Goal: Task Accomplishment & Management: Complete application form

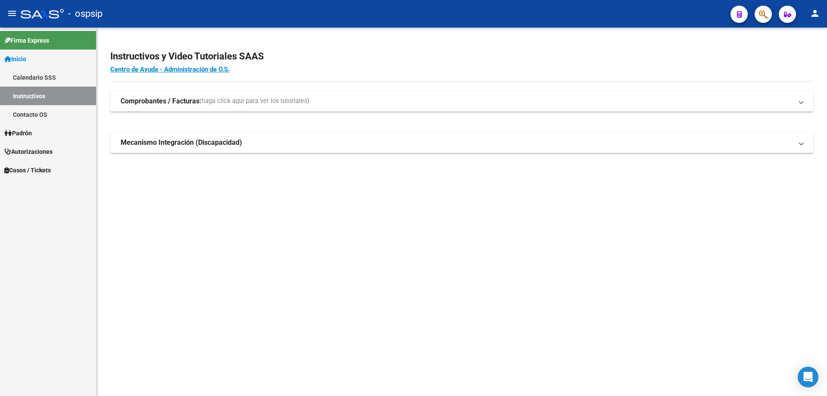
click at [762, 17] on icon "button" at bounding box center [763, 14] width 9 height 10
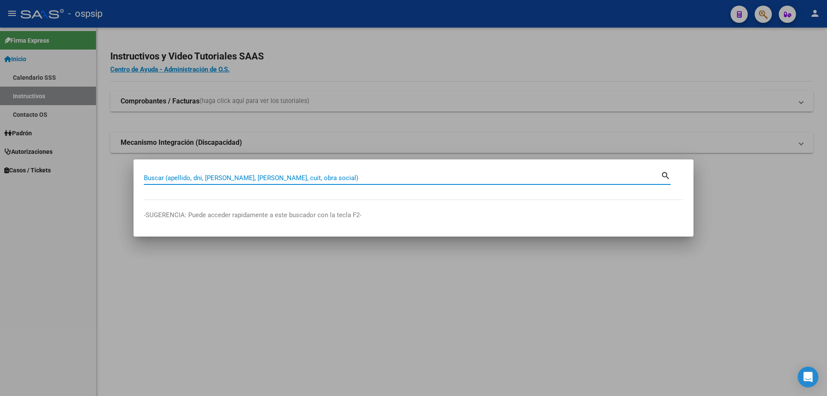
paste input "25693630"
type input "25693630"
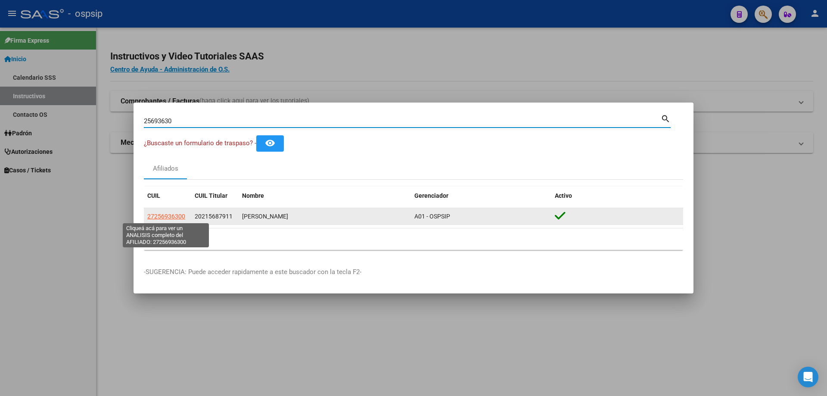
click at [171, 213] on span "27256936300" at bounding box center [166, 216] width 38 height 7
type textarea "27256936300"
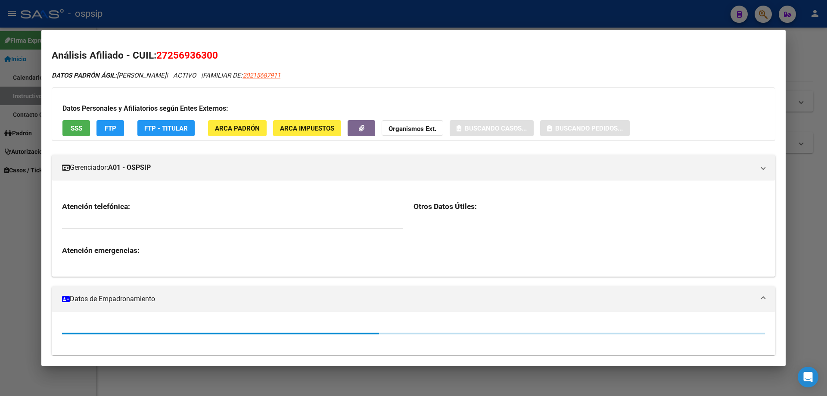
click at [76, 130] on span "SSS" at bounding box center [77, 128] width 12 height 8
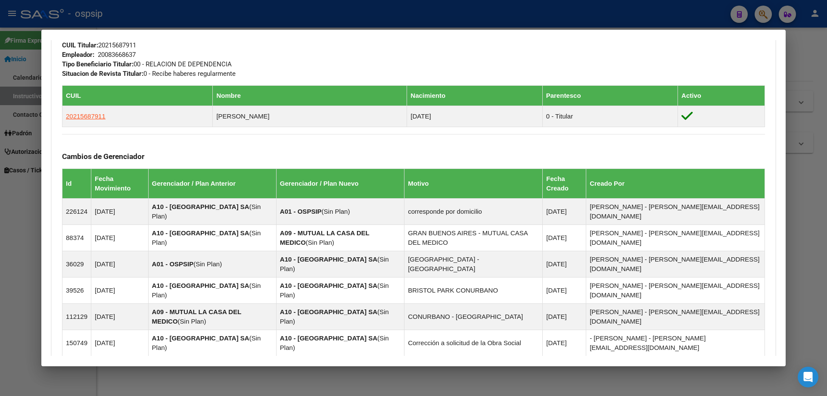
scroll to position [592, 0]
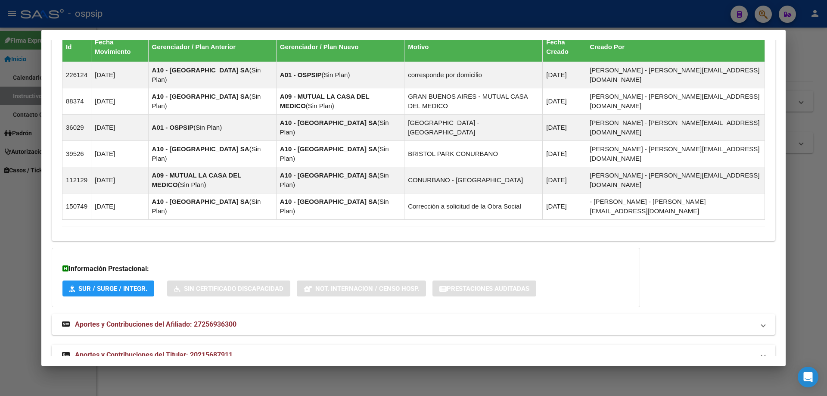
click at [159, 350] on span "Aportes y Contribuciones del Titular: 20215687911" at bounding box center [154, 354] width 158 height 8
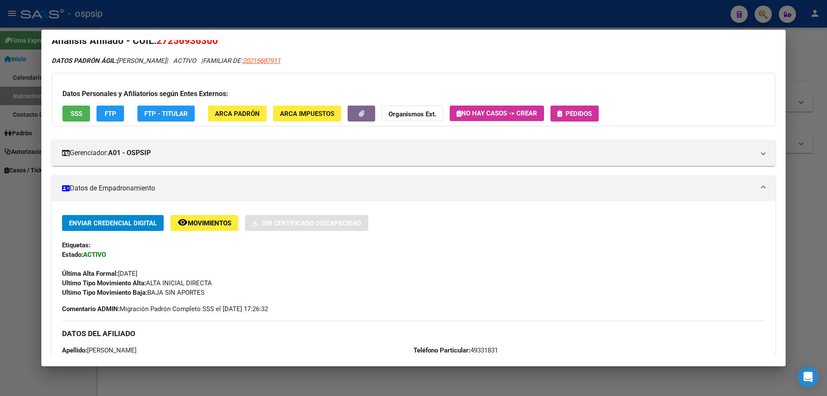
scroll to position [0, 0]
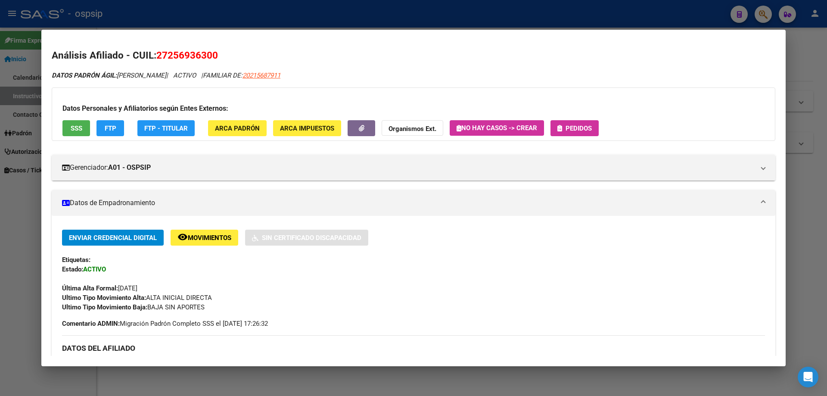
click at [598, 124] on button "Pedidos" at bounding box center [574, 128] width 48 height 16
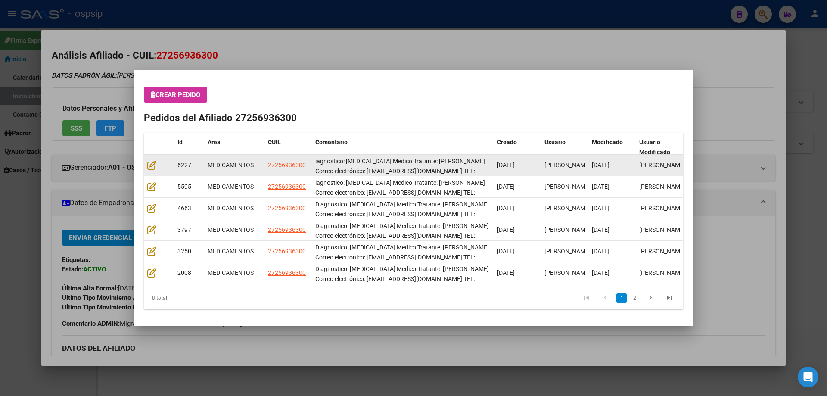
click at [155, 171] on datatable-body-cell at bounding box center [159, 165] width 30 height 21
click at [152, 170] on div at bounding box center [158, 165] width 23 height 10
click at [152, 169] on div at bounding box center [158, 165] width 23 height 10
click at [151, 167] on icon at bounding box center [151, 164] width 9 height 9
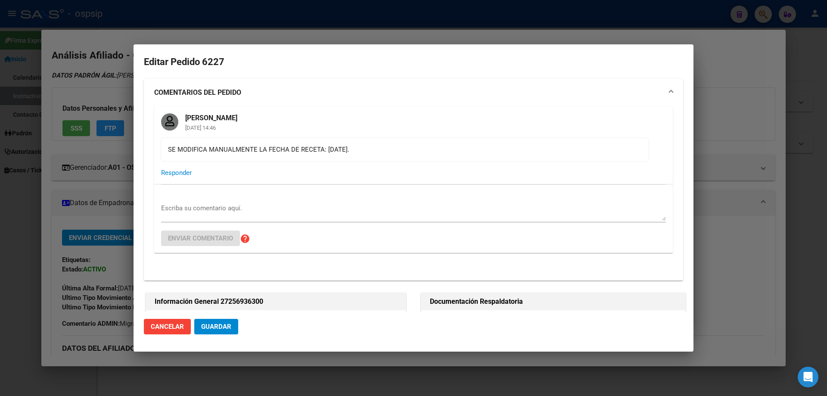
type input "[GEOGRAPHIC_DATA], LA UNION, EL VOLCAN 1870, Piso: -, Departamento: -"
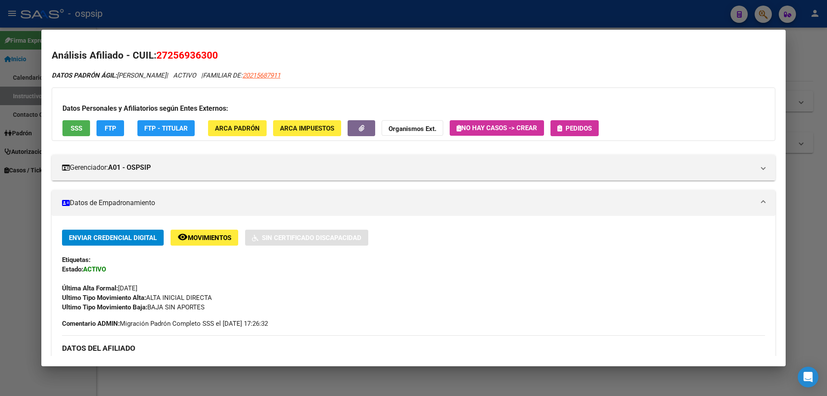
click at [559, 126] on icon "button" at bounding box center [559, 128] width 5 height 6
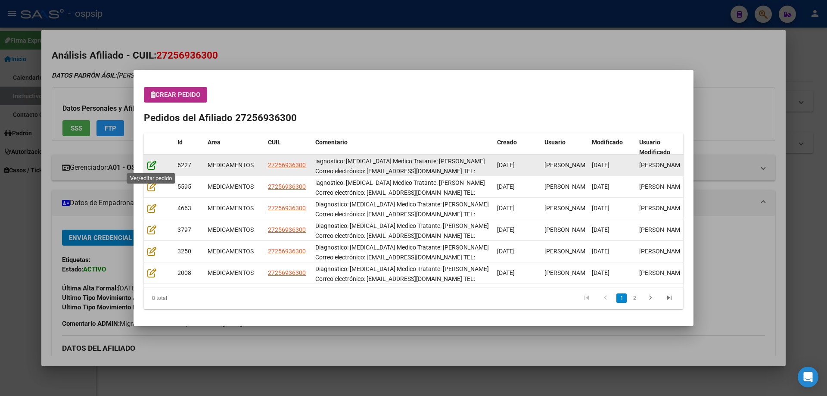
click at [151, 167] on icon at bounding box center [151, 164] width 9 height 9
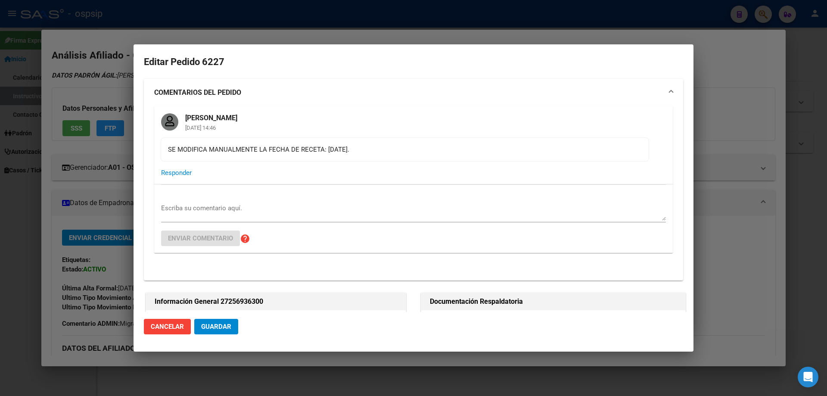
type input "Buenos Aires, LA UNION, EL VOLCAN 1870, Piso: -, Departamento: -"
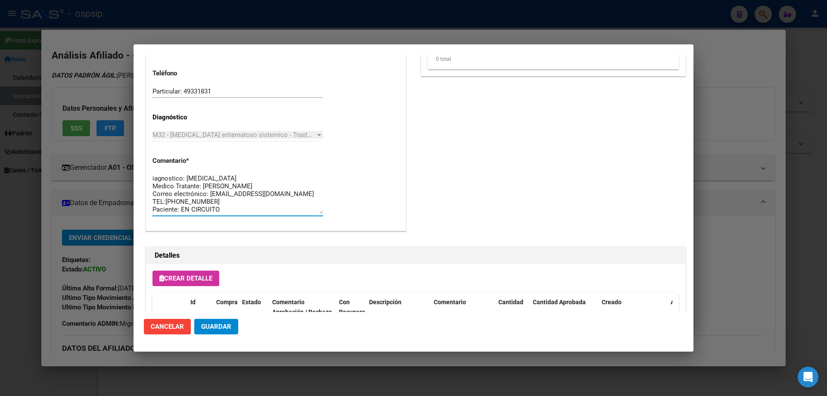
drag, startPoint x: 219, startPoint y: 211, endPoint x: 143, endPoint y: 158, distance: 92.4
click at [143, 158] on mat-dialog-content "Editar Pedido 6227 COMENTARIOS DEL PEDIDO Ayelén Oliveri 17/06/2025 14:46 SE MO…" at bounding box center [413, 183] width 560 height 257
drag, startPoint x: 173, startPoint y: 196, endPoint x: 231, endPoint y: 209, distance: 59.5
click at [231, 209] on textarea "iagnostico: LUPUS Medico Tratante: SANCHEZ ANDIA Correo electrónico: LORETTAREA…" at bounding box center [237, 193] width 170 height 40
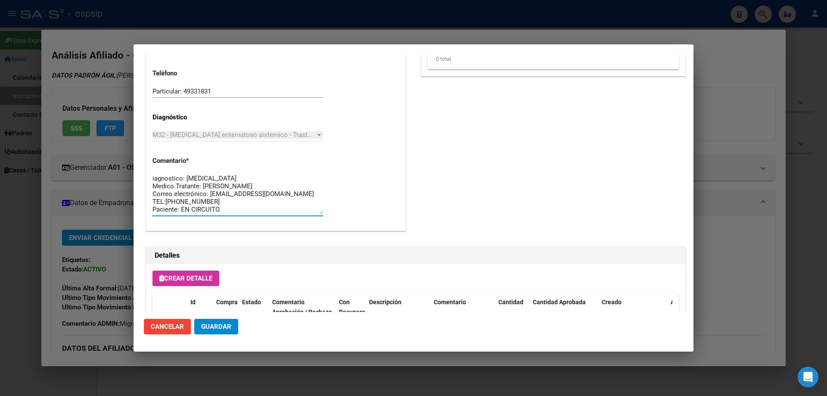
drag, startPoint x: 231, startPoint y: 209, endPoint x: 212, endPoint y: 201, distance: 20.5
click at [132, 161] on div "25693630 Buscar (apellido, dni, cuil, nro traspaso, cuit, obra social) search ¿…" at bounding box center [413, 198] width 827 height 396
click at [153, 179] on textarea "iagnostico: LUPUS Medico Tratante: SANCHEZ ANDIA Correo electrónico: LORETTAREA…" at bounding box center [237, 193] width 170 height 40
drag, startPoint x: 230, startPoint y: 210, endPoint x: 137, endPoint y: 162, distance: 105.1
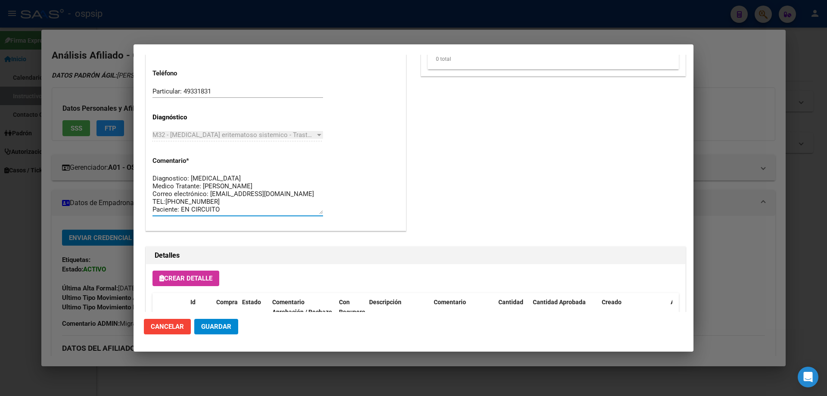
click at [137, 162] on mat-dialog-content "Editar Pedido 6227 COMENTARIOS DEL PEDIDO Ayelén Oliveri 17/06/2025 14:46 SE MO…" at bounding box center [413, 183] width 560 height 257
type textarea "Diagnostico: LUPUS Medico Tratante: SANCHEZ ANDIA Correo electrónico: LORETTARE…"
click at [220, 328] on span "Guardar" at bounding box center [216, 326] width 30 height 8
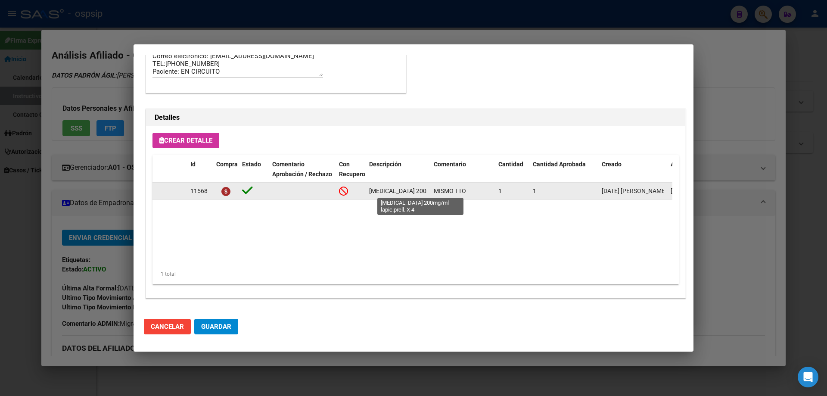
scroll to position [0, 45]
drag, startPoint x: 366, startPoint y: 189, endPoint x: 433, endPoint y: 191, distance: 66.3
click at [433, 191] on div "11568 BELIMUMAB 200mg/ml lapic.prell. X 4 MISMO TTO 1 1 11/06/2025 Jesica 16/06…" at bounding box center [474, 191] width 644 height 17
copy span "BELIMUMAB 200mg/ml lapic.prell. X 4"
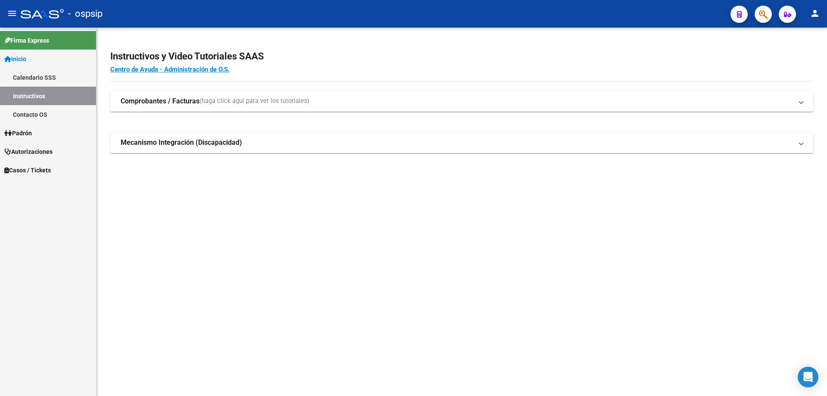
click at [758, 14] on button "button" at bounding box center [762, 14] width 17 height 17
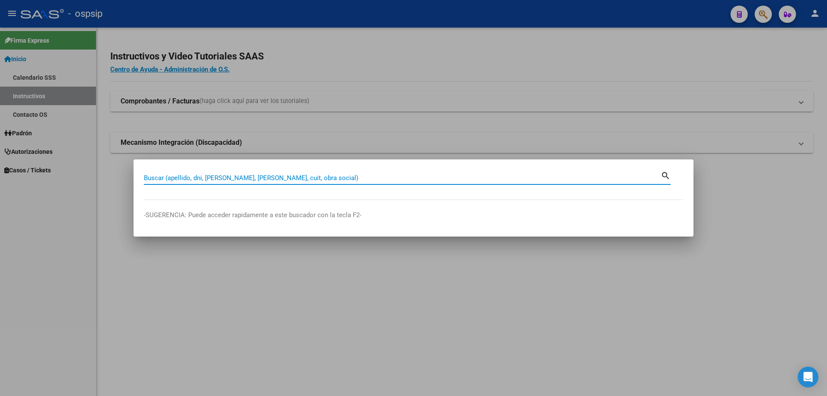
paste input "16668611"
type input "16668611"
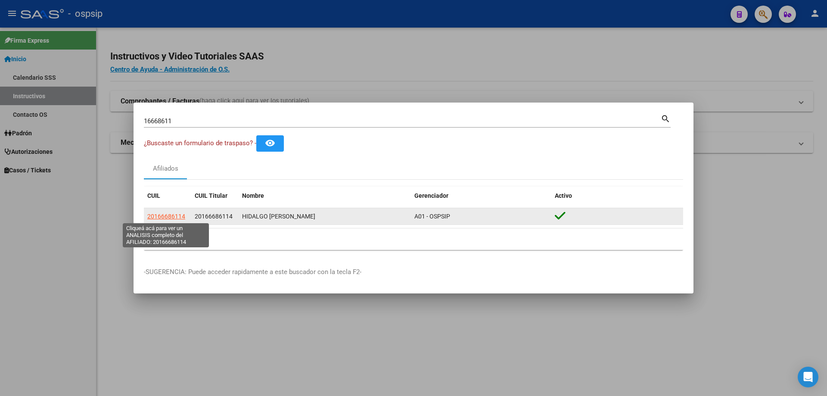
click at [177, 214] on span "20166686114" at bounding box center [166, 216] width 38 height 7
type textarea "20166686114"
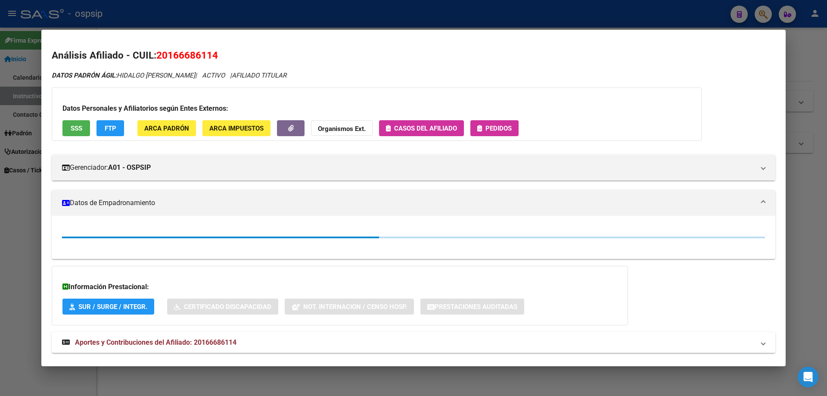
click at [502, 130] on span "Pedidos" at bounding box center [498, 128] width 26 height 8
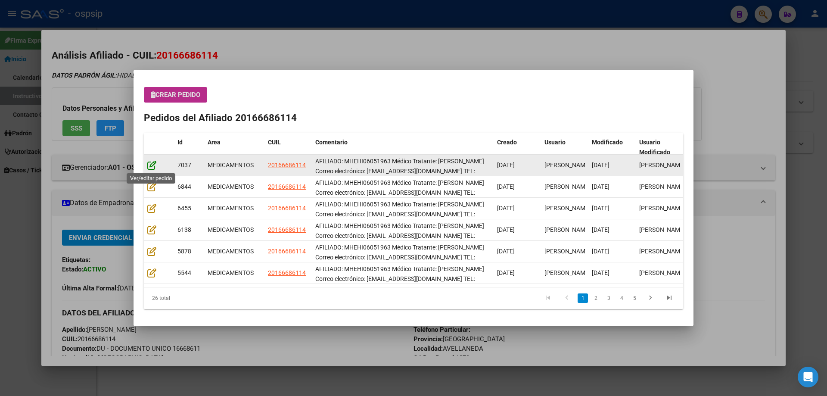
click at [149, 167] on icon at bounding box center [151, 164] width 9 height 9
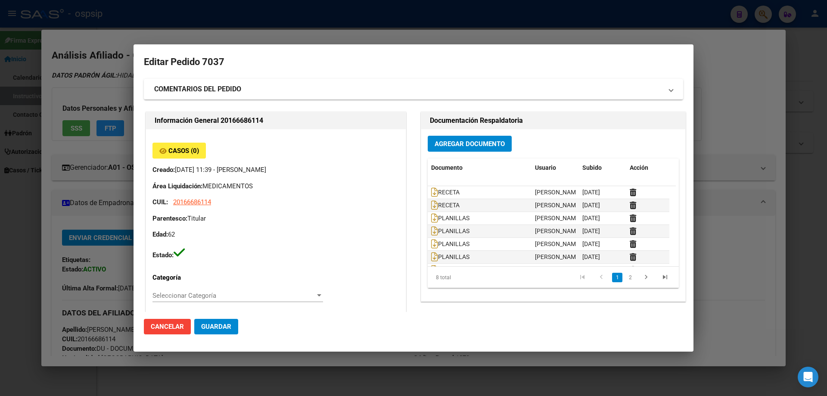
type input "HECTOR DANIEL HIDALGO"
type input "Buenos Aires, AVELLANEDA, MARIANO ACHA 1586"
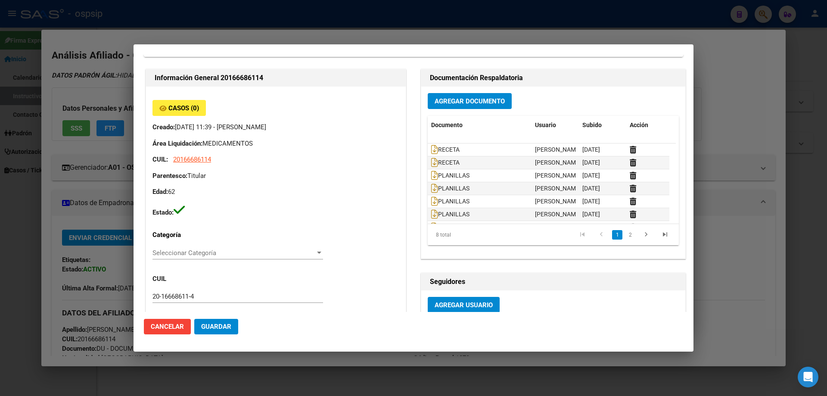
scroll to position [43, 0]
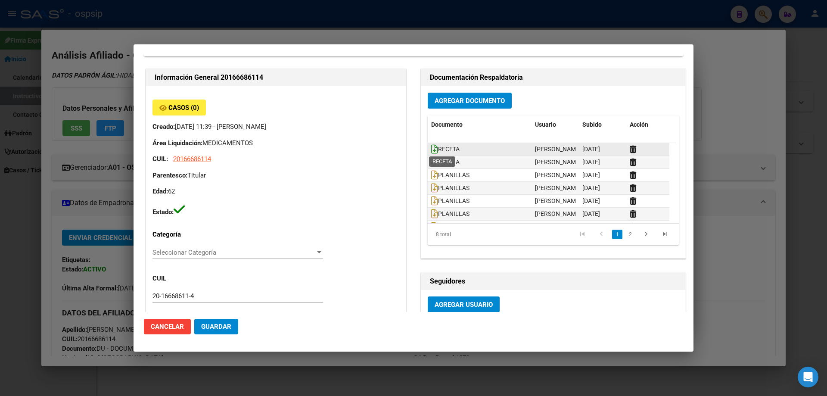
click at [432, 149] on icon at bounding box center [434, 148] width 7 height 9
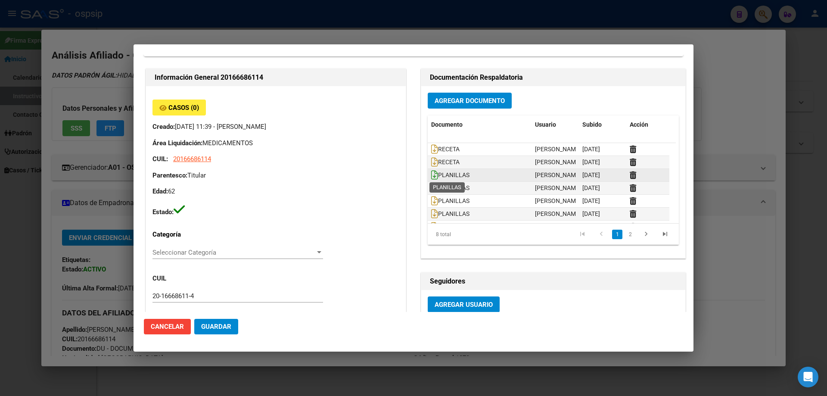
click at [431, 174] on icon at bounding box center [434, 174] width 7 height 9
click at [431, 189] on icon at bounding box center [434, 187] width 7 height 9
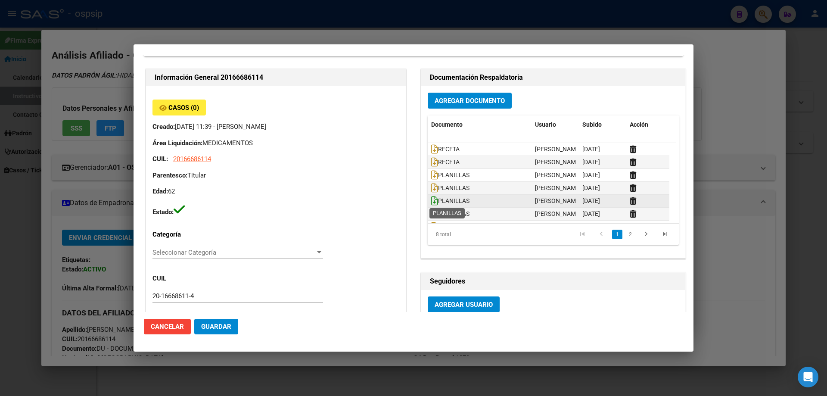
click at [431, 200] on icon at bounding box center [434, 200] width 7 height 9
click at [432, 211] on icon at bounding box center [434, 213] width 7 height 9
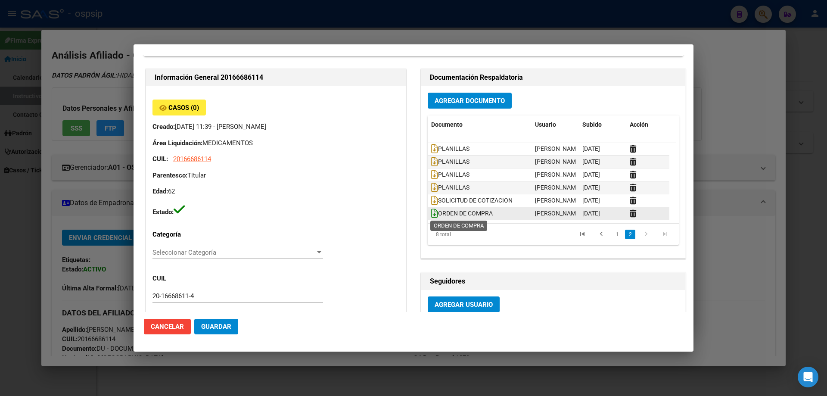
click at [431, 214] on icon at bounding box center [434, 212] width 7 height 9
click at [433, 186] on icon at bounding box center [434, 187] width 7 height 9
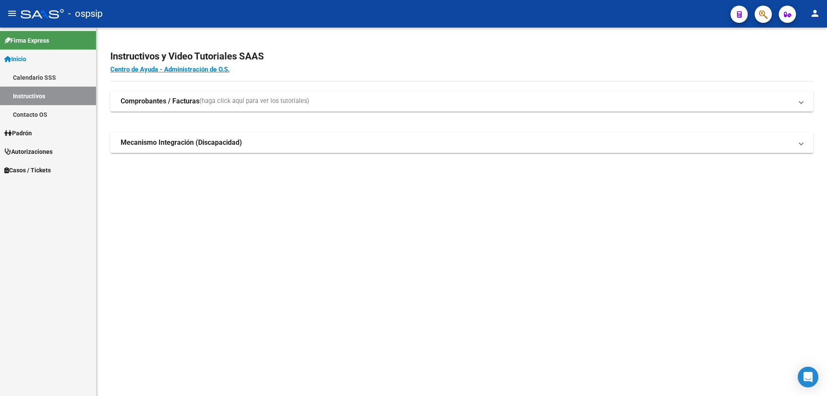
click at [756, 19] on button "button" at bounding box center [762, 14] width 17 height 17
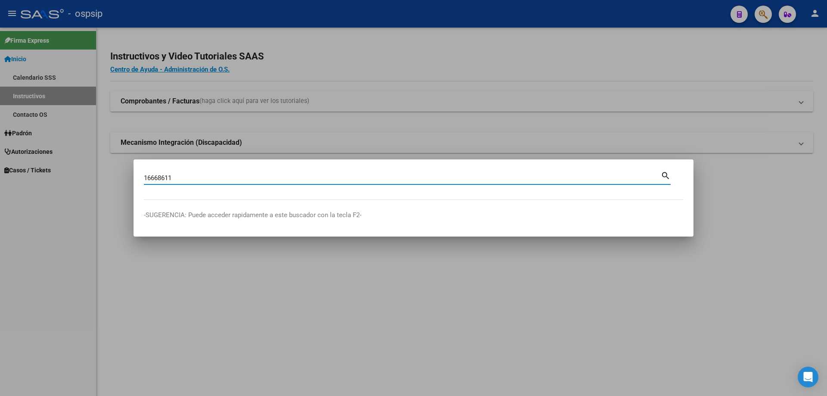
type input "16668611"
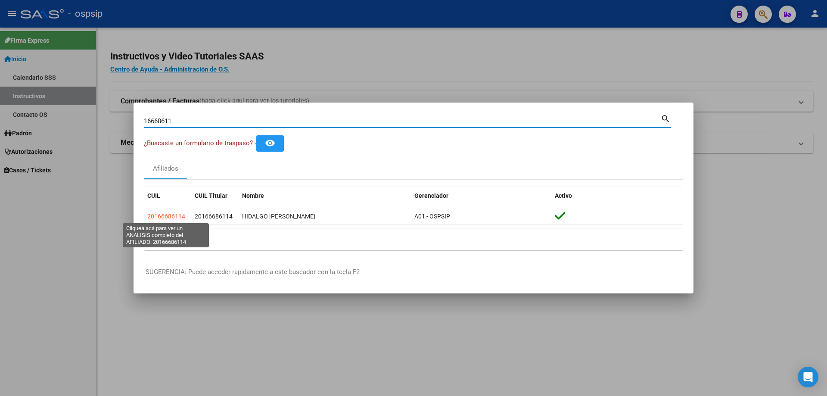
click at [170, 217] on span "20166686114" at bounding box center [166, 216] width 38 height 7
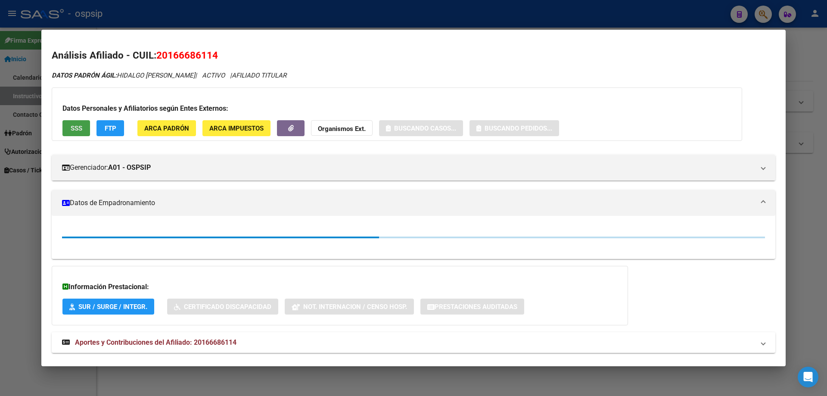
click at [82, 127] on span "SSS" at bounding box center [77, 128] width 12 height 8
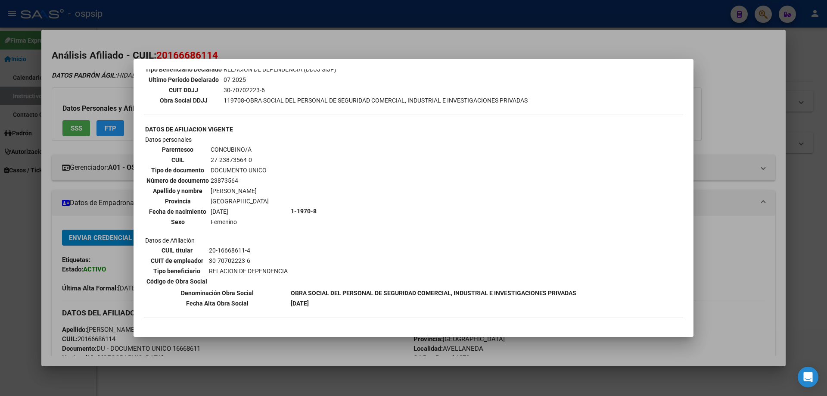
scroll to position [280, 0]
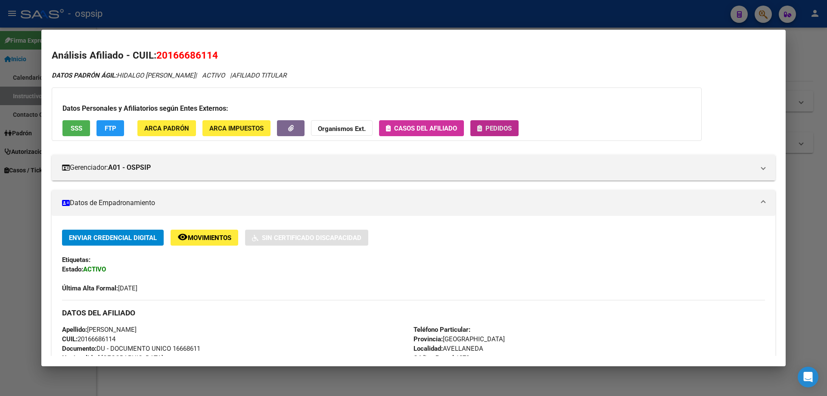
click at [501, 130] on span "Pedidos" at bounding box center [498, 128] width 26 height 8
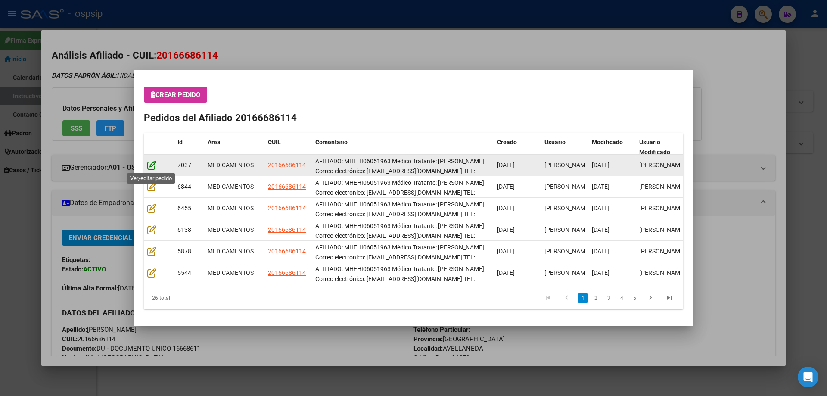
click at [148, 167] on icon at bounding box center [151, 164] width 9 height 9
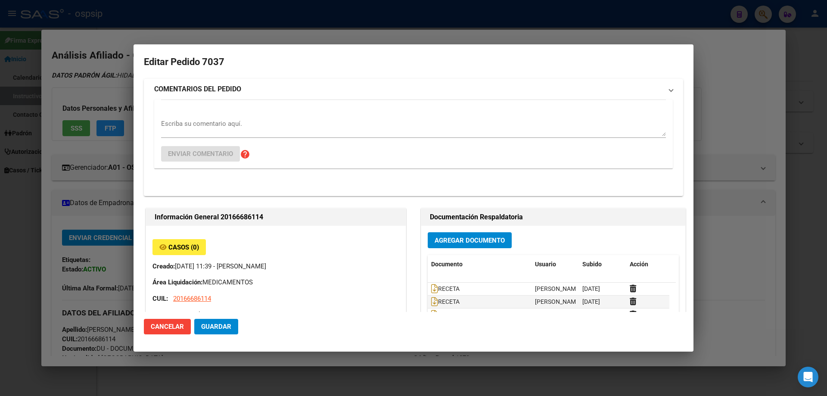
type input "HECTOR DANIEL HIDALGO"
type input "Buenos Aires, AVELLANEDA, MARIANO ACHA 1586"
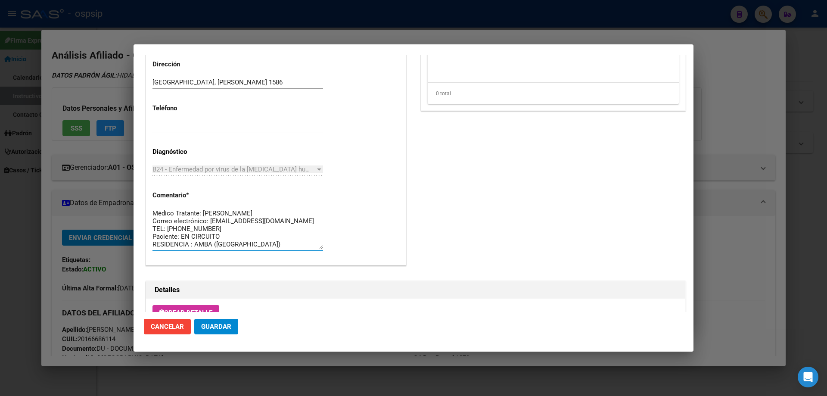
scroll to position [0, 0]
drag, startPoint x: 272, startPoint y: 244, endPoint x: 135, endPoint y: 199, distance: 144.2
click at [135, 199] on mat-dialog-content "Editar Pedido 7037 COMENTARIOS DEL PEDIDO Escriba su comentario aquí. Enviar co…" at bounding box center [413, 183] width 560 height 257
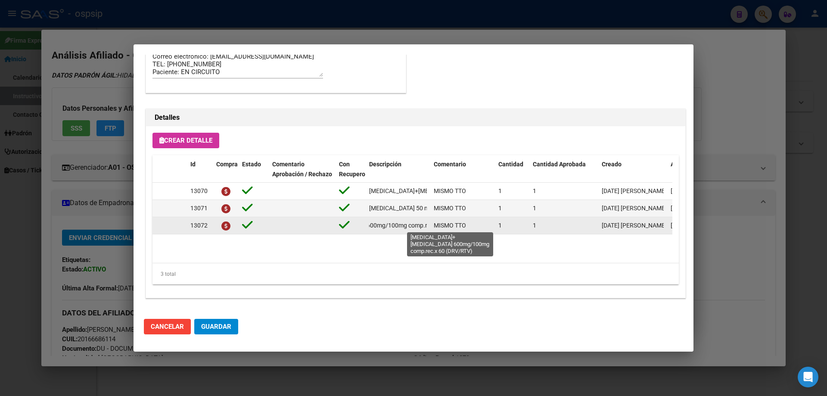
scroll to position [0, 105]
drag, startPoint x: 366, startPoint y: 223, endPoint x: 432, endPoint y: 224, distance: 65.9
click at [432, 224] on div "13072 darunavir+ritonavir 600mg/100mg comp.rec.x 60 (DRV/RTV) MISMO TTO 1 1 01/…" at bounding box center [474, 225] width 644 height 17
copy span "darunavir+ritonavir 600mg/100mg comp.rec.x 60 (DRV/RTV)"
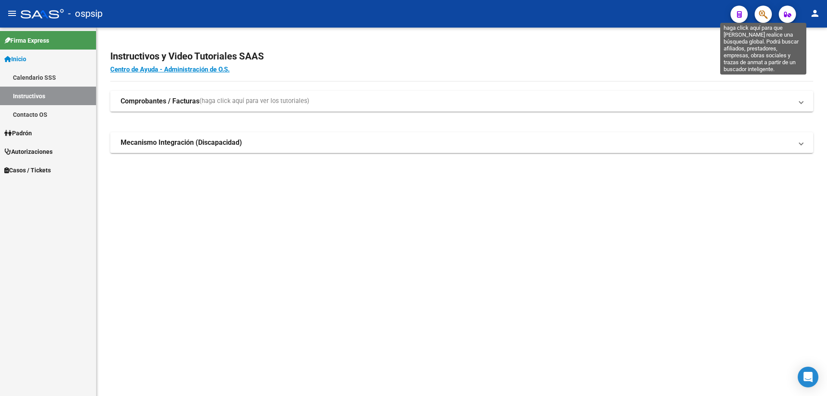
drag, startPoint x: 762, startPoint y: 18, endPoint x: 759, endPoint y: 21, distance: 4.9
click at [759, 21] on span "button" at bounding box center [763, 15] width 9 height 18
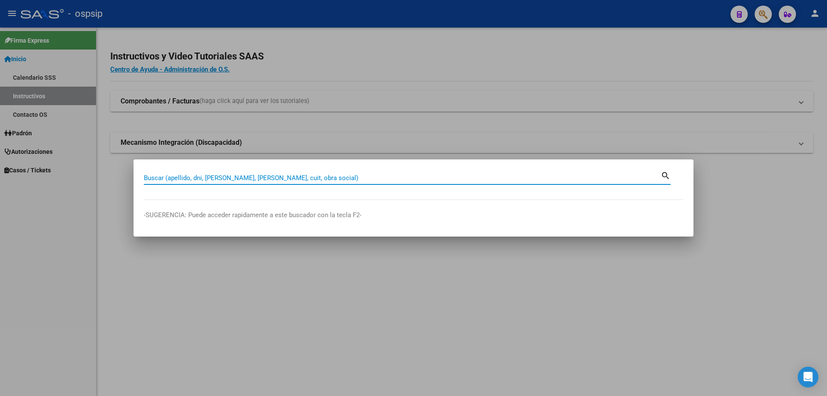
paste input "34612899"
type input "34612899"
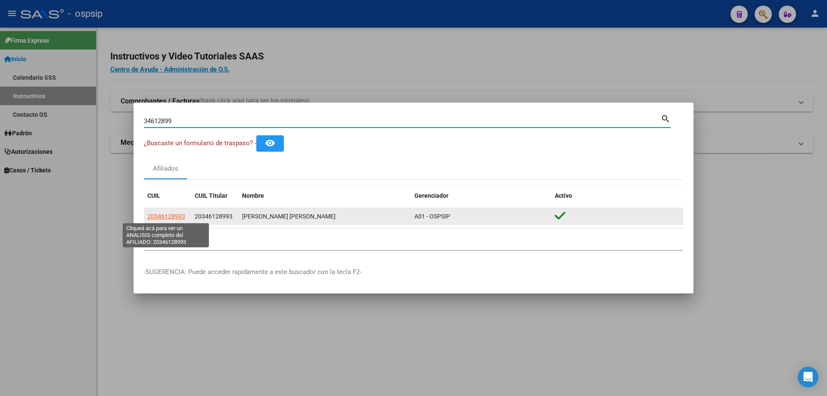
drag, startPoint x: 179, startPoint y: 210, endPoint x: 174, endPoint y: 215, distance: 7.3
click at [174, 215] on span "20346128993" at bounding box center [166, 216] width 38 height 7
type textarea "20346128993"
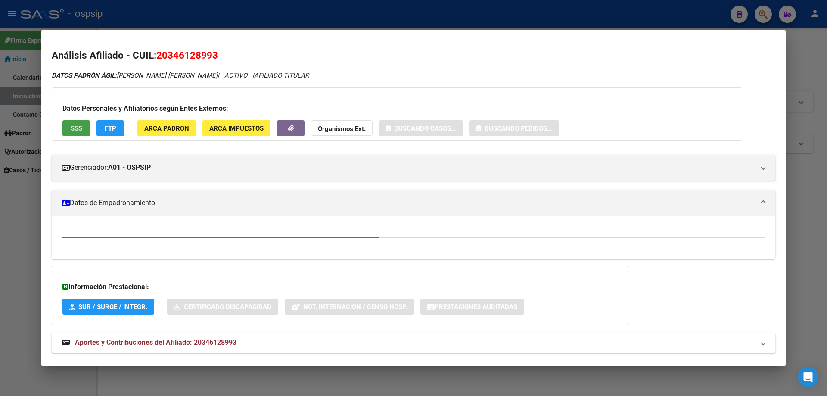
click at [72, 124] on span "SSS" at bounding box center [77, 128] width 12 height 8
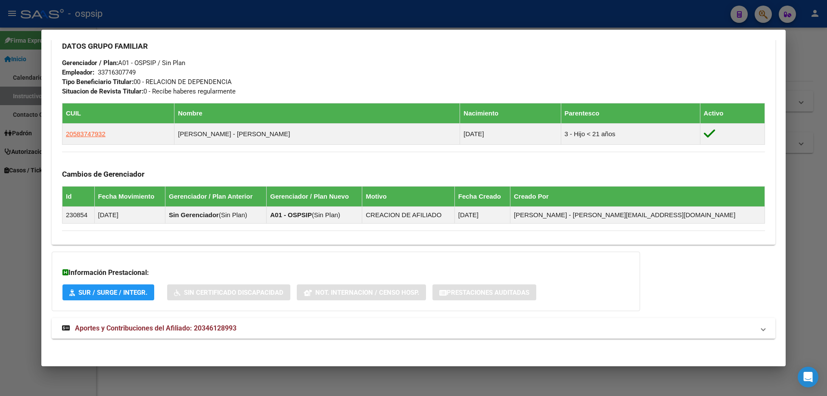
scroll to position [405, 0]
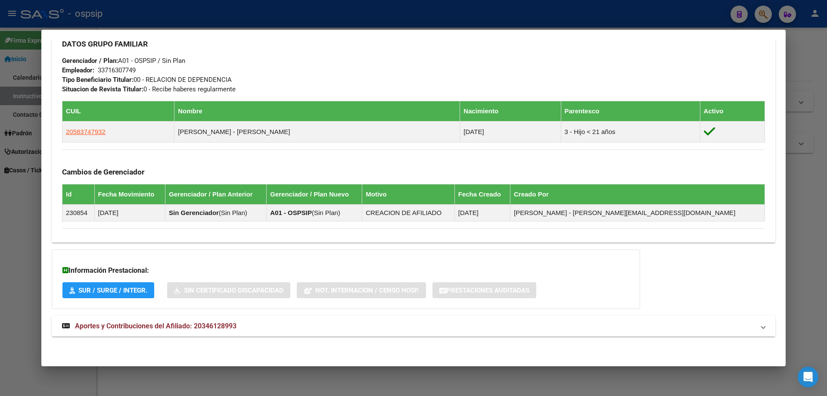
click at [148, 328] on span "Aportes y Contribuciones del Afiliado: 20346128993" at bounding box center [155, 326] width 161 height 8
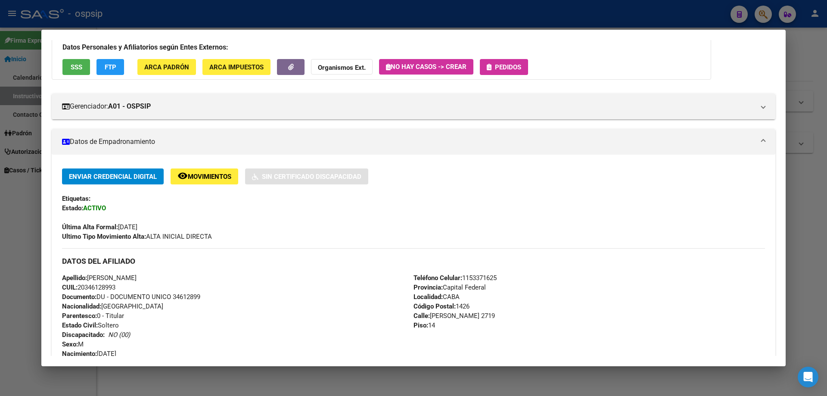
scroll to position [0, 0]
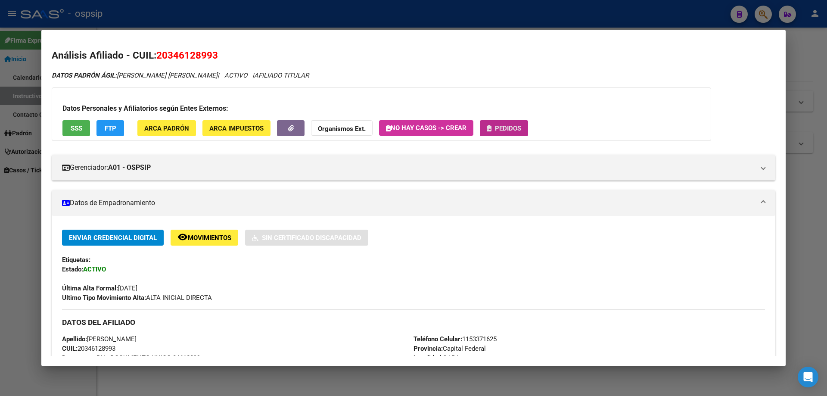
click at [510, 131] on span "Pedidos" at bounding box center [508, 128] width 26 height 8
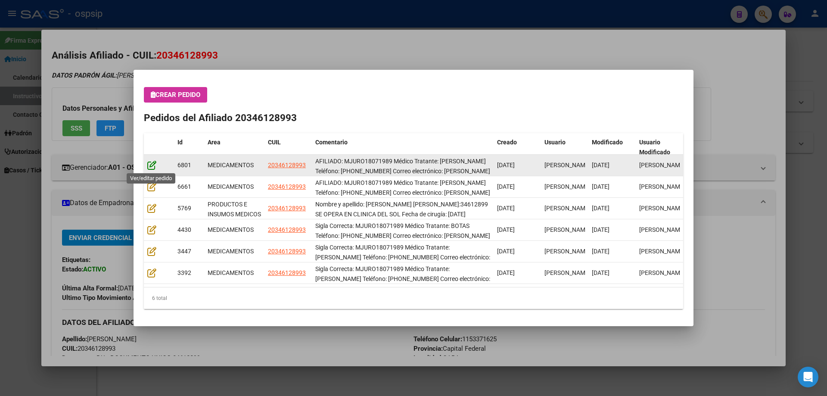
click at [153, 162] on icon at bounding box center [151, 164] width 9 height 9
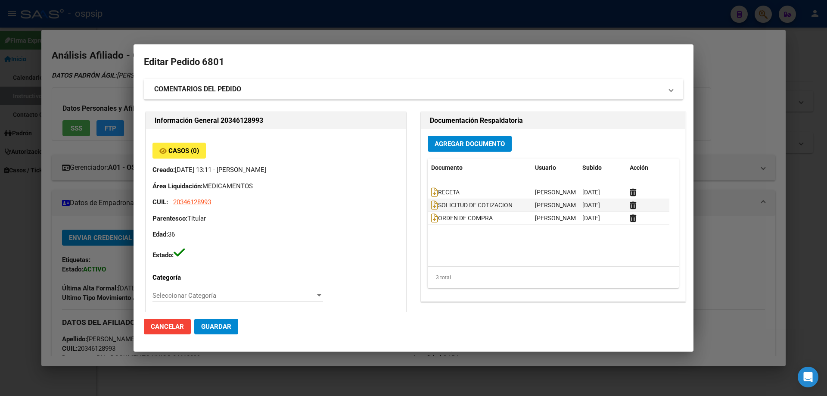
type input "Capital Federal, CABA, DUMONT SANTOS 2719, Piso: 14"
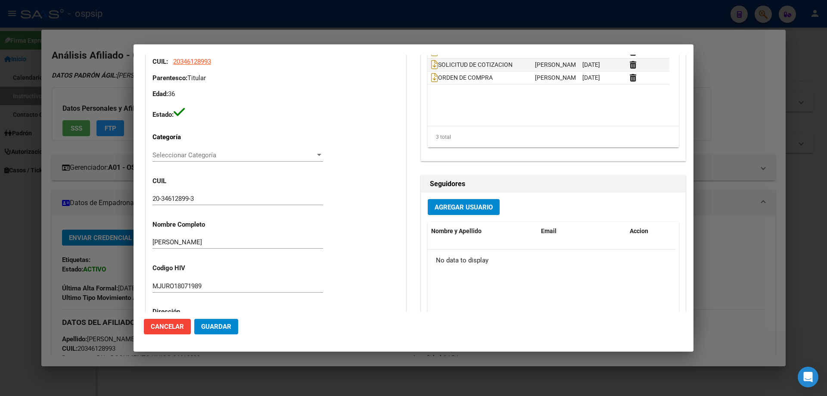
scroll to position [43, 0]
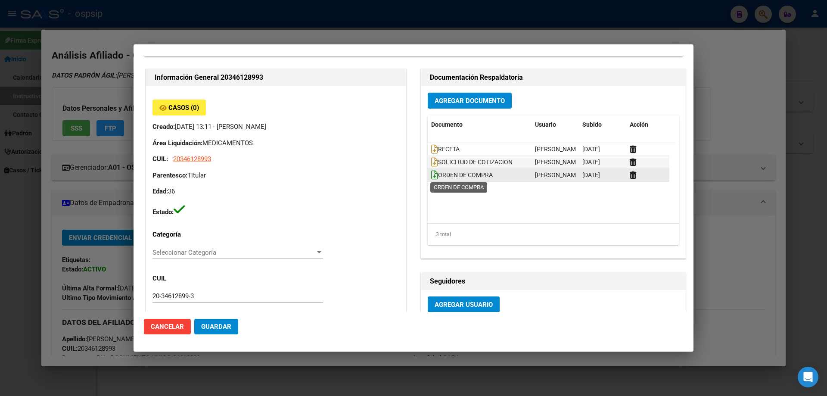
click at [431, 173] on icon at bounding box center [434, 174] width 7 height 9
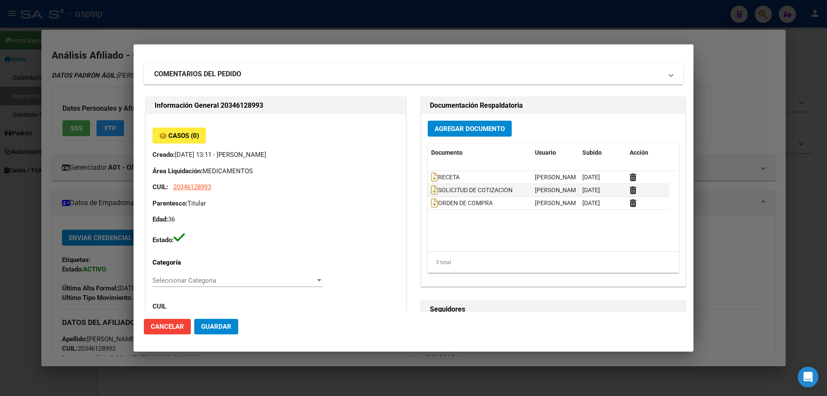
scroll to position [0, 0]
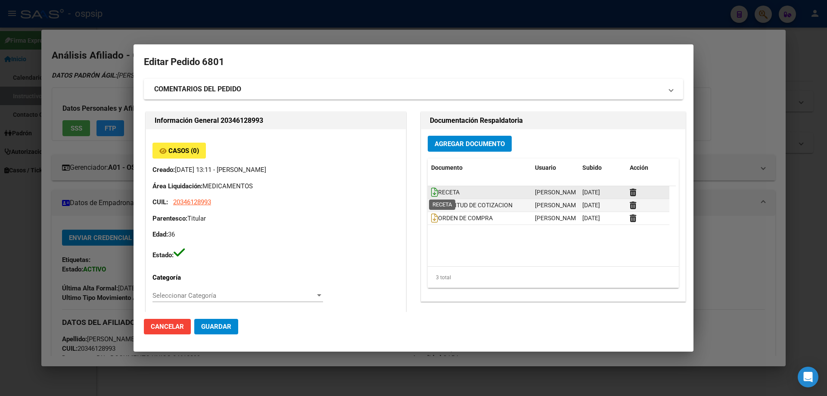
click at [431, 189] on icon at bounding box center [434, 191] width 7 height 9
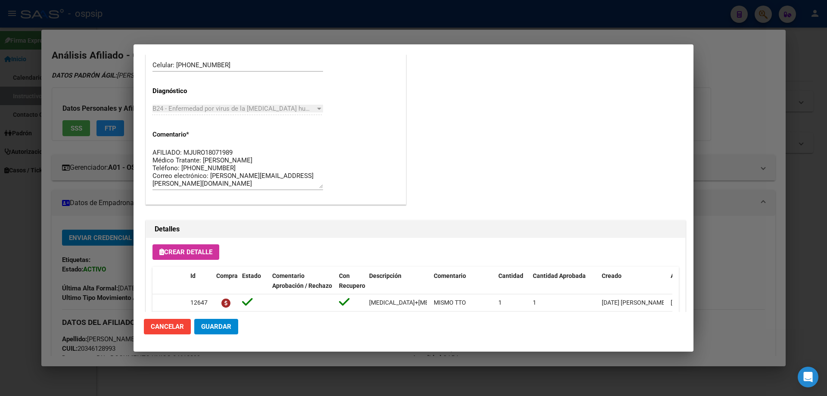
scroll to position [474, 0]
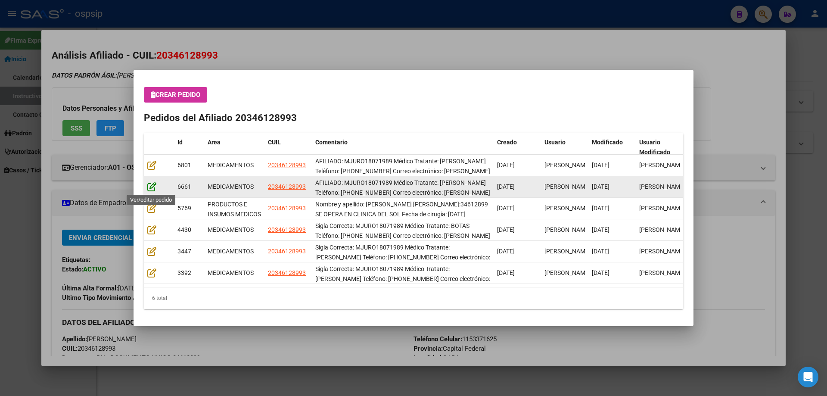
click at [153, 187] on icon at bounding box center [151, 186] width 9 height 9
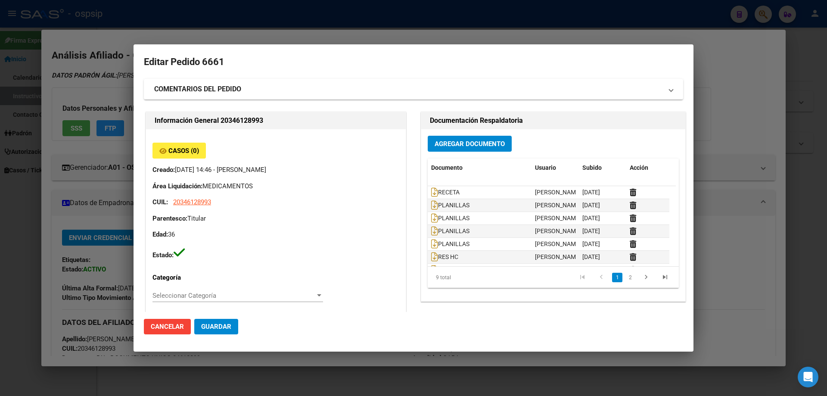
type input "Capital Federal, CABA, DUMONT SANTOS 2719, Piso: 14"
click at [432, 205] on icon at bounding box center [434, 204] width 7 height 9
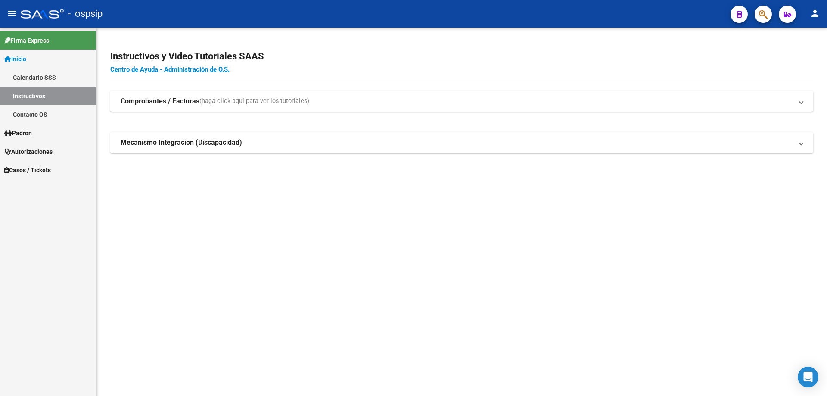
click at [759, 12] on icon "button" at bounding box center [763, 14] width 9 height 10
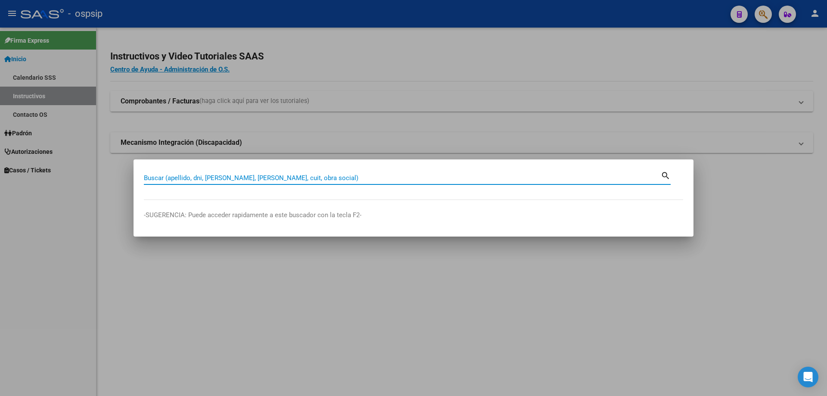
paste input "34612899"
type input "34612899"
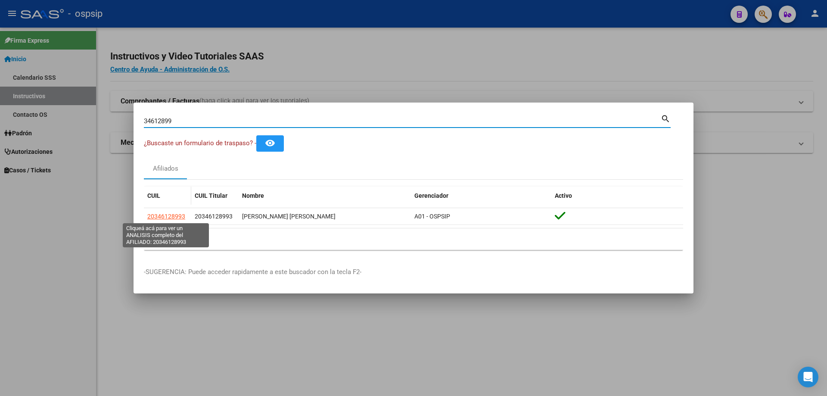
click at [157, 214] on span "20346128993" at bounding box center [166, 216] width 38 height 7
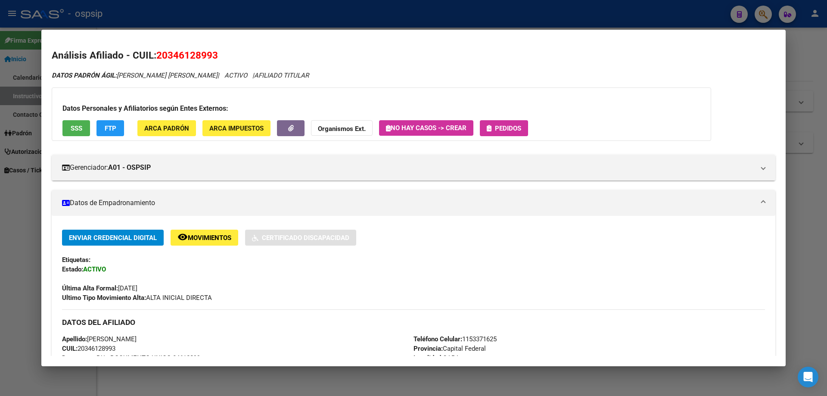
drag, startPoint x: 78, startPoint y: 117, endPoint x: 82, endPoint y: 132, distance: 15.1
click at [78, 122] on div "Datos Personales y Afiliatorios según Entes Externos: SSS FTP ARCA Padrón ARCA …" at bounding box center [381, 113] width 659 height 53
click at [82, 132] on button "SSS" at bounding box center [76, 128] width 28 height 16
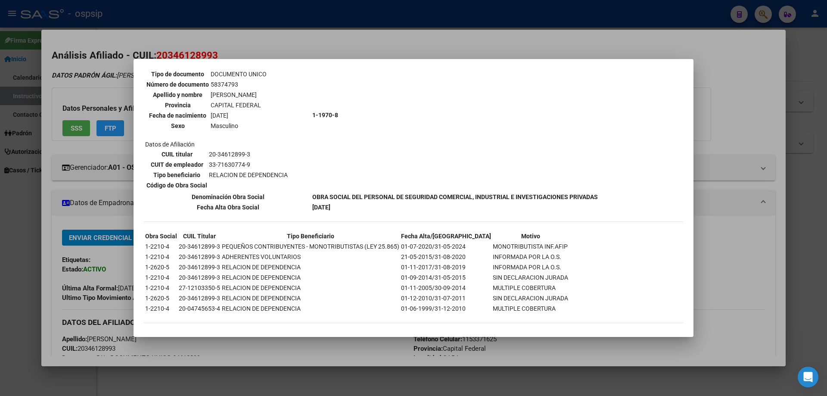
scroll to position [342, 0]
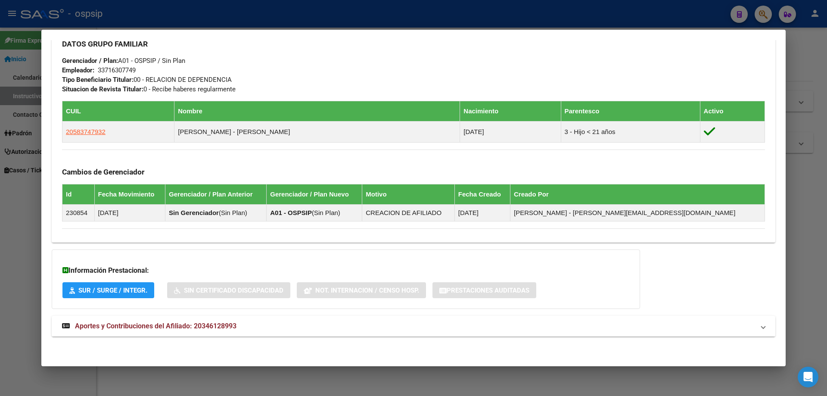
click at [138, 322] on span "Aportes y Contribuciones del Afiliado: 20346128993" at bounding box center [155, 326] width 161 height 8
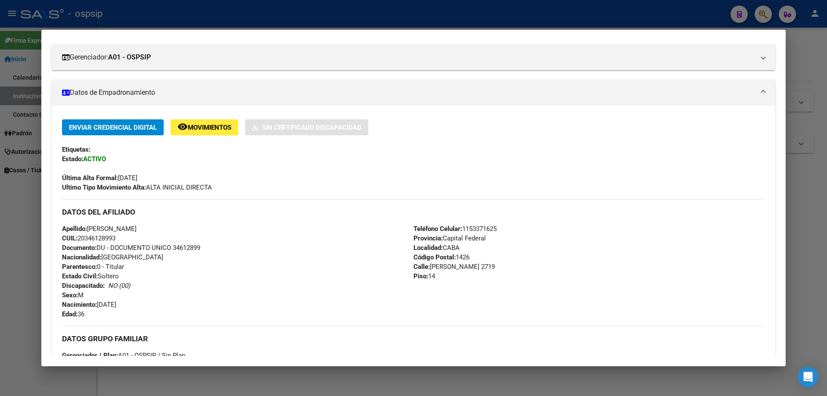
scroll to position [0, 0]
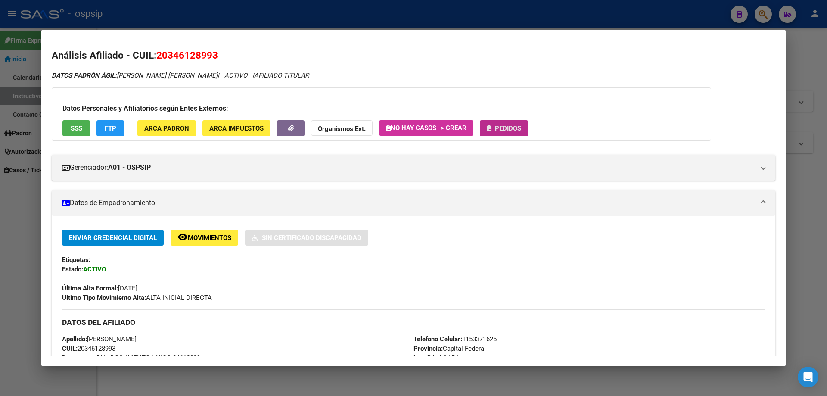
click at [495, 132] on button "Pedidos" at bounding box center [504, 128] width 48 height 16
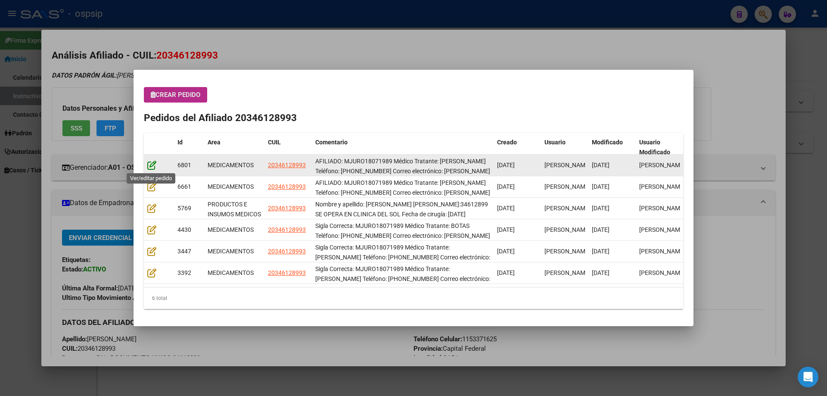
click at [153, 167] on icon at bounding box center [151, 164] width 9 height 9
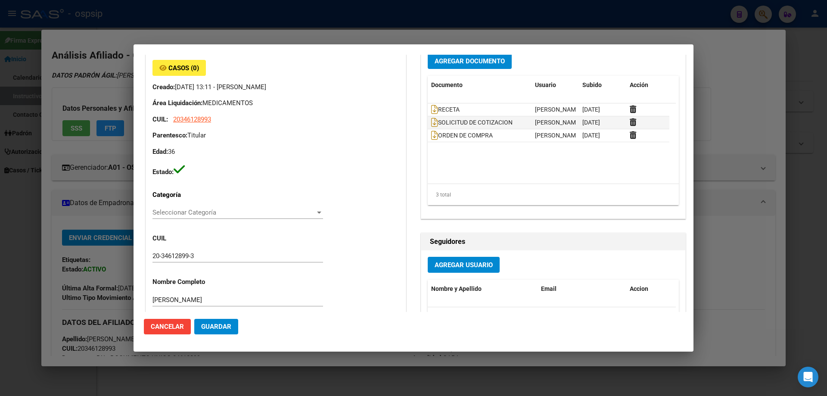
type input "Capital Federal, CABA, DUMONT SANTOS 2719, Piso: 14"
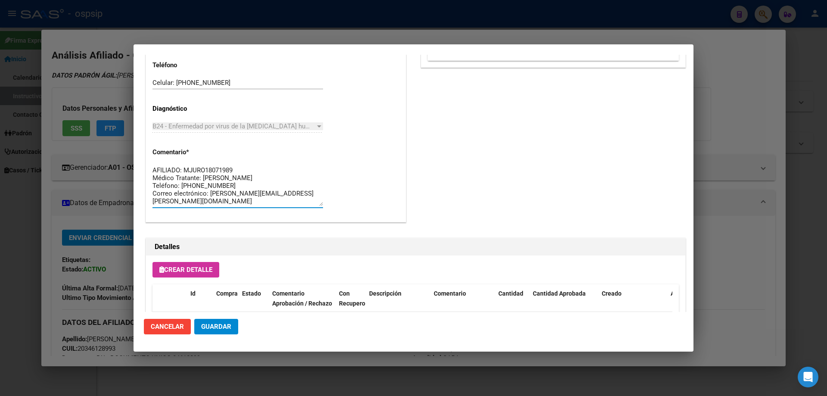
drag, startPoint x: 222, startPoint y: 198, endPoint x: 137, endPoint y: 149, distance: 98.2
click at [137, 149] on mat-dialog-content "Editar Pedido 6801 COMENTARIOS DEL PEDIDO Escriba su comentario aquí. Enviar co…" at bounding box center [413, 183] width 560 height 257
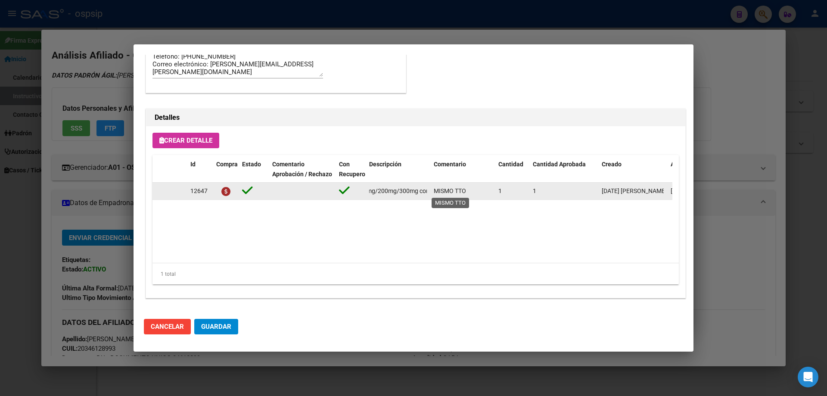
scroll to position [0, 179]
drag, startPoint x: 367, startPoint y: 190, endPoint x: 429, endPoint y: 196, distance: 62.8
click at [429, 196] on datatable-body-cell "[MEDICAL_DATA]+[MEDICAL_DATA]+tenofov. 600mg/200mg/300mg comp.rec.x 30 (EFV/ FT…" at bounding box center [397, 191] width 65 height 17
copy span "[MEDICAL_DATA]+[MEDICAL_DATA]+tenofov. 600mg/200mg/300mg comp.rec.x 30 (EFV/ FT…"
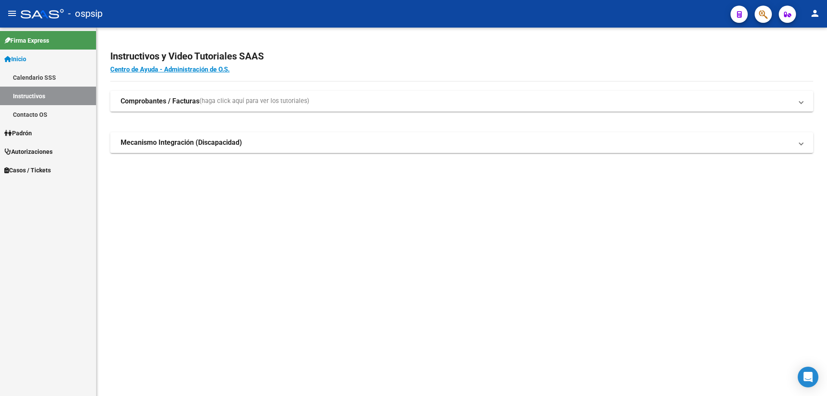
click at [762, 19] on icon "button" at bounding box center [763, 14] width 9 height 10
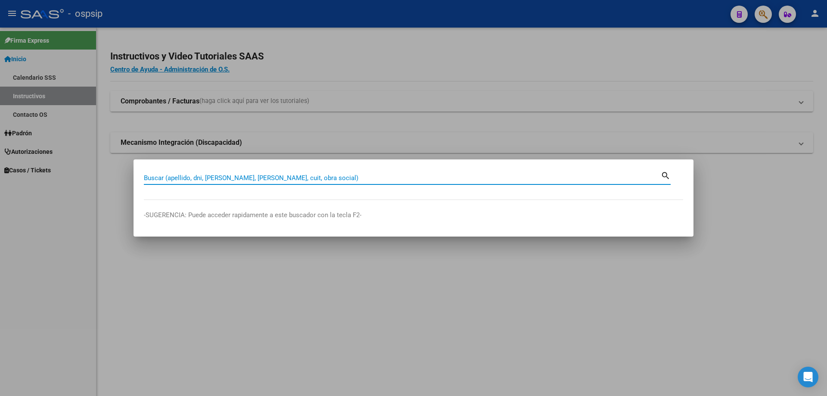
paste input "39739020"
type input "39739020"
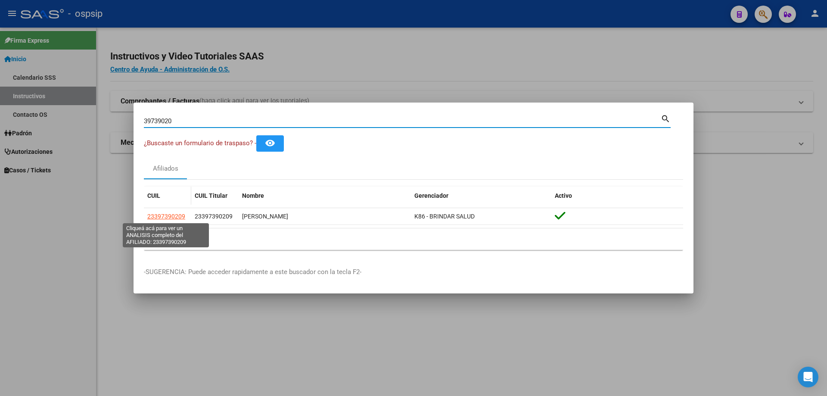
click at [163, 217] on span "23397390209" at bounding box center [166, 216] width 38 height 7
type textarea "23397390209"
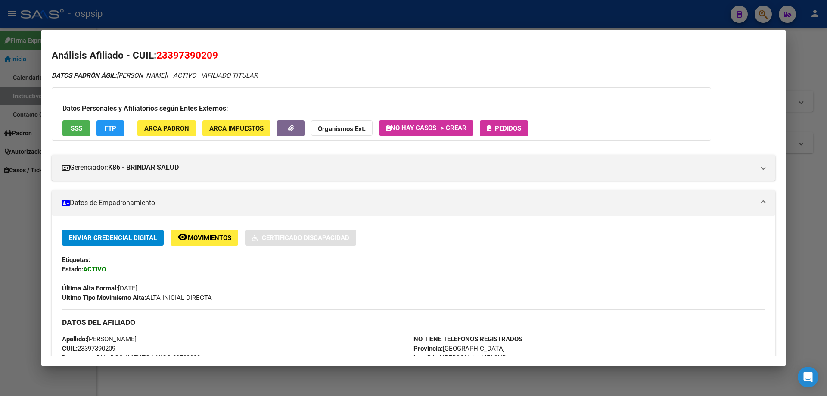
click at [81, 128] on span "SSS" at bounding box center [77, 128] width 12 height 8
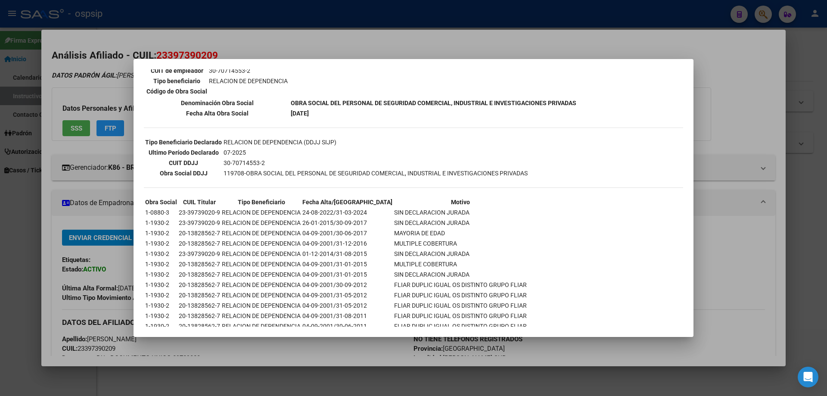
scroll to position [201, 0]
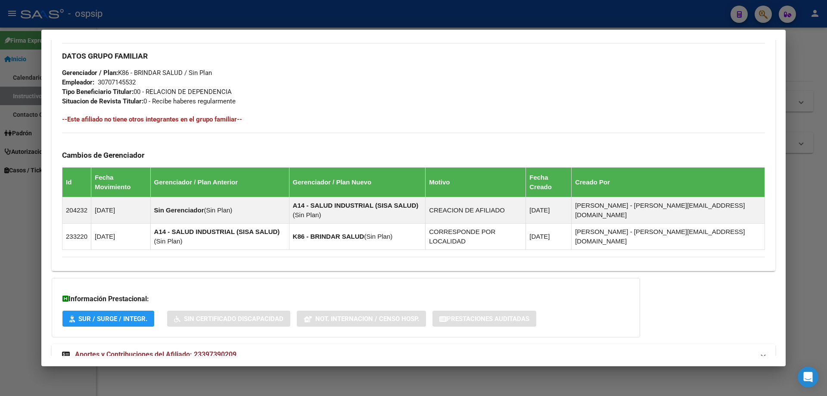
click at [167, 350] on span "Aportes y Contribuciones del Afiliado: 23397390209" at bounding box center [155, 354] width 161 height 8
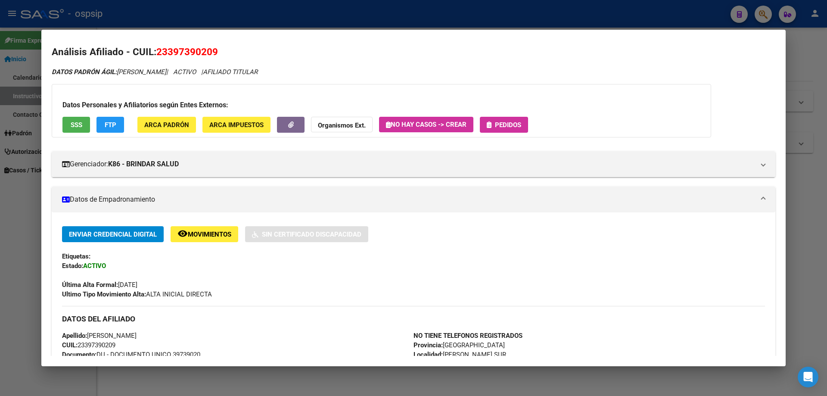
scroll to position [0, 0]
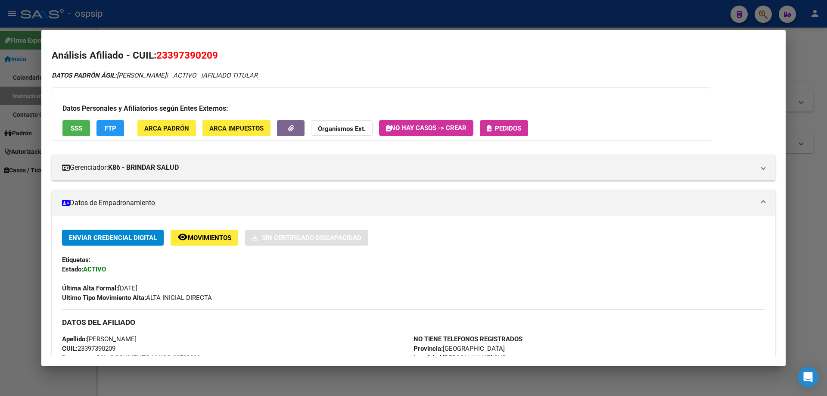
click at [520, 133] on button "Pedidos" at bounding box center [504, 128] width 48 height 16
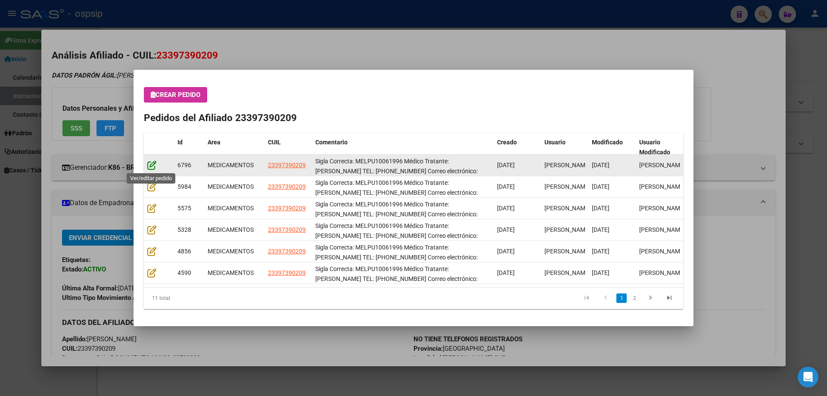
click at [152, 164] on icon at bounding box center [151, 164] width 9 height 9
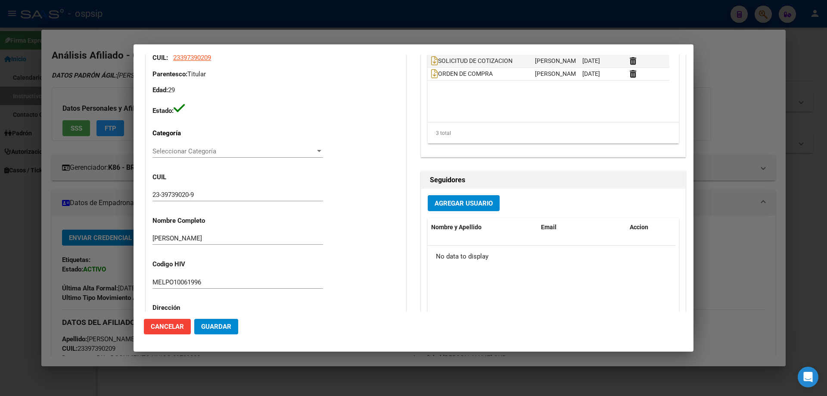
type input "Buenos Aires, MAR DEL PLATA SUR, CORBETA URUGUAY 3975"
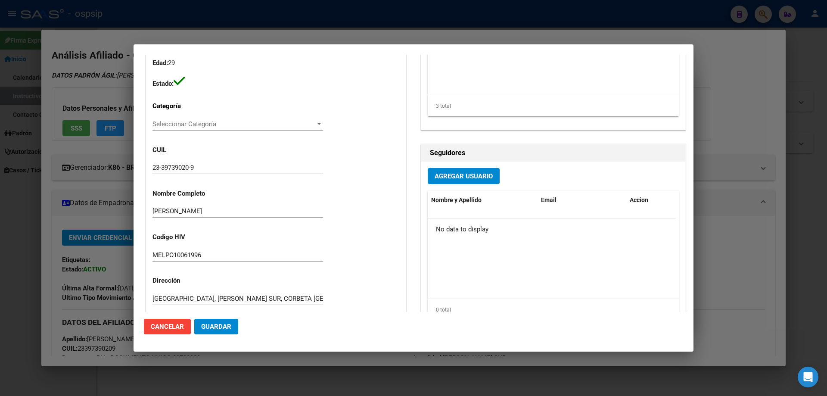
scroll to position [43, 0]
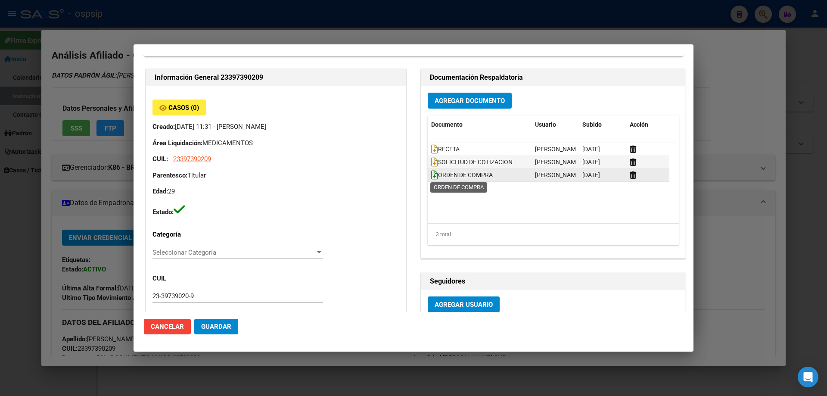
click at [431, 173] on icon at bounding box center [434, 174] width 7 height 9
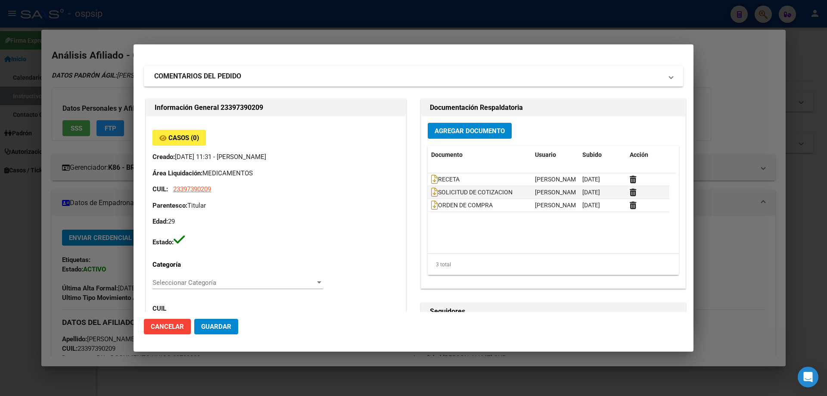
scroll to position [0, 0]
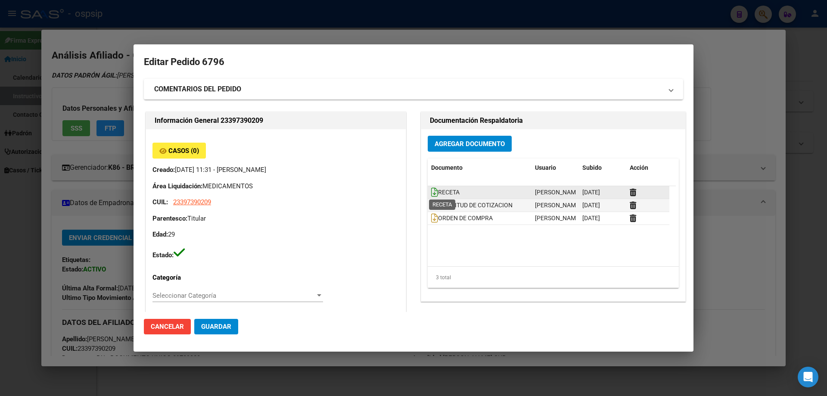
click at [431, 196] on icon at bounding box center [434, 191] width 7 height 9
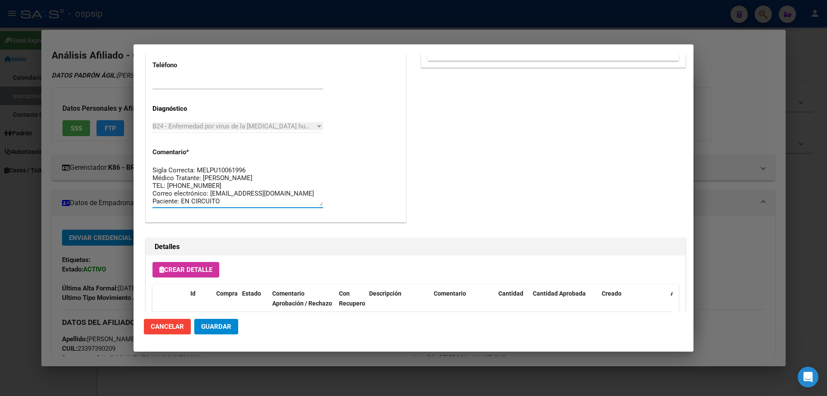
drag, startPoint x: 250, startPoint y: 203, endPoint x: 141, endPoint y: 149, distance: 121.1
click at [141, 149] on mat-dialog-content "Editar Pedido 6796 COMENTARIOS DEL PEDIDO Escriba su comentario aquí. Enviar co…" at bounding box center [413, 183] width 560 height 257
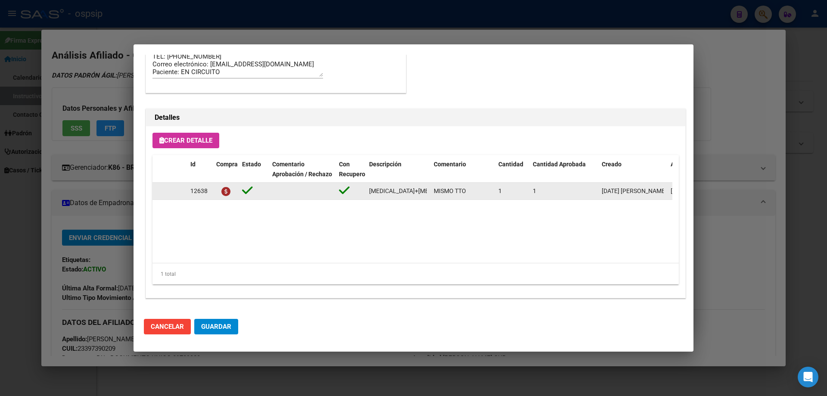
scroll to position [0, 192]
drag, startPoint x: 368, startPoint y: 192, endPoint x: 425, endPoint y: 195, distance: 56.9
click at [425, 195] on datatable-body-cell "emtricitabina+tenofovir alaf.+dolutegravir 200mg/25mg/50mg comp.rec.x 30 (FTC/T…" at bounding box center [397, 191] width 65 height 17
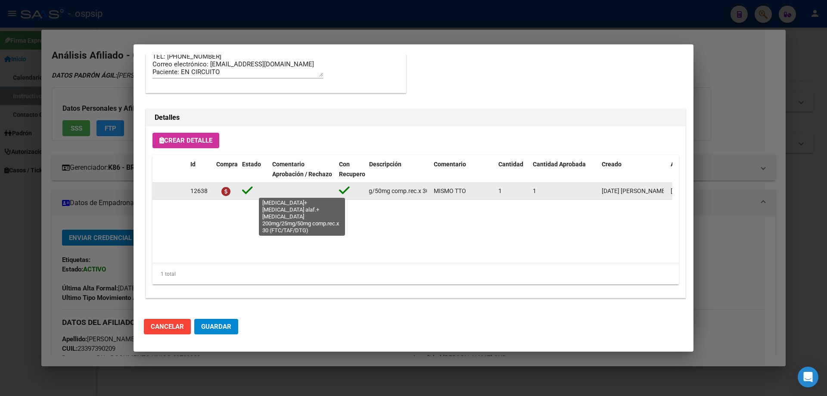
click at [425, 194] on span "emtricitabina+tenofovir alaf.+dolutegravir 200mg/25mg/50mg comp.rec.x 30 (FTC/T…" at bounding box center [325, 190] width 296 height 7
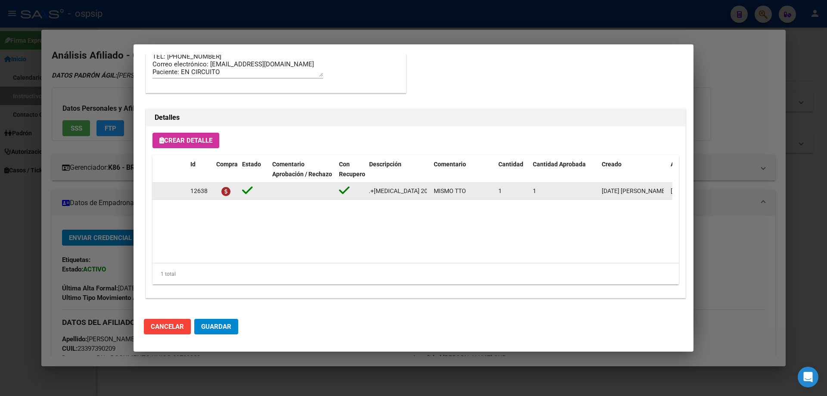
scroll to position [0, 0]
drag, startPoint x: 426, startPoint y: 192, endPoint x: 343, endPoint y: 192, distance: 83.1
click at [343, 192] on div "12638 emtricitabina+tenofovir alaf.+dolutegravir 200mg/25mg/50mg comp.rec.x 30 …" at bounding box center [474, 191] width 644 height 17
click at [372, 199] on datatable-body-cell "emtricitabina+tenofovir alaf.+dolutegravir 200mg/25mg/50mg comp.rec.x 30 (FTC/T…" at bounding box center [397, 191] width 65 height 17
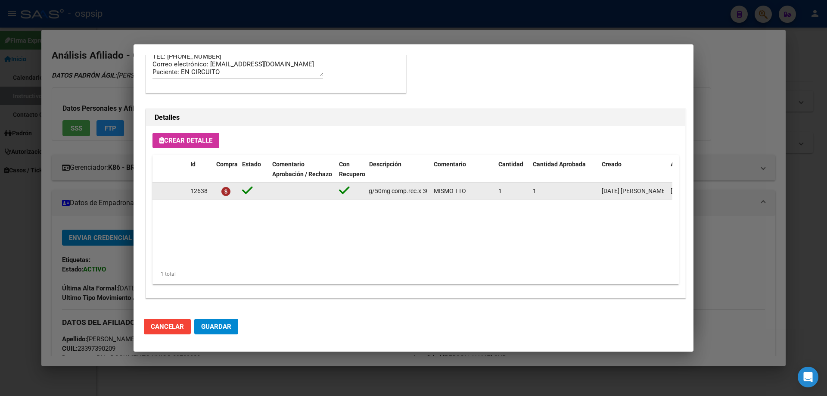
drag, startPoint x: 367, startPoint y: 190, endPoint x: 433, endPoint y: 192, distance: 66.3
click at [433, 192] on div "12638 emtricitabina+tenofovir alaf.+dolutegravir 200mg/25mg/50mg comp.rec.x 30 …" at bounding box center [474, 191] width 644 height 17
copy span "emtricitabina+tenofovir alaf.+dolutegravir 200mg/25mg/50mg comp.rec.x 30 (FTC/T…"
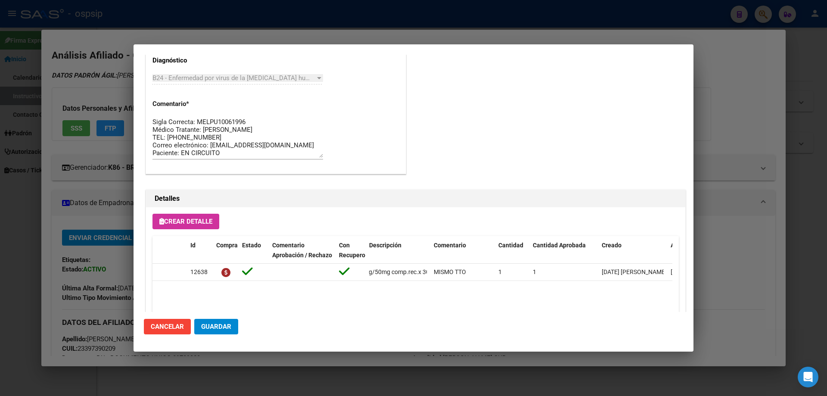
scroll to position [560, 0]
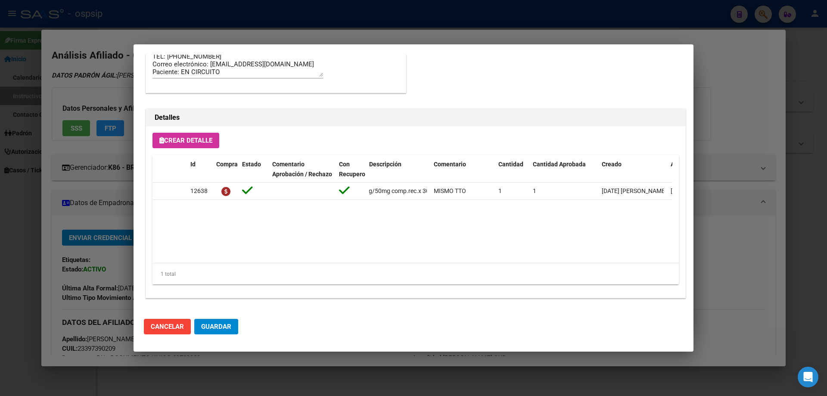
drag, startPoint x: 342, startPoint y: 241, endPoint x: 347, endPoint y: 231, distance: 11.0
click at [343, 241] on datatable-body "12638 emtricitabina+tenofovir alaf.+dolutegravir 200mg/25mg/50mg comp.rec.x 30 …" at bounding box center [412, 223] width 520 height 80
drag, startPoint x: 425, startPoint y: 188, endPoint x: 296, endPoint y: 207, distance: 130.0
click at [296, 207] on datatable-body "12638 emtricitabina+tenofovir alaf.+dolutegravir 200mg/25mg/50mg comp.rec.x 30 …" at bounding box center [412, 223] width 520 height 80
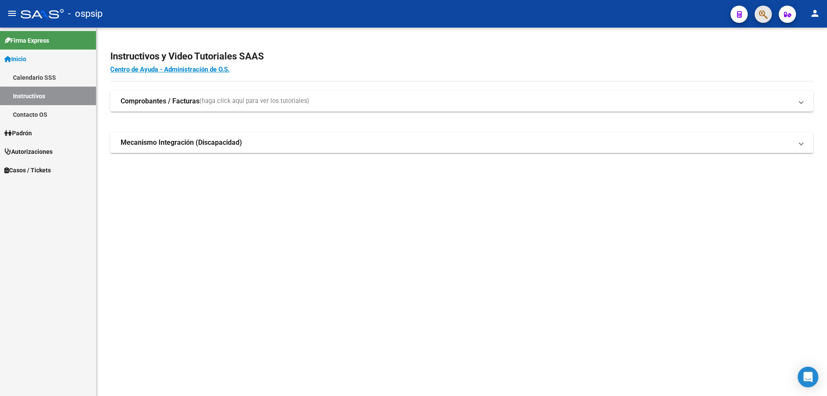
click at [757, 10] on button "button" at bounding box center [762, 14] width 17 height 17
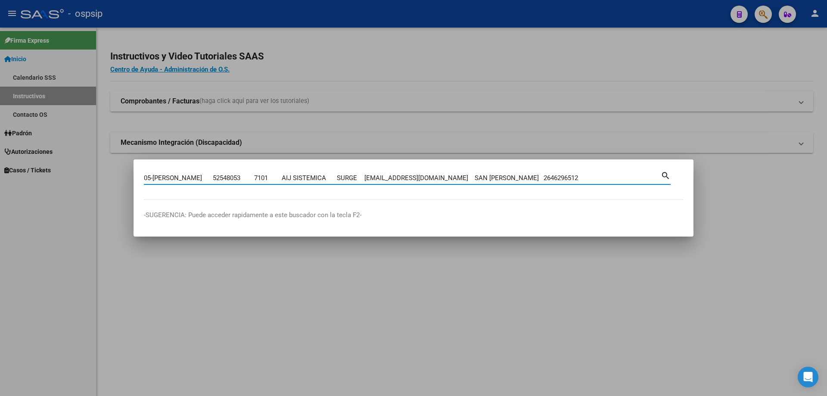
scroll to position [0, 137]
type input "05-sep Castro Facundo 52548053 7101 AIJ SISTEMICA SURGE mariacelestegimenez04@g…"
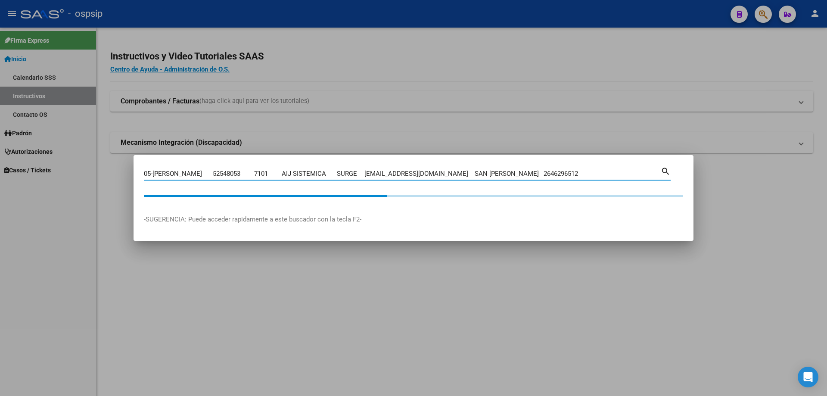
scroll to position [0, 0]
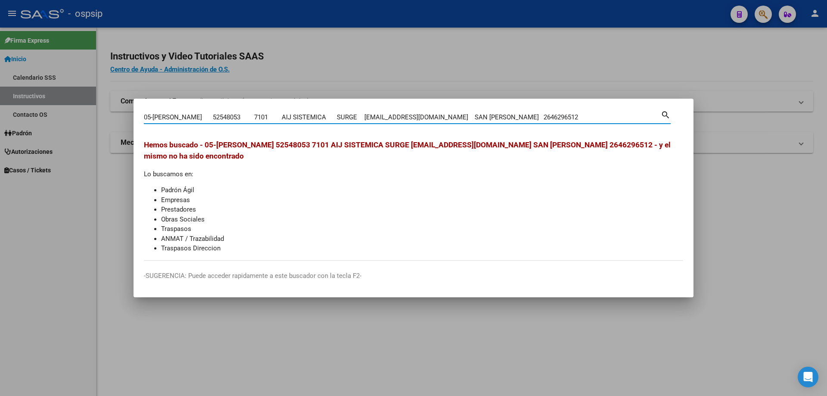
drag, startPoint x: 575, startPoint y: 114, endPoint x: 57, endPoint y: 121, distance: 518.4
click at [57, 121] on div "05-sep Castro Facundo 52548053 7101 AIJ SISTEMICA SURGE mariacelestegimenez04@g…" at bounding box center [413, 198] width 827 height 396
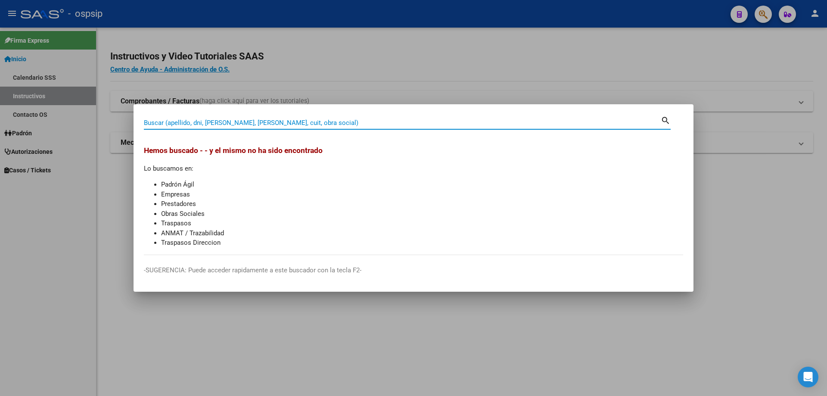
paste input "52548053"
type input "52548053"
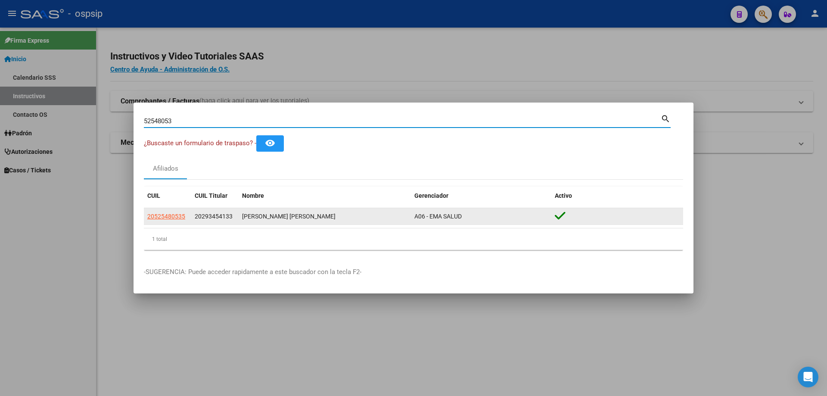
click at [167, 222] on datatable-body-cell "20525480535" at bounding box center [167, 216] width 47 height 17
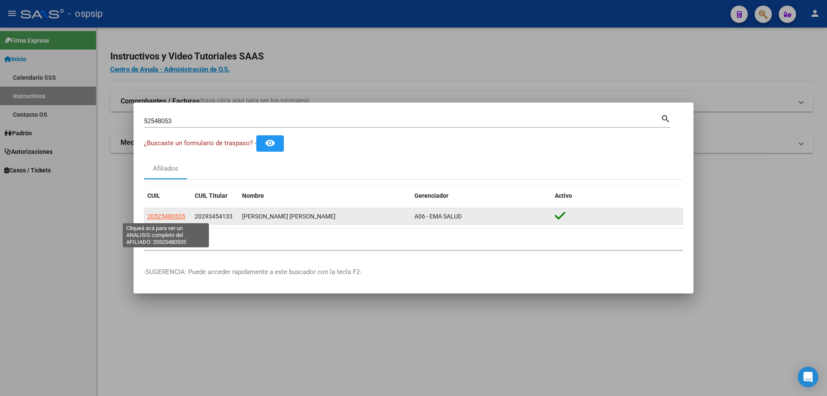
click at [170, 214] on span "20525480535" at bounding box center [166, 216] width 38 height 7
type textarea "20525480535"
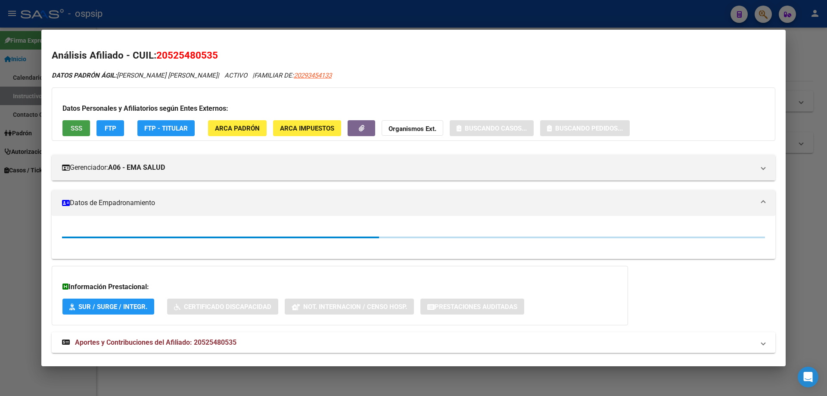
click at [74, 128] on span "SSS" at bounding box center [77, 128] width 12 height 8
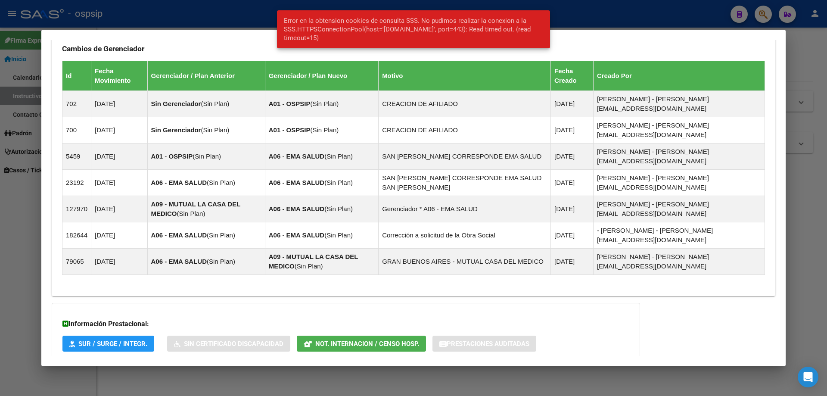
scroll to position [606, 0]
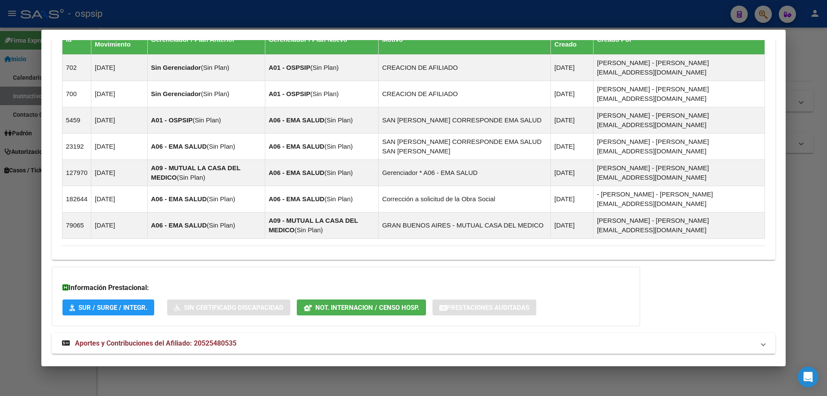
click at [147, 363] on mat-expansion-panel-header "Aportes y Contribuciones del Titular: 20293454133" at bounding box center [413, 373] width 723 height 21
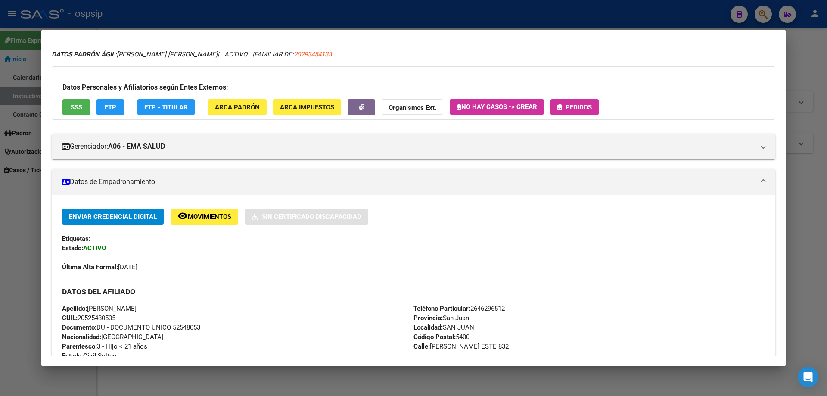
scroll to position [0, 0]
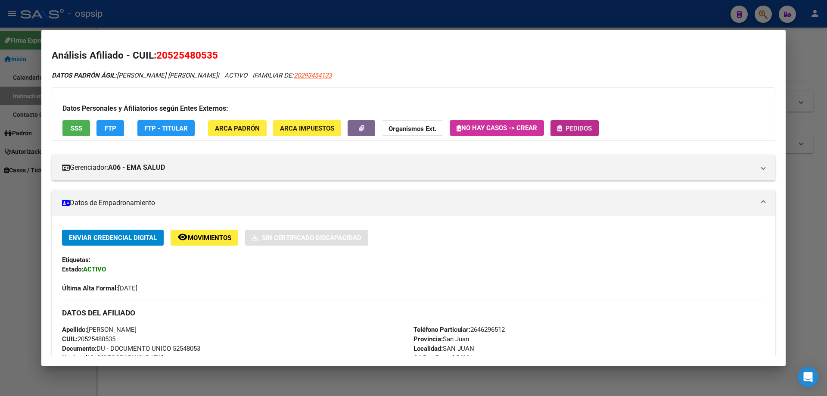
click at [560, 134] on button "Pedidos" at bounding box center [574, 128] width 48 height 16
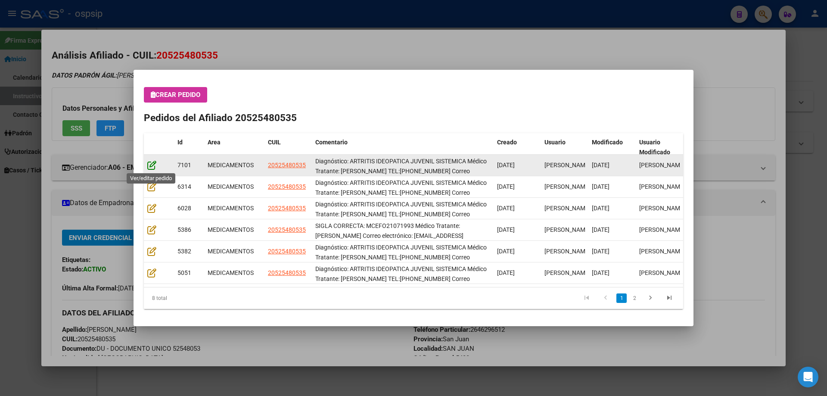
click at [155, 164] on icon at bounding box center [151, 164] width 9 height 9
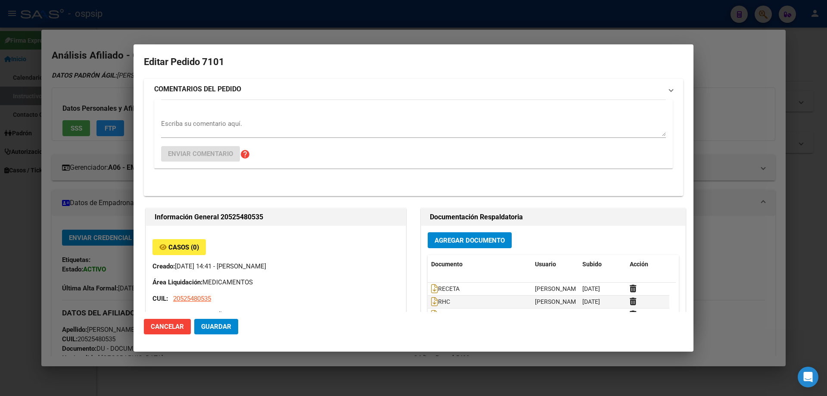
type input "San Juan, SAN JUAN, MORALES ESTE 832"
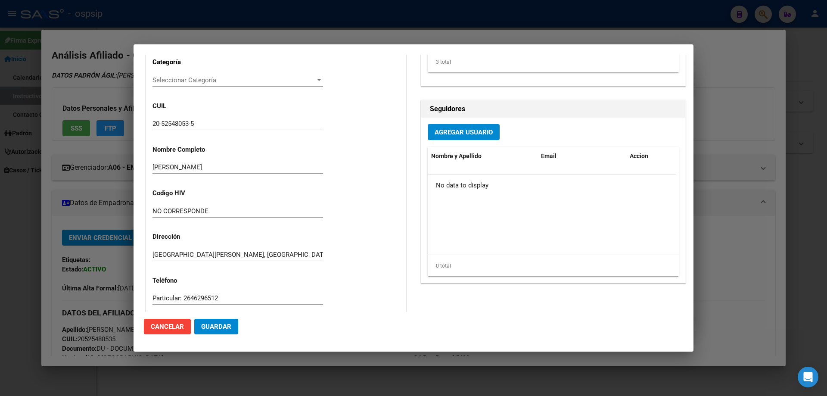
scroll to position [86, 0]
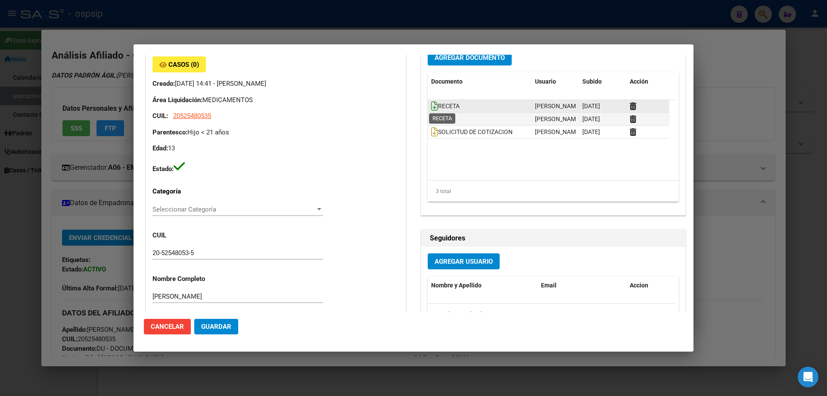
click at [431, 106] on icon at bounding box center [434, 105] width 7 height 9
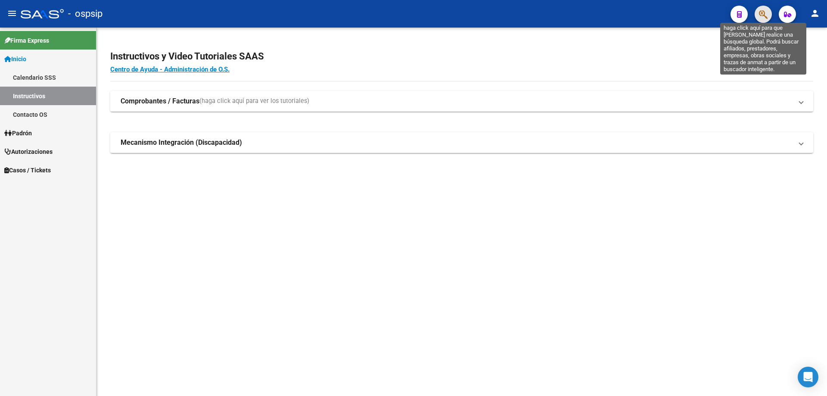
click at [759, 15] on icon "button" at bounding box center [763, 14] width 9 height 10
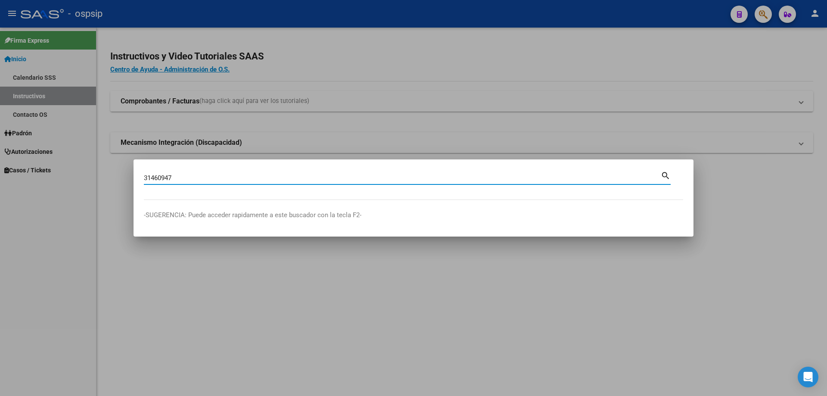
type input "31460947"
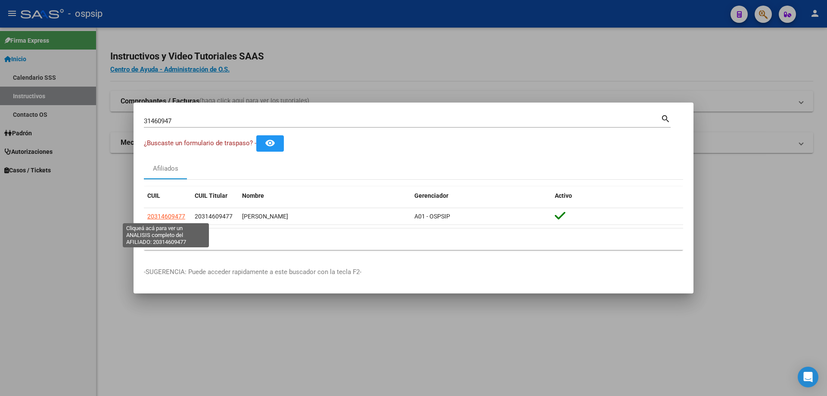
click at [157, 215] on span "20314609477" at bounding box center [166, 216] width 38 height 7
type textarea "20314609477"
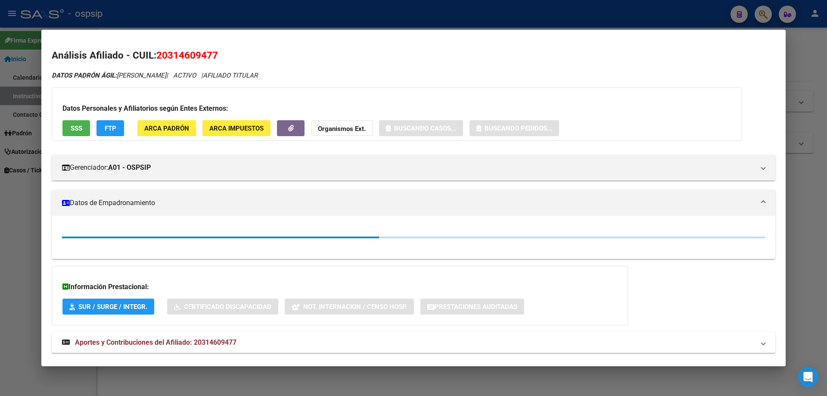
click at [71, 128] on span "SSS" at bounding box center [77, 128] width 12 height 8
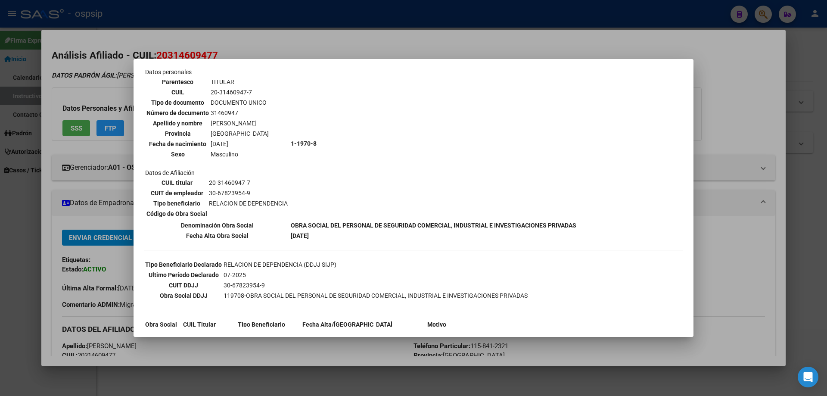
scroll to position [98, 0]
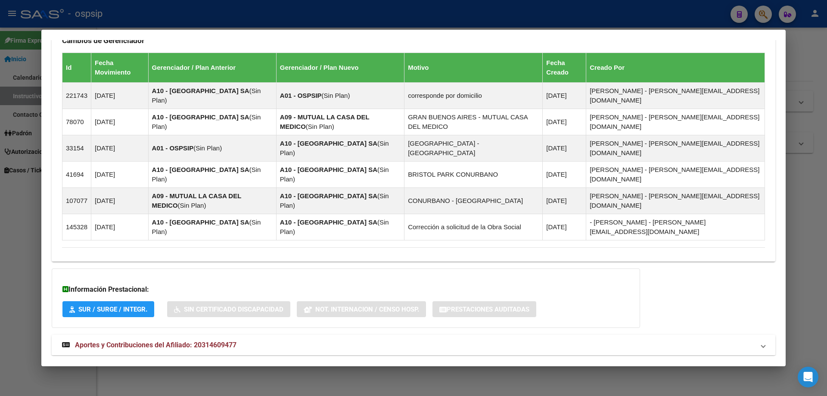
click at [165, 334] on mat-expansion-panel-header "Aportes y Contribuciones del Afiliado: 20314609477" at bounding box center [413, 344] width 723 height 21
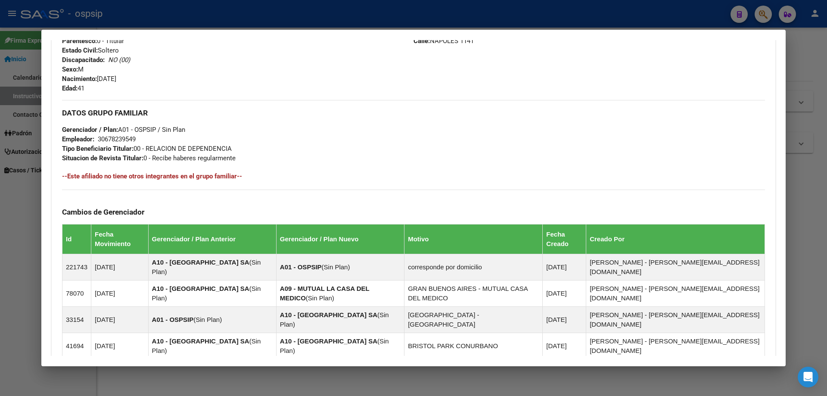
scroll to position [0, 0]
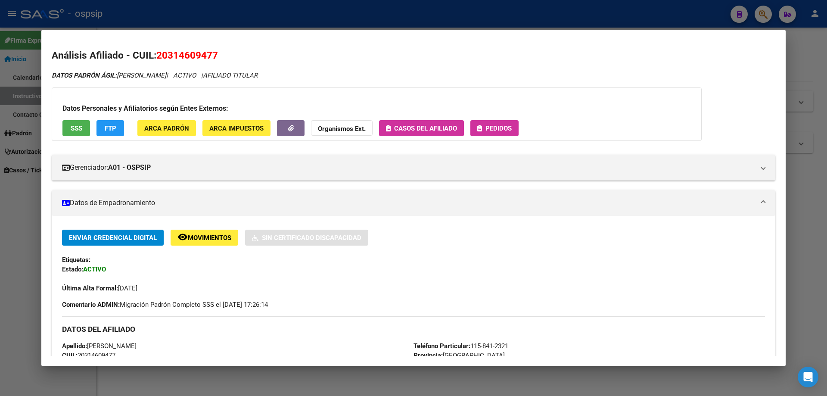
click at [484, 136] on div "Datos Personales y Afiliatorios según Entes Externos: SSS FTP ARCA Padrón ARCA …" at bounding box center [377, 113] width 650 height 53
click at [500, 119] on div "Datos Personales y Afiliatorios según Entes Externos: SSS FTP ARCA Padrón ARCA …" at bounding box center [377, 113] width 650 height 53
click at [486, 121] on button "Pedidos" at bounding box center [494, 128] width 48 height 16
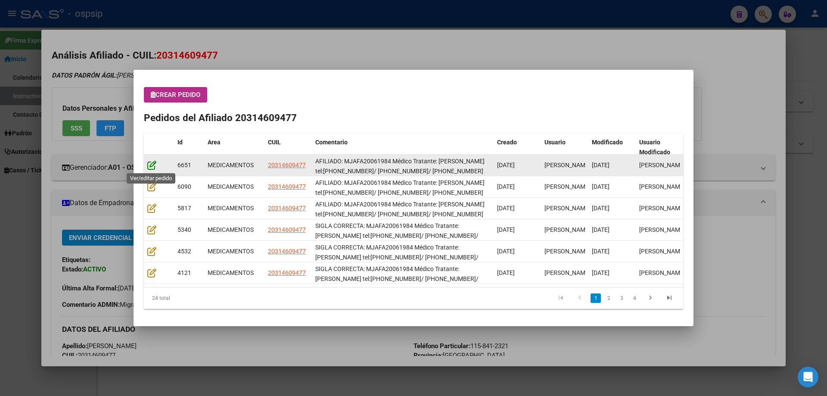
click at [151, 166] on icon at bounding box center [151, 164] width 9 height 9
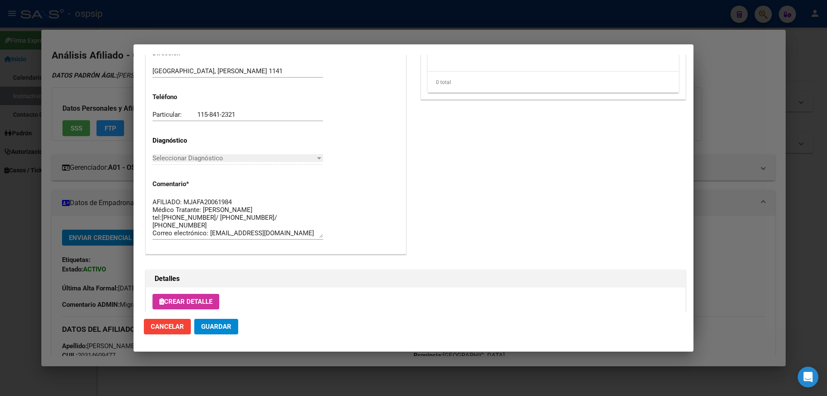
type input "Buenos Aires, FIORITO, NAPOLES 1141"
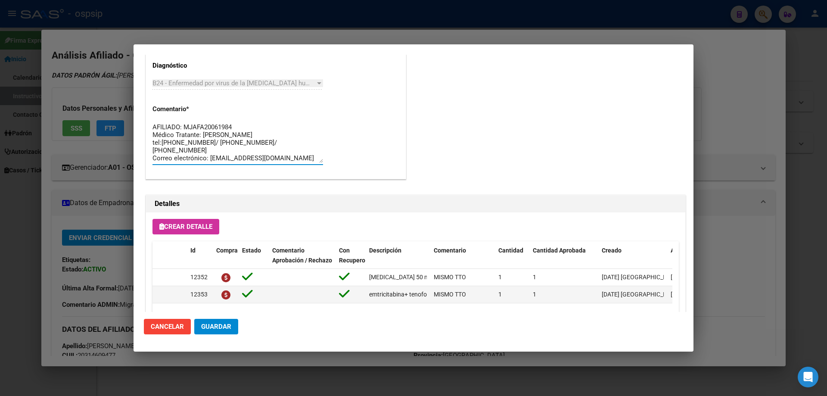
drag, startPoint x: 227, startPoint y: 158, endPoint x: 140, endPoint y: 106, distance: 101.4
click at [140, 106] on mat-dialog-content "Editar Pedido 6651 COMENTARIOS DEL PEDIDO Escriba su comentario aquí. Enviar co…" at bounding box center [413, 183] width 560 height 257
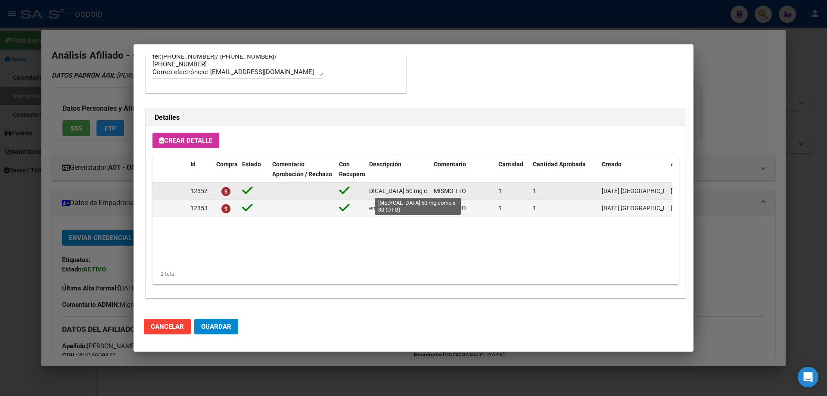
scroll to position [0, 39]
drag, startPoint x: 365, startPoint y: 189, endPoint x: 433, endPoint y: 193, distance: 67.3
click at [433, 193] on div "12352 dolutegravir 50 mg comp x 30 (DTG) MISMO TTO 1 1 25/07/2025 Mariela 28/07…" at bounding box center [474, 191] width 644 height 17
copy span "dolutegravir 50 mg comp x 30 (DTG)"
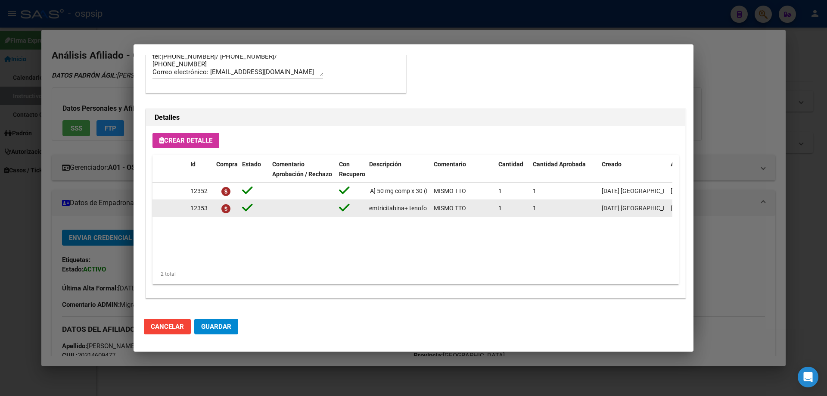
drag, startPoint x: 377, startPoint y: 210, endPoint x: 398, endPoint y: 216, distance: 22.5
click at [428, 214] on div "12353 emtricitabina+ tenofovirdisoprox. 200mg/300 mg comp.rec.x 30 (FTC/TDF) MI…" at bounding box center [474, 208] width 644 height 17
click at [398, 216] on datatable-body-cell "emtricitabina+ tenofovirdisoprox. 200mg/300 mg comp.rec.x 30 (FTC/TDF)" at bounding box center [397, 208] width 65 height 17
drag, startPoint x: 369, startPoint y: 207, endPoint x: 430, endPoint y: 208, distance: 61.2
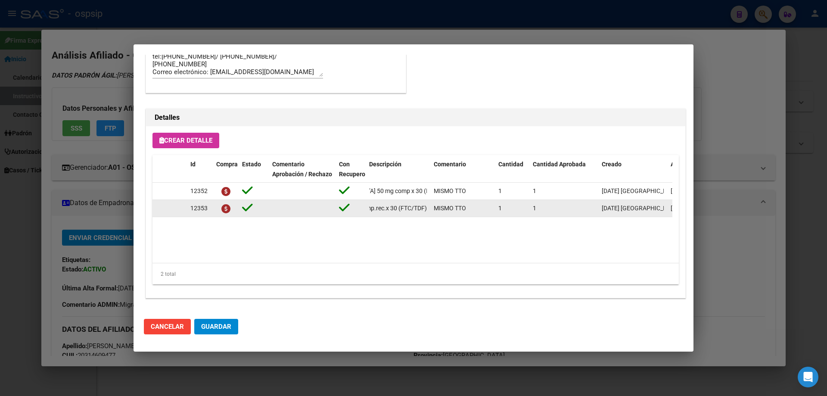
click at [430, 208] on div "12353 emtricitabina+ tenofovirdisoprox. 200mg/300 mg comp.rec.x 30 (FTC/TDF) MI…" at bounding box center [474, 208] width 644 height 17
copy span "emtricitabina+ tenofovirdisoprox. 200mg/300 mg comp.rec.x 30 (FTC/TDF)"
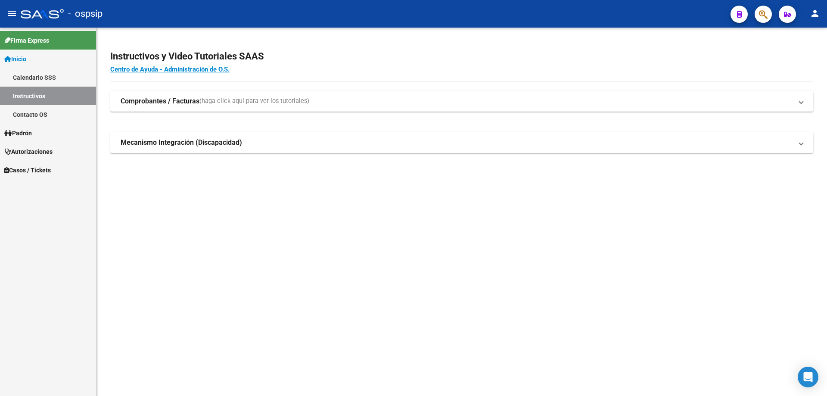
click at [768, 12] on button "button" at bounding box center [762, 14] width 17 height 17
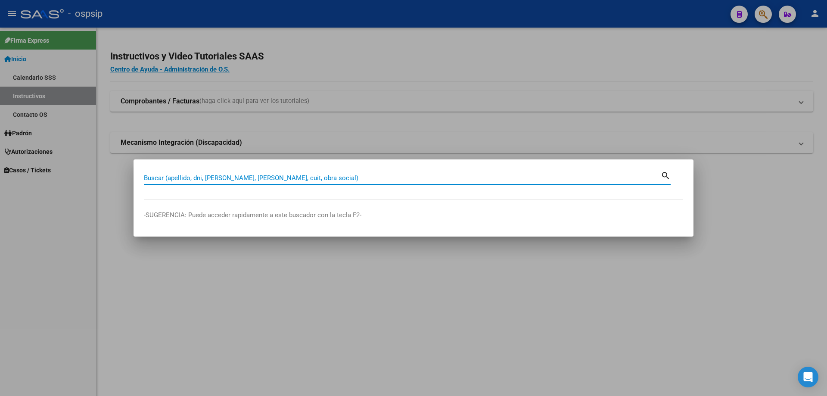
paste input "18028766"
type input "18028766"
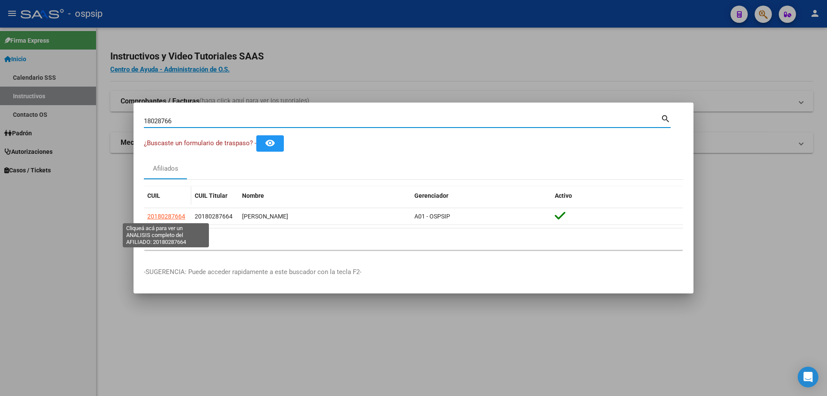
click at [157, 217] on span "20180287664" at bounding box center [166, 216] width 38 height 7
type textarea "20180287664"
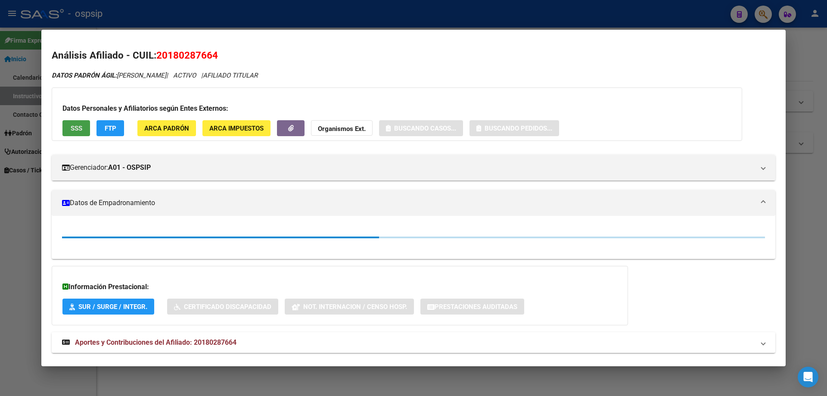
click at [75, 129] on span "SSS" at bounding box center [77, 128] width 12 height 8
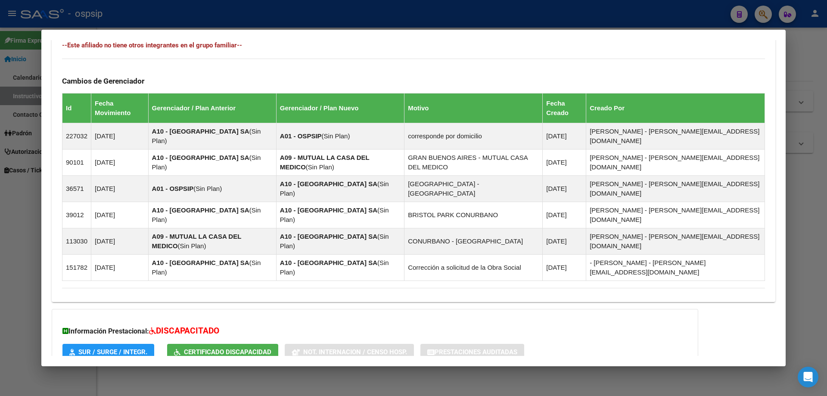
scroll to position [526, 0]
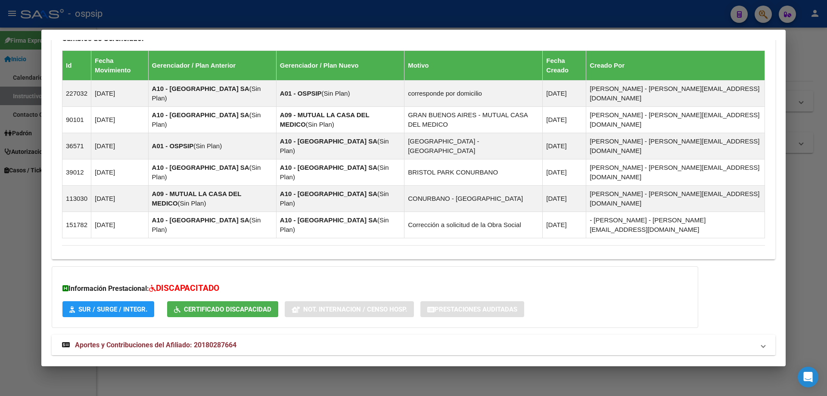
click at [155, 341] on span "Aportes y Contribuciones del Afiliado: 20180287664" at bounding box center [155, 345] width 161 height 8
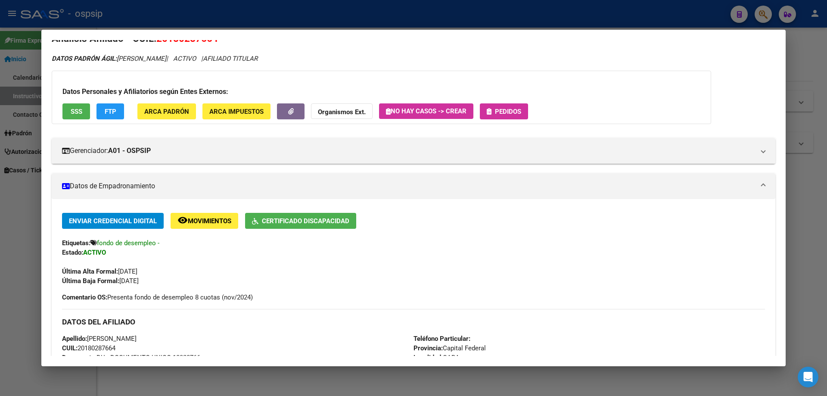
scroll to position [0, 0]
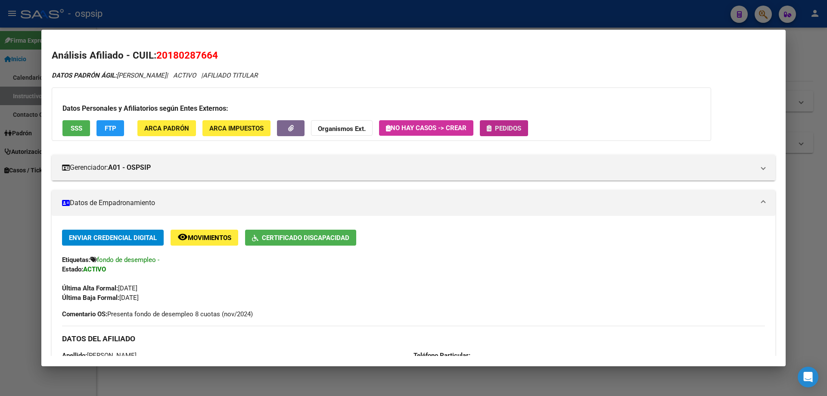
click at [494, 121] on button "Pedidos" at bounding box center [504, 128] width 48 height 16
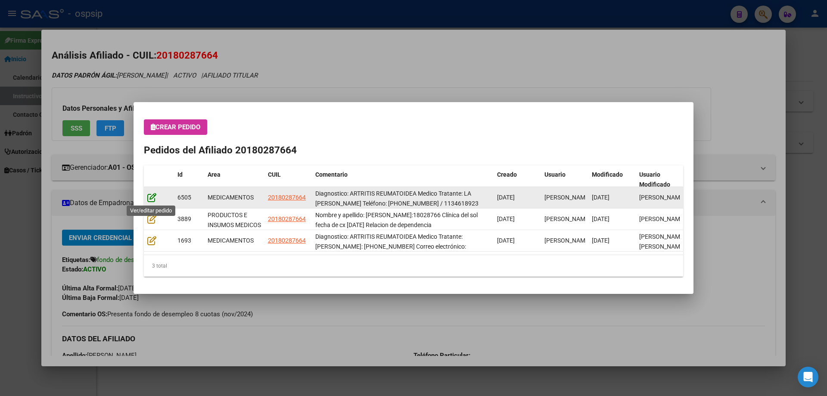
click at [151, 198] on icon at bounding box center [151, 196] width 9 height 9
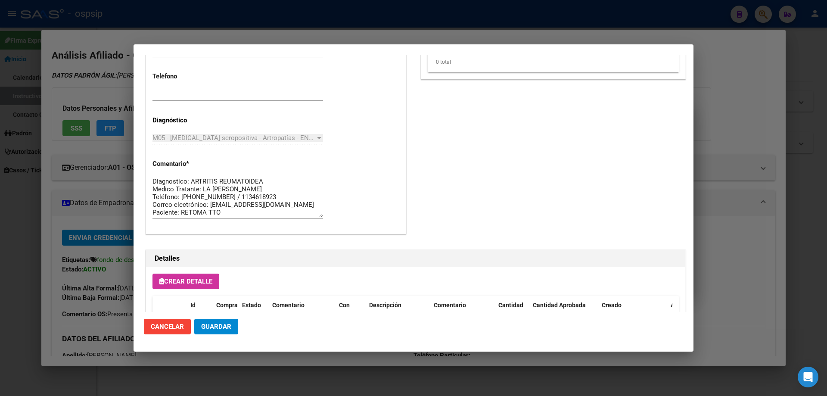
scroll to position [603, 0]
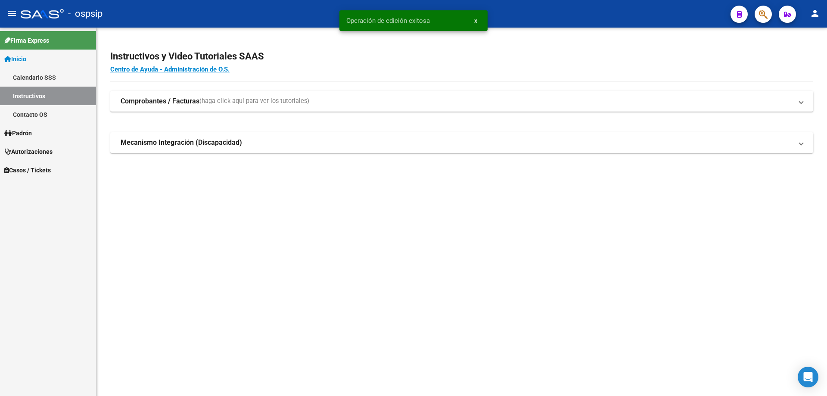
click at [766, 16] on icon "button" at bounding box center [763, 14] width 9 height 10
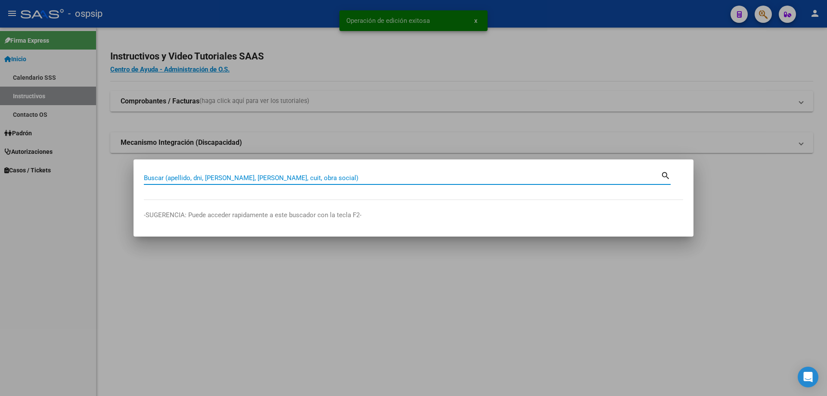
paste input "27256936300"
type input "27256936300"
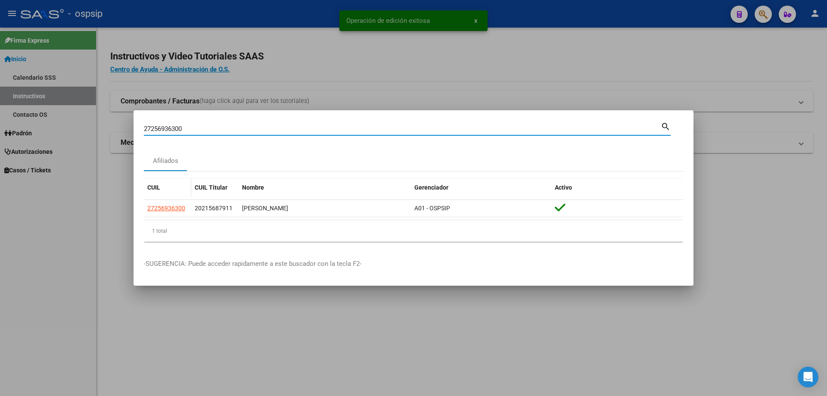
click at [167, 203] on datatable-body-cell "27256936300" at bounding box center [167, 208] width 47 height 17
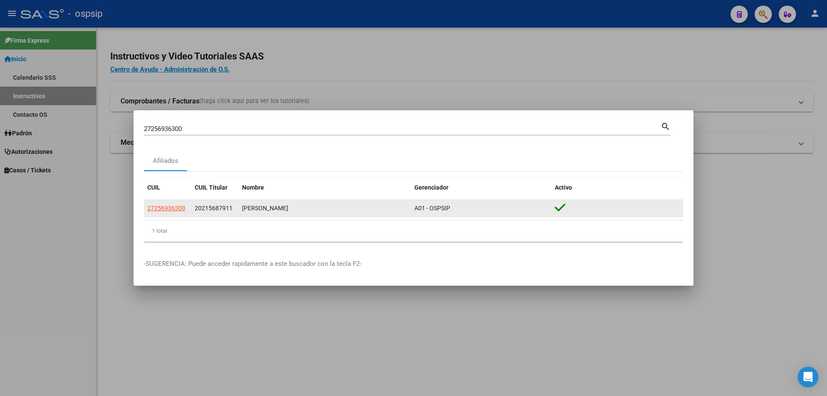
click at [167, 204] on app-link-go-to "27256936300" at bounding box center [166, 208] width 38 height 10
click at [167, 207] on span "27256936300" at bounding box center [166, 207] width 38 height 7
copy span "27256936300"
type textarea "27256936300"
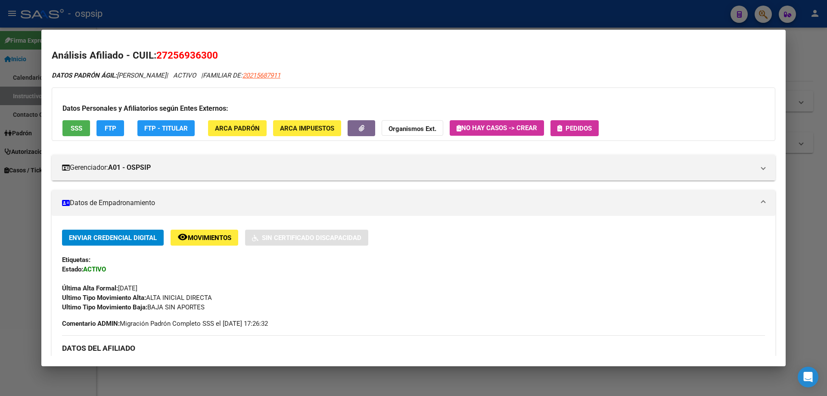
click at [572, 124] on span "Pedidos" at bounding box center [578, 128] width 26 height 8
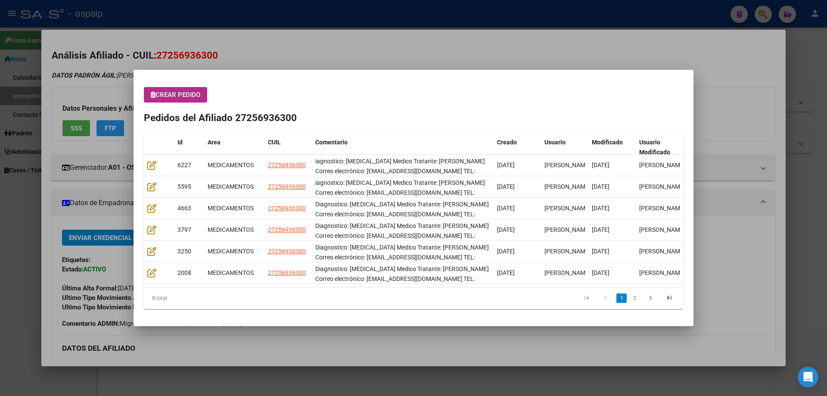
click at [176, 105] on div "Crear Pedido Pedidos del Afiliado 27256936300 Id Area CUIL Comentario Creado Us…" at bounding box center [413, 198] width 539 height 222
click at [179, 96] on span "Crear Pedido" at bounding box center [176, 95] width 50 height 8
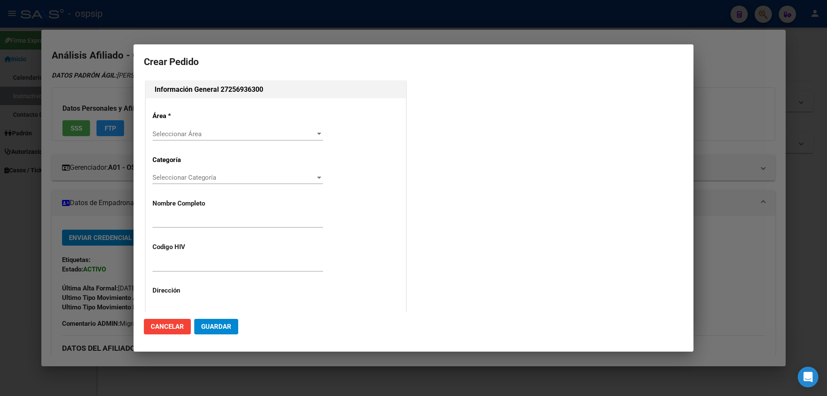
type input "MABEL ITATI FERNANDEZ"
type input "NO CORRESPONDE"
type input "Buenos Aires, LA UNION, EL VOLCAN 1870, Piso: -, Departamento: -"
type input "Particular: 49331831"
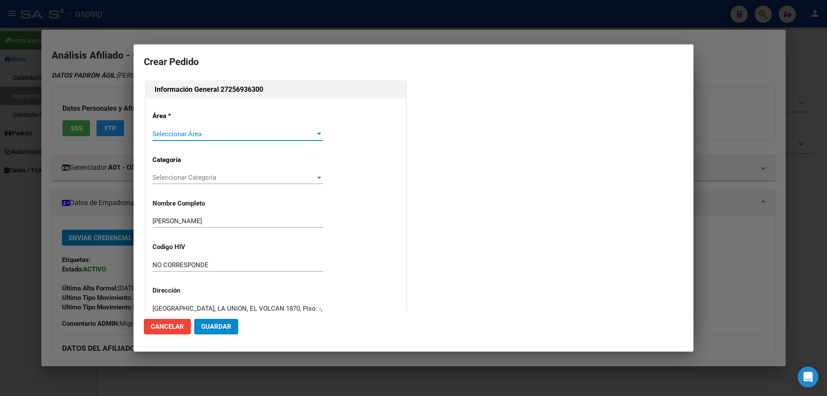
type input "BUENOS AIRES, LA UNION, EL VOLCAN 1870, Piso: -"
click at [168, 133] on span "Seleccionar Área" at bounding box center [233, 134] width 163 height 8
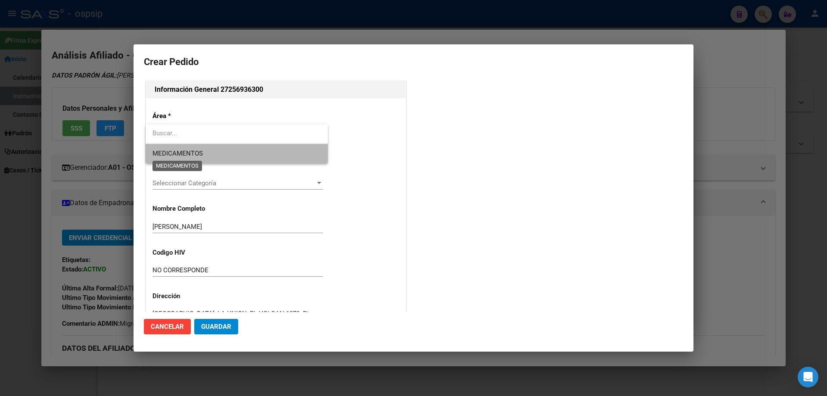
click at [166, 150] on span "MEDICAMENTOS" at bounding box center [177, 153] width 50 height 8
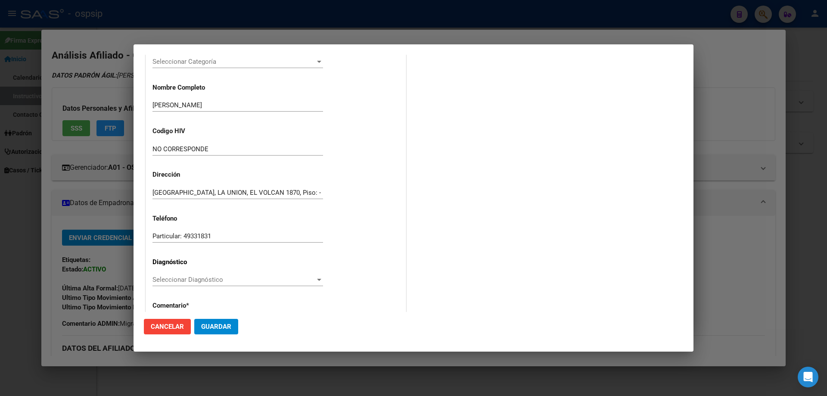
scroll to position [129, 0]
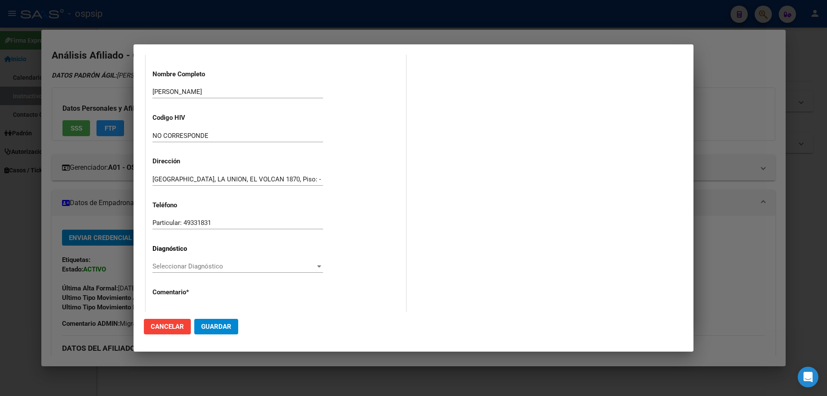
click at [172, 270] on span "Seleccionar Diagnóstico" at bounding box center [233, 266] width 163 height 8
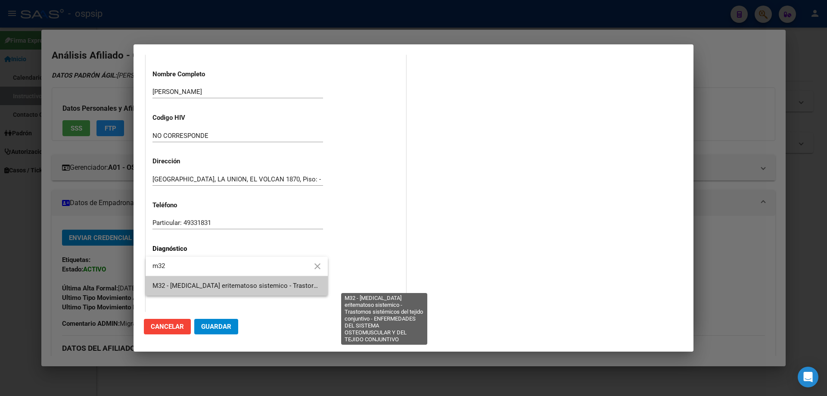
type input "m32"
click at [170, 285] on span "M32 - [MEDICAL_DATA] eritematoso sistemico - Trastornos sistémicos del tejido c…" at bounding box center [403, 286] width 503 height 8
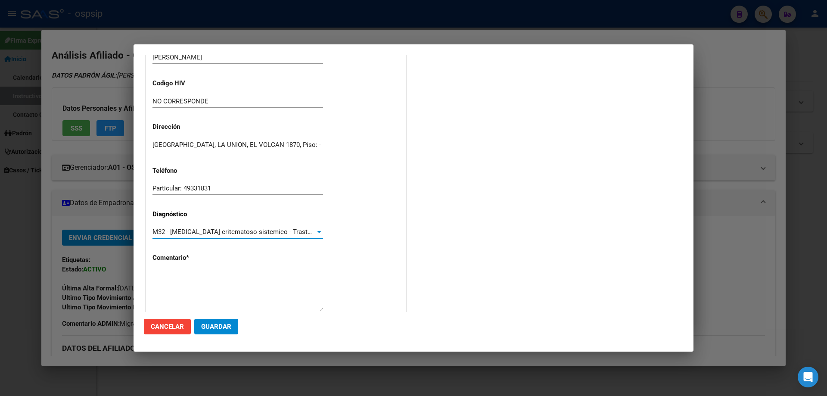
scroll to position [193, 0]
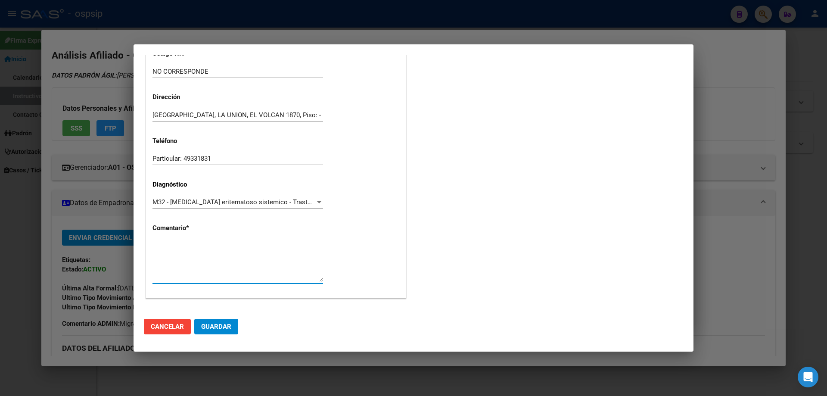
paste textarea "Diagnostico: LUPUS Medico Tratante: SANCHEZ ANDIA Correo electrónico: LORETTARE…"
type textarea "Diagnostico: LUPUS Medico Tratante: SANCHEZ ANDIA Correo electrónico: LORETTARE…"
click at [211, 331] on button "Guardar" at bounding box center [216, 326] width 44 height 15
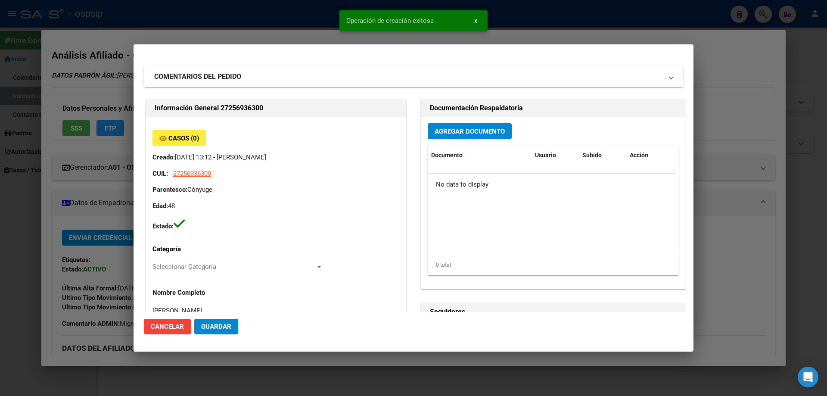
scroll to position [0, 0]
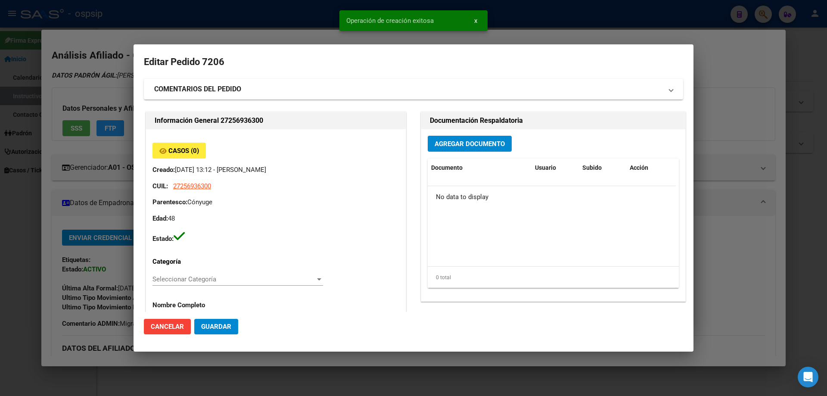
click at [464, 140] on span "Agregar Documento" at bounding box center [469, 144] width 70 height 8
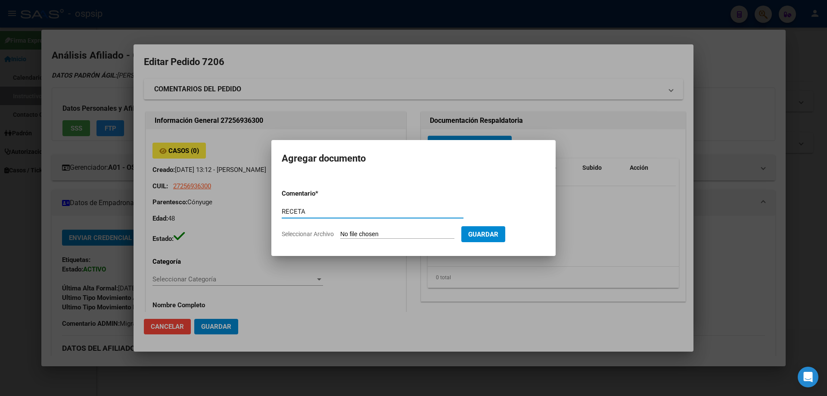
type input "RECETA"
click at [373, 229] on form "Comentario * RECETA Comentario Seleccionar Archivo Guardar" at bounding box center [413, 213] width 263 height 63
click at [373, 230] on input "Seleccionar Archivo" at bounding box center [397, 234] width 114 height 8
type input "C:\fakepath\FERNANDEZ MABEL20250909_17030128.pdf"
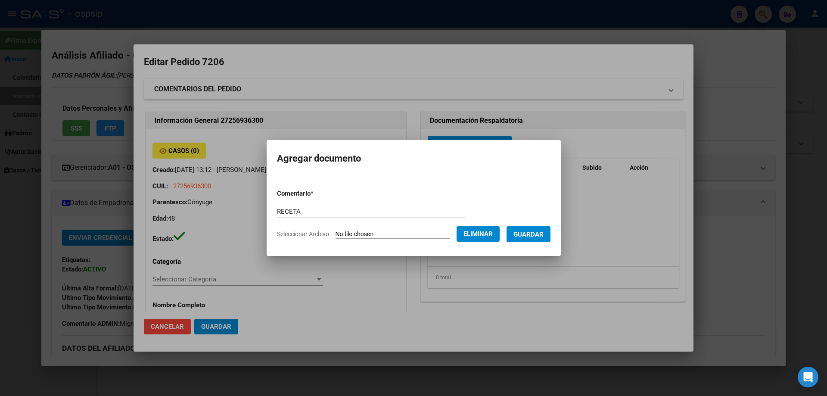
click at [530, 237] on span "Guardar" at bounding box center [528, 234] width 30 height 8
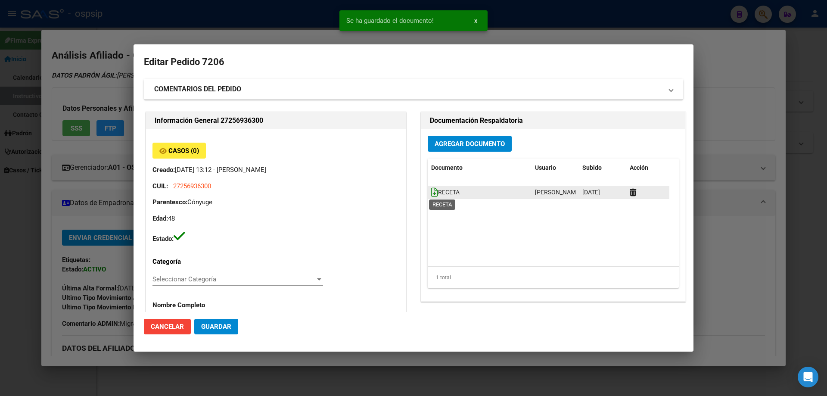
click at [431, 195] on icon at bounding box center [434, 191] width 7 height 9
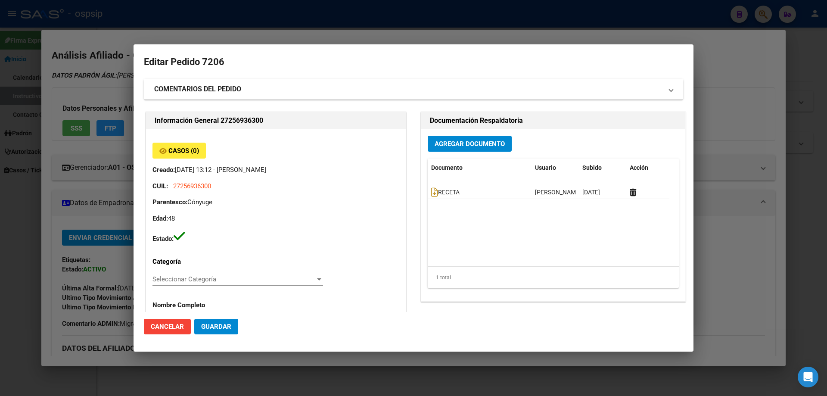
click at [458, 144] on span "Agregar Documento" at bounding box center [469, 144] width 70 height 8
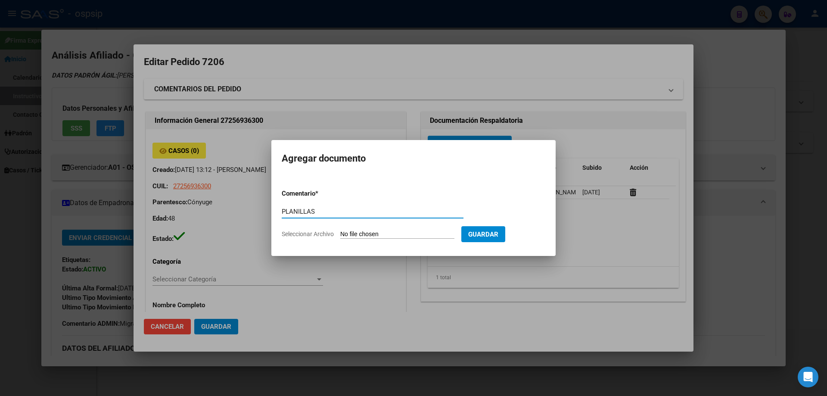
type input "PLANILLAS"
click at [371, 235] on input "Seleccionar Archivo" at bounding box center [397, 234] width 114 height 8
type input "C:\fakepath\PLANILLA.pdf"
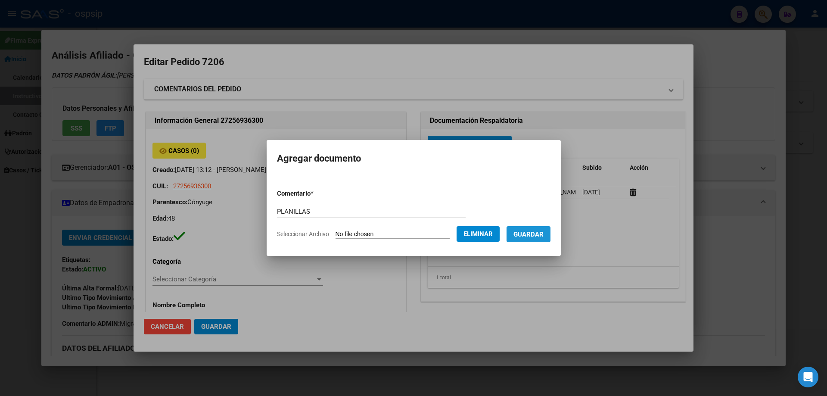
click at [536, 235] on span "Guardar" at bounding box center [528, 234] width 30 height 8
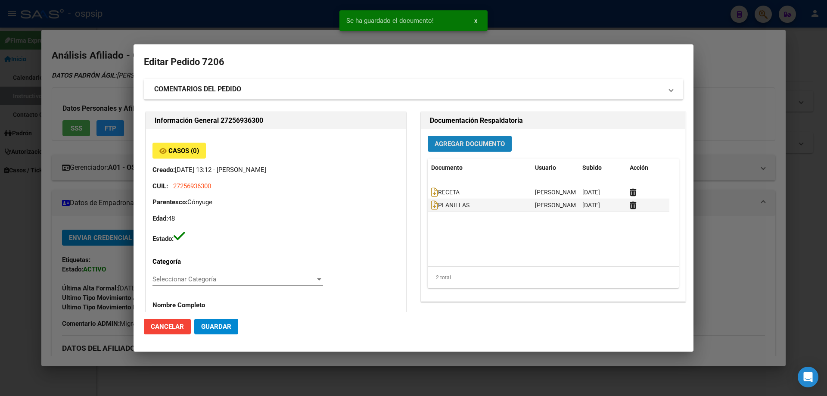
click at [458, 148] on button "Agregar Documento" at bounding box center [469, 144] width 84 height 16
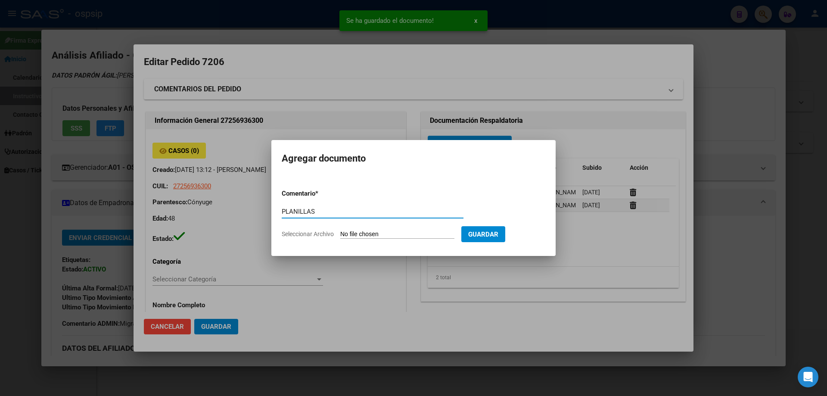
type input "PLANILLAS"
click at [370, 238] on input "Seleccionar Archivo" at bounding box center [397, 234] width 114 height 8
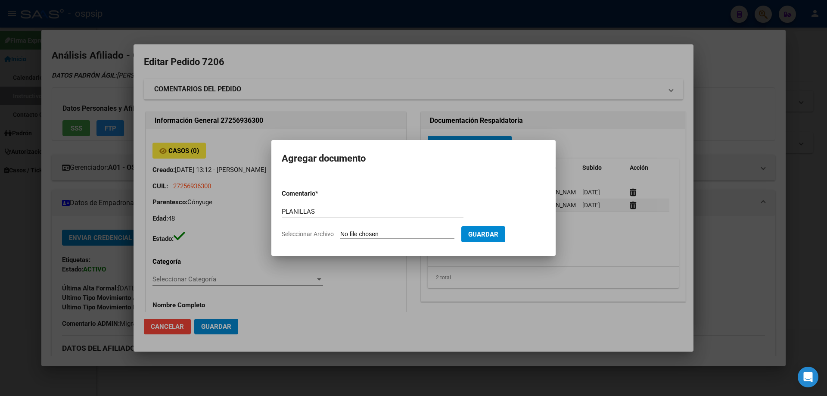
type input "C:\fakepath\PLANILLA (2).pdf"
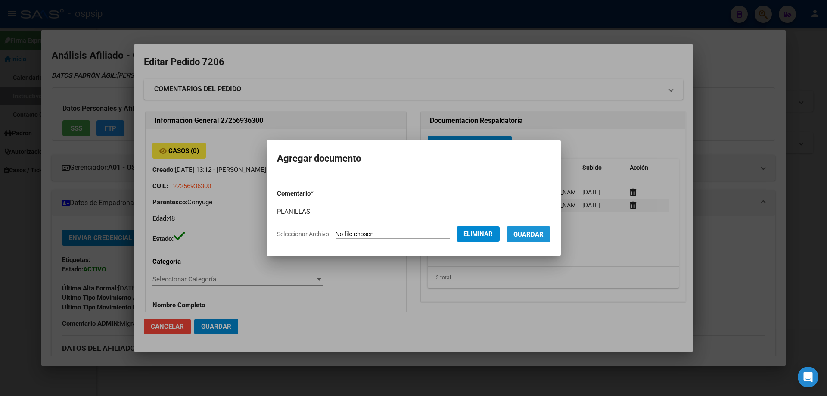
click at [533, 241] on button "Guardar" at bounding box center [528, 234] width 44 height 16
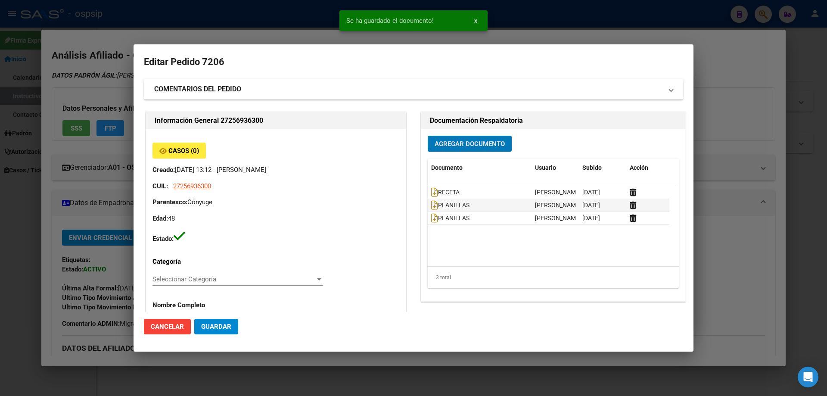
click at [456, 150] on button "Agregar Documento" at bounding box center [469, 144] width 84 height 16
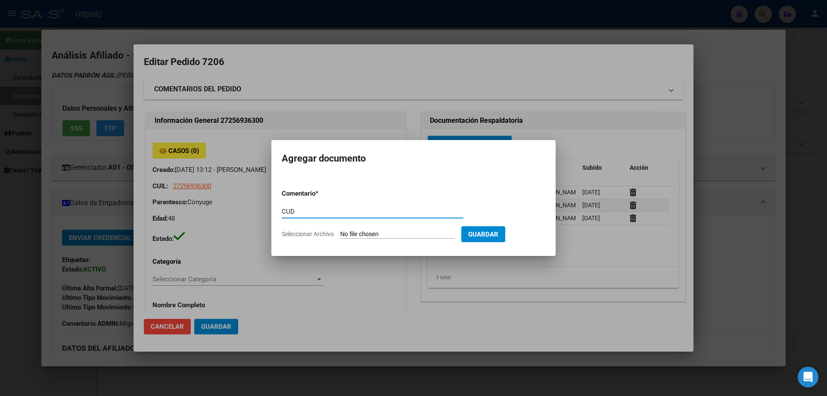
type input "CUD"
click at [387, 237] on input "Seleccionar Archivo" at bounding box center [397, 234] width 114 height 8
type input "C:\fakepath\CUD (9).pdf"
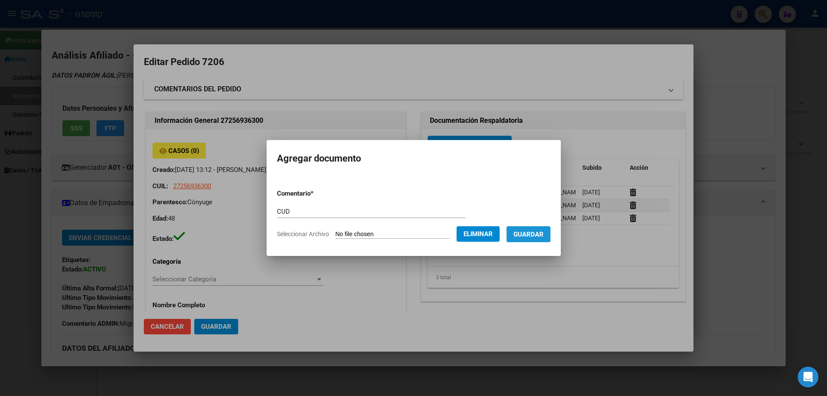
click at [537, 233] on span "Guardar" at bounding box center [528, 234] width 30 height 8
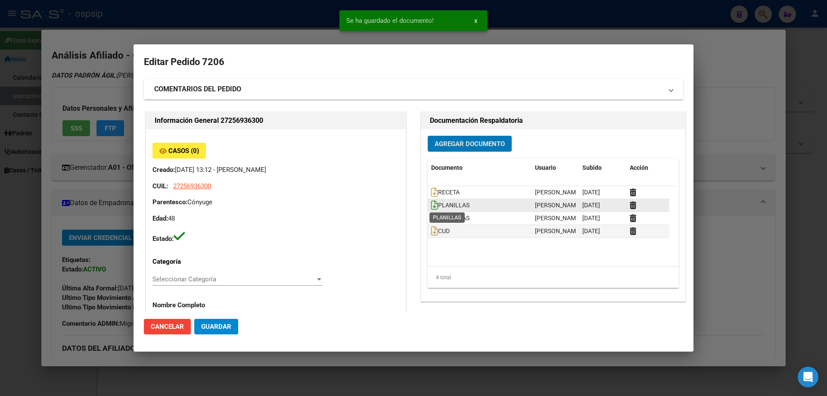
click at [431, 207] on icon at bounding box center [434, 204] width 7 height 9
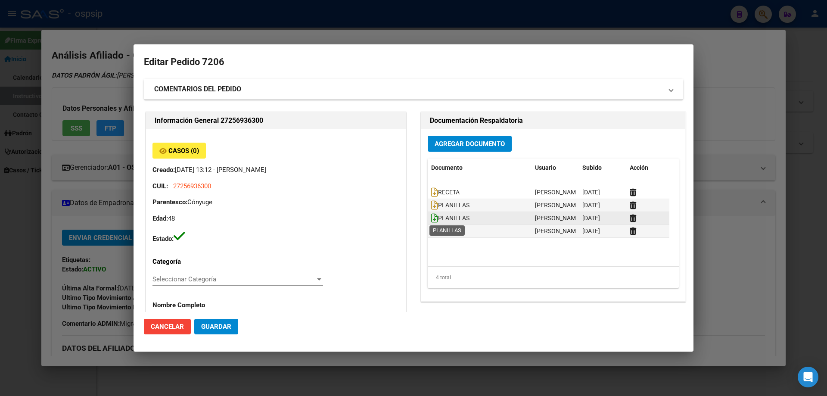
click at [432, 216] on icon at bounding box center [434, 217] width 7 height 9
click at [431, 229] on icon at bounding box center [434, 230] width 7 height 9
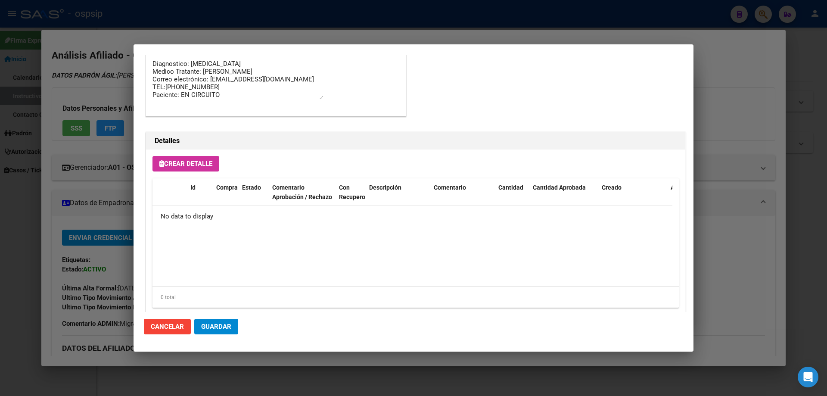
scroll to position [457, 0]
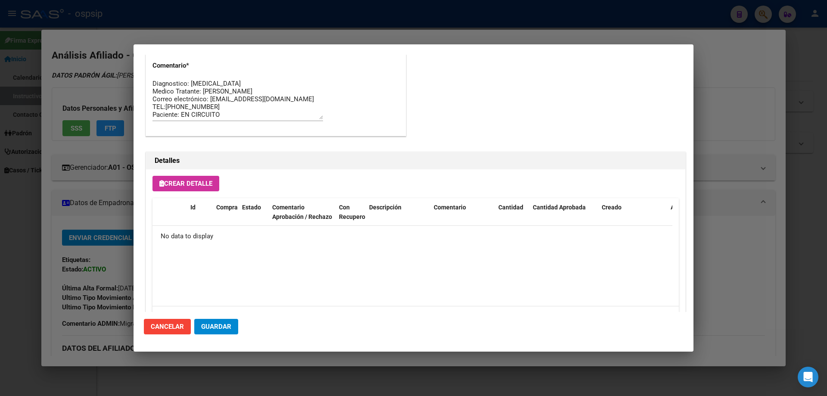
click at [194, 188] on button "Crear Detalle" at bounding box center [185, 183] width 67 height 15
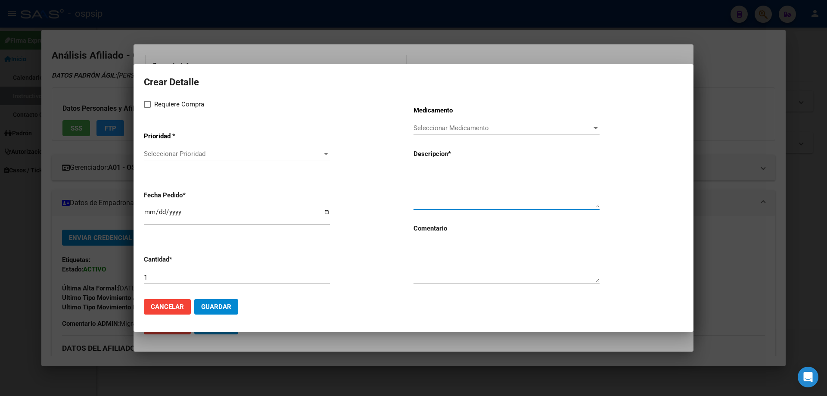
paste textarea "[MEDICAL_DATA] 200mg/ml lapic.prell. X 4"
type textarea "[MEDICAL_DATA] 200mg/ml lapic.prell. X 4"
click at [465, 272] on textarea at bounding box center [506, 262] width 186 height 40
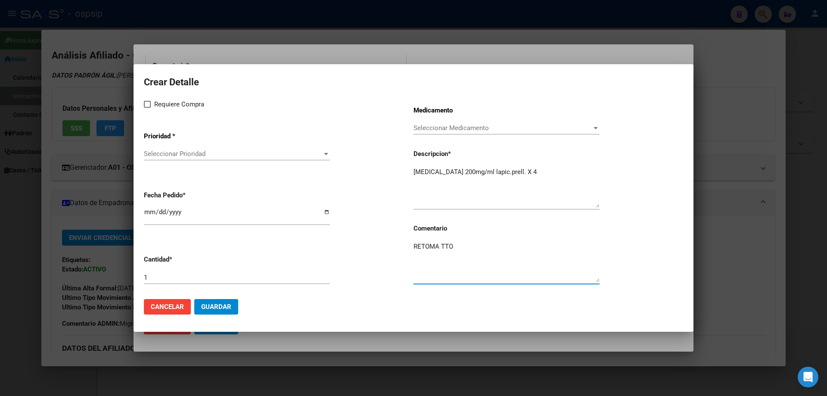
type textarea "RETOMA TTO"
drag, startPoint x: 143, startPoint y: 104, endPoint x: 164, endPoint y: 118, distance: 25.3
click at [148, 106] on mat-dialog-content "Crear Detalle Requiere Compra Prioridad * Seleccionar Prioridad Seleccionar Pri…" at bounding box center [413, 182] width 560 height 217
click at [142, 108] on mat-dialog-content "Crear Detalle Requiere Compra Prioridad * Seleccionar Prioridad Seleccionar Pri…" at bounding box center [413, 182] width 560 height 217
click at [146, 108] on label "Requiere Compra" at bounding box center [174, 104] width 60 height 10
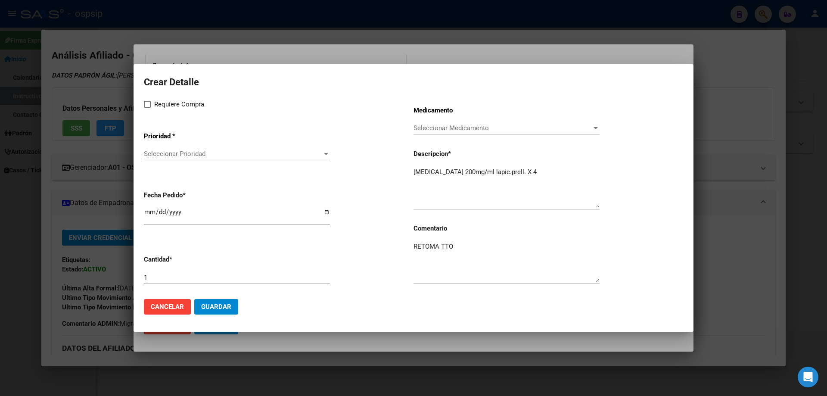
click at [147, 108] on input "Requiere Compra" at bounding box center [147, 108] width 0 height 0
checkbox input "true"
click at [146, 158] on div "Seleccionar Prioridad Seleccionar Prioridad" at bounding box center [237, 153] width 186 height 13
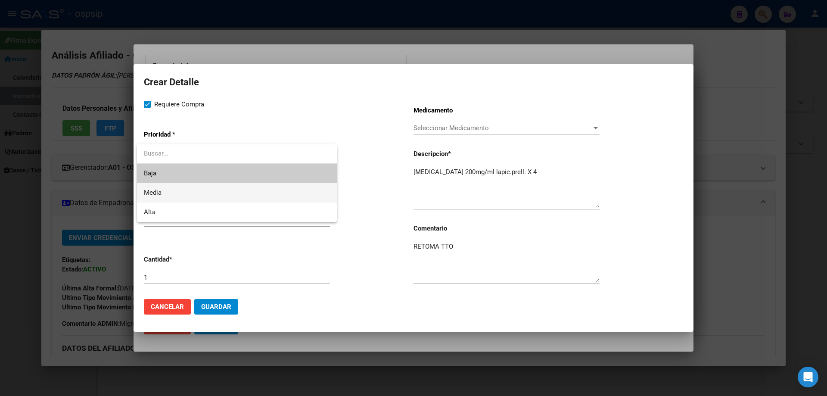
click at [172, 189] on span "Media" at bounding box center [237, 192] width 186 height 19
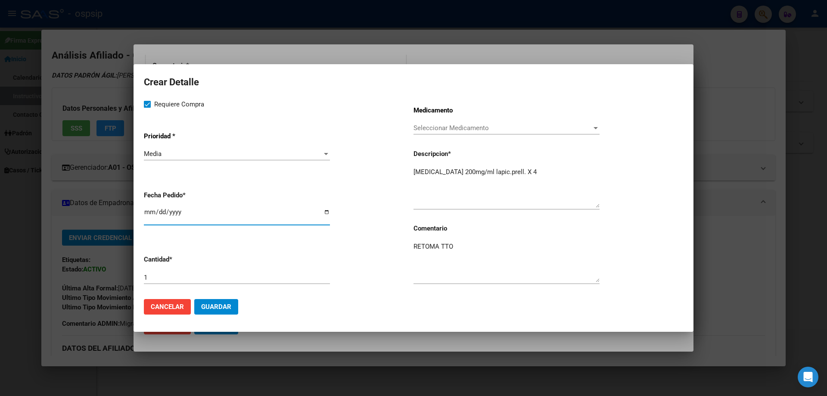
click at [149, 215] on input "2025-09-16" at bounding box center [237, 215] width 186 height 14
type input "2025-09-05"
click at [226, 311] on button "Guardar" at bounding box center [216, 306] width 44 height 15
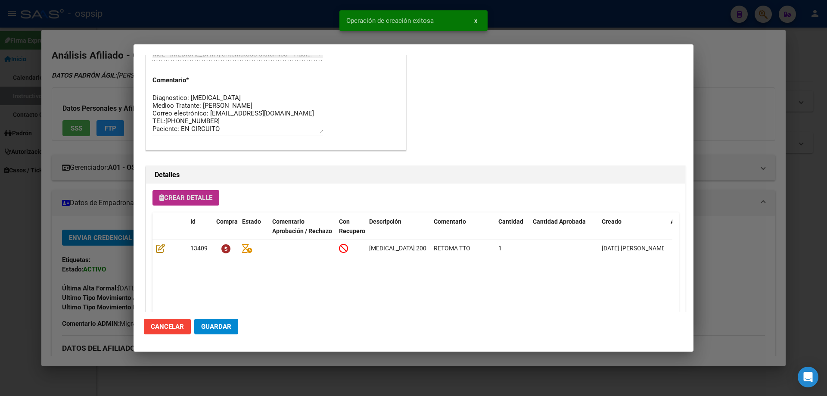
scroll to position [473, 0]
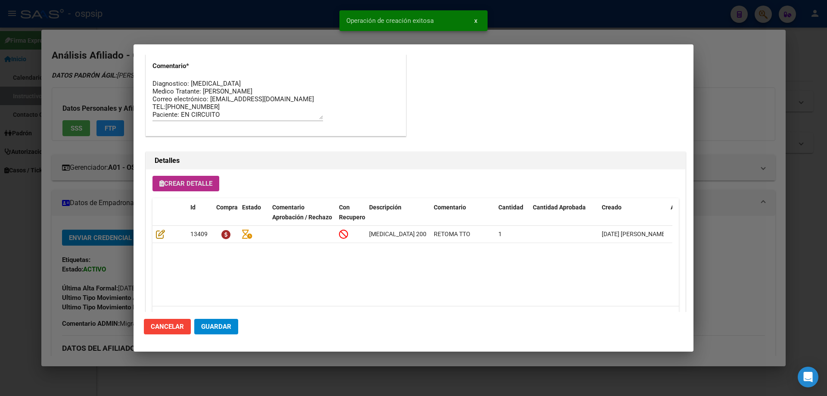
click at [220, 324] on span "Guardar" at bounding box center [216, 326] width 30 height 8
click at [221, 326] on span "Guardar" at bounding box center [216, 326] width 30 height 8
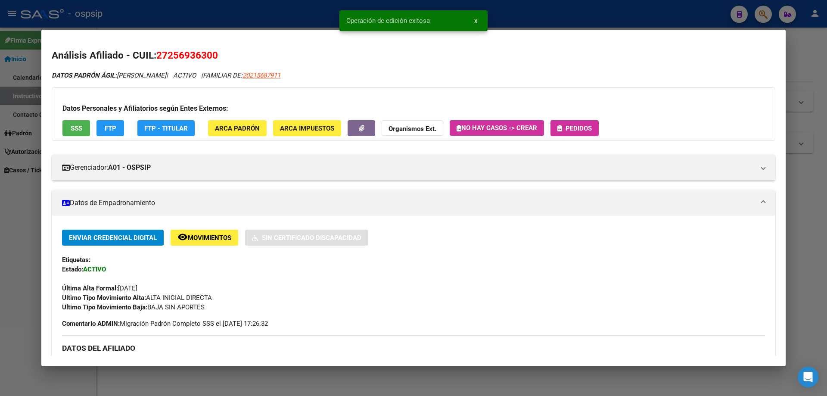
click at [571, 124] on span "Pedidos" at bounding box center [574, 128] width 34 height 8
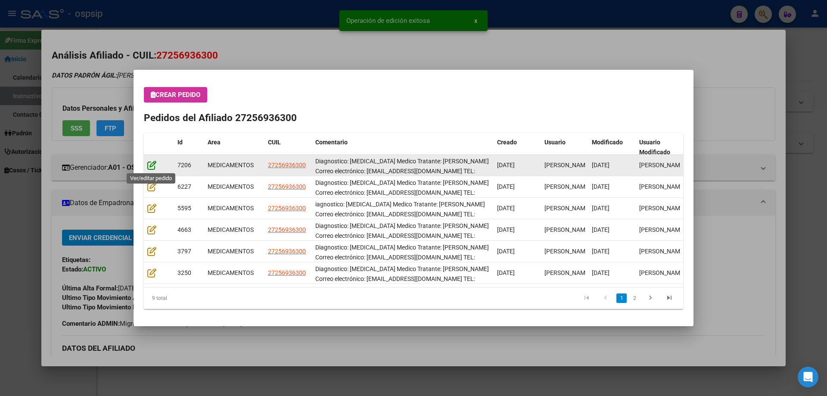
click at [149, 168] on icon at bounding box center [151, 164] width 9 height 9
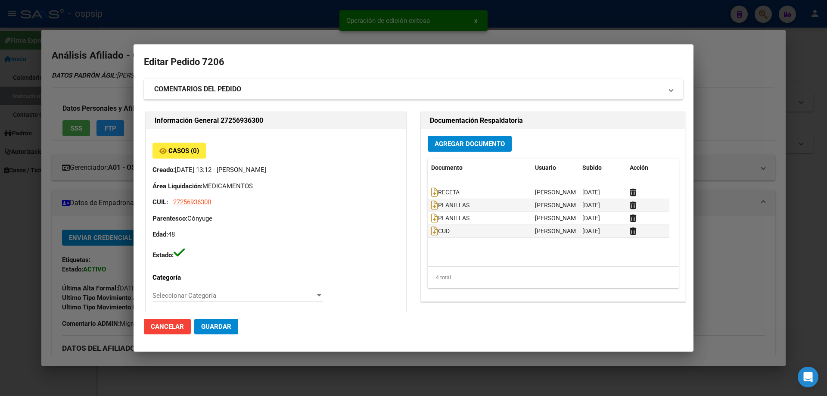
type input "[GEOGRAPHIC_DATA], LA UNION, EL VOLCAN 1870, Piso: -, Departamento: -"
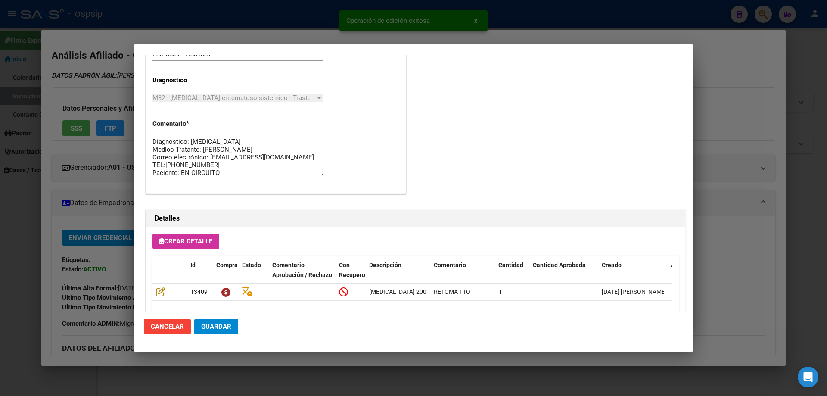
scroll to position [560, 0]
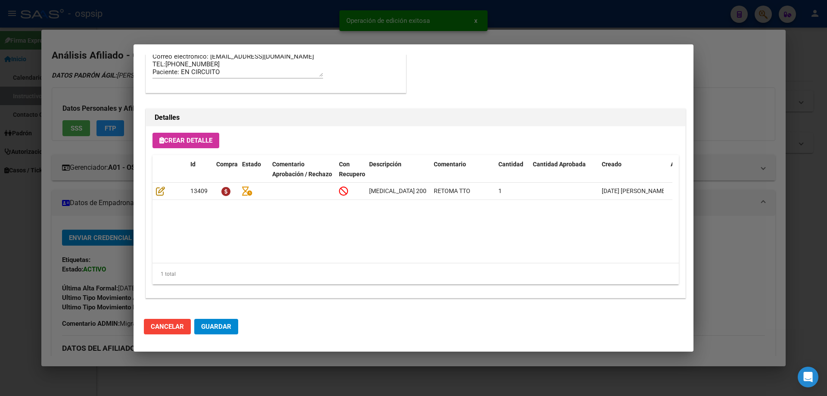
click at [214, 333] on button "Guardar" at bounding box center [216, 326] width 44 height 15
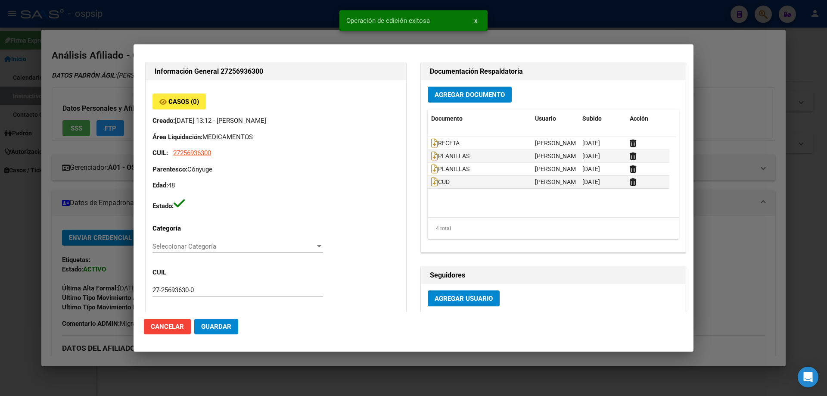
scroll to position [0, 0]
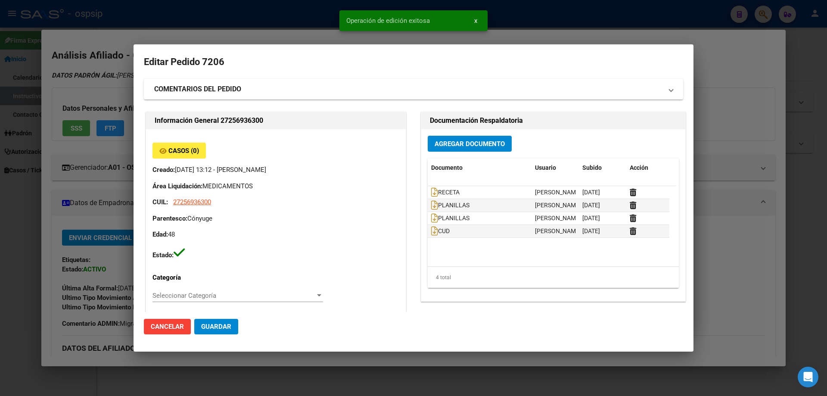
click at [217, 336] on mat-dialog-actions "Cancelar Guardar" at bounding box center [413, 326] width 539 height 29
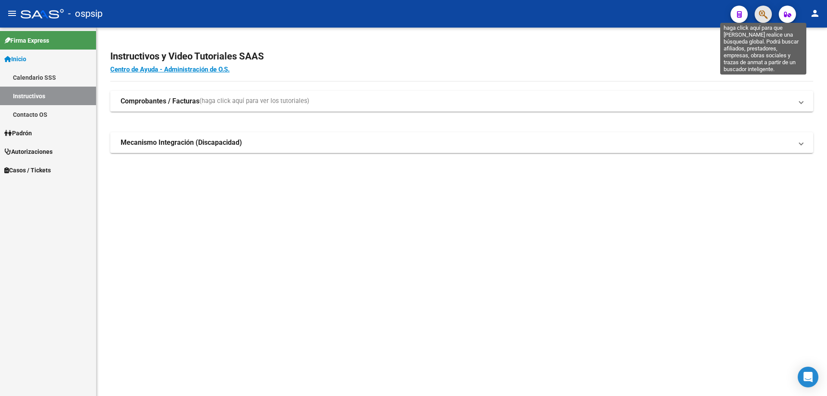
click at [764, 15] on icon "button" at bounding box center [763, 14] width 9 height 10
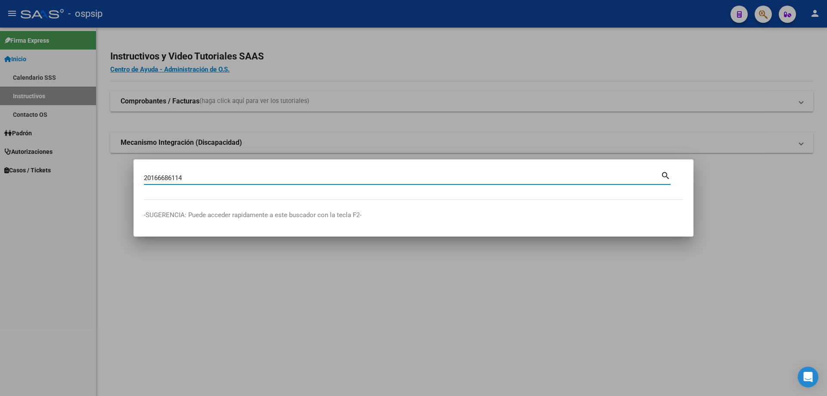
type input "20166686114"
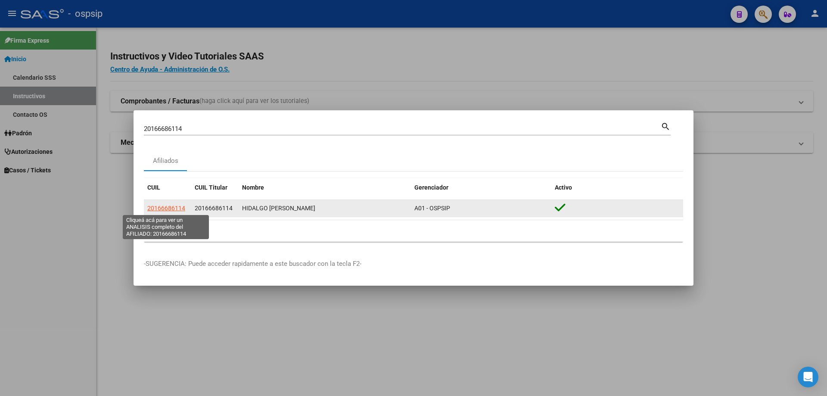
click at [165, 210] on span "20166686114" at bounding box center [166, 207] width 38 height 7
type textarea "20166686114"
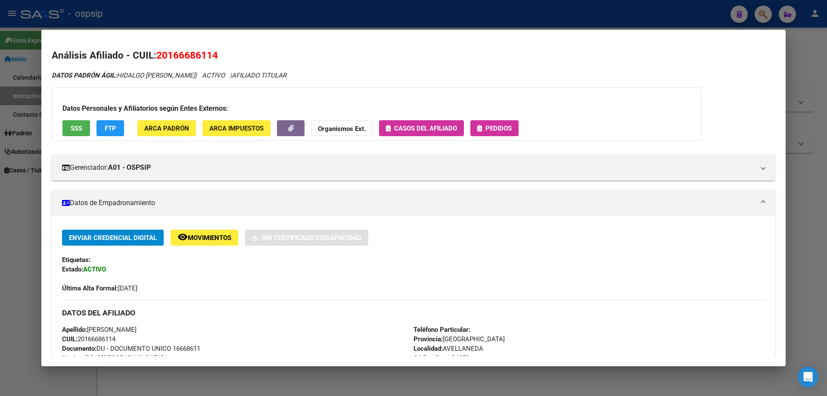
click at [493, 136] on button "Pedidos" at bounding box center [494, 128] width 48 height 16
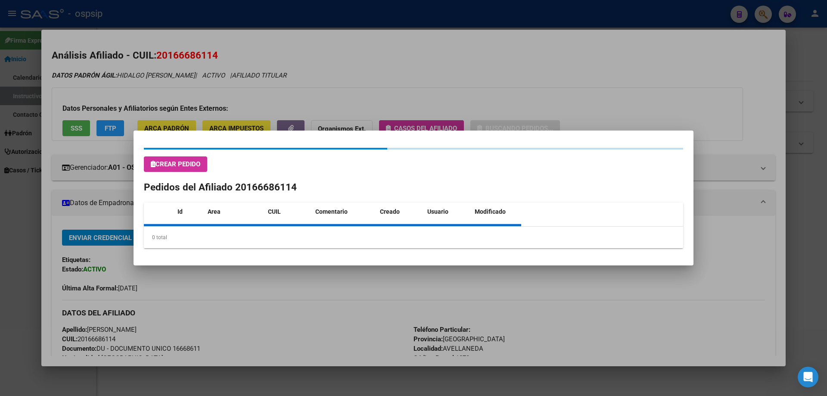
click at [494, 127] on div at bounding box center [413, 198] width 827 height 396
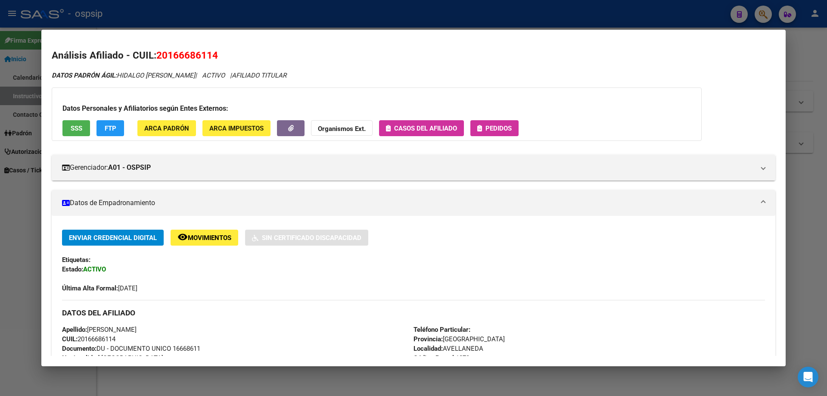
click at [505, 132] on button "Pedidos" at bounding box center [494, 128] width 48 height 16
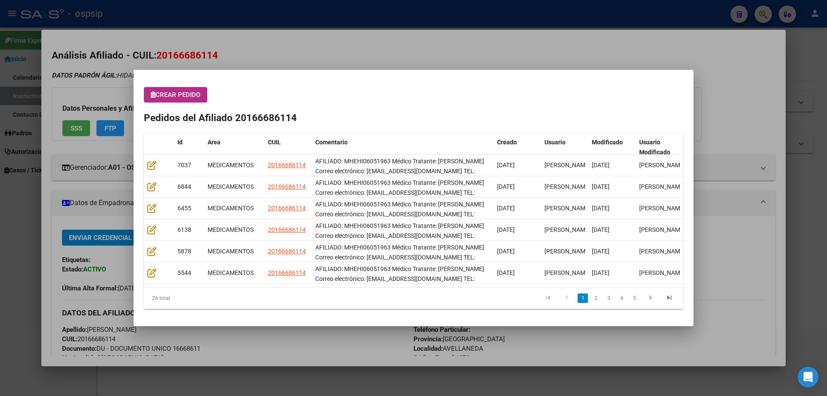
click at [170, 93] on span "Crear Pedido" at bounding box center [176, 95] width 50 height 8
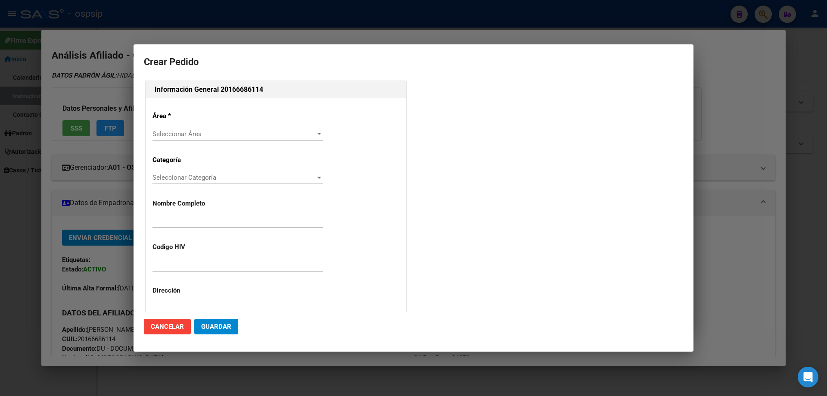
type input "[PERSON_NAME]"
type input "MHEHI06051963"
type input "[GEOGRAPHIC_DATA], [PERSON_NAME] 1586"
type input "HIDALGO [PERSON_NAME]"
type input "[GEOGRAPHIC_DATA], [PERSON_NAME] 1586"
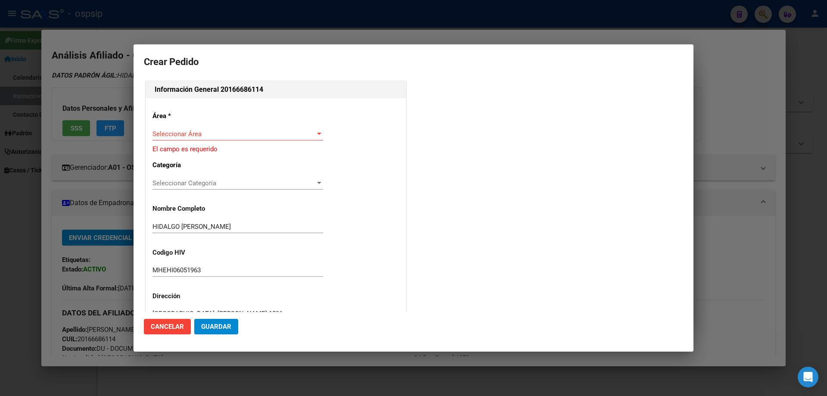
click at [182, 125] on div "Área * Seleccionar Área Seleccionar Área El campo es requerido Categoría Selecc…" at bounding box center [276, 297] width 260 height 398
click at [183, 136] on span "Seleccionar Área" at bounding box center [233, 134] width 163 height 8
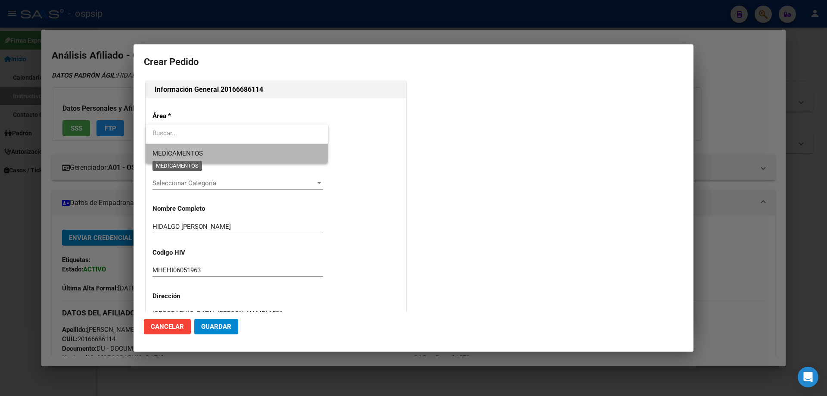
click at [186, 152] on span "MEDICAMENTOS" at bounding box center [177, 153] width 50 height 8
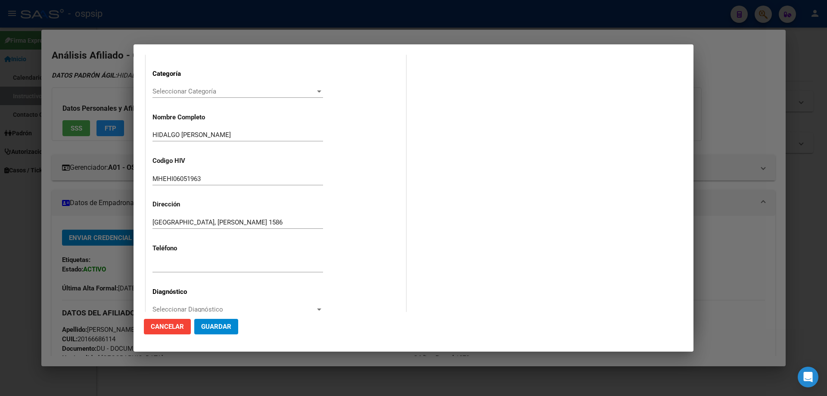
scroll to position [172, 0]
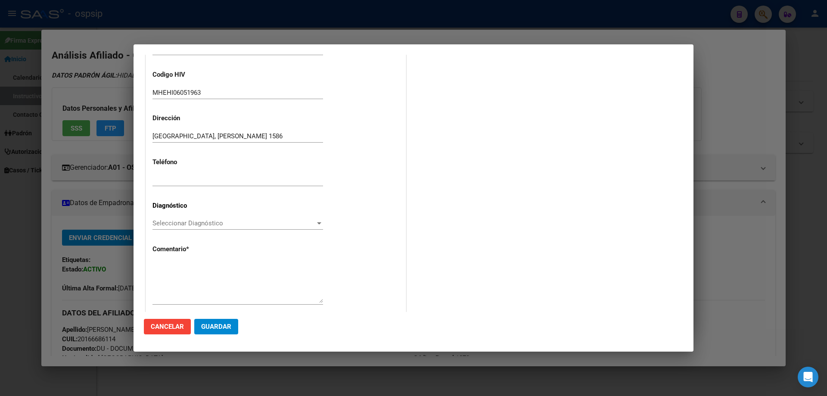
click at [163, 219] on div "Seleccionar Diagnóstico Seleccionar Diagnóstico" at bounding box center [237, 223] width 170 height 13
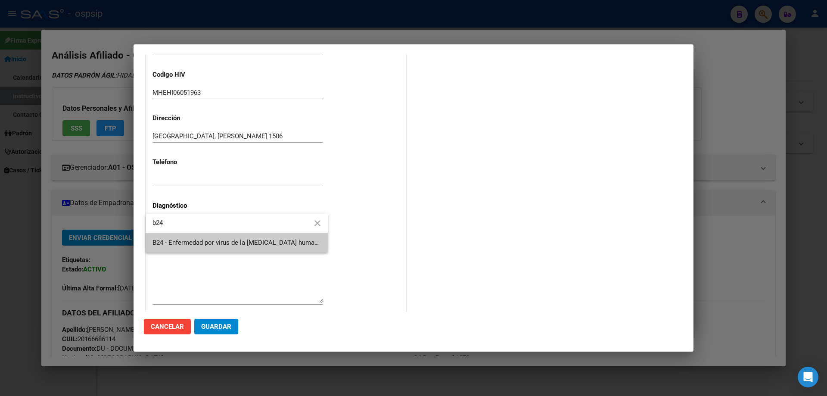
type input "b24"
click at [186, 238] on span "B24 - Enfermedad por virus de la [MEDICAL_DATA] humana [VIH], sin otra especifi…" at bounding box center [236, 242] width 168 height 19
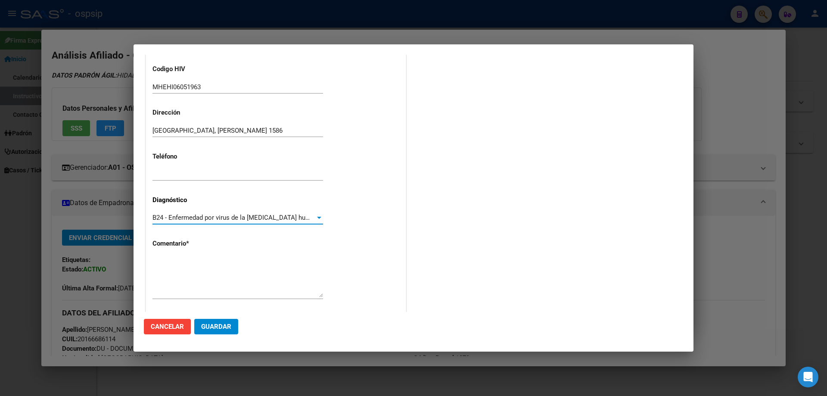
scroll to position [193, 0]
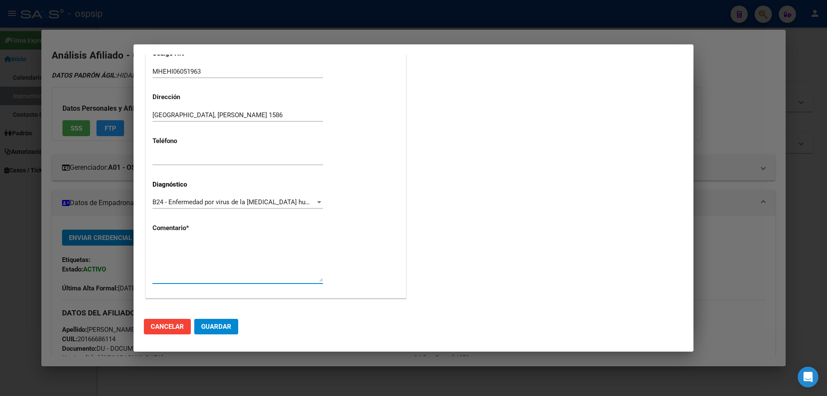
paste textarea "AFILIADO: MHEHI06051963 Médico Tratante: [PERSON_NAME] Correo electrónico: [EMA…"
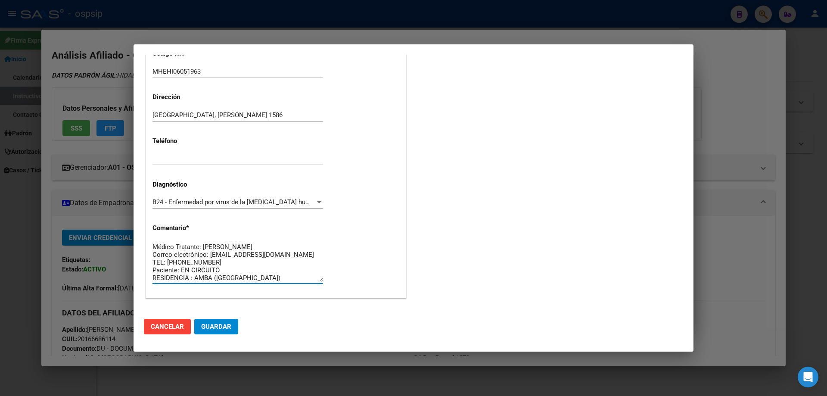
scroll to position [0, 0]
type textarea "AFILIADO: MHEHI06051963 Médico Tratante: [PERSON_NAME] Correo electrónico: [EMA…"
click at [212, 324] on span "Guardar" at bounding box center [216, 326] width 30 height 8
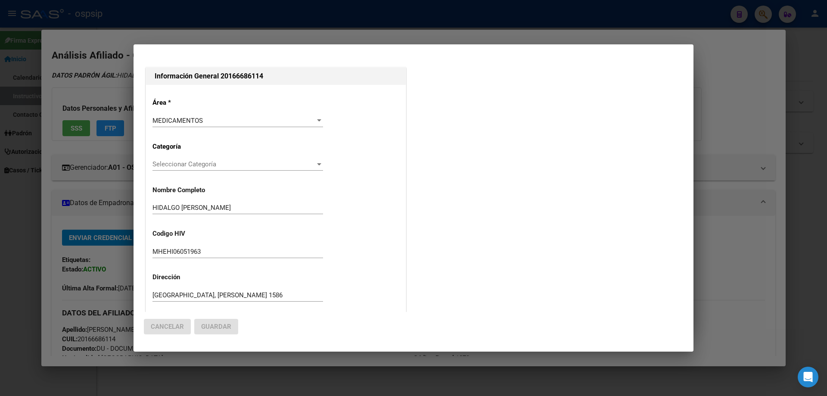
scroll to position [0, 0]
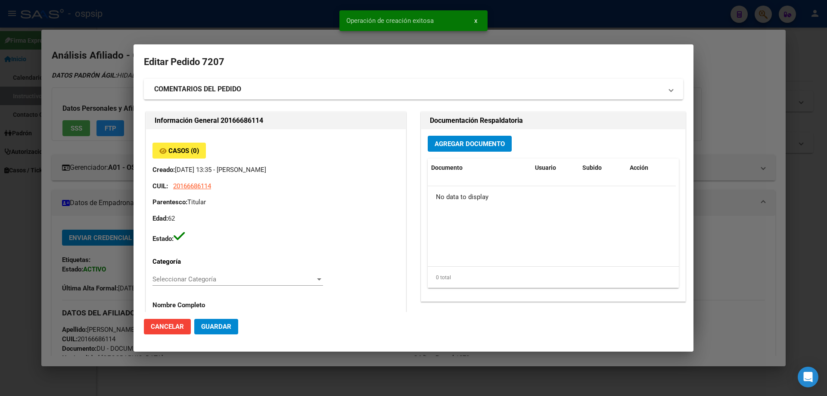
click at [443, 142] on span "Agregar Documento" at bounding box center [469, 144] width 70 height 8
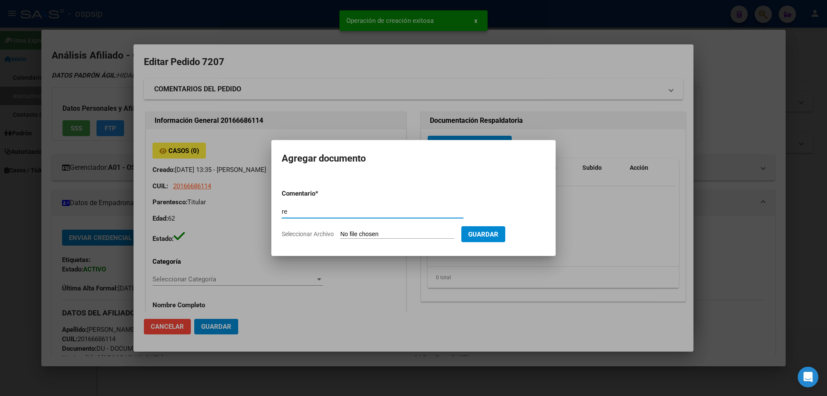
type input "r"
type input "RECETA"
click at [344, 238] on form "Comentario * RECETA Comentario Seleccionar Archivo Guardar" at bounding box center [413, 213] width 263 height 63
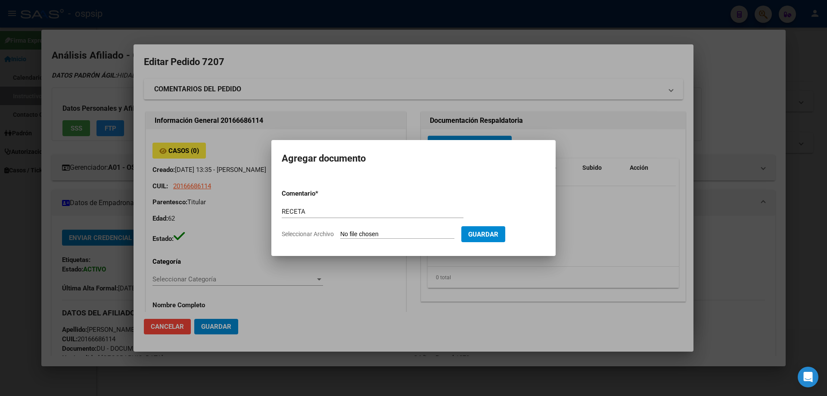
click at [347, 236] on input "Seleccionar Archivo" at bounding box center [397, 234] width 114 height 8
type input "C:\fakepath\Screenshot_20250904_153613_Gallery (6).jpg"
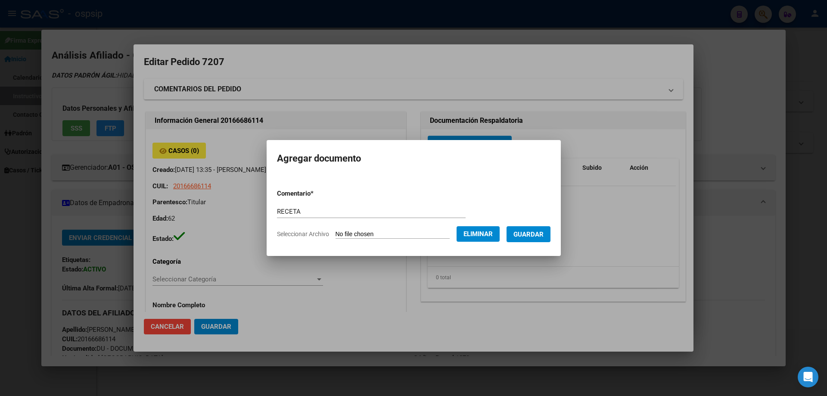
click at [542, 237] on span "Guardar" at bounding box center [528, 234] width 30 height 8
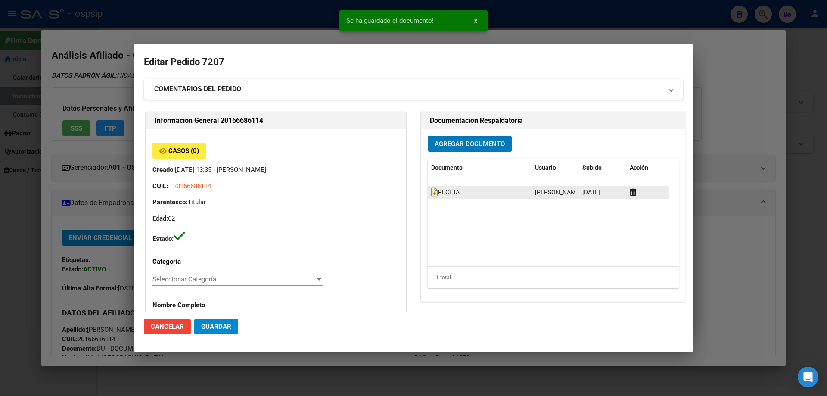
click at [427, 194] on datatable-body-cell "RECETA" at bounding box center [479, 192] width 104 height 12
click at [431, 195] on icon at bounding box center [434, 191] width 7 height 9
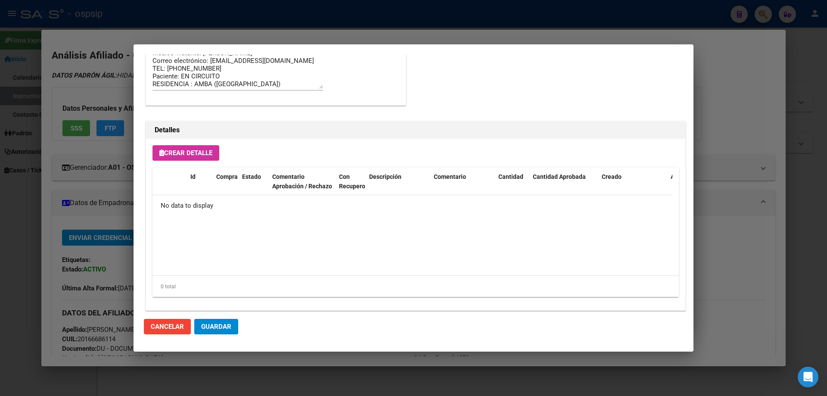
scroll to position [500, 0]
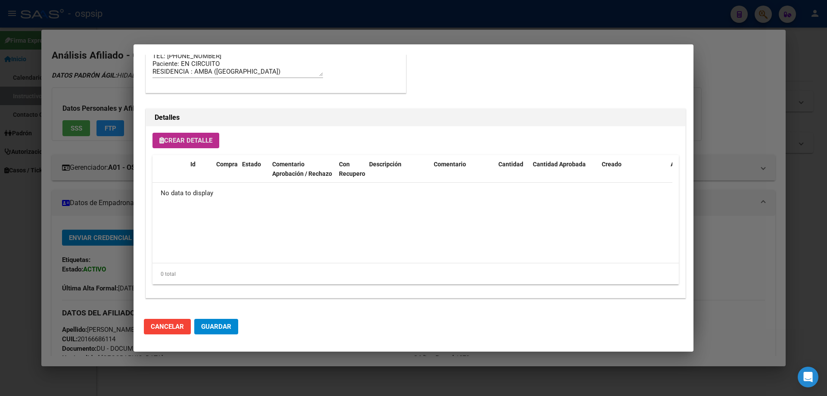
click at [198, 139] on span "Crear Detalle" at bounding box center [185, 140] width 53 height 8
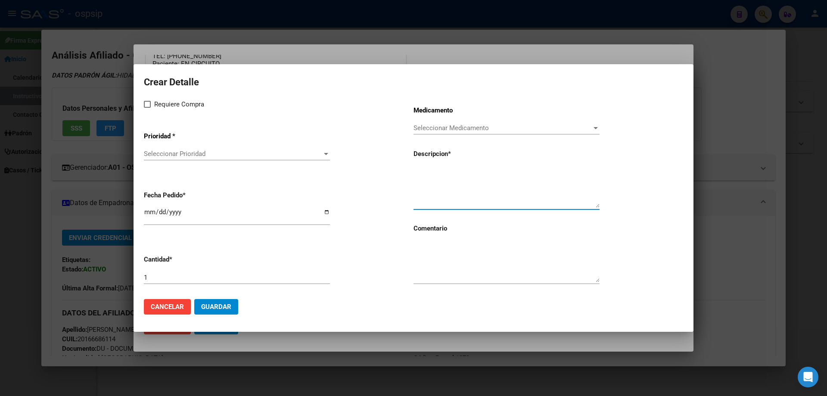
paste textarea "dolutegravir+abacavir+lamivudina 50mg/600mg/300mg comp. X 30 (DTG/ABC/3TC)"
type textarea "dolutegravir+abacavir+lamivudina 50mg/600mg/300mg comp. X 30 (DTG/ABC/3TC)"
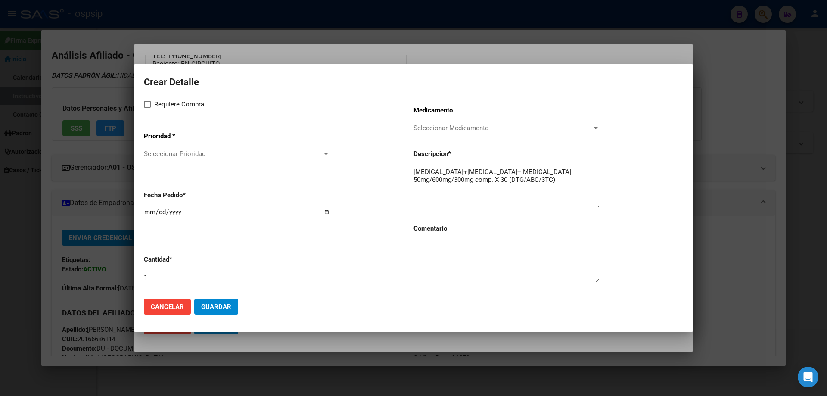
click at [448, 277] on textarea at bounding box center [506, 262] width 186 height 40
type textarea "MISMO TTO"
click at [145, 108] on label "Requiere Compra" at bounding box center [174, 104] width 60 height 10
click at [147, 108] on input "Requiere Compra" at bounding box center [147, 108] width 0 height 0
checkbox input "true"
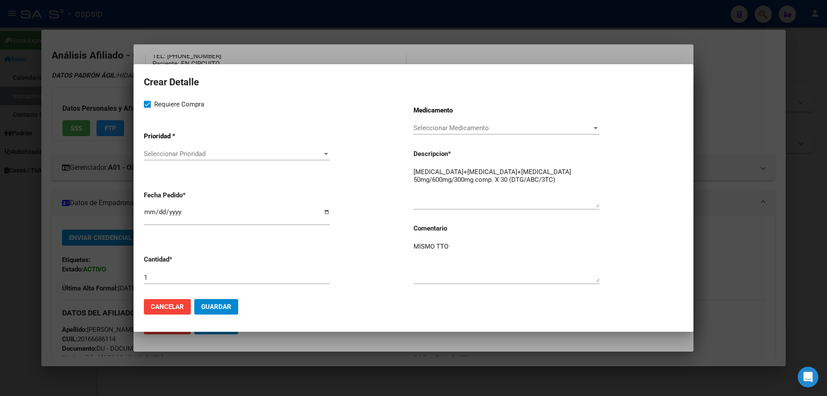
click at [166, 163] on div "Seleccionar Prioridad Seleccionar Prioridad" at bounding box center [237, 157] width 186 height 21
click at [168, 158] on div "Seleccionar Prioridad Seleccionar Prioridad" at bounding box center [237, 153] width 186 height 13
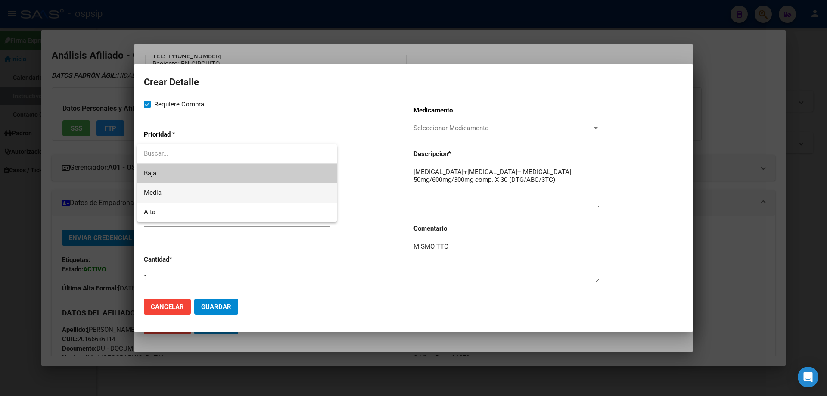
click at [158, 198] on span "Media" at bounding box center [237, 192] width 186 height 19
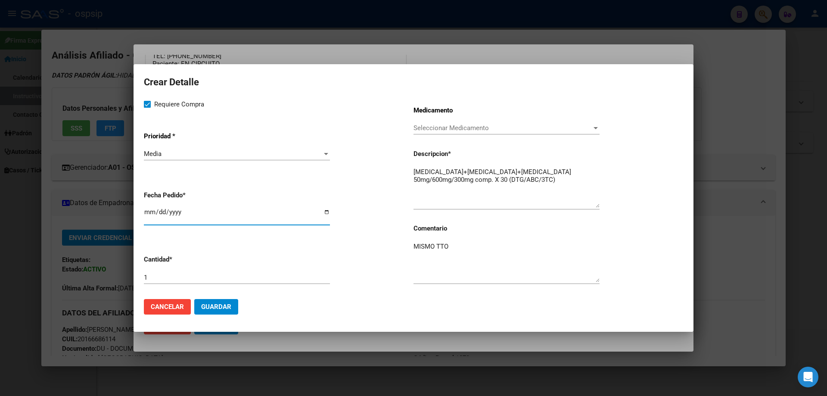
click at [149, 214] on input "2025-09-16" at bounding box center [237, 215] width 186 height 14
type input "2025-09-04"
click at [216, 315] on mat-dialog-actions "Cancelar Guardar" at bounding box center [413, 306] width 539 height 29
click at [223, 303] on span "Guardar" at bounding box center [216, 307] width 30 height 8
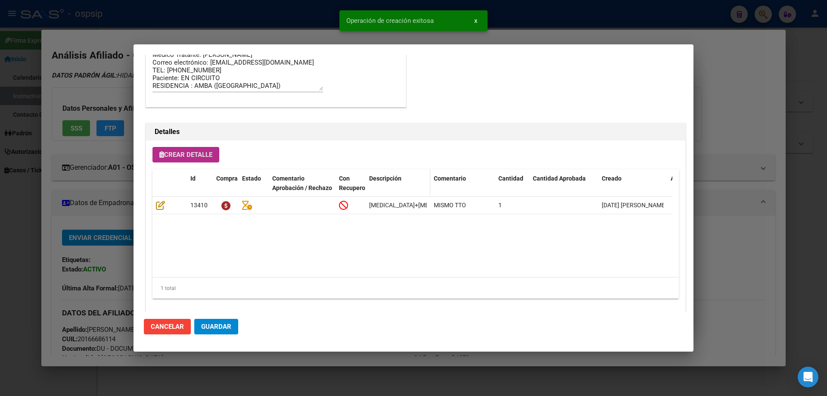
scroll to position [516, 0]
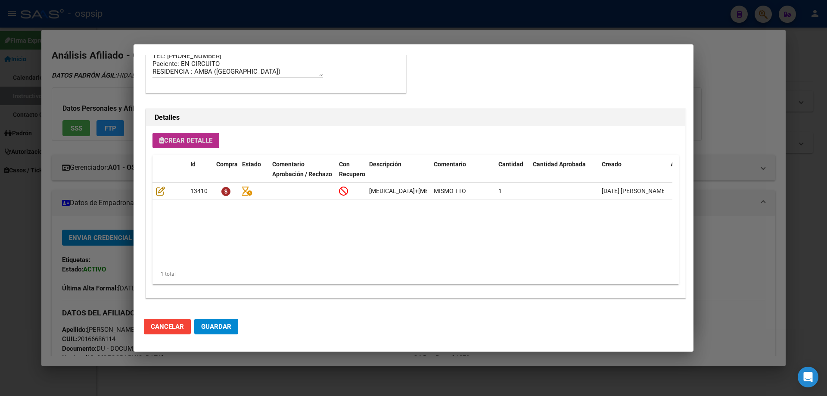
click at [201, 138] on span "Crear Detalle" at bounding box center [185, 140] width 53 height 8
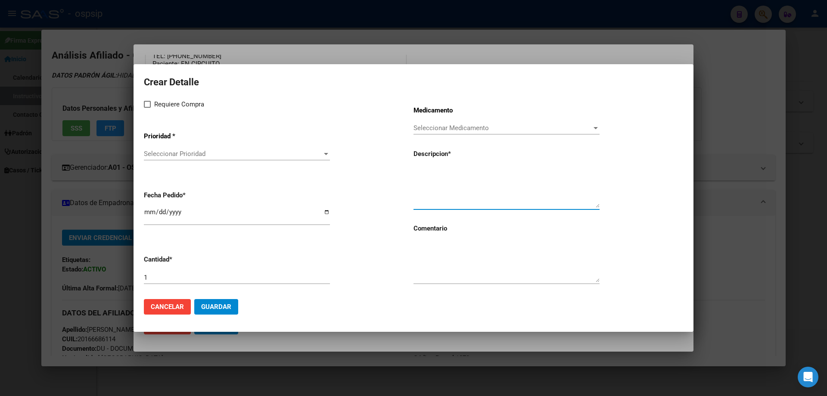
paste textarea "[MEDICAL_DATA]+[MEDICAL_DATA] 600mg/100mg comp.rec.x 60 (DRV/RTV)"
type textarea "[MEDICAL_DATA]+[MEDICAL_DATA] 600mg/100mg comp.rec.x 60 (DRV/RTV)"
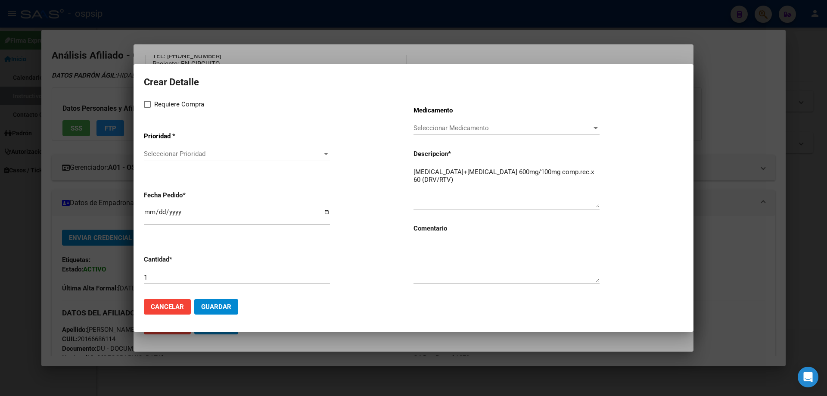
drag, startPoint x: 453, startPoint y: 228, endPoint x: 436, endPoint y: 255, distance: 31.8
click at [449, 238] on div "Medicamento Seleccionar Medicamento Seleccionar Medicamento Descripcion * darun…" at bounding box center [547, 195] width 269 height 193
click at [436, 255] on textarea at bounding box center [506, 262] width 186 height 40
type textarea "MISMO TTO"
click at [146, 110] on div "Requiere Compra Prioridad * Seleccionar Prioridad Seleccionar Prioridad Fecha P…" at bounding box center [278, 195] width 269 height 193
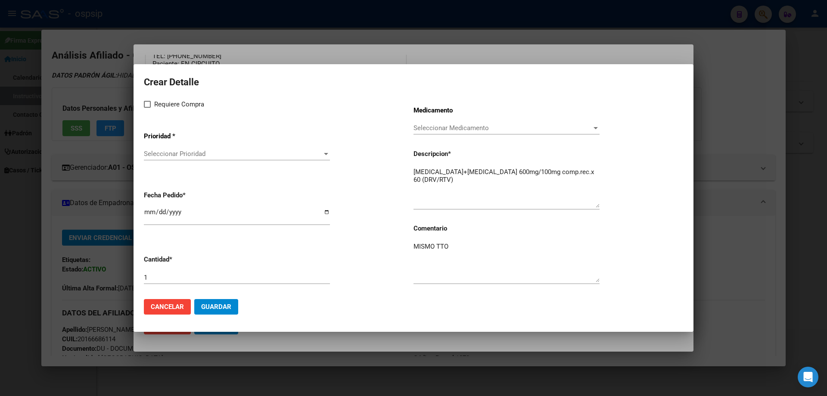
click at [147, 106] on span at bounding box center [147, 104] width 7 height 7
click at [147, 108] on input "Requiere Compra" at bounding box center [147, 108] width 0 height 0
checkbox input "true"
click at [157, 159] on div "Seleccionar Prioridad Seleccionar Prioridad" at bounding box center [237, 153] width 186 height 13
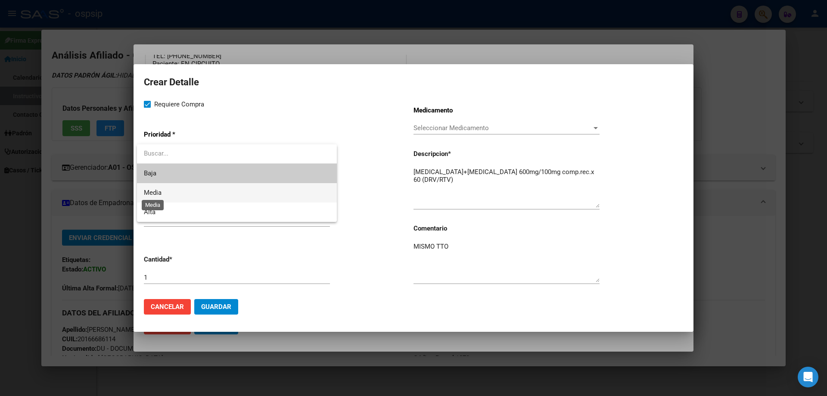
click at [157, 190] on span "Media" at bounding box center [153, 193] width 18 height 8
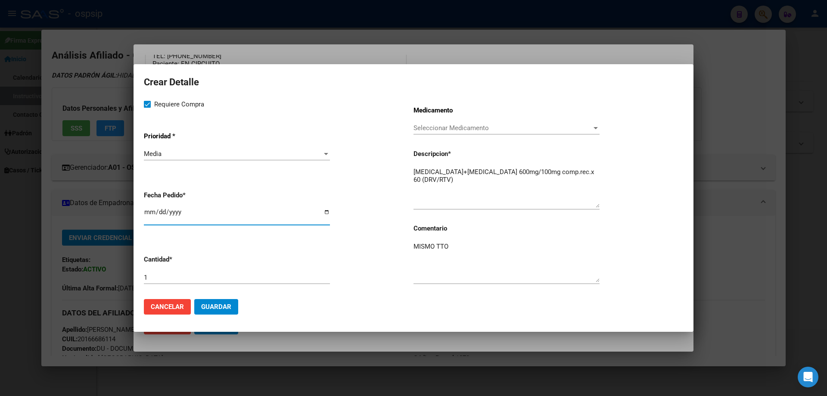
click at [147, 218] on input "2025-09-16" at bounding box center [237, 215] width 186 height 14
type input "2025-09-04"
click at [217, 307] on span "Guardar" at bounding box center [216, 307] width 30 height 8
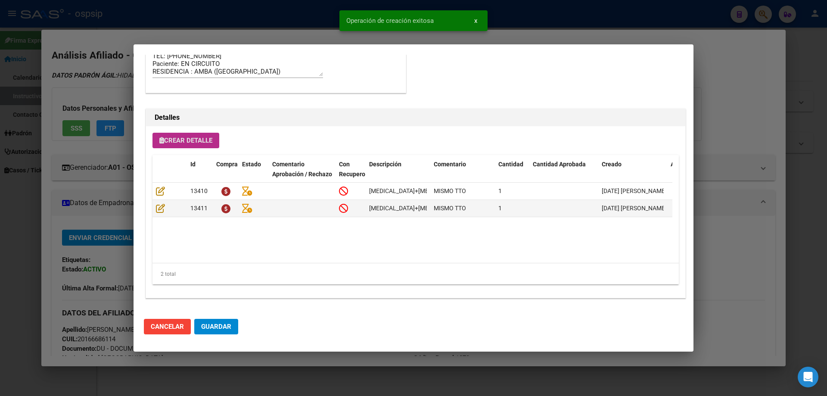
click at [238, 329] on mat-dialog-actions "Cancelar Guardar" at bounding box center [413, 326] width 539 height 29
click at [232, 329] on button "Guardar" at bounding box center [216, 326] width 44 height 15
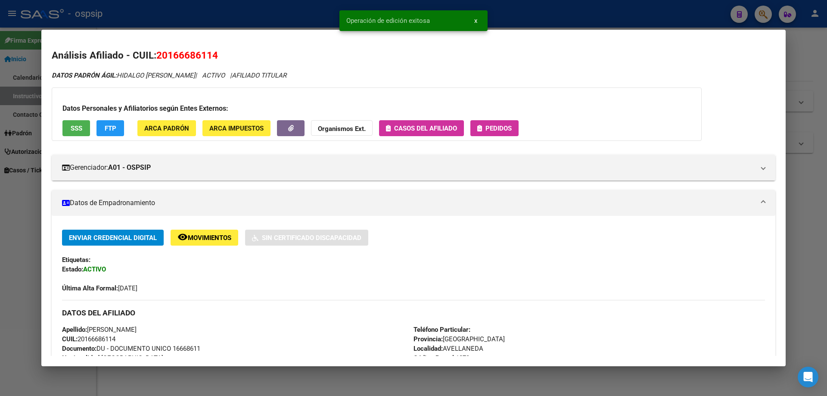
click at [499, 135] on button "Pedidos" at bounding box center [494, 128] width 48 height 16
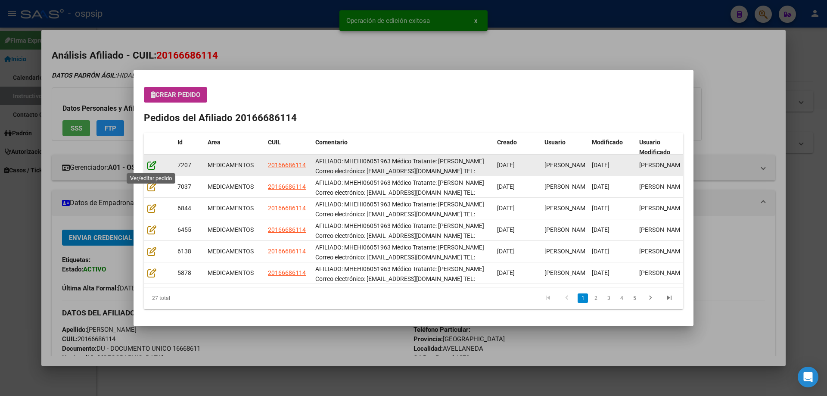
click at [153, 164] on icon at bounding box center [151, 164] width 9 height 9
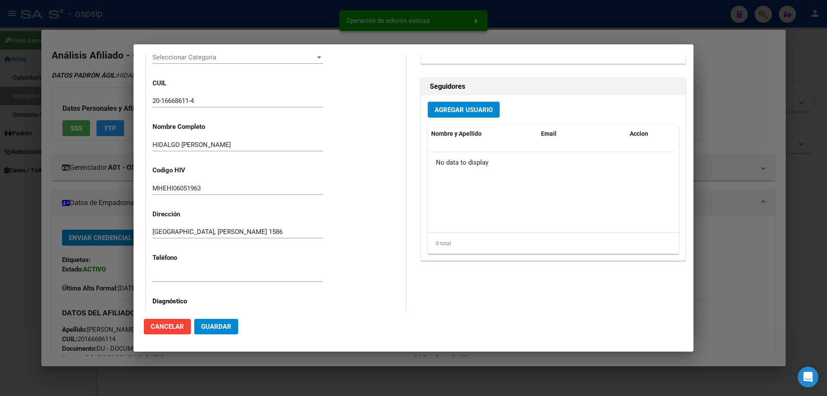
type input "[PERSON_NAME]"
type input "[GEOGRAPHIC_DATA], [PERSON_NAME] 1586"
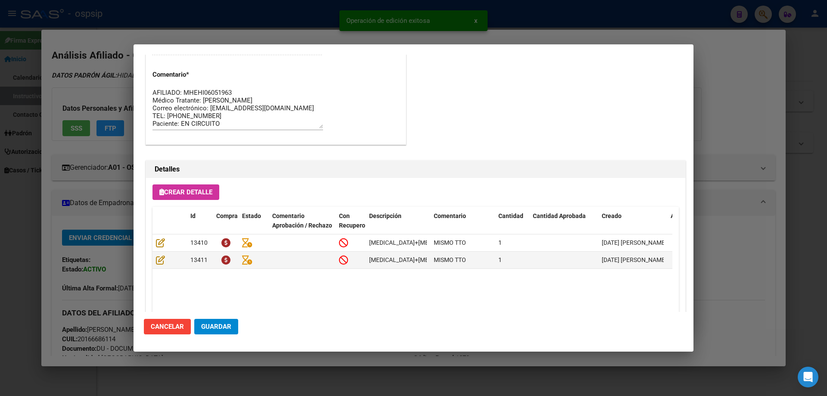
scroll to position [560, 0]
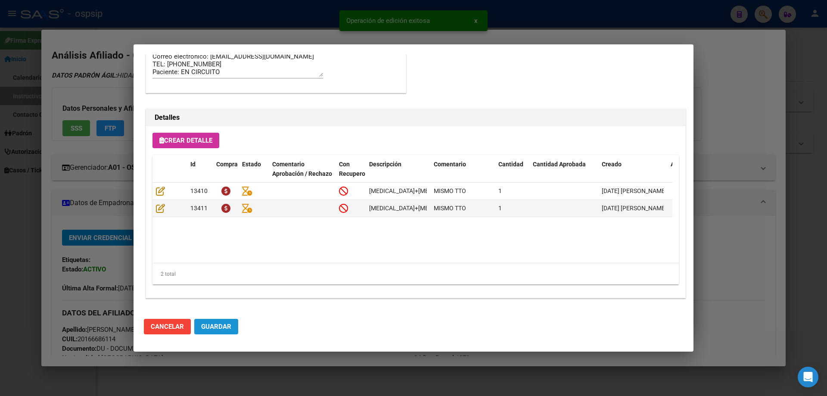
click at [229, 327] on span "Guardar" at bounding box center [216, 326] width 30 height 8
click at [206, 326] on span "Guardar" at bounding box center [216, 326] width 30 height 8
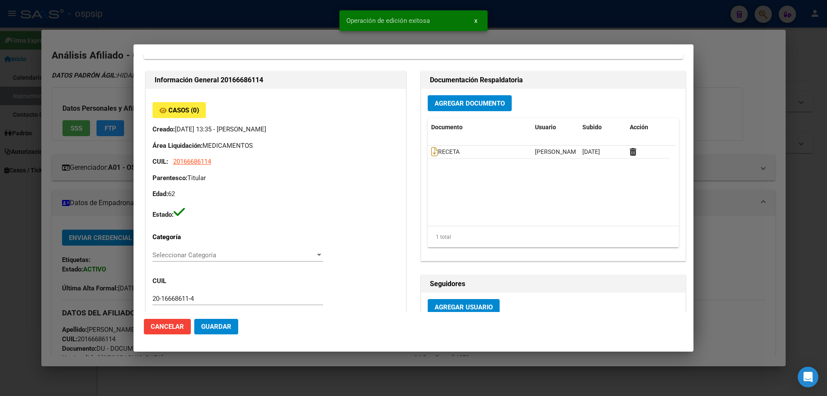
scroll to position [0, 0]
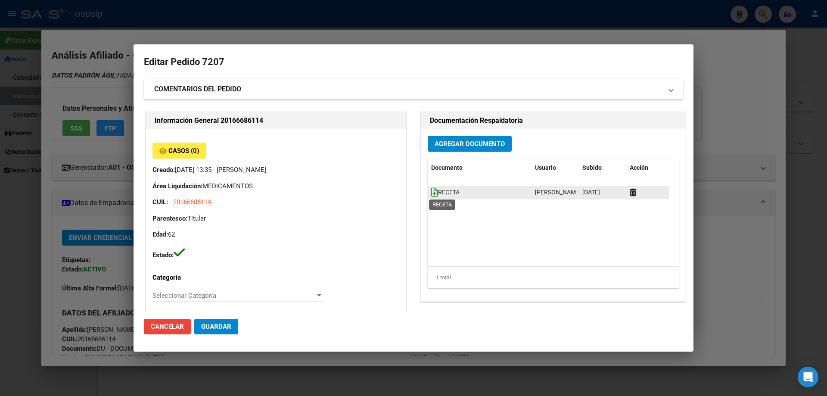
click at [433, 191] on icon at bounding box center [434, 191] width 7 height 9
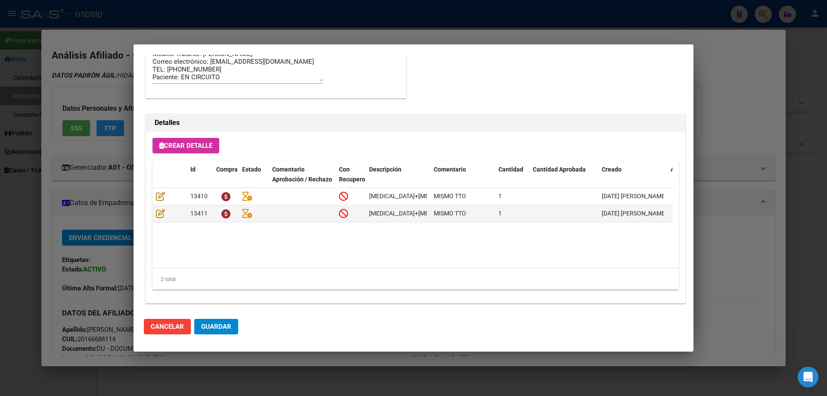
scroll to position [560, 0]
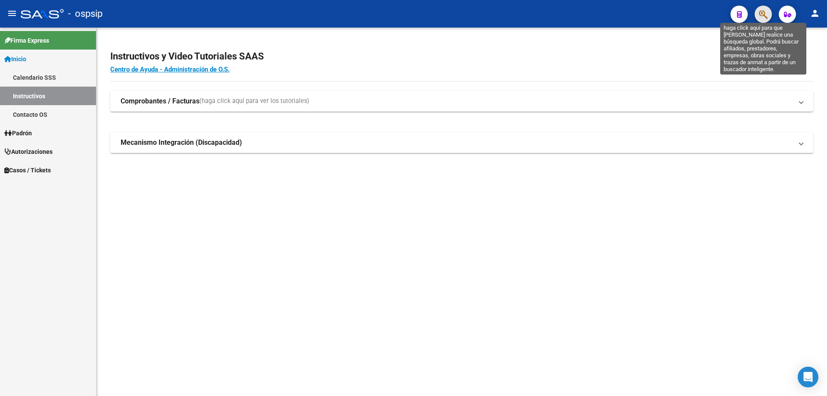
click at [760, 15] on icon "button" at bounding box center [763, 14] width 9 height 10
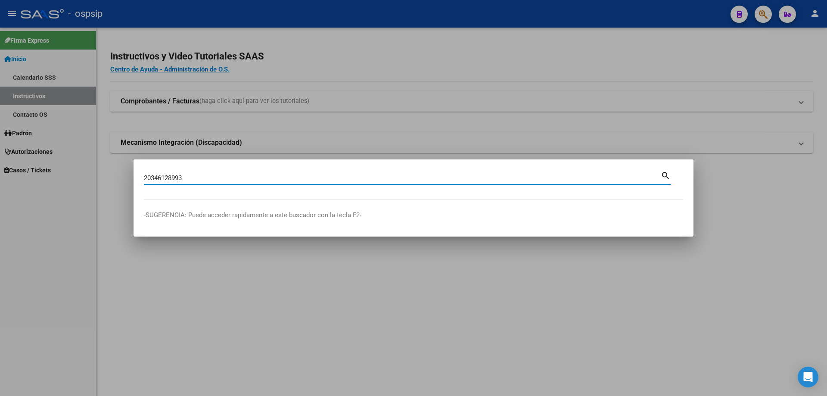
type input "20346128993"
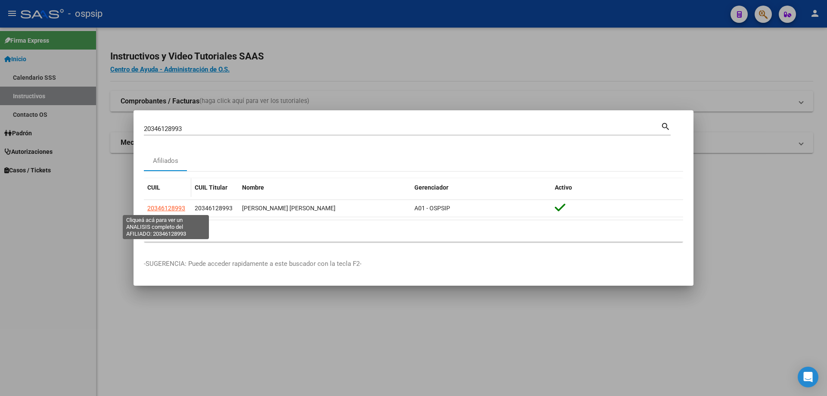
click at [171, 208] on span "20346128993" at bounding box center [166, 207] width 38 height 7
type textarea "20346128993"
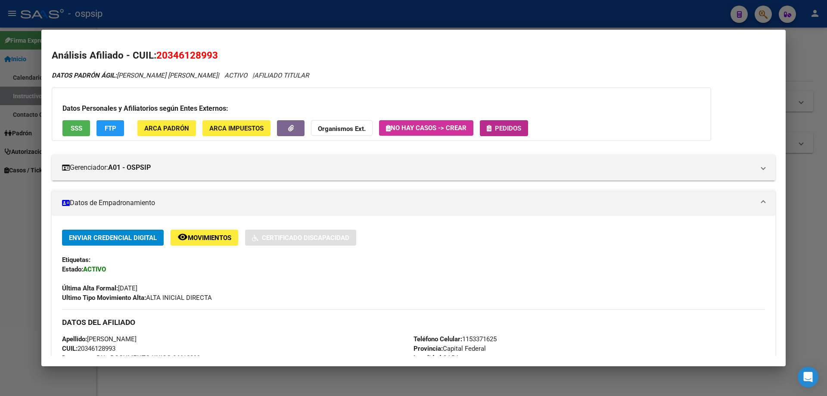
click at [498, 130] on span "Pedidos" at bounding box center [508, 128] width 26 height 8
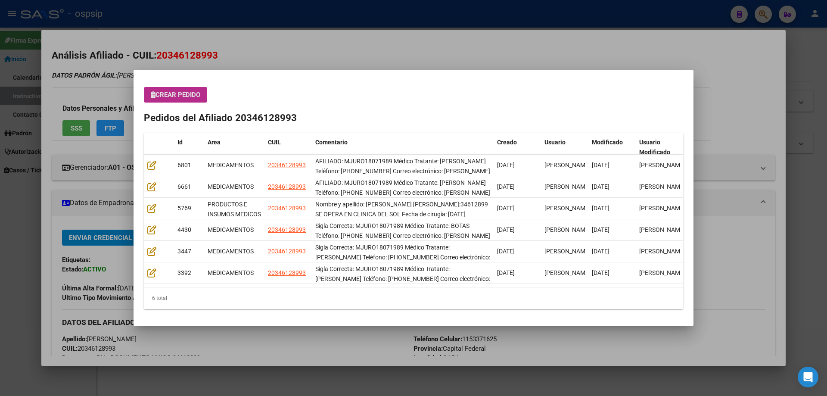
click at [187, 94] on span "Crear Pedido" at bounding box center [176, 95] width 50 height 8
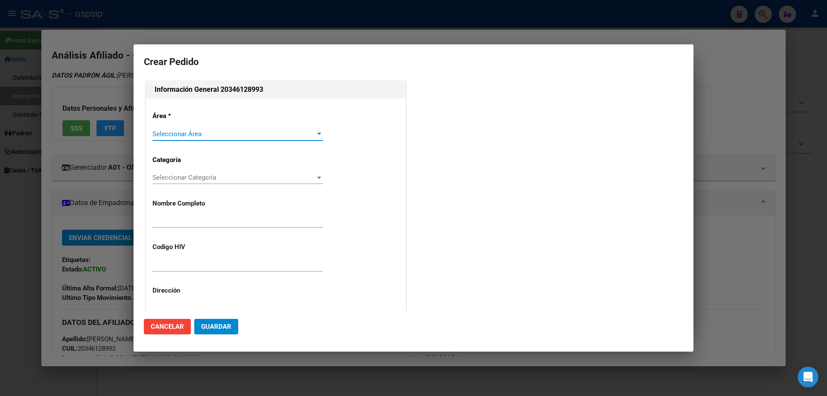
type input "[PERSON_NAME]"
type input "MJURO18071989"
type input "Capital Federal, CABA, [PERSON_NAME] 2719, Piso: 14"
type input "Celular: [PHONE_NUMBER]"
type input "[GEOGRAPHIC_DATA], [STREET_ADDRESS][PERSON_NAME]"
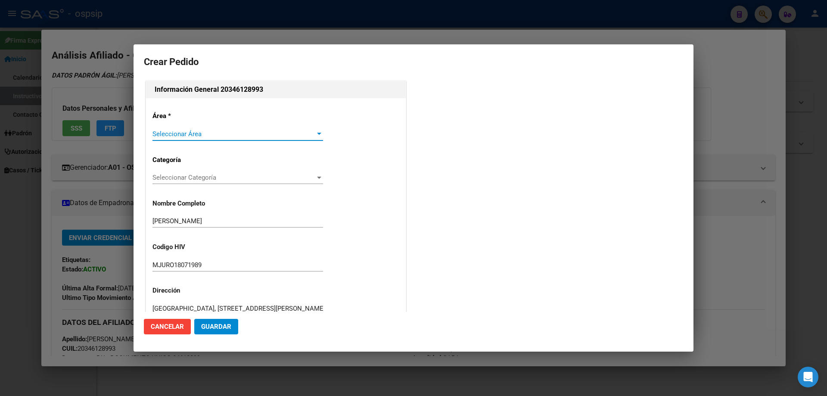
click at [254, 138] on div "Seleccionar Área Seleccionar Área" at bounding box center [237, 133] width 170 height 13
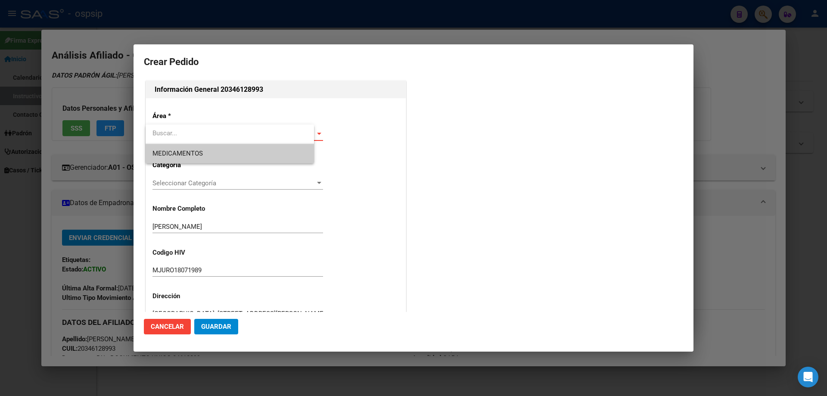
click at [229, 155] on span "MEDICAMENTOS" at bounding box center [229, 153] width 155 height 19
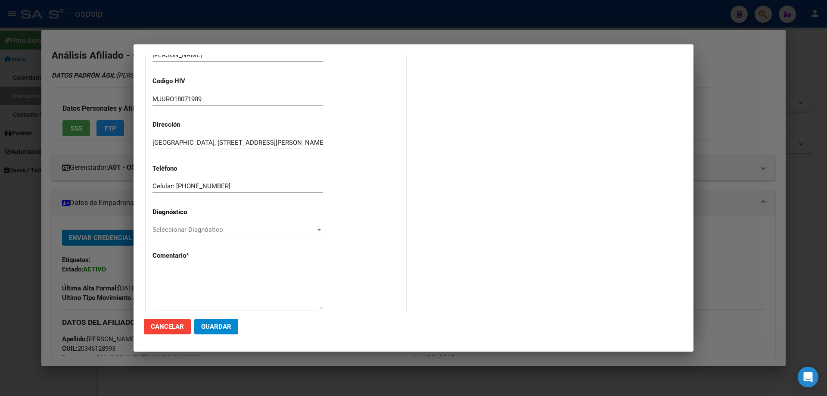
scroll to position [172, 0]
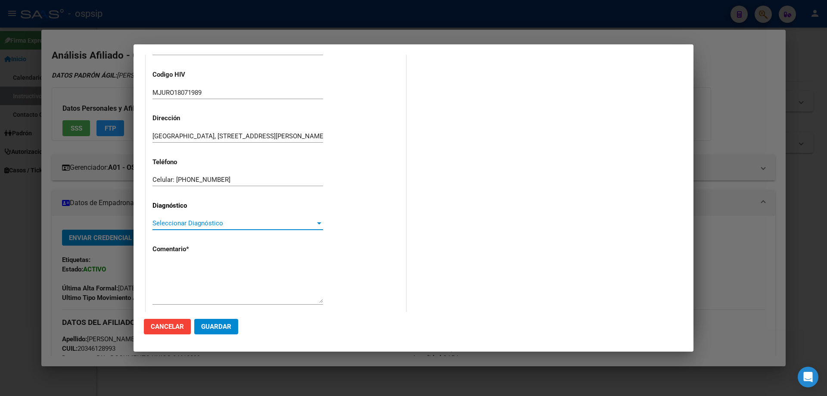
click at [158, 223] on span "Seleccionar Diagnóstico" at bounding box center [233, 223] width 163 height 8
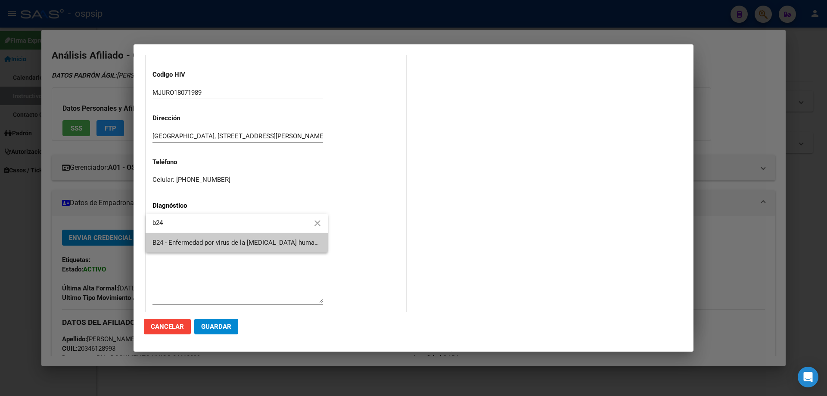
type input "b24"
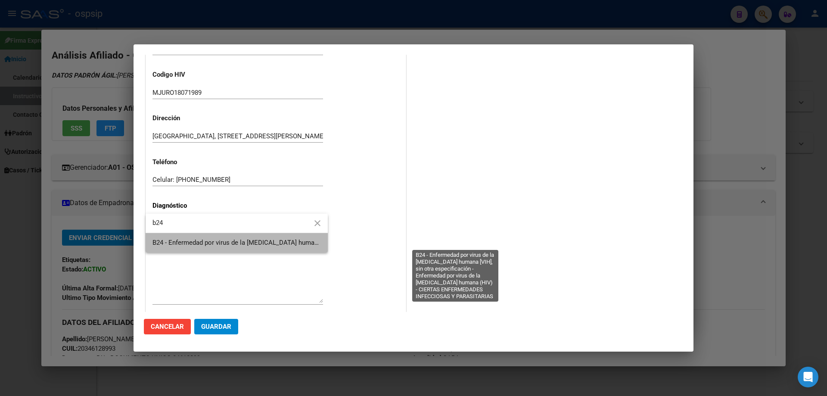
click at [172, 240] on span "B24 - Enfermedad por virus de la [MEDICAL_DATA] humana [VIH], sin otra especifi…" at bounding box center [453, 242] width 602 height 8
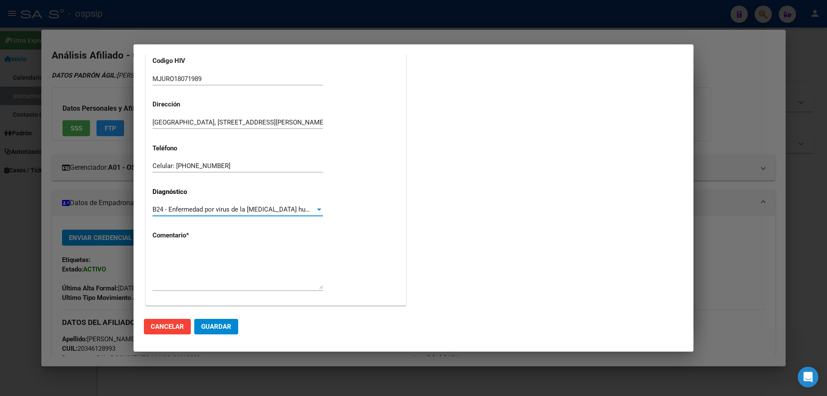
scroll to position [193, 0]
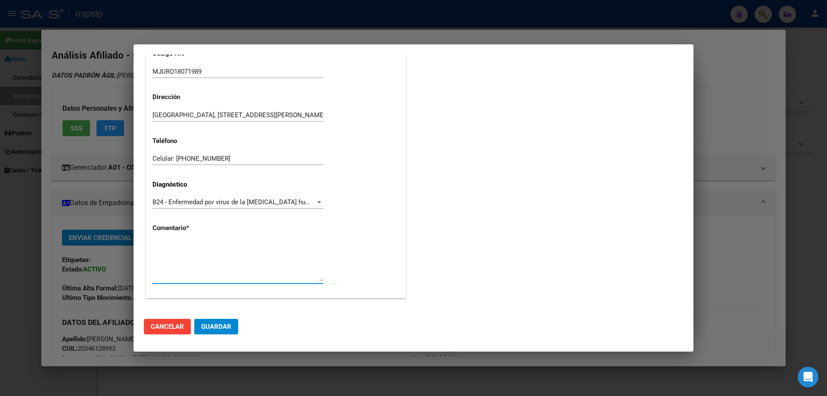
paste textarea "AFILIADO: MJURO18071989 Médico Tratante: [PERSON_NAME] Teléfono: [PHONE_NUMBER]…"
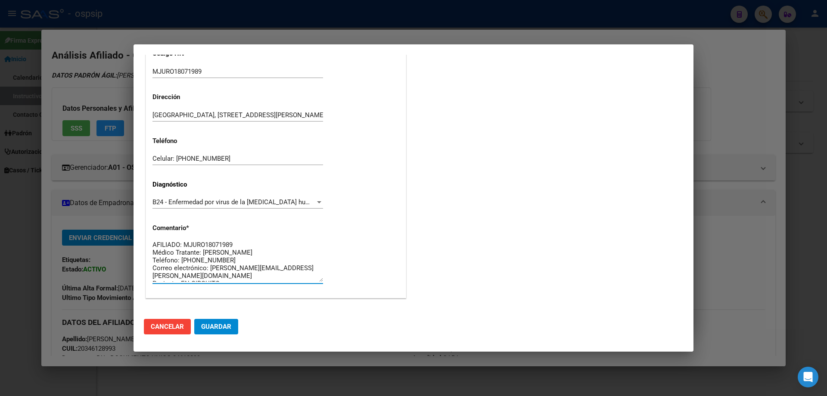
scroll to position [0, 0]
type textarea "AFILIADO: MJURO18071989 Médico Tratante: [PERSON_NAME] Teléfono: [PHONE_NUMBER]…"
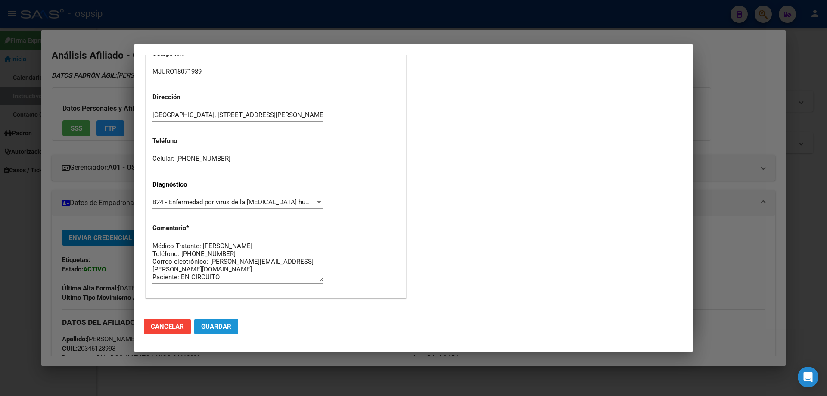
click at [221, 322] on button "Guardar" at bounding box center [216, 326] width 44 height 15
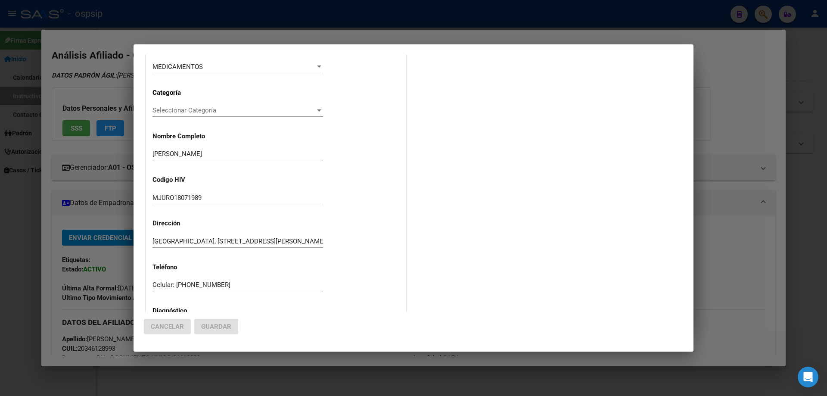
scroll to position [0, 0]
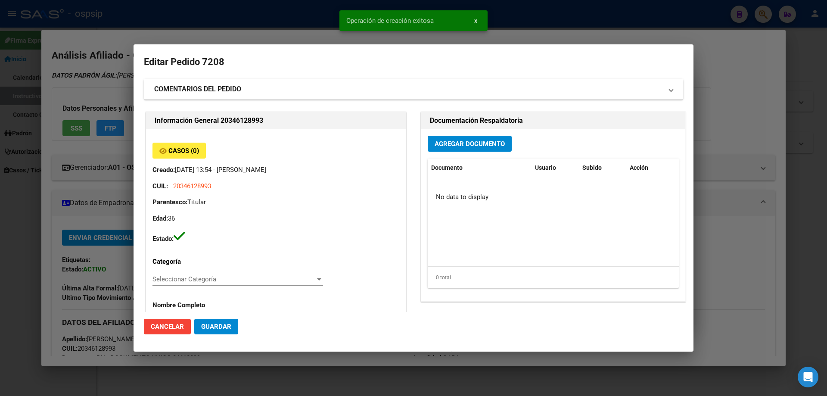
click at [448, 143] on span "Agregar Documento" at bounding box center [469, 144] width 70 height 8
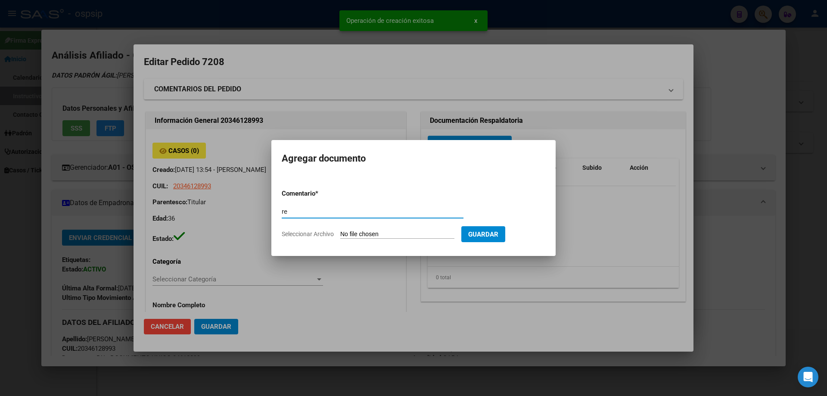
type input "r"
type input "RECETA"
click at [388, 240] on form "Comentario * RECETA Comentario Seleccionar Archivo Guardar" at bounding box center [413, 213] width 263 height 63
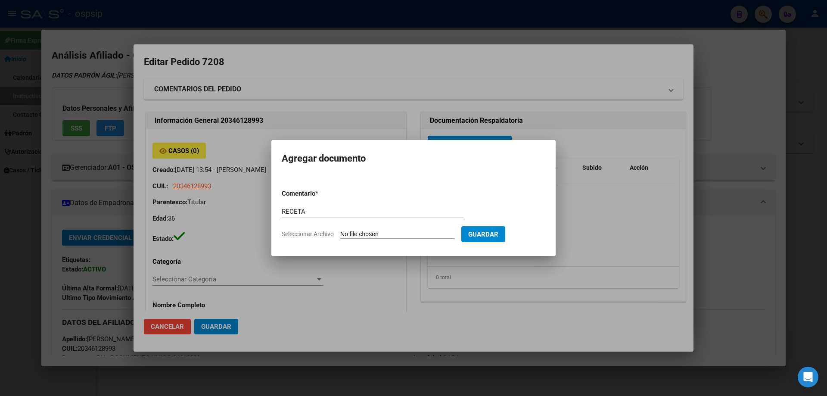
click at [389, 235] on input "Seleccionar Archivo" at bounding box center [397, 234] width 114 height 8
type input "C:\fakepath\1000051751 (1).jpg"
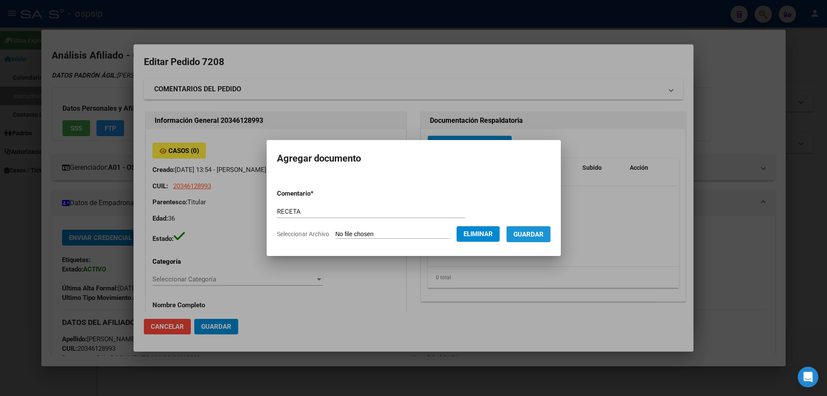
click at [529, 237] on span "Guardar" at bounding box center [528, 234] width 30 height 8
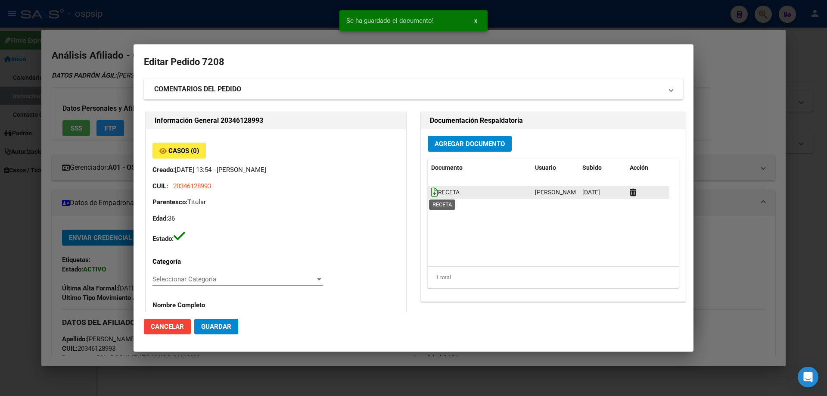
click at [431, 195] on icon at bounding box center [434, 191] width 7 height 9
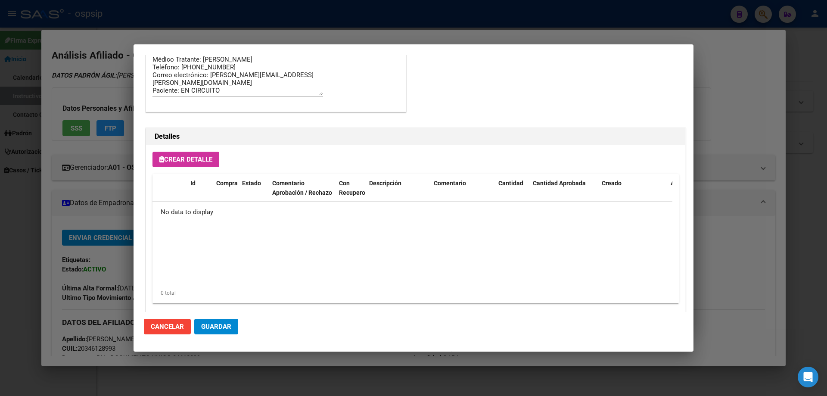
scroll to position [500, 0]
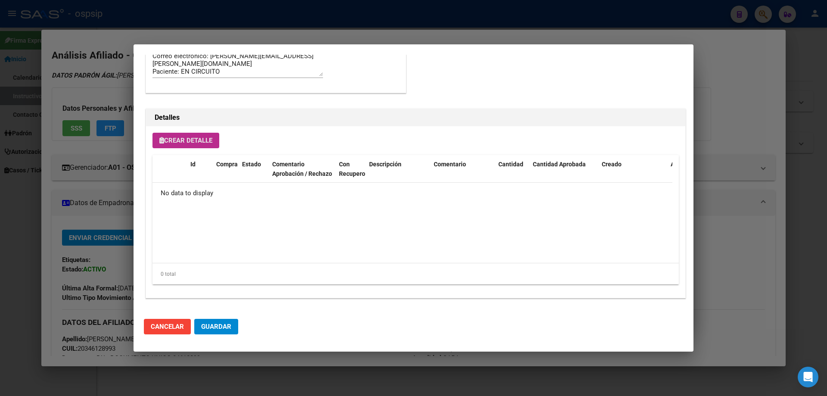
click at [198, 144] on button "Crear Detalle" at bounding box center [185, 140] width 67 height 15
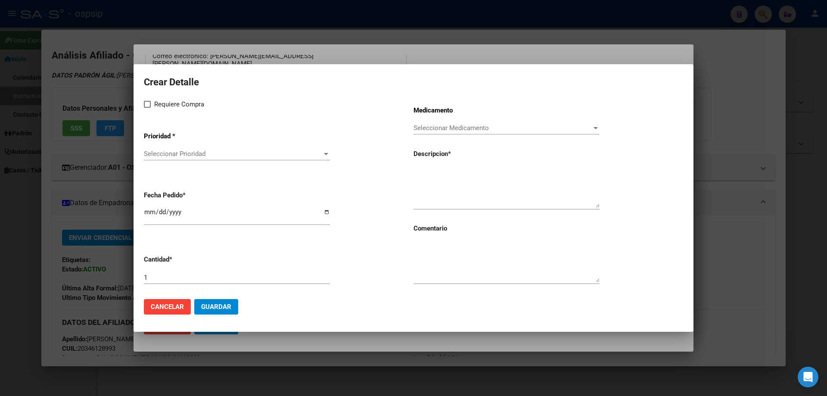
drag, startPoint x: 412, startPoint y: 185, endPoint x: 417, endPoint y: 167, distance: 18.6
paste textarea "[MEDICAL_DATA]+[MEDICAL_DATA]+tenofov. 600mg/200mg/300mg comp.rec.x 30 (EFV/ FT…"
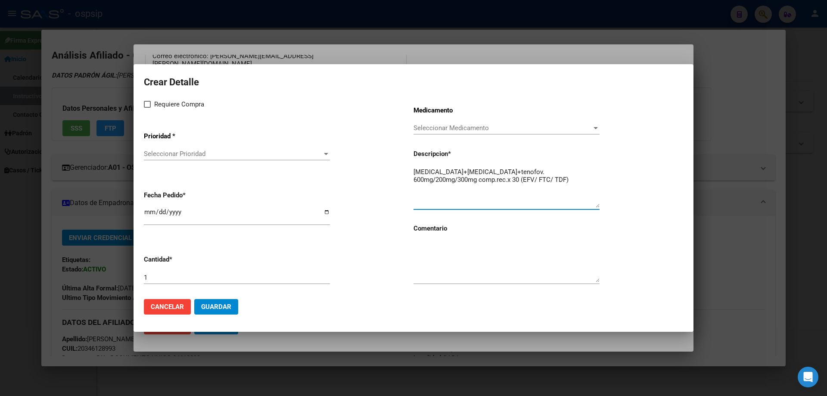
type textarea "[MEDICAL_DATA]+[MEDICAL_DATA]+tenofov. 600mg/200mg/300mg comp.rec.x 30 (EFV/ FT…"
click at [446, 249] on textarea at bounding box center [506, 262] width 186 height 40
type textarea "MISMO TTO"
click at [149, 99] on label "Requiere Compra" at bounding box center [174, 104] width 60 height 10
click at [147, 108] on input "Requiere Compra" at bounding box center [147, 108] width 0 height 0
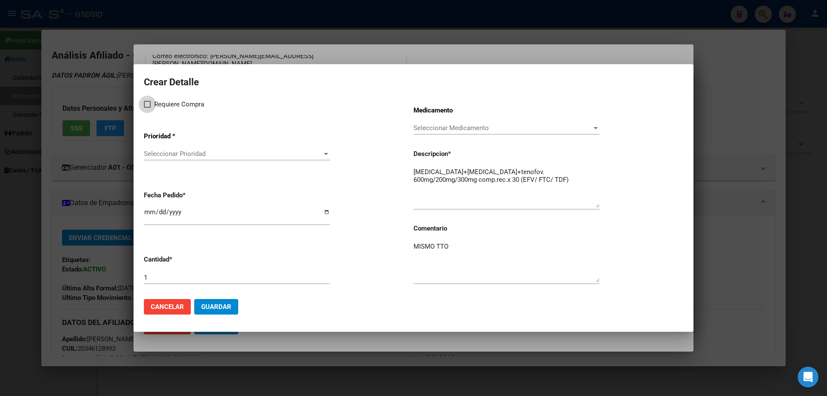
checkbox input "true"
click at [168, 158] on div "Seleccionar Prioridad Seleccionar Prioridad" at bounding box center [237, 153] width 186 height 13
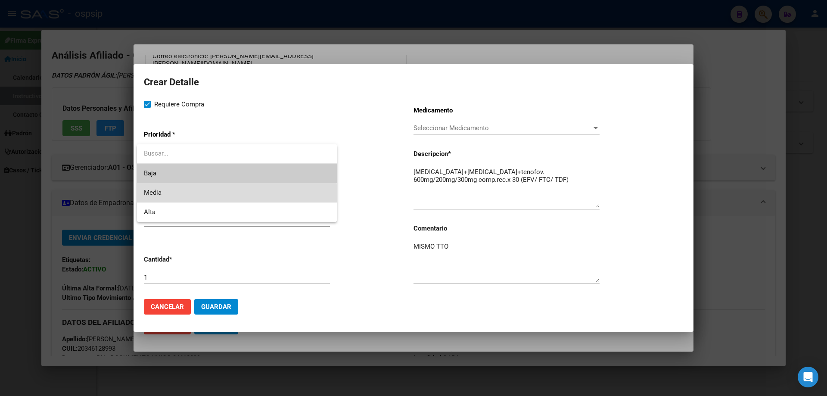
click at [166, 196] on span "Media" at bounding box center [237, 192] width 186 height 19
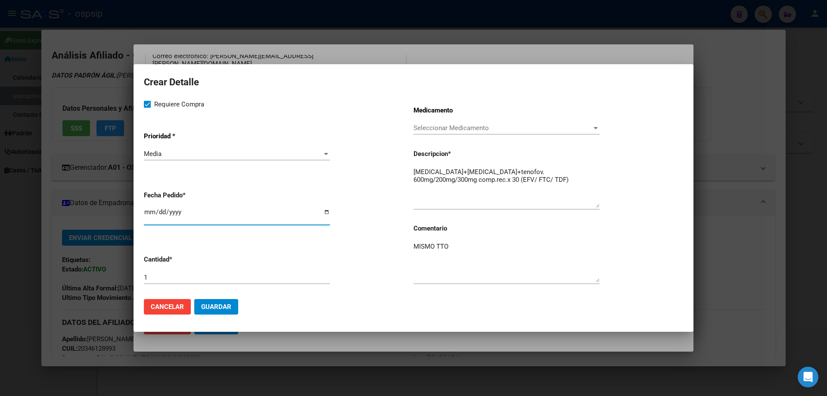
click at [148, 213] on input "[DATE]" at bounding box center [237, 215] width 186 height 14
type input "2025-09-11"
click at [217, 299] on button "Guardar" at bounding box center [216, 306] width 44 height 15
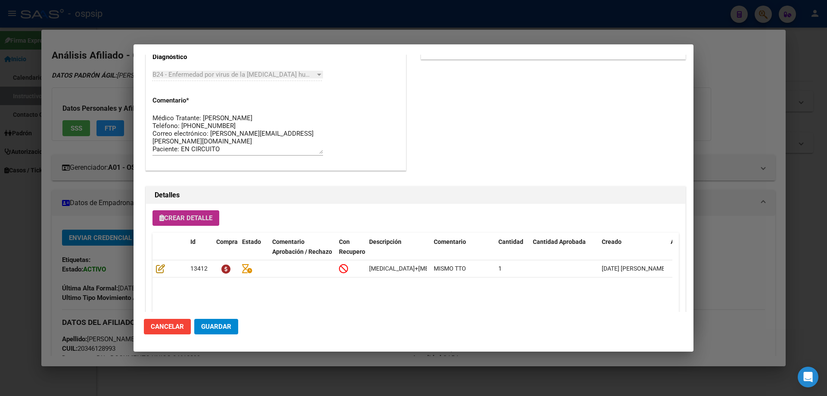
scroll to position [474, 0]
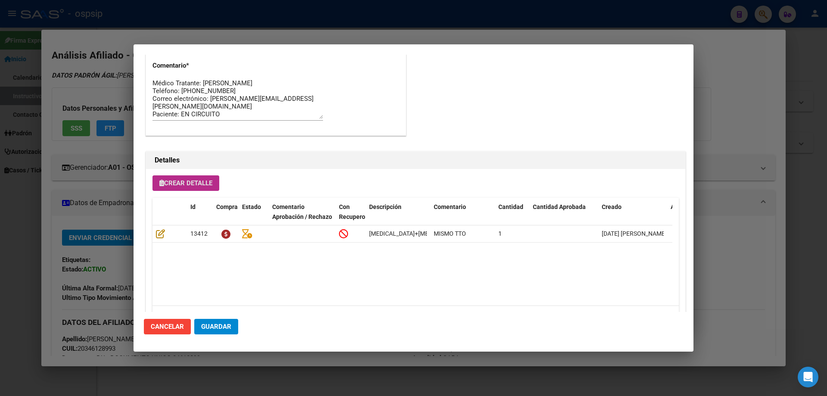
click at [218, 331] on button "Guardar" at bounding box center [216, 326] width 44 height 15
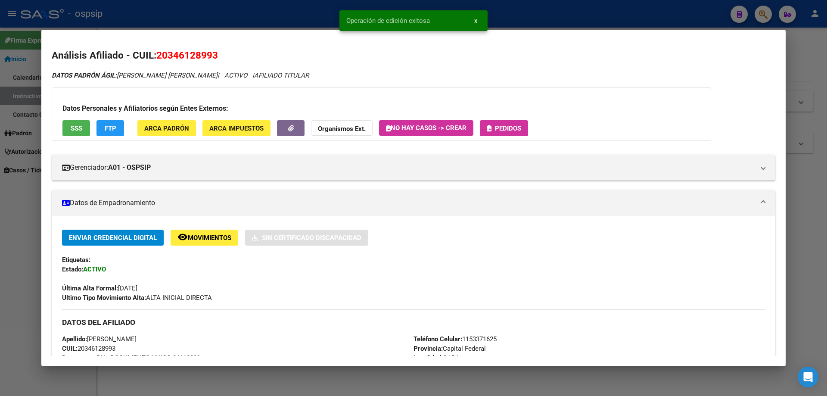
click at [495, 130] on span "Pedidos" at bounding box center [503, 128] width 34 height 8
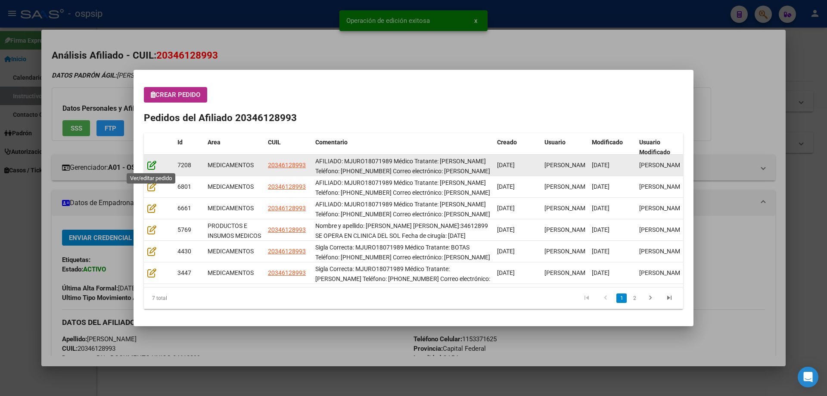
click at [151, 167] on icon at bounding box center [151, 164] width 9 height 9
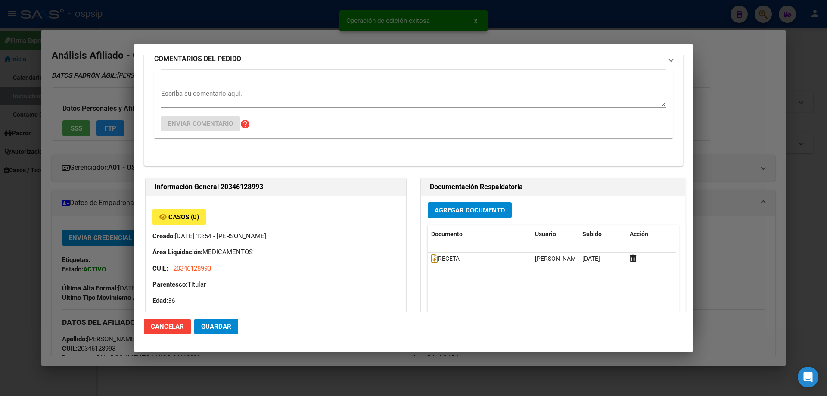
type input "Capital Federal, CABA, DUMONT SANTOS 2719, Piso: 14"
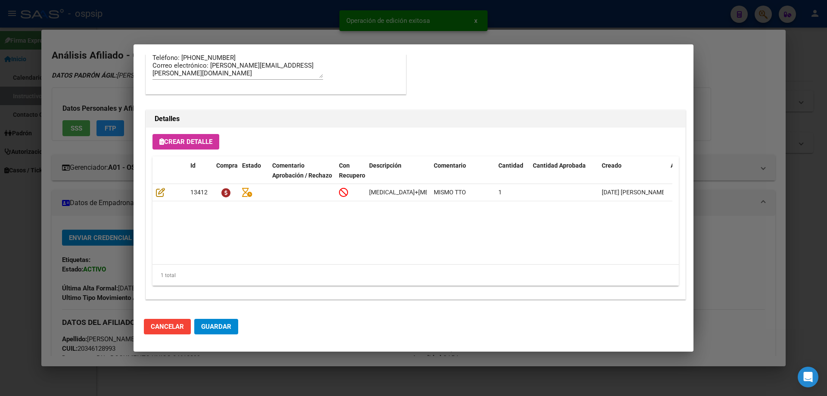
scroll to position [560, 0]
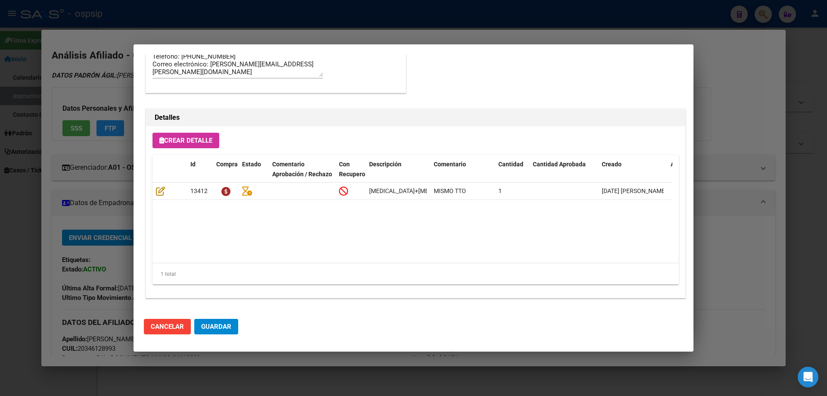
click at [223, 322] on span "Guardar" at bounding box center [216, 326] width 30 height 8
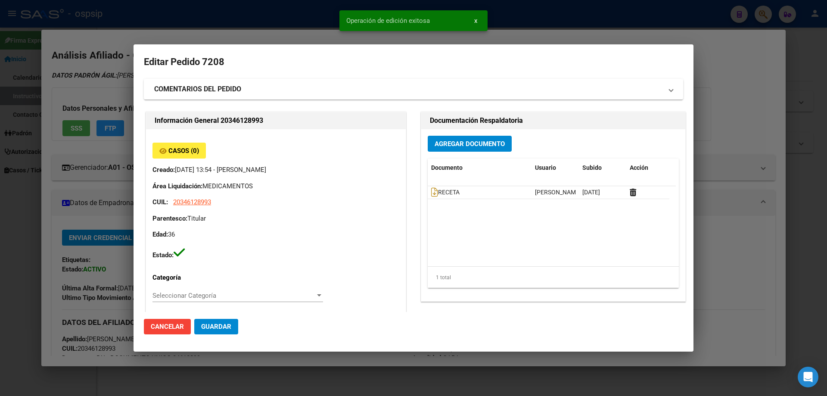
scroll to position [560, 0]
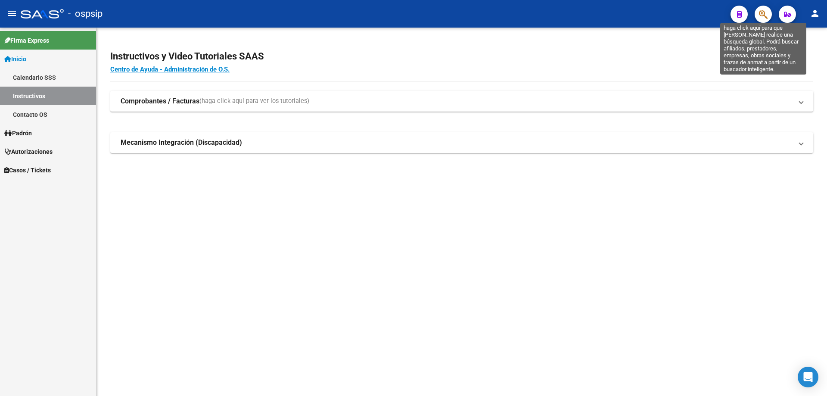
click at [765, 16] on icon "button" at bounding box center [763, 14] width 9 height 10
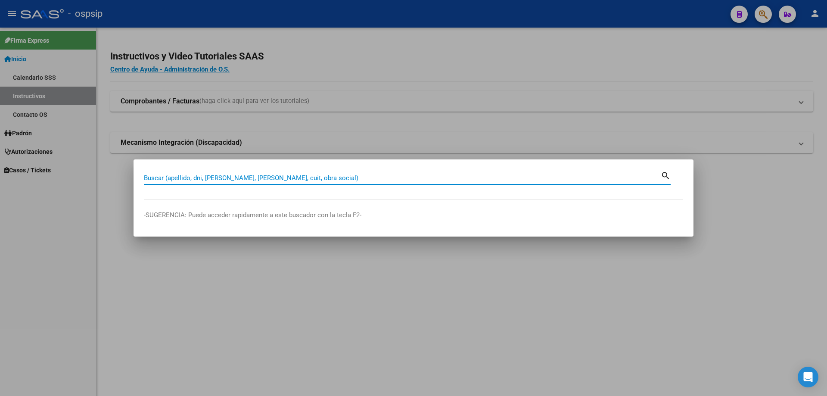
paste input "23397390209"
type input "23397390209"
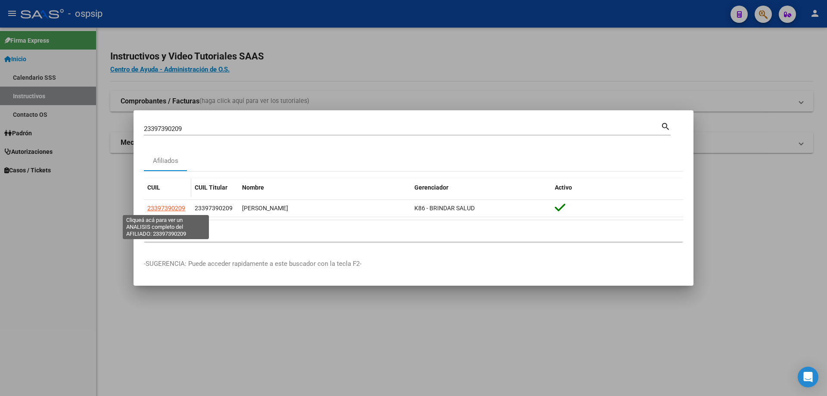
click at [161, 206] on span "23397390209" at bounding box center [166, 207] width 38 height 7
type textarea "23397390209"
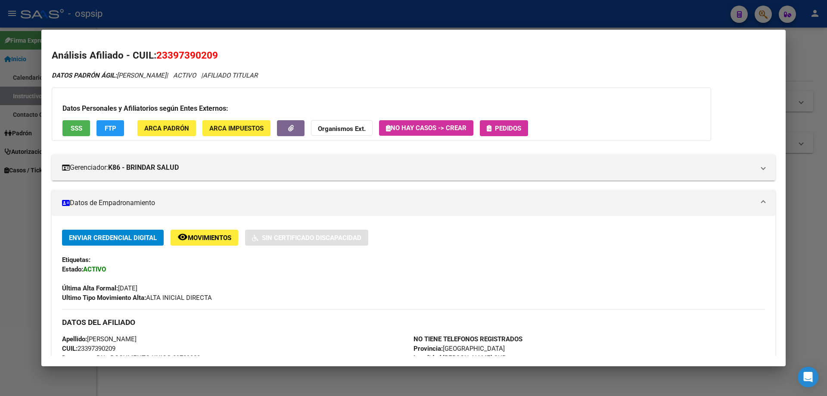
click at [494, 124] on span "Pedidos" at bounding box center [503, 128] width 34 height 8
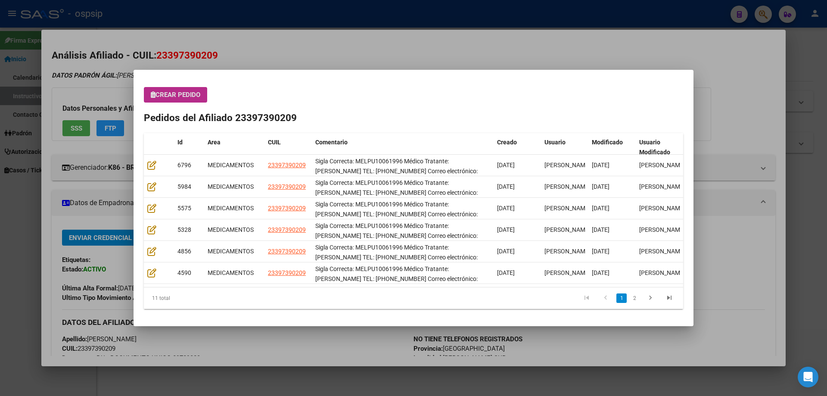
click at [181, 95] on span "Crear Pedido" at bounding box center [176, 95] width 50 height 8
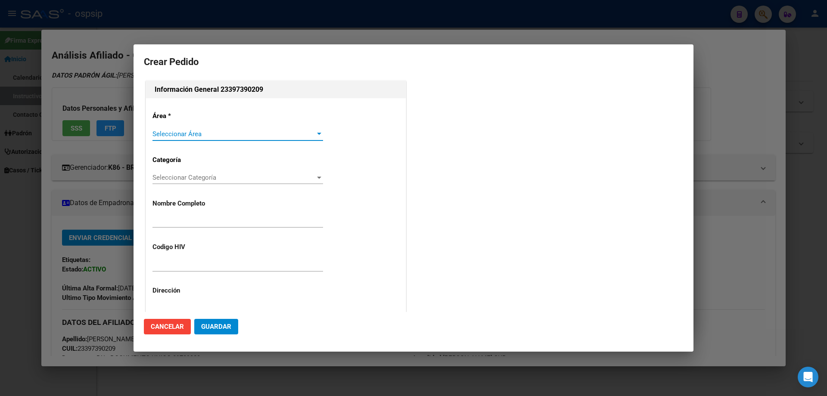
type input "ELIAS DAVID PUCA"
type input "MELPO10061996"
type input "[GEOGRAPHIC_DATA], [PERSON_NAME] SUR, CORBETA [GEOGRAPHIC_DATA] 3975"
click at [173, 130] on span "Seleccionar Área" at bounding box center [233, 134] width 163 height 8
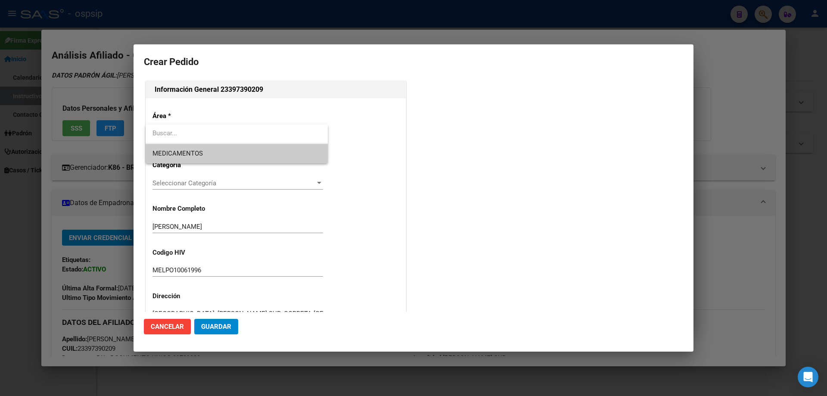
click at [170, 147] on span "MEDICAMENTOS" at bounding box center [236, 153] width 168 height 19
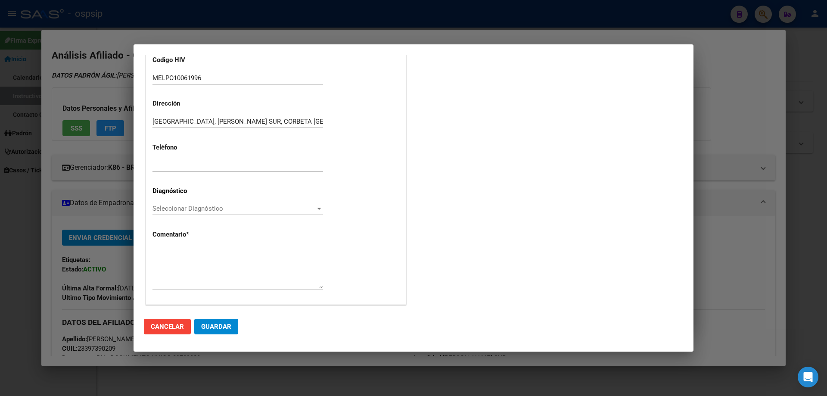
scroll to position [193, 0]
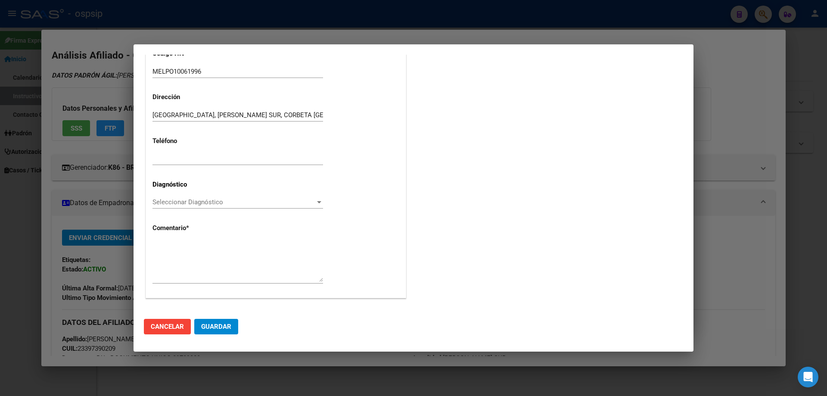
click at [161, 200] on span "Seleccionar Diagnóstico" at bounding box center [233, 202] width 163 height 8
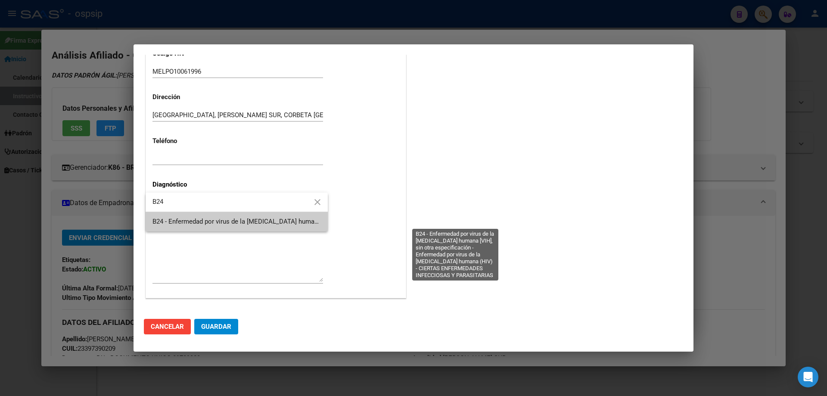
type input "B24"
click at [205, 222] on span "B24 - Enfermedad por virus de la [MEDICAL_DATA] humana [VIH], sin otra especifi…" at bounding box center [453, 221] width 602 height 8
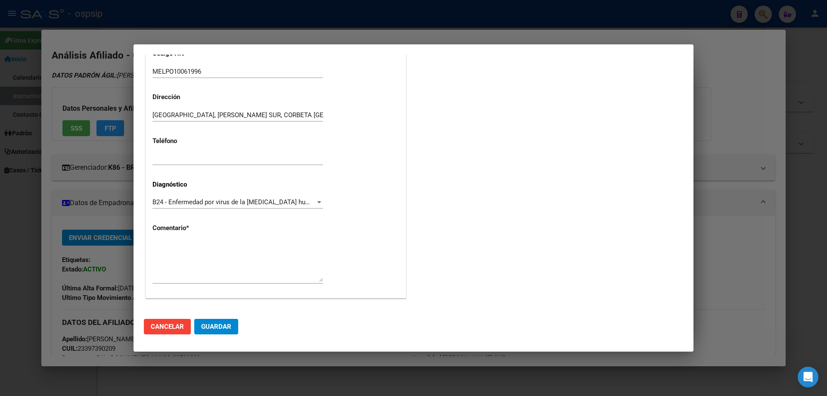
drag, startPoint x: 166, startPoint y: 236, endPoint x: 166, endPoint y: 245, distance: 8.6
paste textarea "Sigla Correcta: MELPU10061996 Médico Tratante: [PERSON_NAME] TEL: [PHONE_NUMBER…"
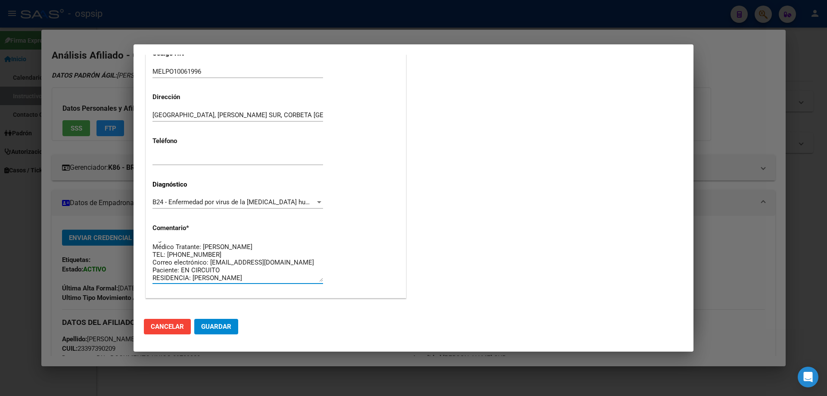
scroll to position [8, 0]
type textarea "Sigla Correcta: MELPU10061996 Médico Tratante: [PERSON_NAME] TEL: [PHONE_NUMBER…"
click at [234, 317] on mat-dialog-actions "Cancelar Guardar" at bounding box center [413, 326] width 539 height 29
click at [231, 318] on mat-dialog-actions "Cancelar Guardar" at bounding box center [413, 326] width 539 height 29
click at [231, 325] on button "Guardar" at bounding box center [216, 326] width 44 height 15
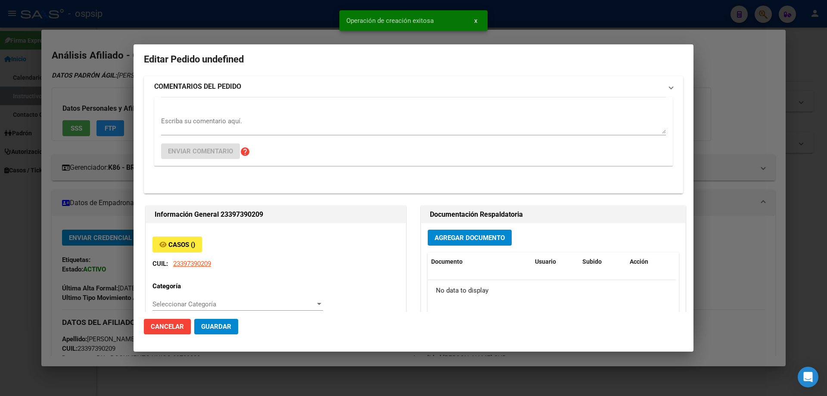
scroll to position [0, 0]
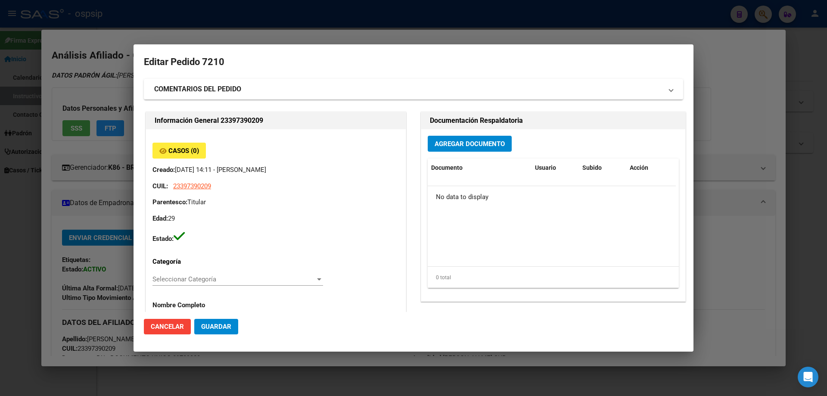
click at [484, 146] on span "Agregar Documento" at bounding box center [469, 144] width 70 height 8
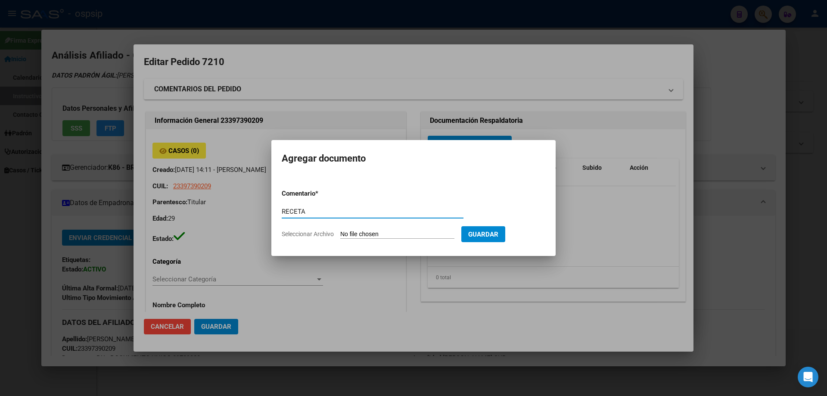
type input "RECETA"
click at [359, 230] on input "Seleccionar Archivo" at bounding box center [397, 234] width 114 height 8
type input "C:\fakepath\WhatsApp Image 2025-09-12 at 09.31.30.jpeg"
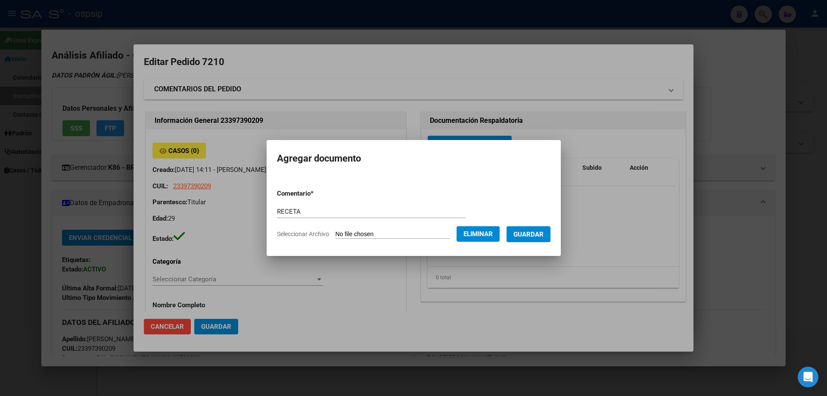
click at [536, 237] on span "Guardar" at bounding box center [528, 234] width 30 height 8
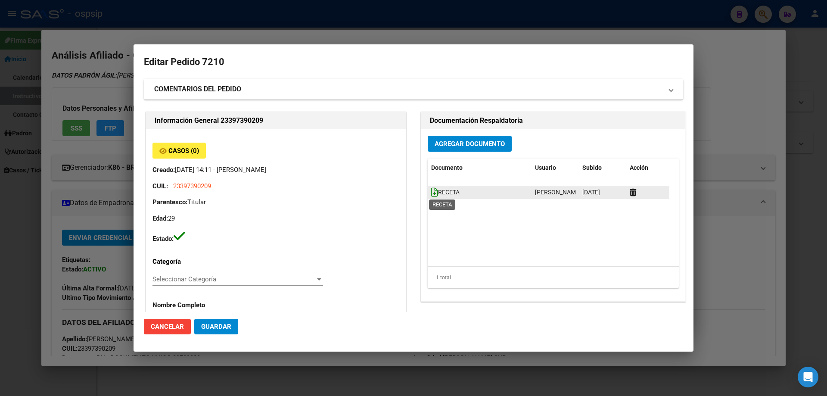
click at [431, 192] on icon at bounding box center [434, 191] width 7 height 9
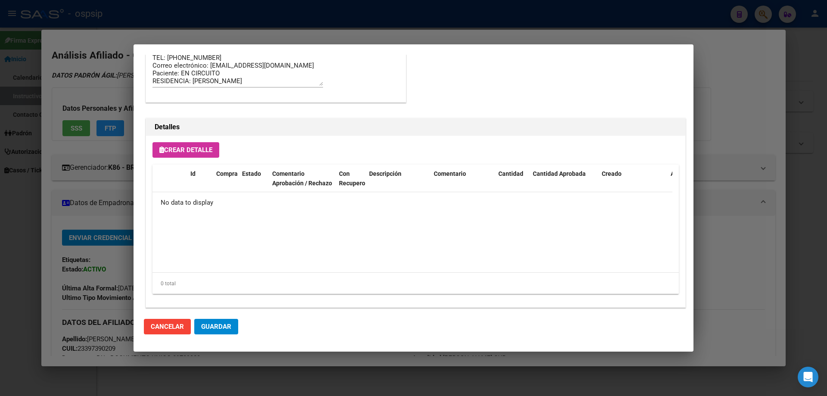
scroll to position [500, 0]
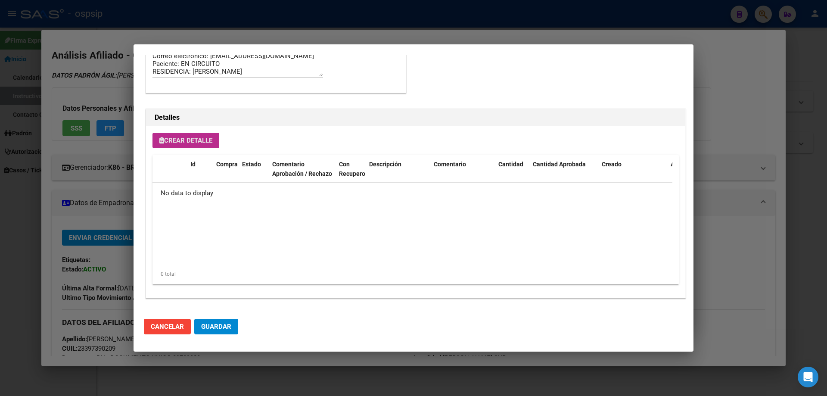
click at [195, 144] on button "Crear Detalle" at bounding box center [185, 140] width 67 height 15
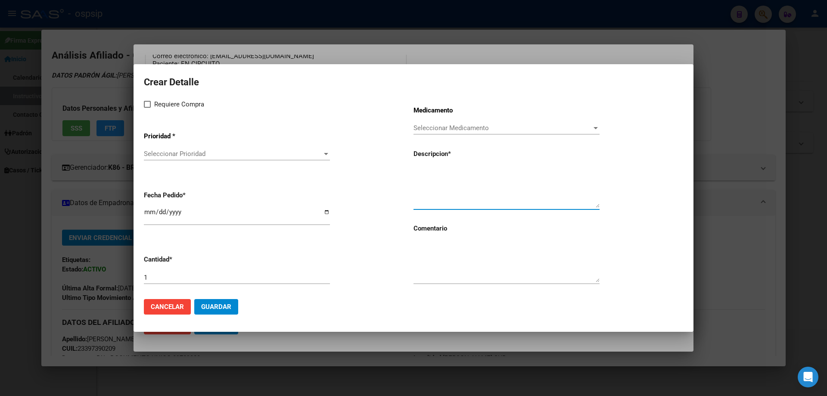
paste textarea "[MEDICAL_DATA]+[MEDICAL_DATA] alaf.+[MEDICAL_DATA] 200mg/25mg/50mg comp.rec.x 3…"
type textarea "[MEDICAL_DATA]+[MEDICAL_DATA] alaf.+[MEDICAL_DATA] 200mg/25mg/50mg comp.rec.x 3…"
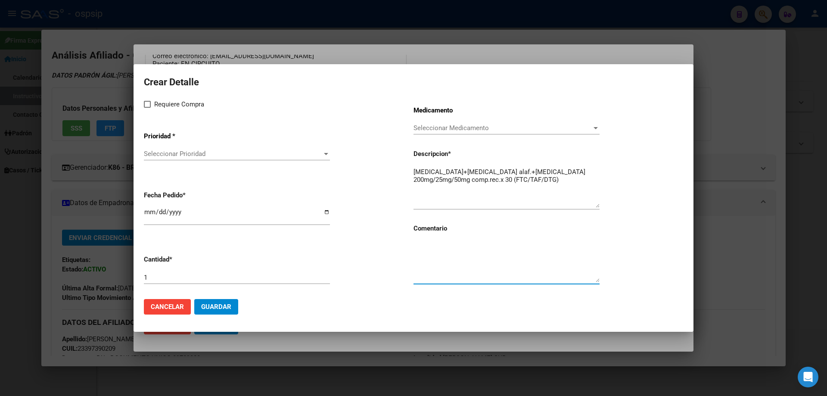
click at [466, 271] on textarea at bounding box center [506, 262] width 186 height 40
type textarea "MISMO TTO"
click at [148, 104] on span at bounding box center [147, 104] width 7 height 7
click at [147, 108] on input "Requiere Compra" at bounding box center [147, 108] width 0 height 0
checkbox input "true"
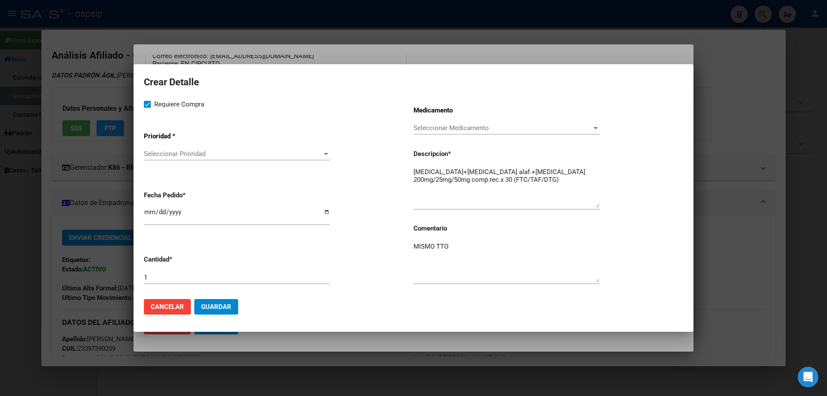
click at [167, 159] on div "Seleccionar Prioridad Seleccionar Prioridad" at bounding box center [237, 153] width 186 height 13
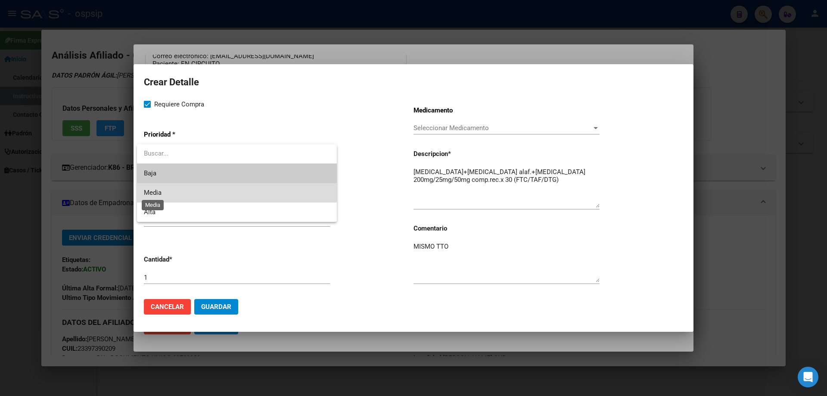
click at [156, 196] on span "Media" at bounding box center [153, 193] width 18 height 8
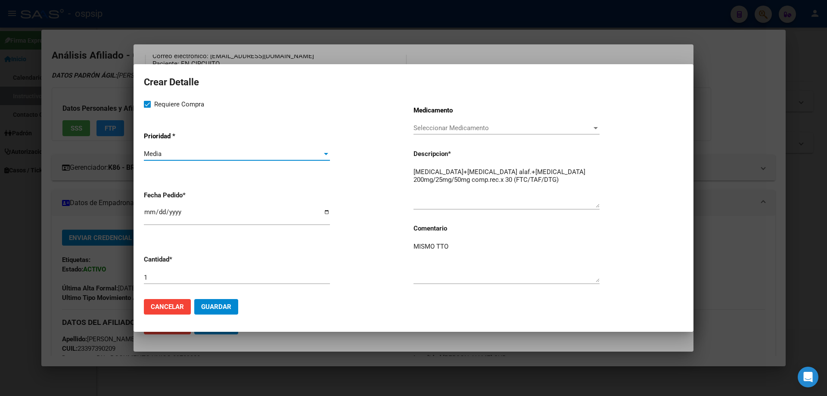
click at [151, 210] on input "2025-09-16" at bounding box center [237, 215] width 186 height 14
type input "2025-09-02"
click at [214, 313] on button "Guardar" at bounding box center [216, 306] width 44 height 15
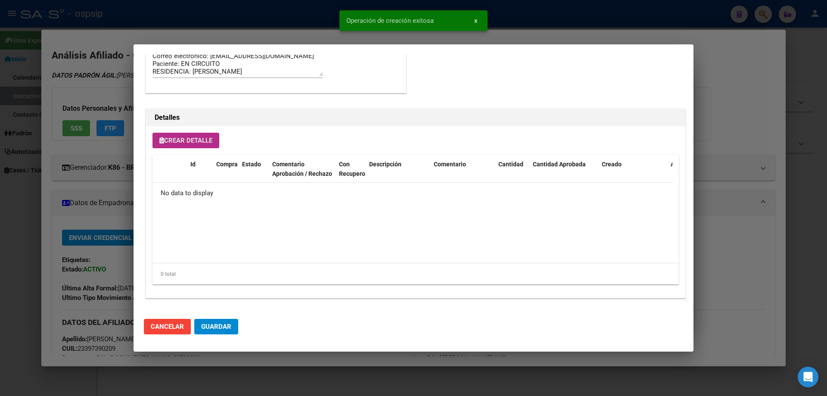
scroll to position [516, 0]
click at [214, 324] on span "Guardar" at bounding box center [216, 326] width 30 height 8
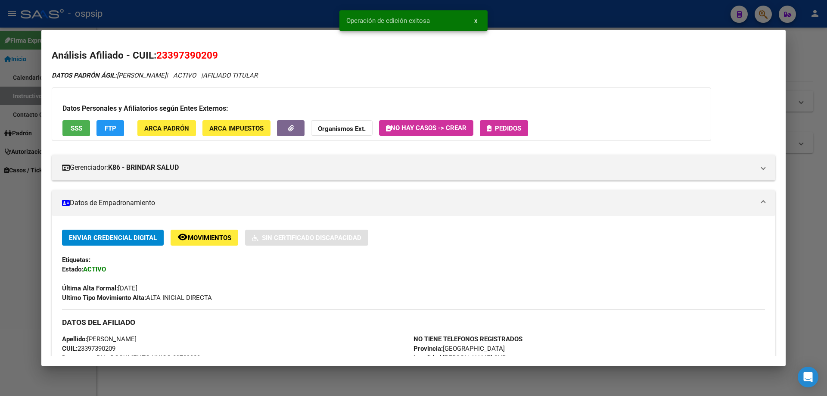
click at [513, 134] on button "Pedidos" at bounding box center [504, 128] width 48 height 16
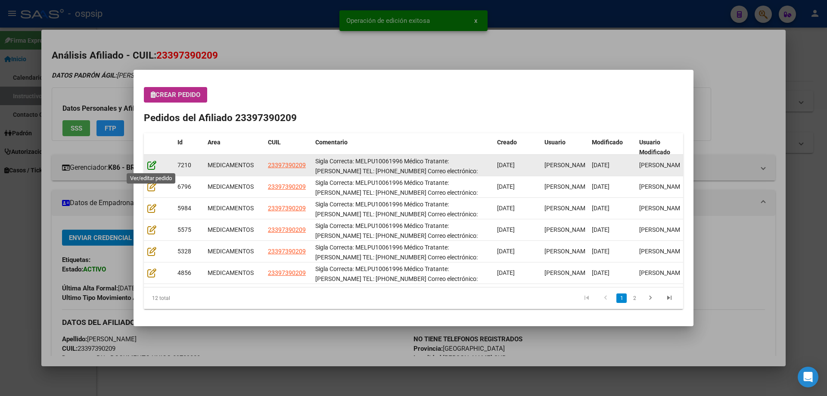
click at [148, 166] on icon at bounding box center [151, 164] width 9 height 9
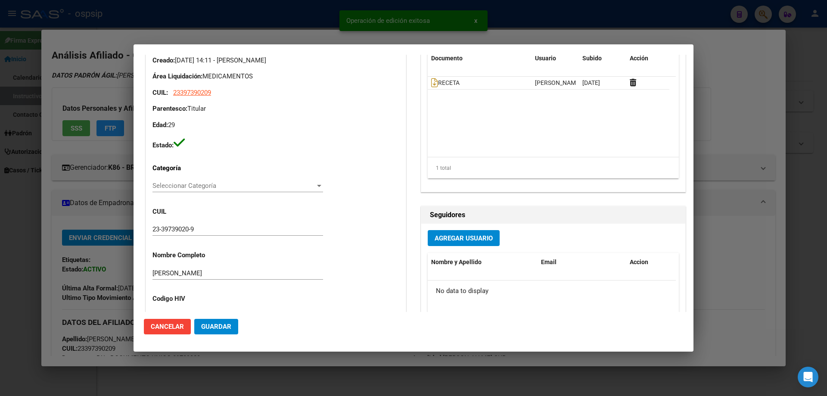
type input "[GEOGRAPHIC_DATA], [PERSON_NAME] SUR, CORBETA [GEOGRAPHIC_DATA] 3975"
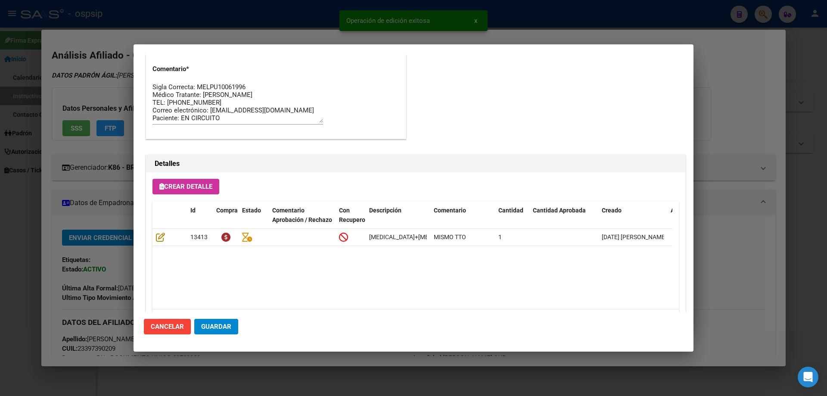
scroll to position [560, 0]
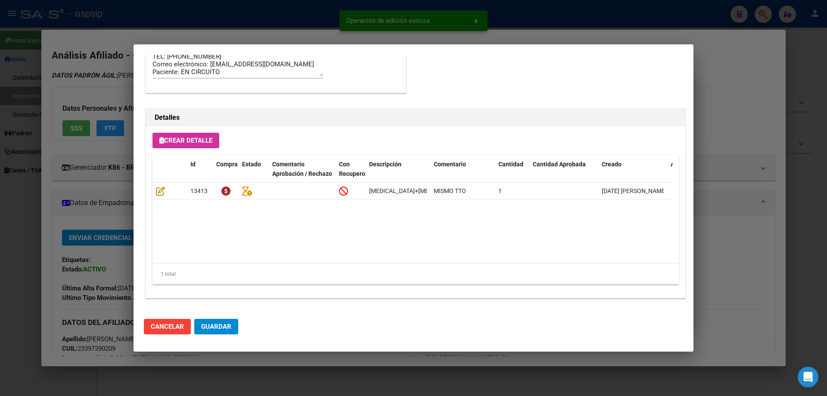
click at [222, 325] on span "Guardar" at bounding box center [216, 326] width 30 height 8
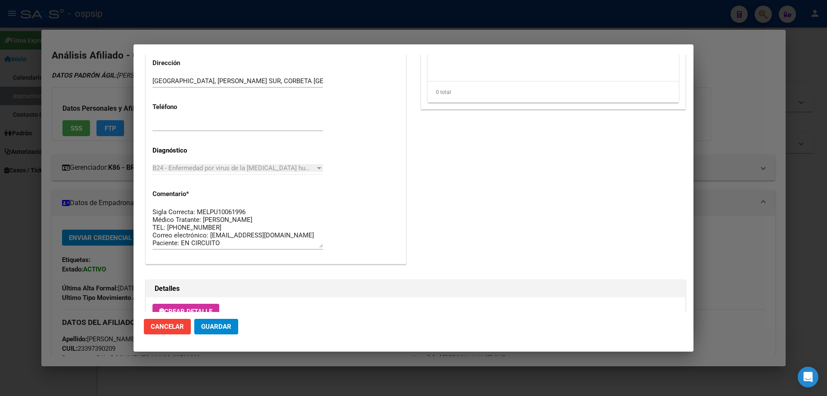
scroll to position [387, 0]
click at [224, 329] on span "Guardar" at bounding box center [216, 326] width 30 height 8
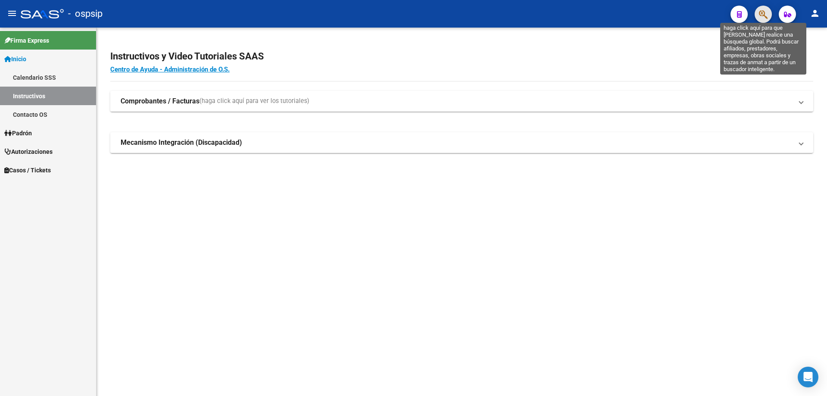
click at [766, 17] on icon "button" at bounding box center [763, 14] width 9 height 10
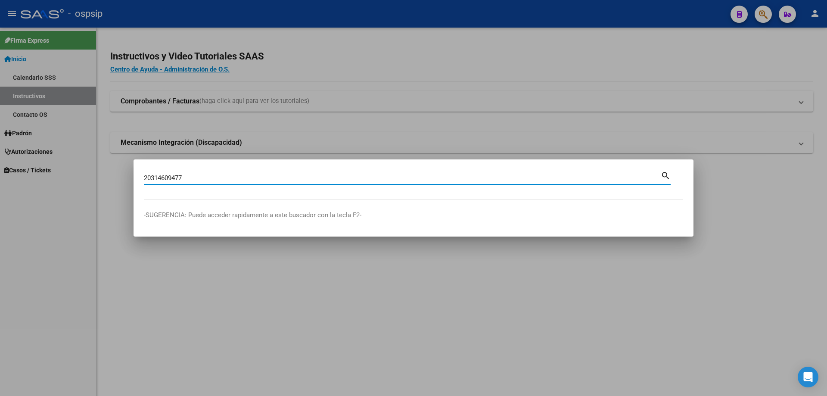
type input "20314609477"
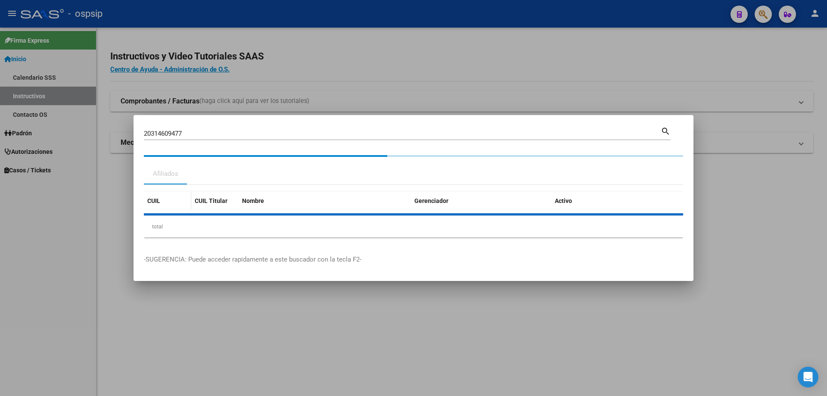
click at [164, 203] on div "CUIL" at bounding box center [167, 201] width 40 height 10
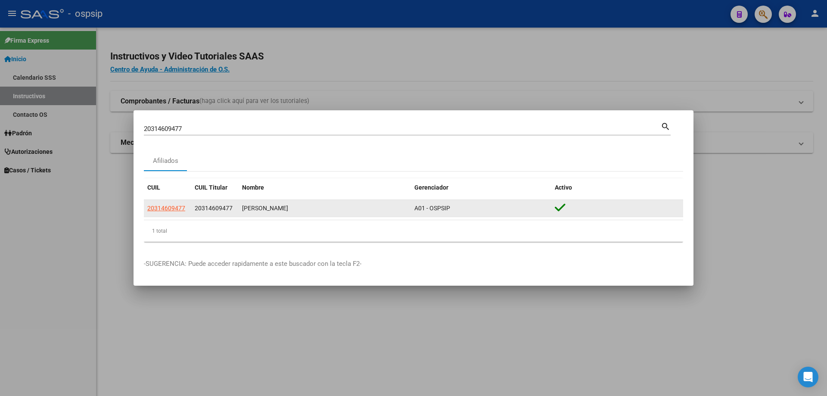
click at [167, 204] on app-link-go-to "20314609477" at bounding box center [166, 208] width 38 height 10
click at [168, 207] on span "20314609477" at bounding box center [166, 207] width 38 height 7
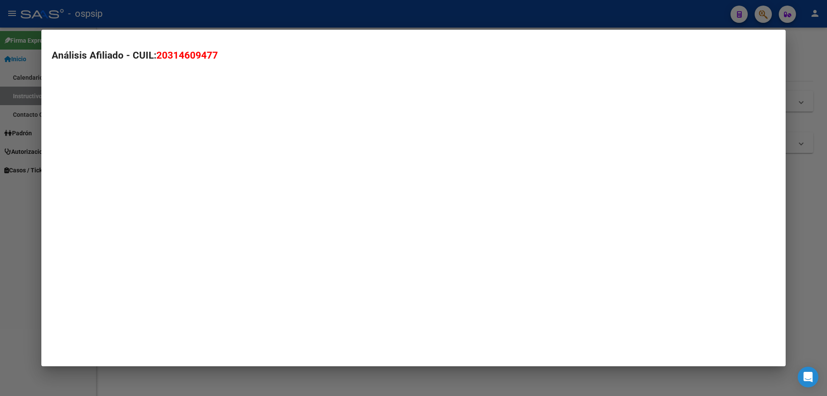
type textarea "20314609477"
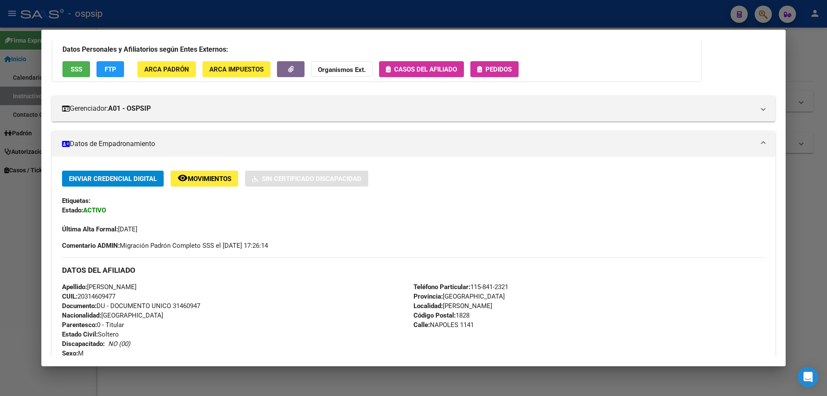
scroll to position [0, 0]
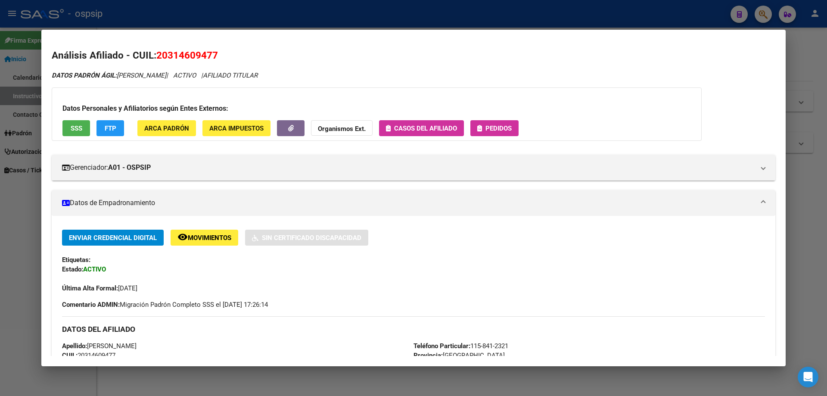
click at [492, 127] on span "Pedidos" at bounding box center [498, 128] width 26 height 8
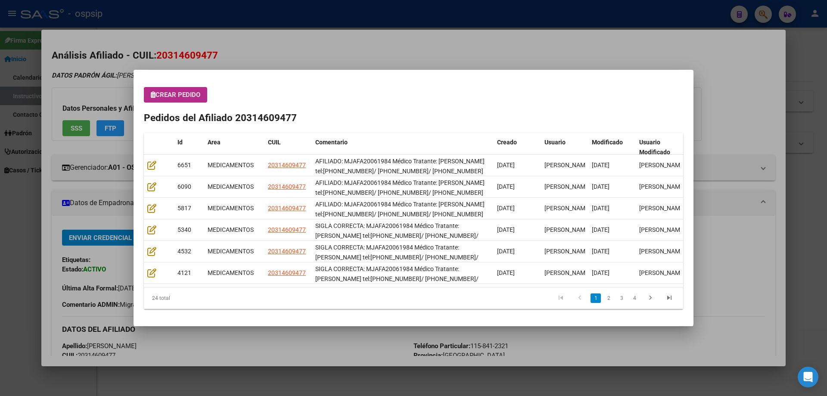
click at [182, 87] on button "Crear Pedido" at bounding box center [175, 94] width 63 height 15
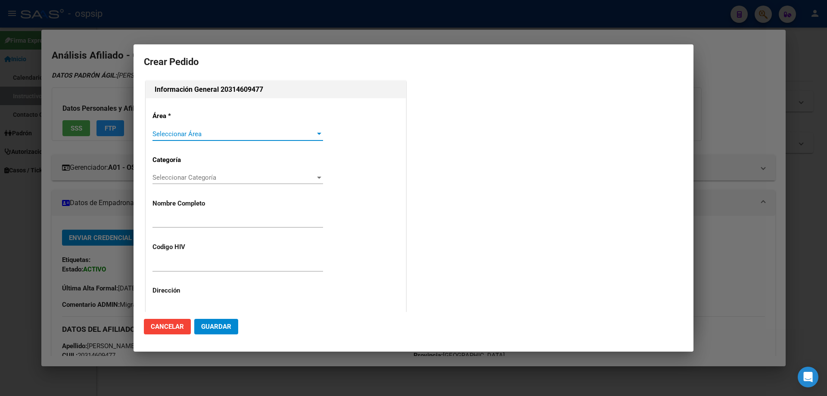
type input "[PERSON_NAME]"
type input "MJAFA20061984"
type input "[GEOGRAPHIC_DATA], [PERSON_NAME] 1141"
type input "Particular: 115-841-2321"
type input "[GEOGRAPHIC_DATA], [PERSON_NAME] 1141"
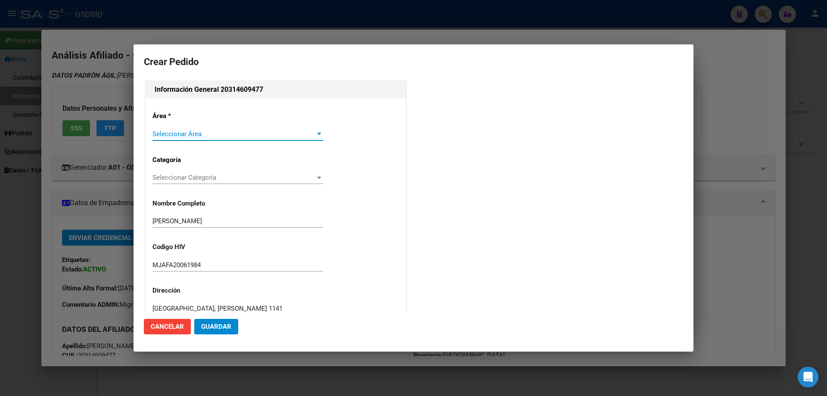
click at [176, 131] on span "Seleccionar Área" at bounding box center [233, 134] width 163 height 8
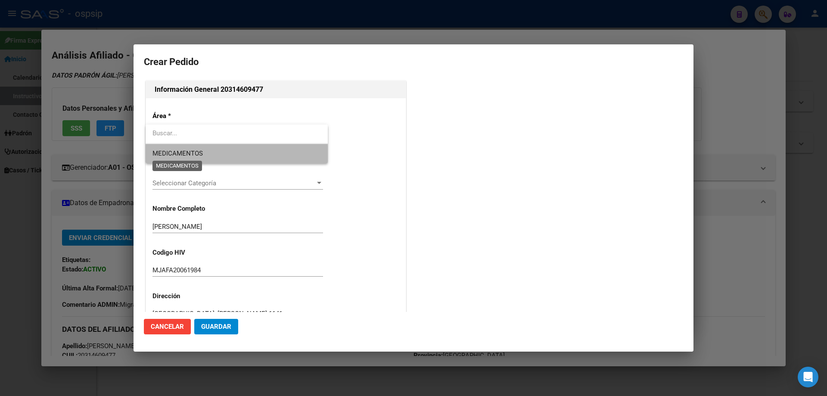
click at [180, 157] on span "MEDICAMENTOS" at bounding box center [177, 153] width 50 height 8
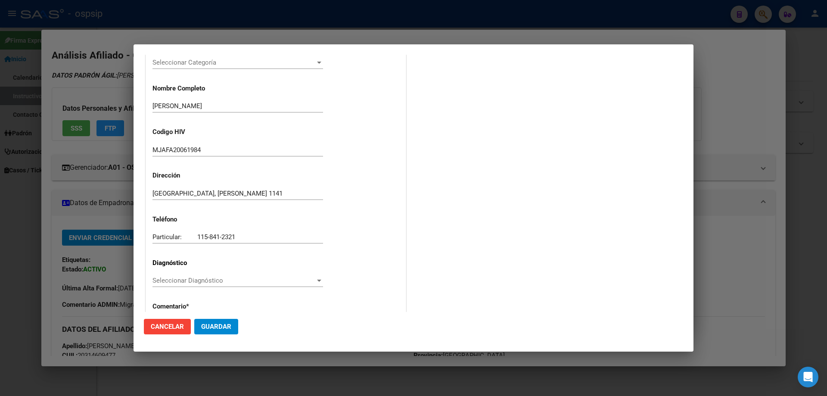
scroll to position [129, 0]
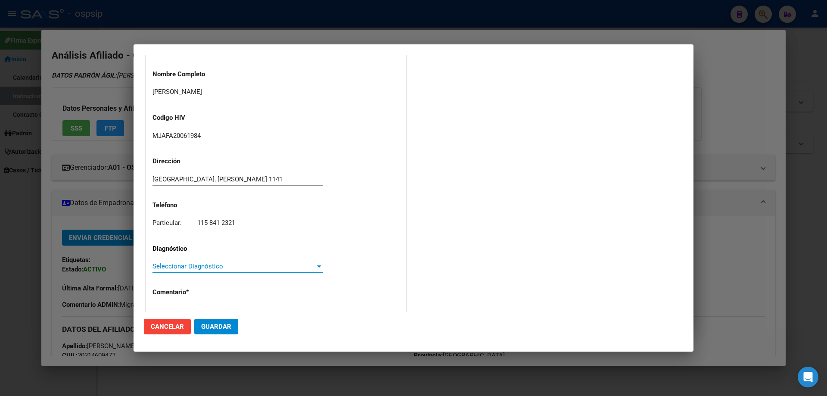
click at [189, 265] on span "Seleccionar Diagnóstico" at bounding box center [233, 266] width 163 height 8
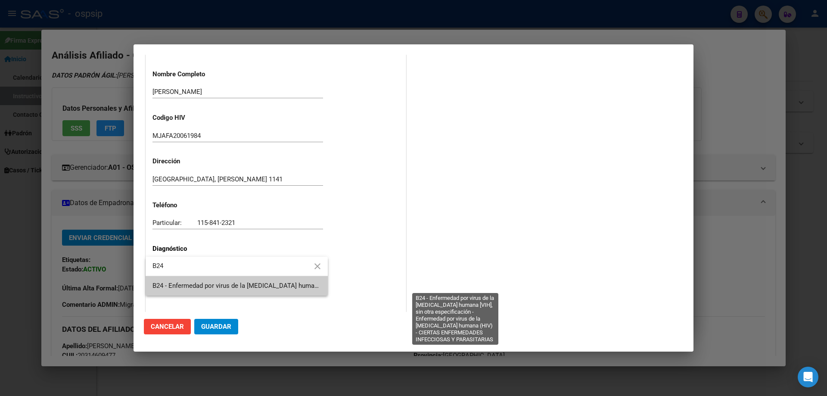
type input "B24"
click at [183, 283] on span "B24 - Enfermedad por virus de la [MEDICAL_DATA] humana [VIH], sin otra especifi…" at bounding box center [453, 286] width 602 height 8
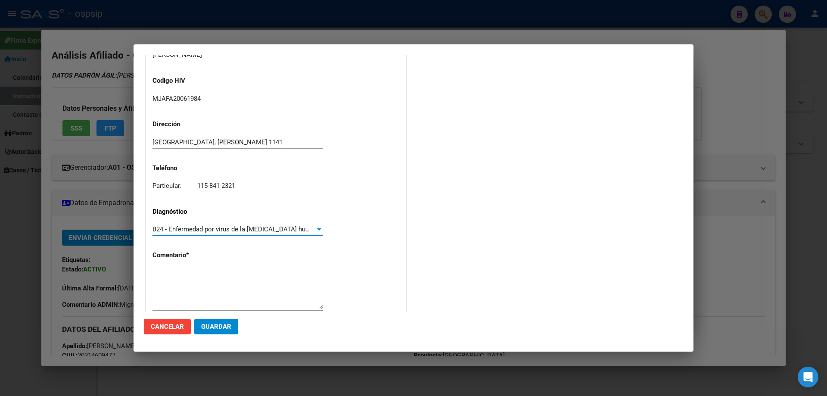
scroll to position [193, 0]
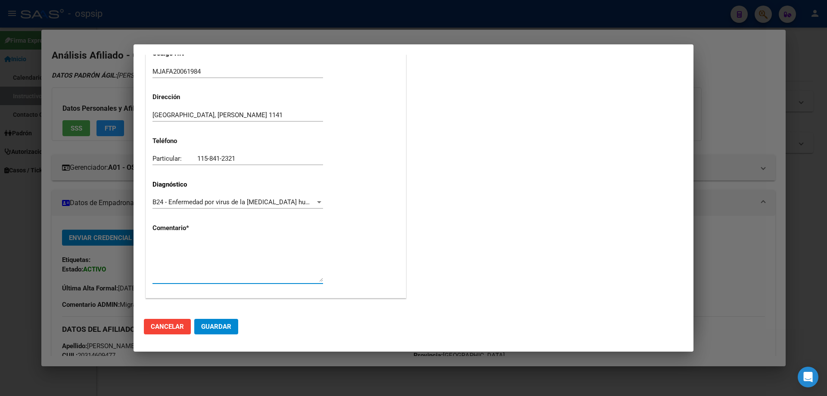
paste textarea "AFILIADO: MJAFA20061984 Médico Tratante: [PERSON_NAME] tel:[PHONE_NUMBER]/ [PHO…"
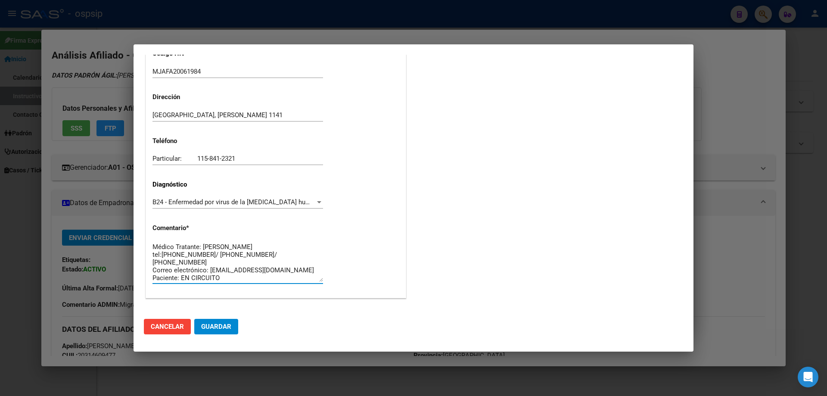
scroll to position [0, 0]
type textarea "AFILIADO: MJAFA20061984 Médico Tratante: [PERSON_NAME] tel:[PHONE_NUMBER]/ [PHO…"
click at [229, 340] on mat-dialog-actions "Cancelar Guardar" at bounding box center [413, 326] width 539 height 29
click at [228, 331] on button "Guardar" at bounding box center [216, 326] width 44 height 15
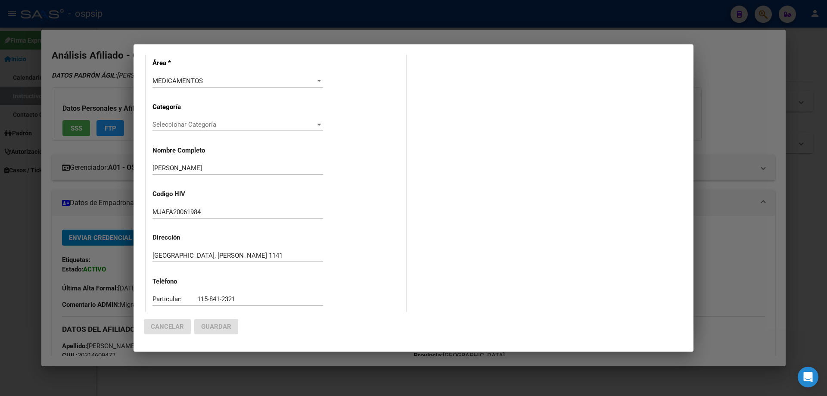
scroll to position [0, 0]
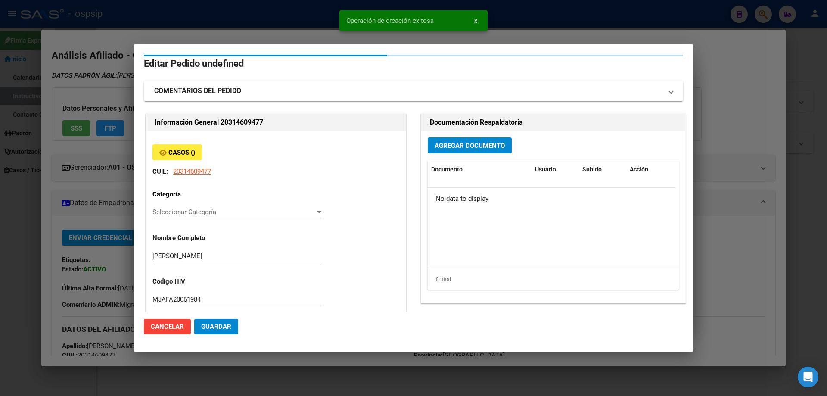
click at [462, 139] on button "Agregar Documento" at bounding box center [469, 145] width 84 height 16
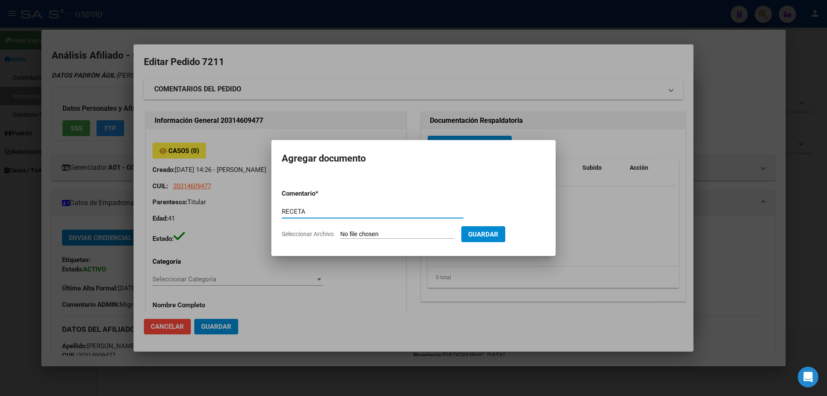
type input "RECETA"
click at [395, 232] on input "Seleccionar Archivo" at bounding box center [397, 234] width 114 height 8
type input "C:\fakepath\20250912_131516.jpg"
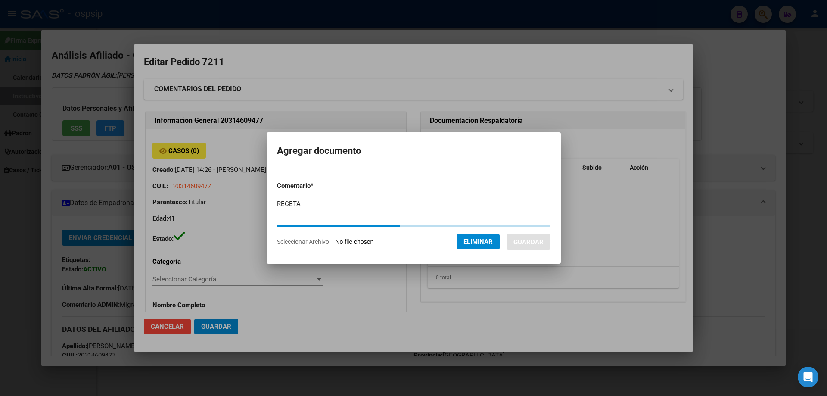
click at [475, 244] on span "Eliminar" at bounding box center [477, 242] width 29 height 8
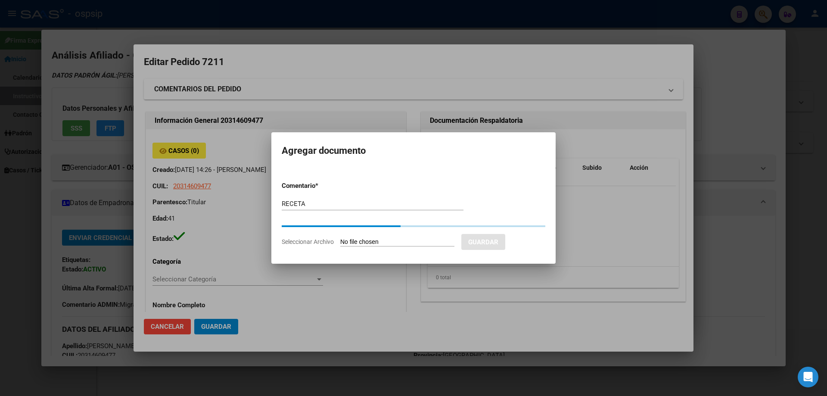
click at [379, 236] on form "Comentario * RECETA Comentario Seleccionar Archivo Guardar" at bounding box center [413, 213] width 263 height 78
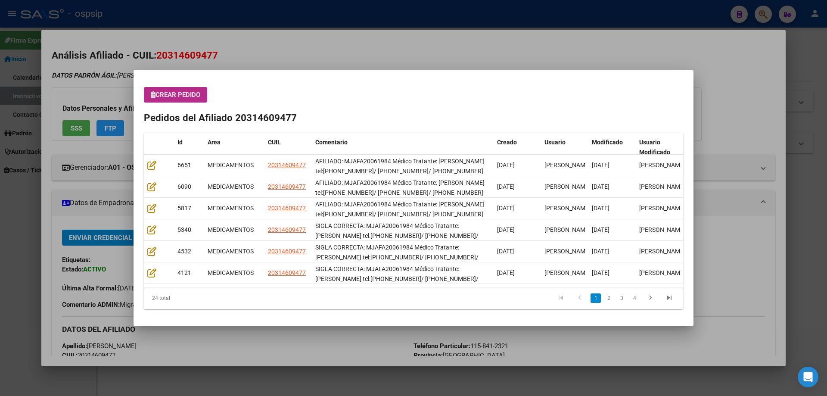
click at [168, 100] on button "Crear Pedido" at bounding box center [175, 94] width 63 height 15
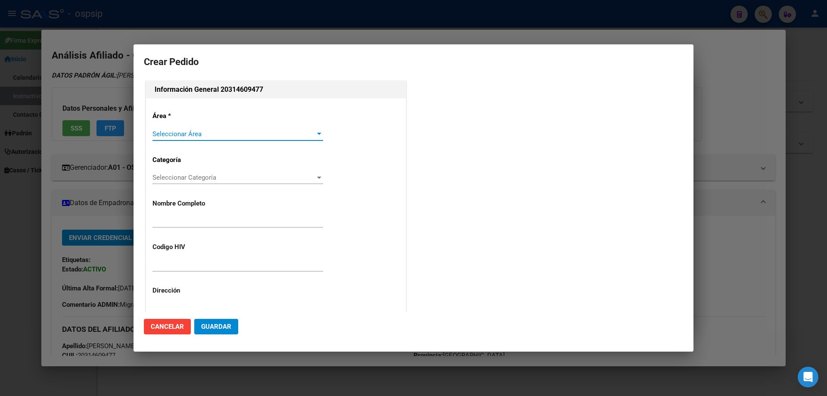
click at [188, 135] on span "Seleccionar Área" at bounding box center [233, 134] width 163 height 8
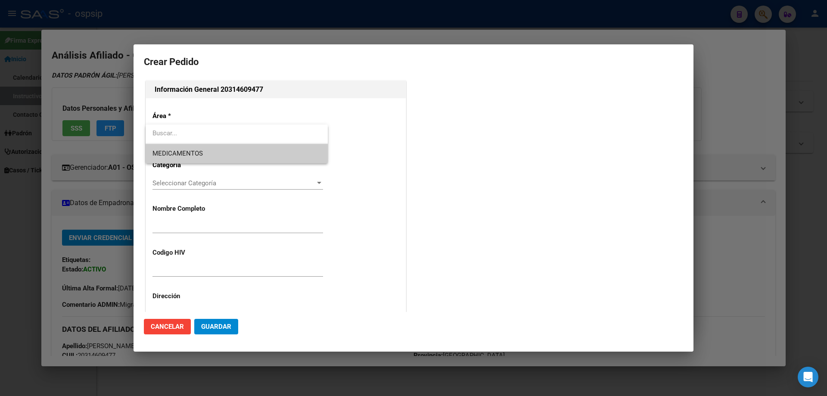
type input "[PERSON_NAME]"
type input "[GEOGRAPHIC_DATA], [PERSON_NAME] 1141"
type input "MJAFA20061984"
type input "[GEOGRAPHIC_DATA], [PERSON_NAME] 1141"
type input "Particular: 115-841-2321"
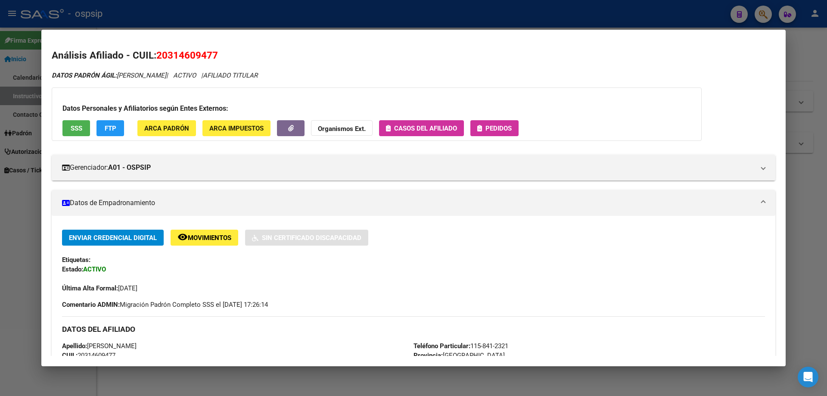
click at [498, 123] on button "Pedidos" at bounding box center [494, 128] width 48 height 16
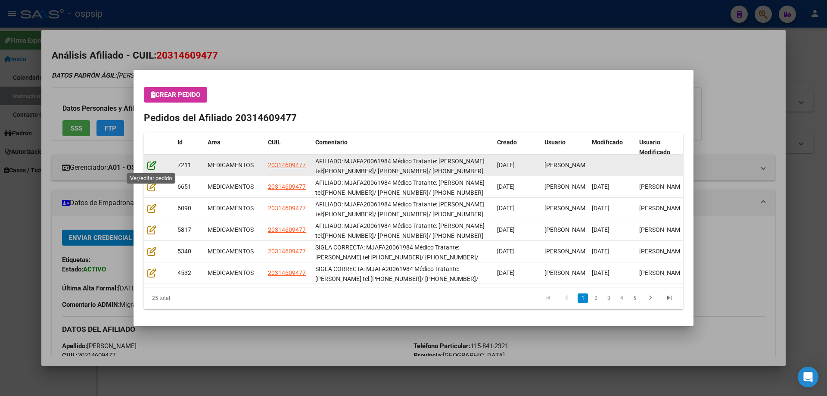
click at [151, 167] on icon at bounding box center [151, 164] width 9 height 9
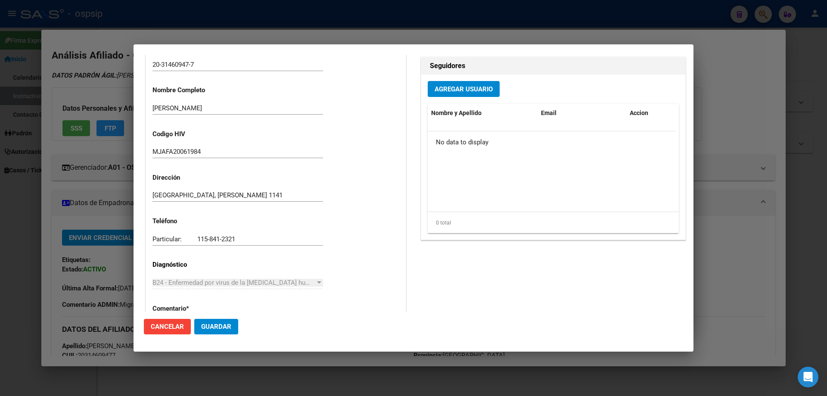
type input "[GEOGRAPHIC_DATA], [PERSON_NAME] 1141"
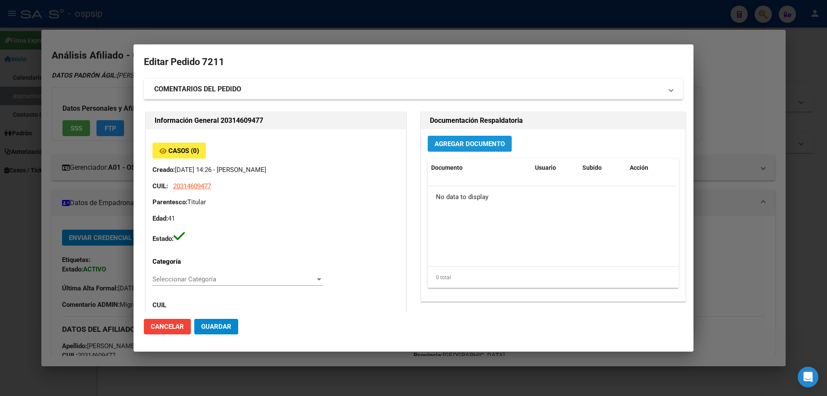
click at [458, 142] on span "Agregar Documento" at bounding box center [469, 144] width 70 height 8
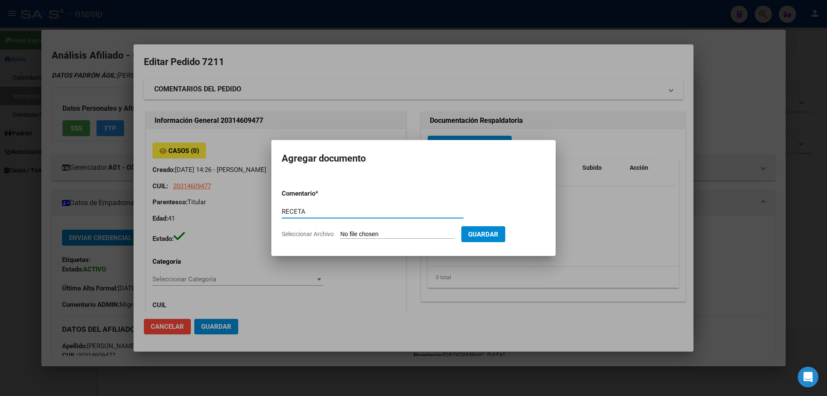
type input "RECETA"
click at [377, 231] on input "Seleccionar Archivo" at bounding box center [397, 234] width 114 height 8
type input "C:\fakepath\20250912_131516.jpg"
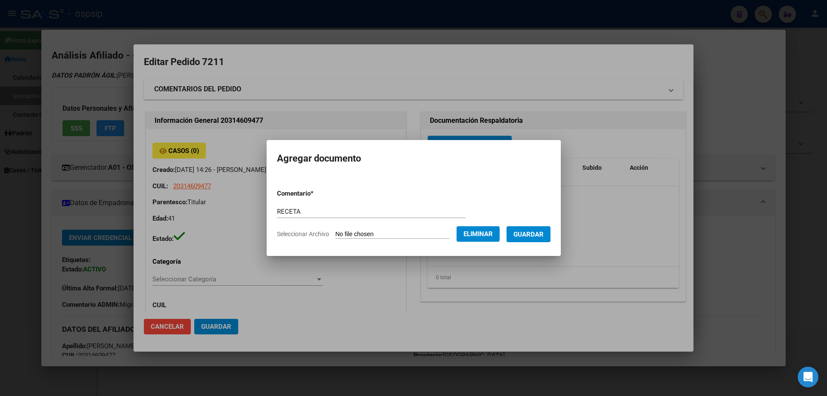
click at [538, 233] on span "Guardar" at bounding box center [528, 234] width 30 height 8
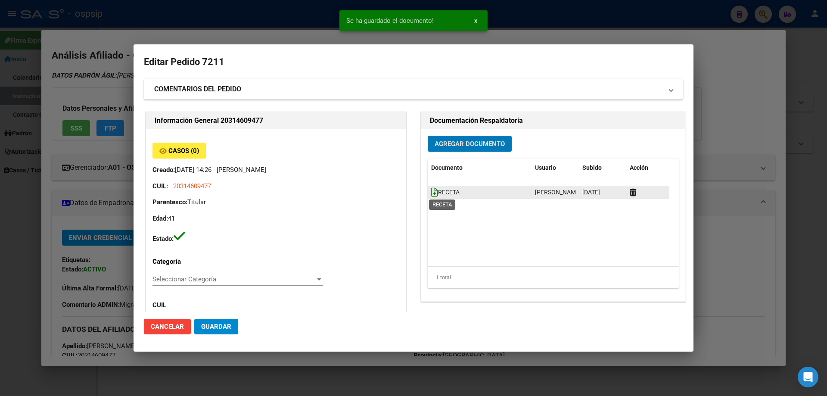
click at [431, 188] on icon at bounding box center [434, 191] width 7 height 9
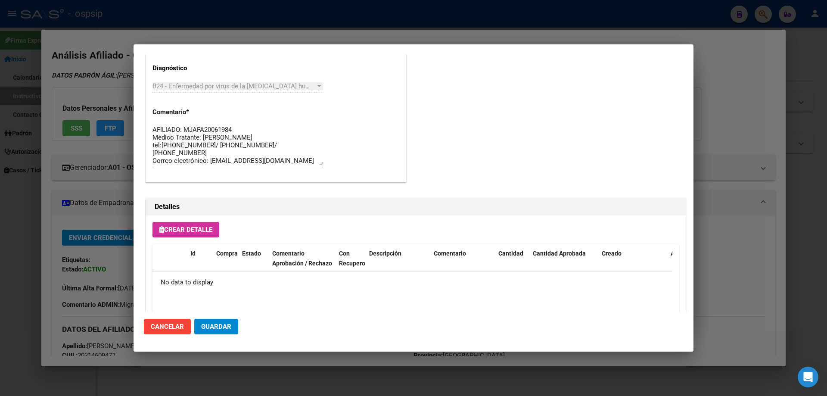
scroll to position [544, 0]
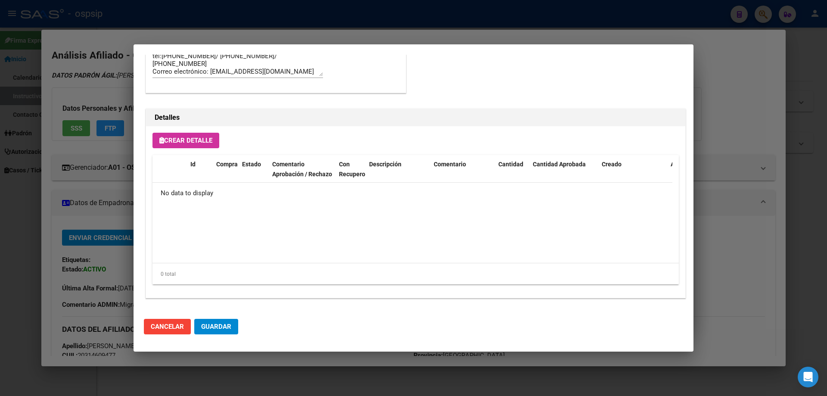
click at [188, 147] on button "Crear Detalle" at bounding box center [185, 140] width 67 height 15
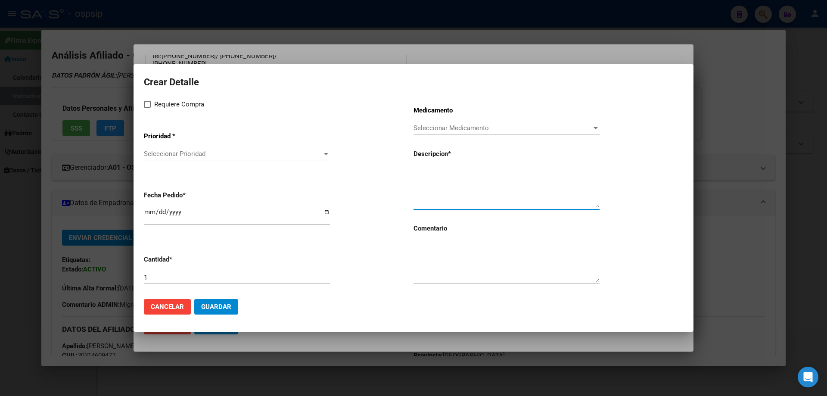
paste textarea "[MEDICAL_DATA] 50 mg comp x 30 (DTG)"
type textarea "[MEDICAL_DATA] 50 mg comp x 30 (DTG)"
click at [442, 272] on textarea at bounding box center [506, 262] width 186 height 40
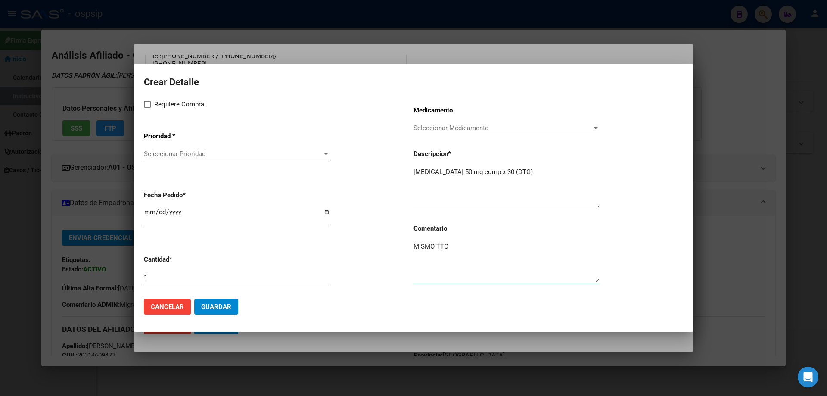
type textarea "MISMO TTO"
click at [149, 102] on span at bounding box center [147, 104] width 7 height 7
click at [147, 108] on input "Requiere Compra" at bounding box center [147, 108] width 0 height 0
checkbox input "true"
click at [153, 151] on span "Seleccionar Prioridad" at bounding box center [233, 154] width 178 height 8
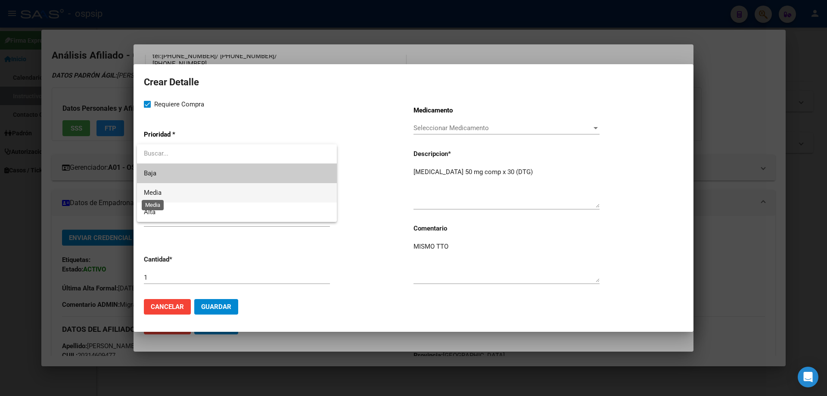
click at [158, 195] on span "Media" at bounding box center [153, 193] width 18 height 8
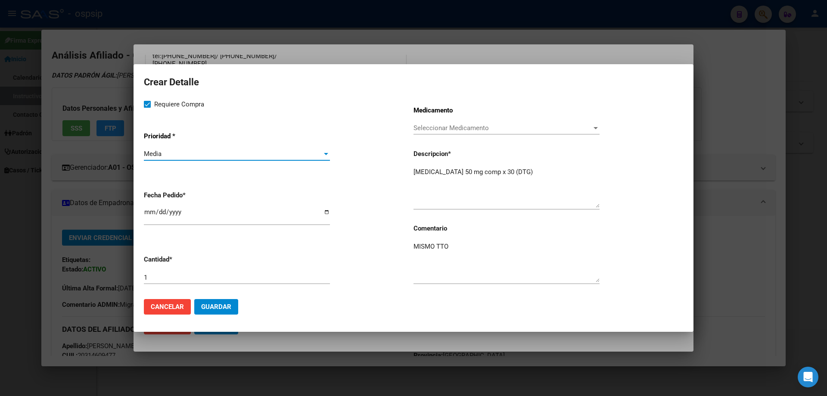
click at [145, 211] on input "2025-09-16" at bounding box center [237, 215] width 186 height 14
type input "2025-09-12"
click at [213, 310] on span "Guardar" at bounding box center [216, 307] width 30 height 8
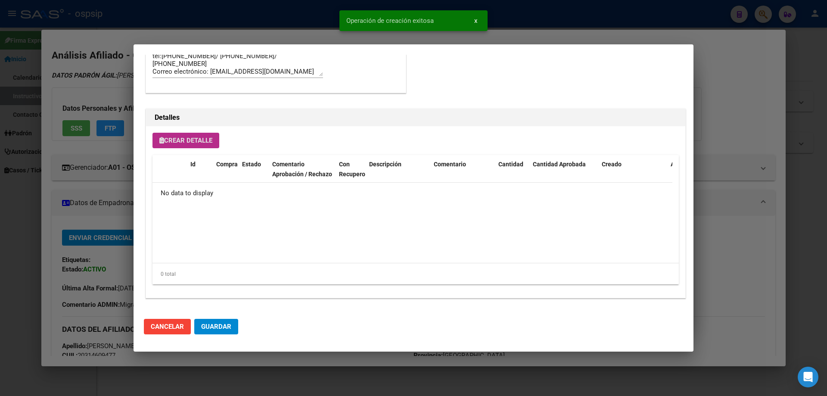
type input "[GEOGRAPHIC_DATA], [PERSON_NAME] 1141"
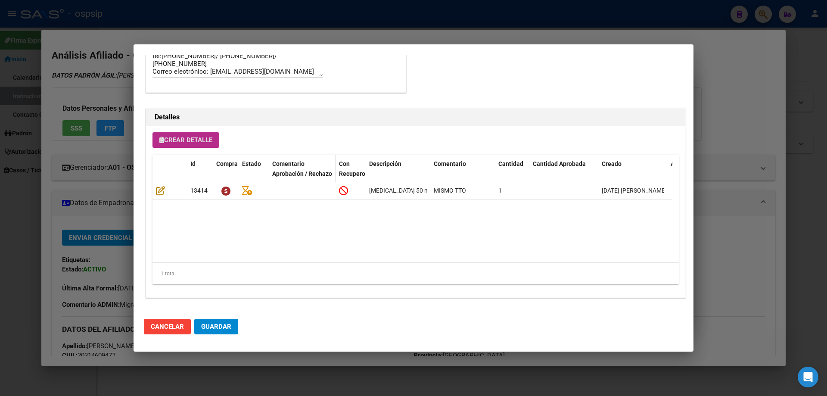
scroll to position [560, 0]
click at [193, 132] on div "Crear Detalle Id Compra Estado Comentario Aprobación / Rechazo Con Recupero Des…" at bounding box center [415, 211] width 539 height 171
click at [188, 139] on span "Crear Detalle" at bounding box center [185, 140] width 53 height 8
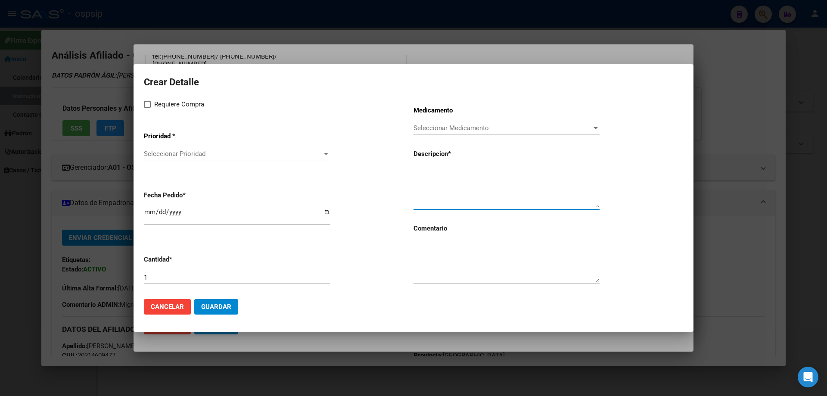
paste textarea "emtricitabina+ tenofovirdisoprox. 200mg/300 mg comp.rec.x 30 (FTC/TDF)"
type textarea "emtricitabina+ tenofovirdisoprox. 200mg/300 mg comp.rec.x 30 (FTC/TDF)"
click at [438, 278] on textarea at bounding box center [506, 262] width 186 height 40
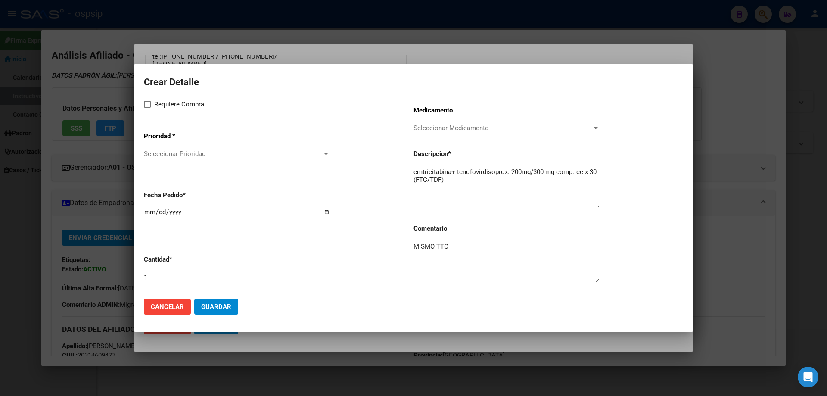
type textarea "MISMO TTO"
click at [146, 105] on span at bounding box center [147, 104] width 7 height 7
click at [147, 108] on input "Requiere Compra" at bounding box center [147, 108] width 0 height 0
checkbox input "true"
click at [185, 159] on div "Seleccionar Prioridad Seleccionar Prioridad" at bounding box center [237, 153] width 186 height 13
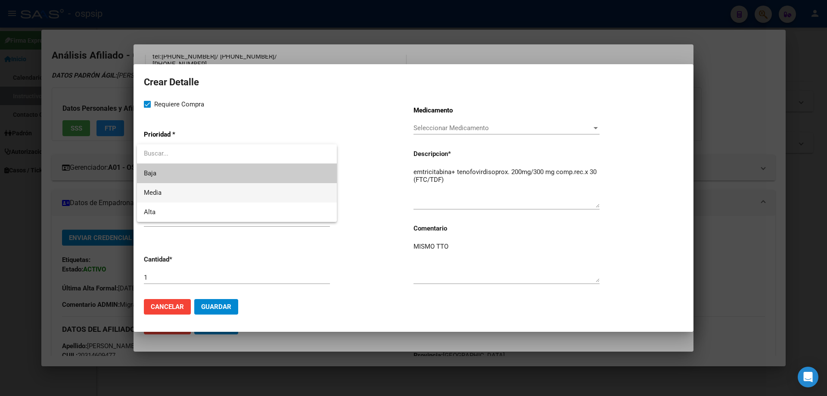
click at [177, 191] on span "Media" at bounding box center [237, 192] width 186 height 19
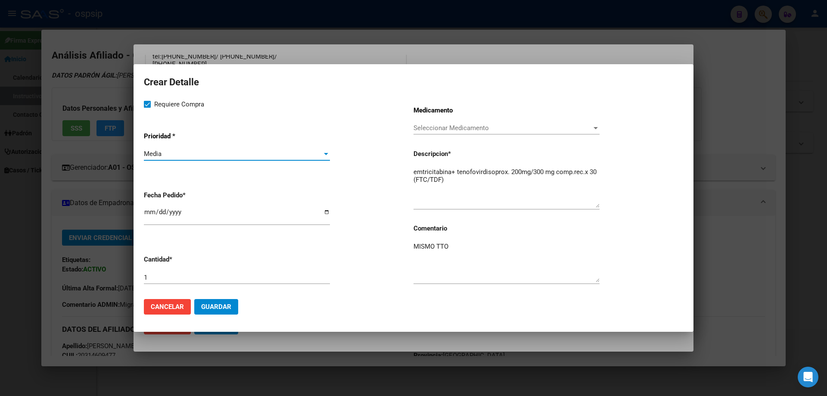
click at [149, 211] on input "2025-09-16" at bounding box center [237, 215] width 186 height 14
type input "2025-09-12"
click at [226, 308] on span "Guardar" at bounding box center [216, 307] width 30 height 8
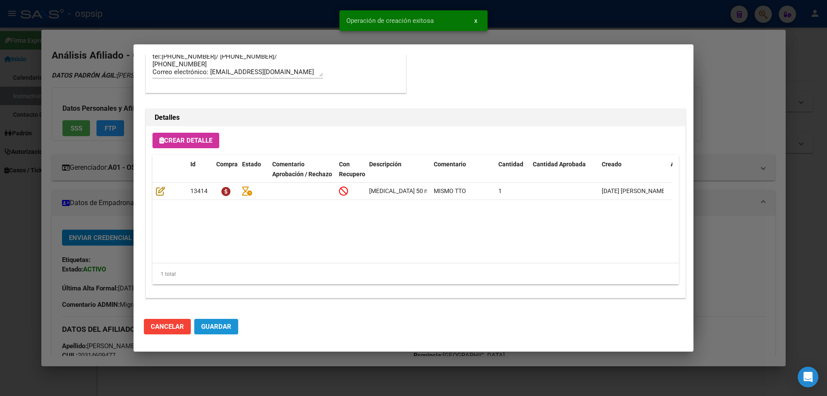
click at [220, 328] on span "Guardar" at bounding box center [216, 326] width 30 height 8
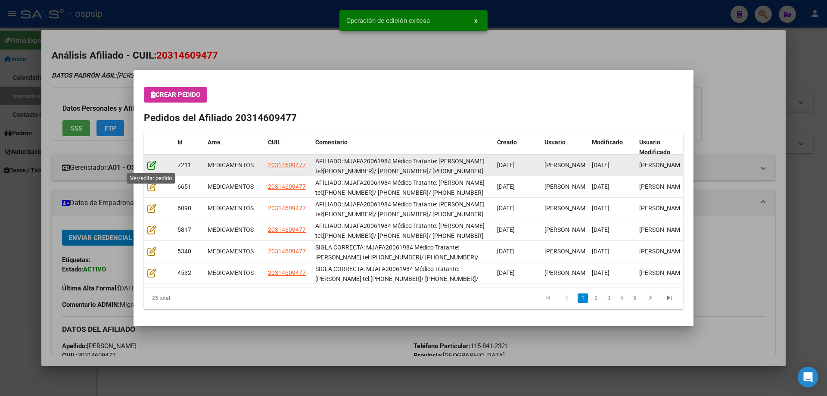
click at [152, 165] on icon at bounding box center [151, 164] width 9 height 9
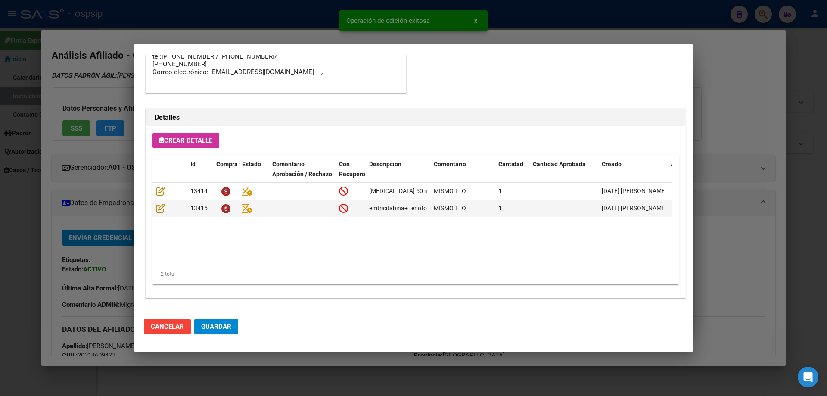
type input "[GEOGRAPHIC_DATA], [PERSON_NAME] 1141"
click at [219, 328] on span "Guardar" at bounding box center [216, 326] width 30 height 8
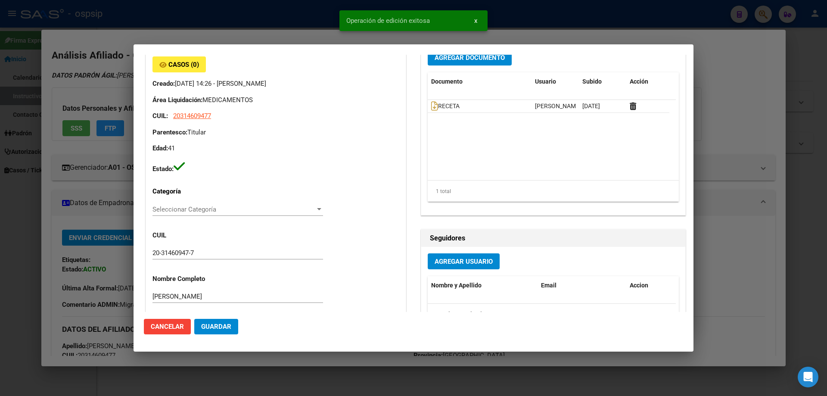
scroll to position [0, 0]
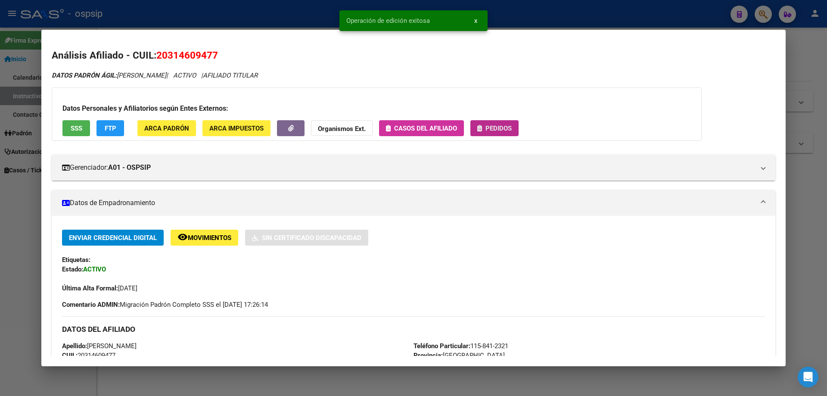
click at [495, 131] on span "Pedidos" at bounding box center [498, 128] width 26 height 8
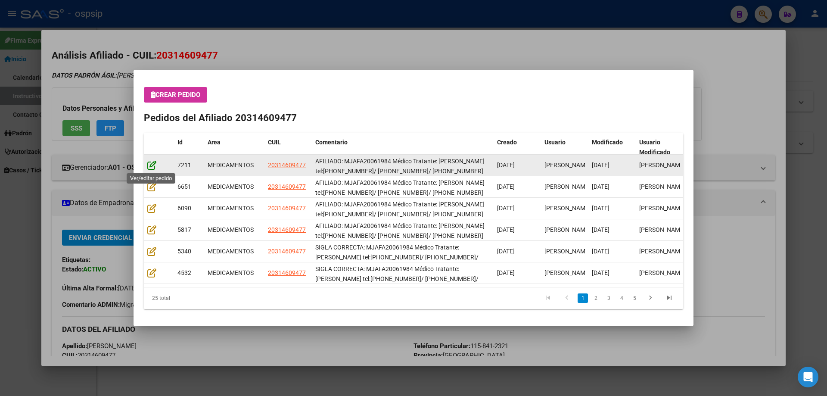
click at [152, 163] on icon at bounding box center [151, 164] width 9 height 9
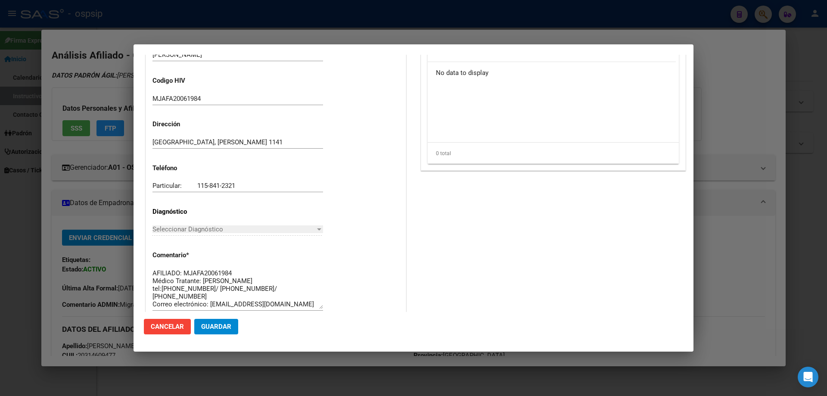
type input "[GEOGRAPHIC_DATA], [PERSON_NAME] 1141"
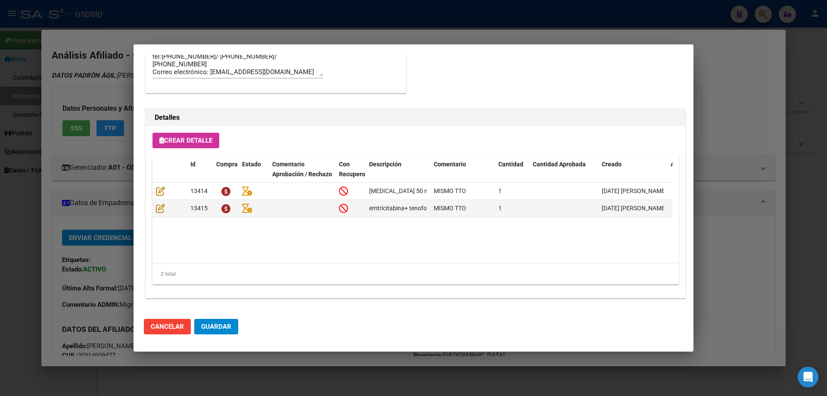
click at [201, 328] on span "Guardar" at bounding box center [216, 326] width 30 height 8
click at [207, 326] on span "Guardar" at bounding box center [216, 326] width 30 height 8
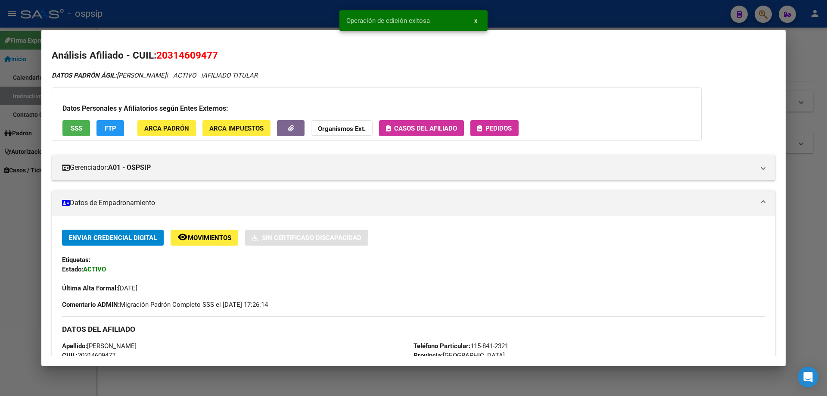
click at [509, 125] on span "Pedidos" at bounding box center [498, 128] width 26 height 8
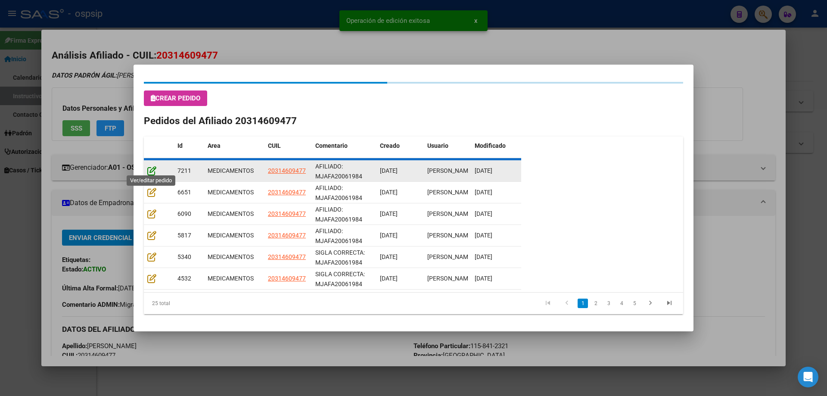
click at [150, 166] on icon at bounding box center [151, 170] width 9 height 9
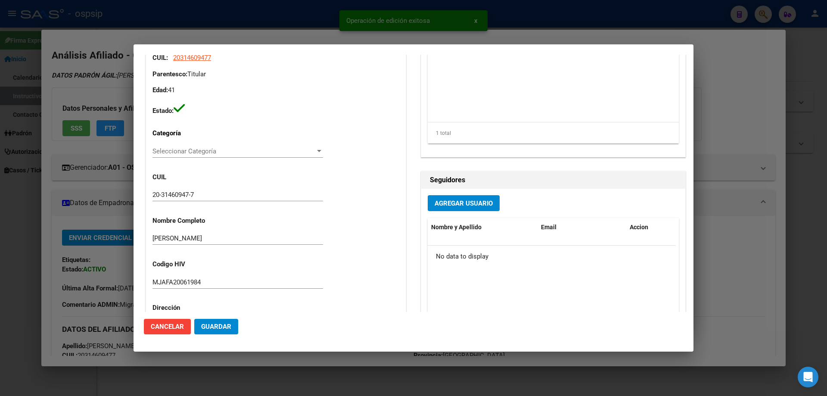
type input "[GEOGRAPHIC_DATA], [PERSON_NAME] 1141"
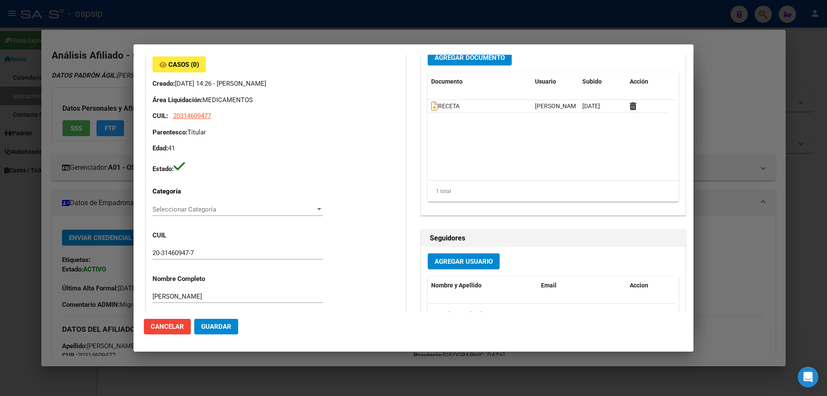
scroll to position [0, 0]
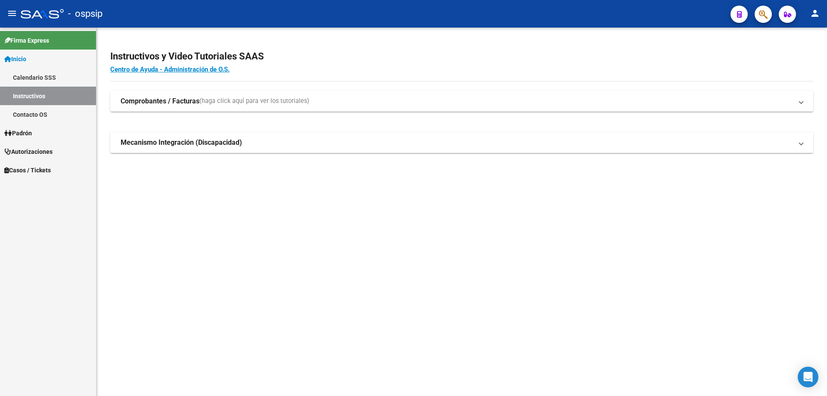
click at [768, 10] on button "button" at bounding box center [762, 14] width 17 height 17
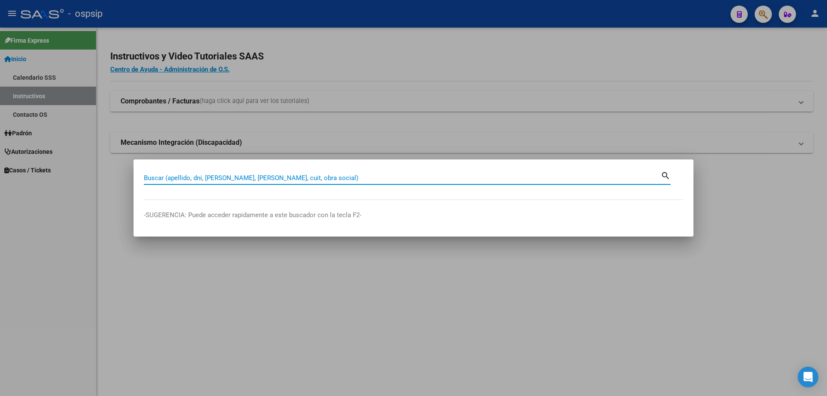
drag, startPoint x: 204, startPoint y: 181, endPoint x: 204, endPoint y: 175, distance: 6.5
paste input "20180287664"
type input "20180287664"
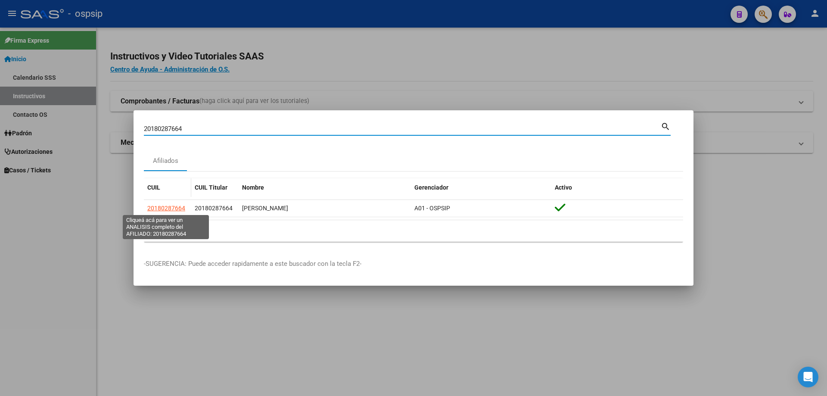
click at [167, 204] on span "20180287664" at bounding box center [166, 207] width 38 height 7
type textarea "20180287664"
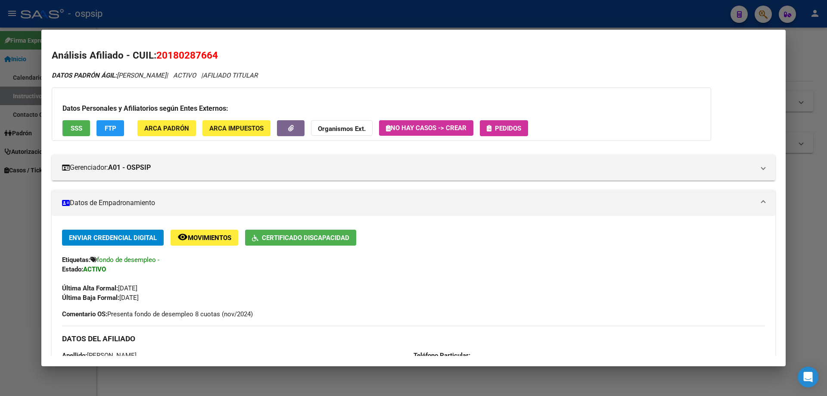
click at [514, 133] on button "Pedidos" at bounding box center [504, 128] width 48 height 16
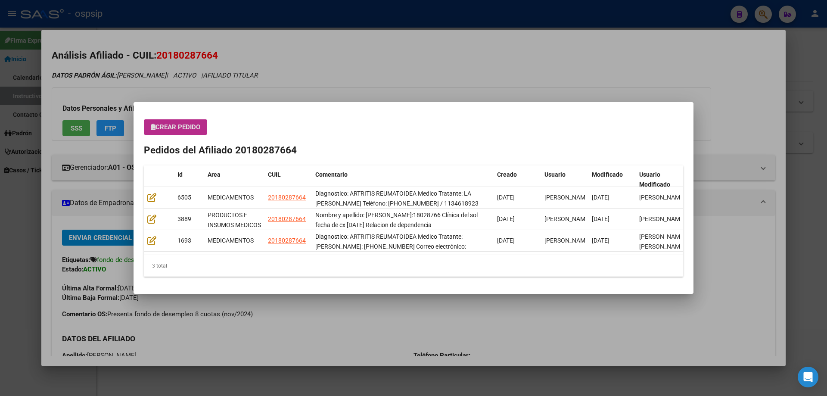
click at [168, 126] on span "Crear Pedido" at bounding box center [176, 127] width 50 height 8
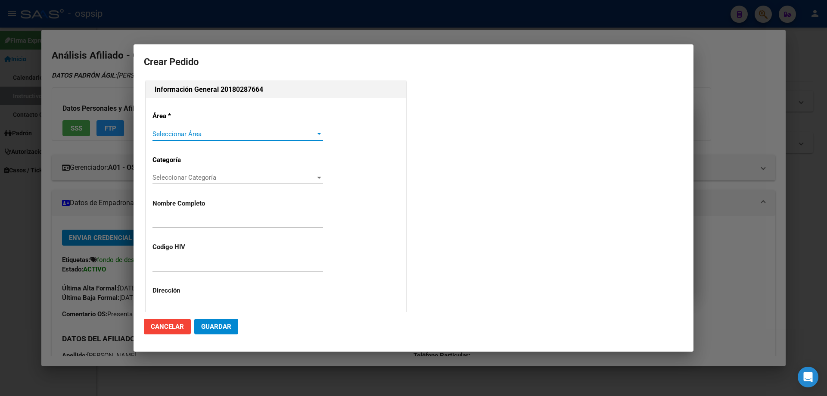
type input "[PERSON_NAME]"
type input "NO CORRESPONDE"
type input "BUENOS AIRES, WILLIAM MORRIS, OFELIA C OJEDA 2575"
click at [179, 131] on span "Seleccionar Área" at bounding box center [233, 134] width 163 height 8
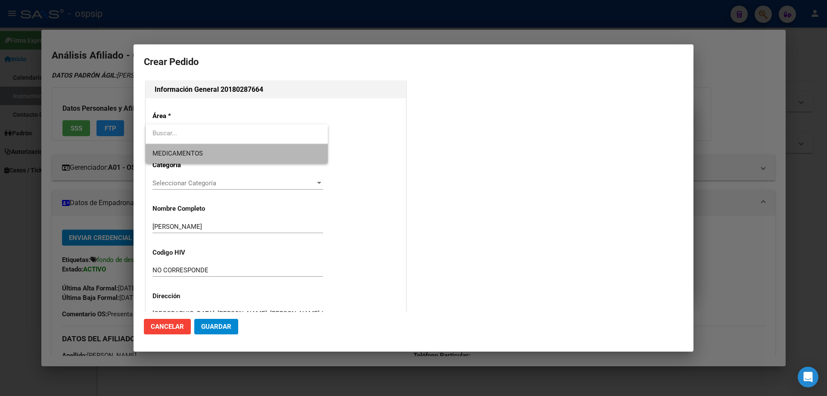
click at [180, 161] on span "MEDICAMENTOS" at bounding box center [236, 153] width 168 height 19
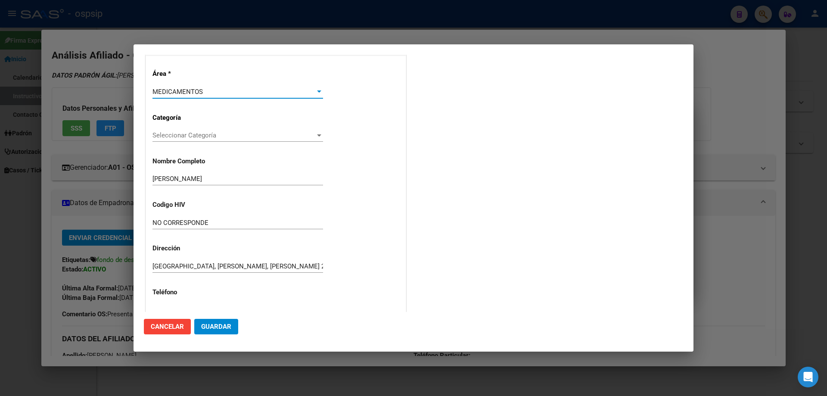
scroll to position [86, 0]
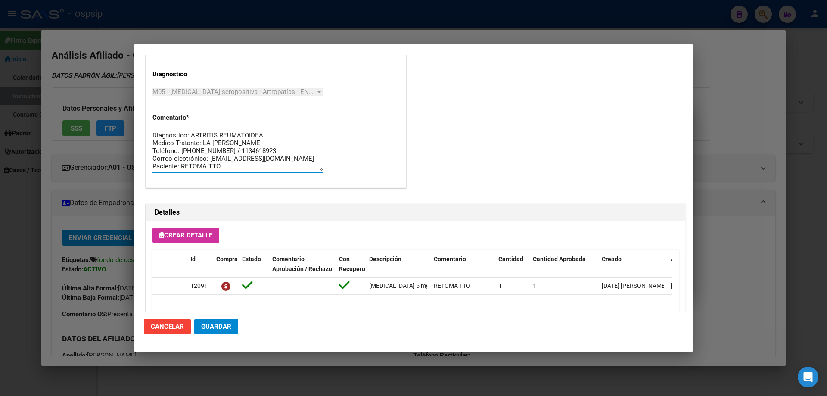
drag, startPoint x: 235, startPoint y: 161, endPoint x: 176, endPoint y: 164, distance: 59.0
click at [141, 116] on mat-dialog-content "Editar Pedido 6505 COMENTARIOS DEL PEDIDO [PERSON_NAME] [DATE] 14:34 AGREGA TEL…" at bounding box center [413, 183] width 560 height 257
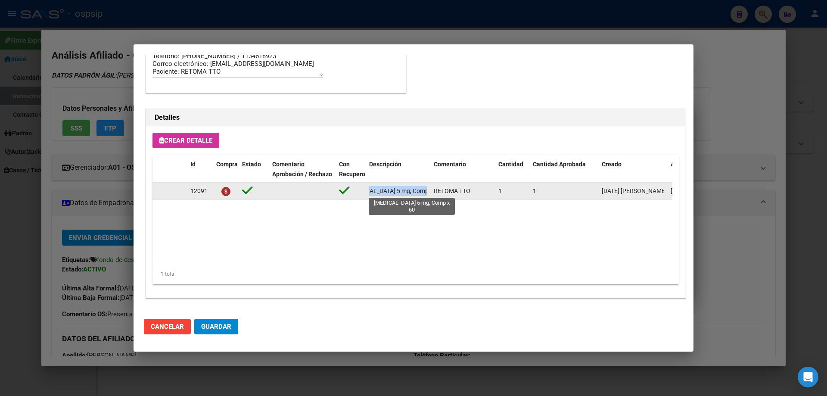
scroll to position [0, 24]
drag, startPoint x: 367, startPoint y: 190, endPoint x: 428, endPoint y: 192, distance: 60.7
click at [433, 191] on div "12091 TOFACITINIB 5 mg, Comp x 60 RETOMA TTO 1 1 11/07/2025 Jesica 15/07/2025 P…" at bounding box center [474, 191] width 644 height 17
copy span "[MEDICAL_DATA] 5 mg, Comp x 60"
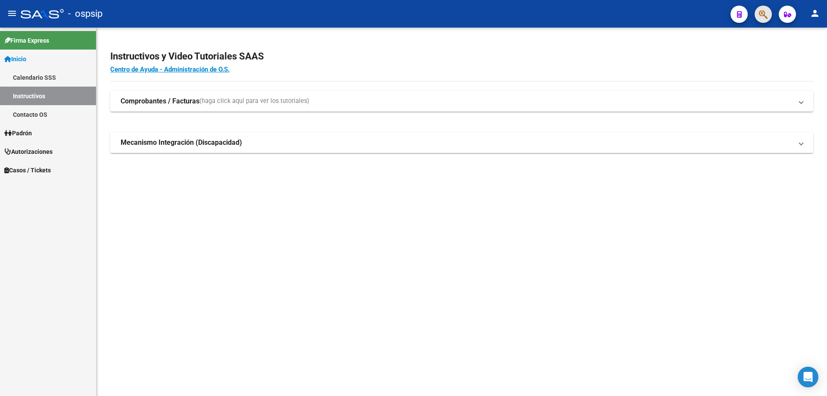
click at [758, 15] on button "button" at bounding box center [762, 14] width 17 height 17
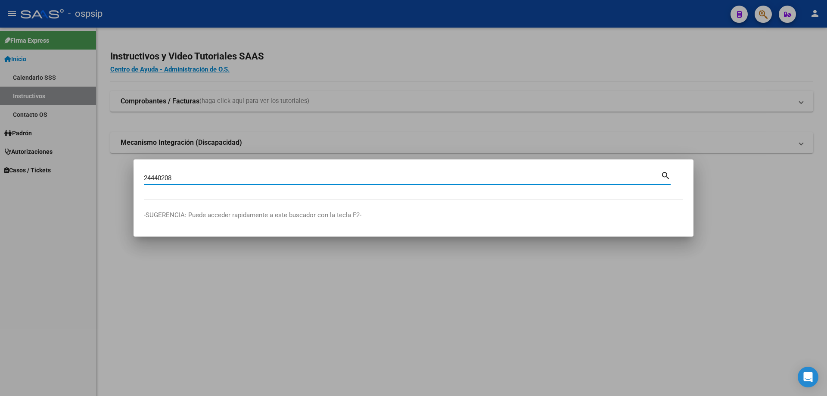
type input "24440208"
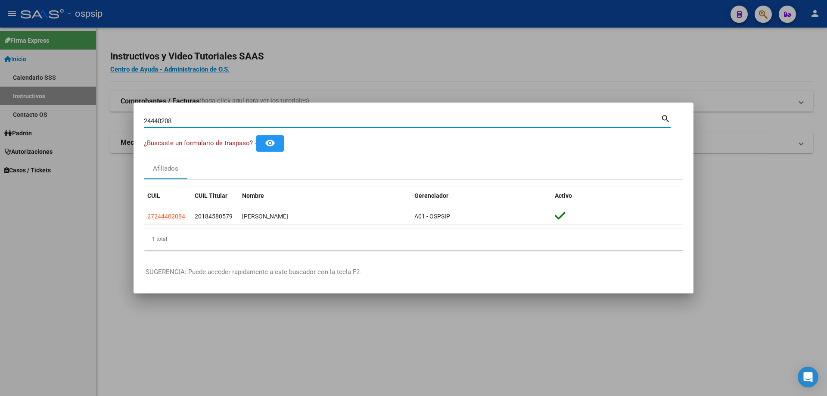
click at [158, 215] on span "27244402084" at bounding box center [166, 216] width 38 height 7
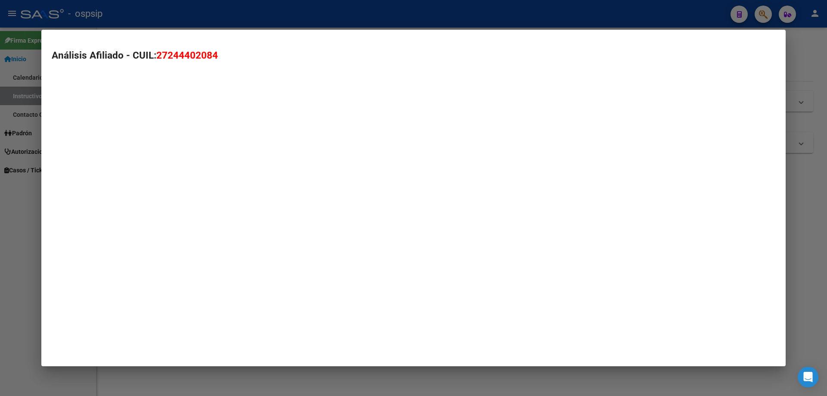
type textarea "27244402084"
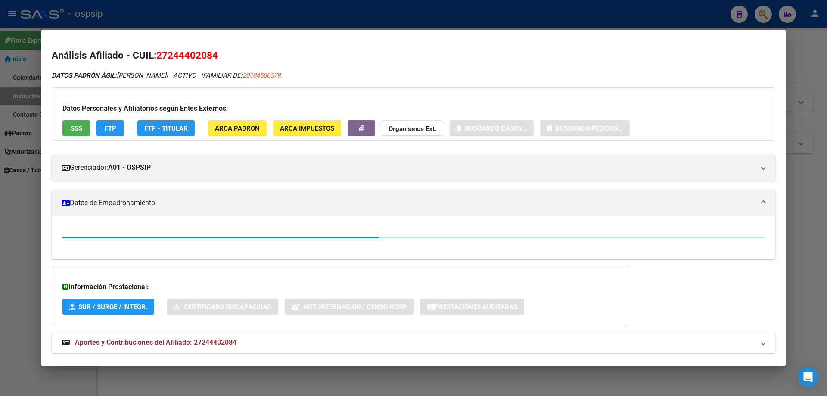
click at [71, 133] on button "SSS" at bounding box center [76, 128] width 28 height 16
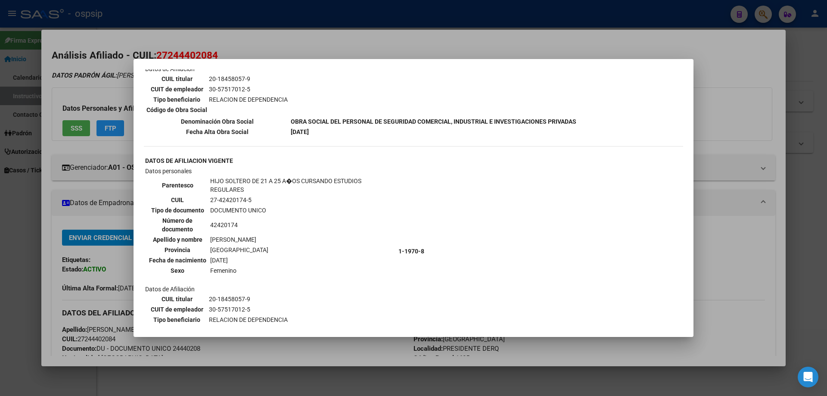
scroll to position [509, 0]
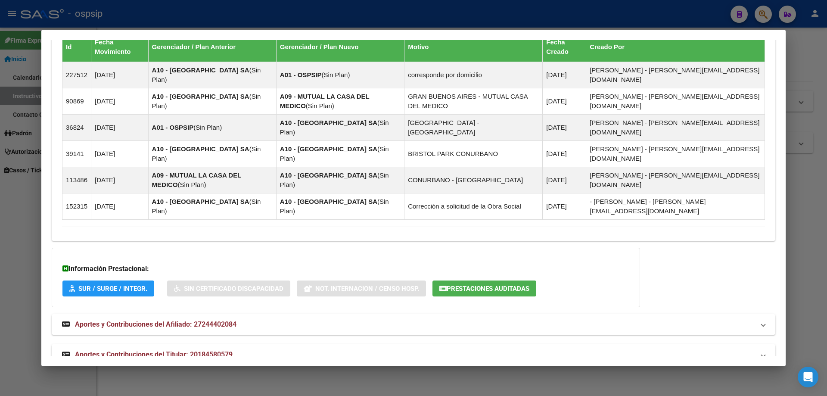
click at [167, 344] on mat-expansion-panel-header "Aportes y Contribuciones del Titular: 20184580579" at bounding box center [413, 354] width 723 height 21
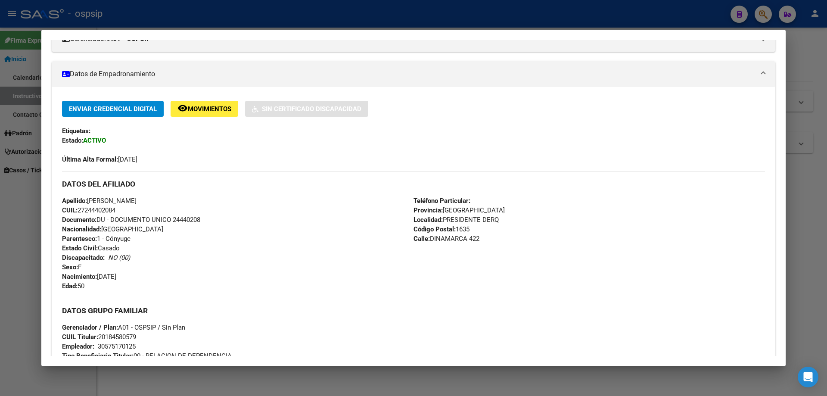
scroll to position [0, 0]
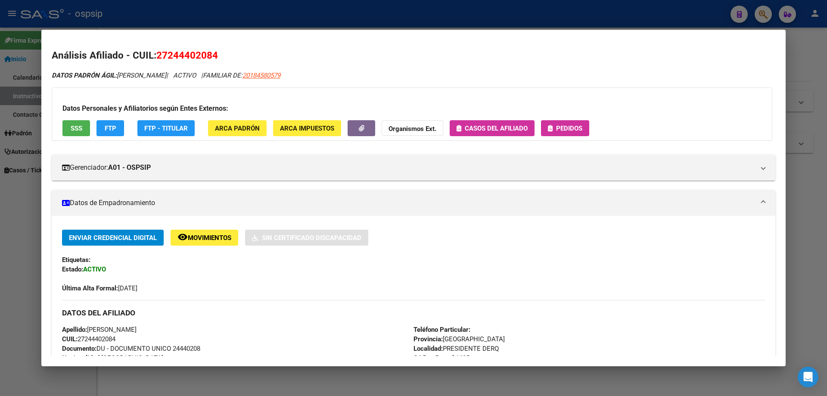
click at [568, 126] on span "Pedidos" at bounding box center [569, 128] width 26 height 8
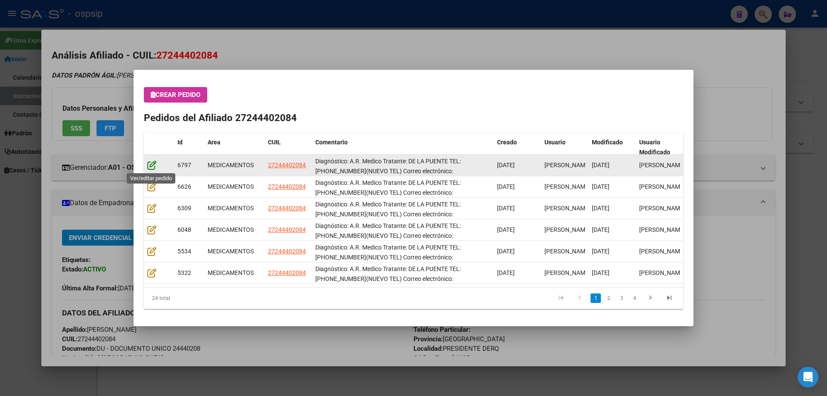
click at [152, 167] on icon at bounding box center [151, 164] width 9 height 9
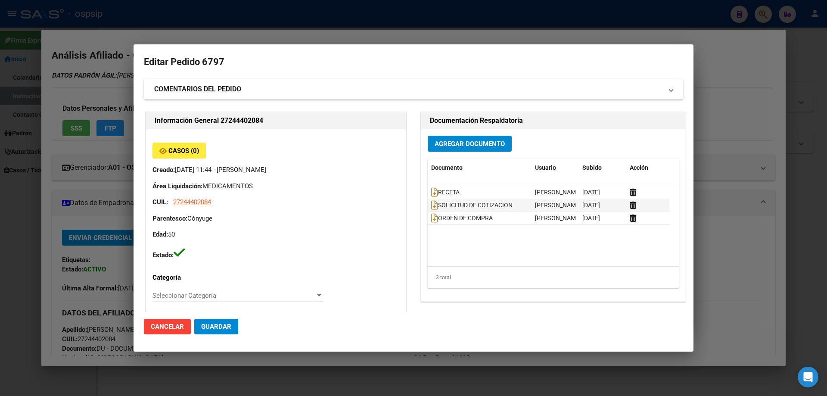
type input "Buenos Aires, PRESIDENTE DERQ, DINAMARCA 422"
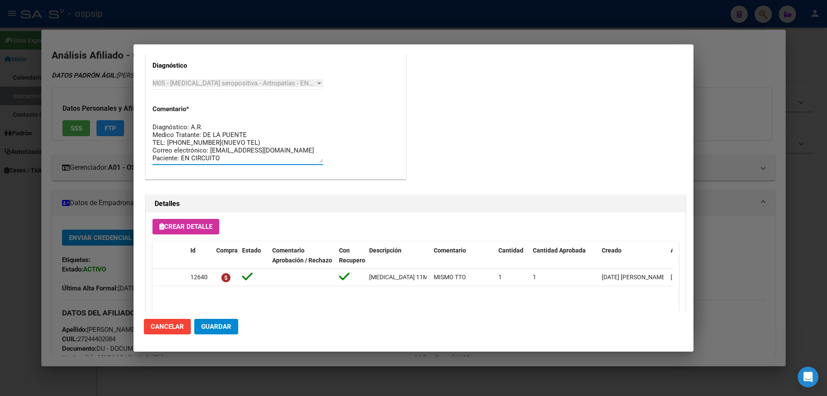
drag, startPoint x: 243, startPoint y: 160, endPoint x: 140, endPoint y: 98, distance: 120.3
click at [140, 98] on mat-dialog-content "Editar Pedido 6797 COMENTARIOS DEL PEDIDO Escriba su comentario aquí. Enviar co…" at bounding box center [413, 183] width 560 height 257
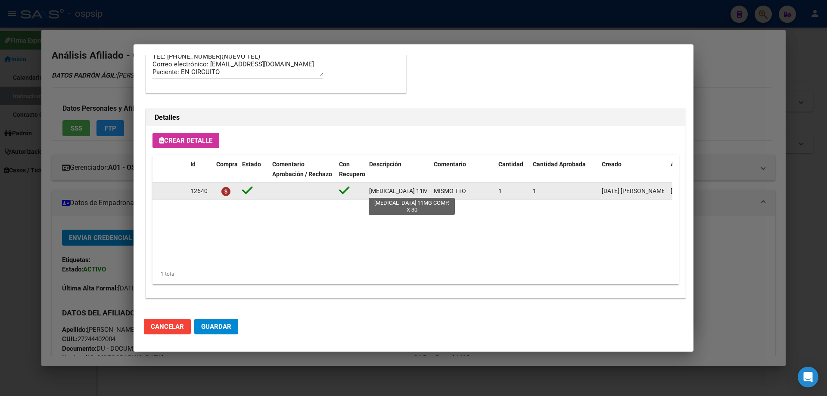
scroll to position [0, 28]
drag, startPoint x: 365, startPoint y: 191, endPoint x: 430, endPoint y: 192, distance: 65.9
click at [430, 192] on div "12640 TOFACITINIB 11MG COMP. X 30 MISMO TTO 1 1 11/08/2025 Jesica 12/08/2025 Pe…" at bounding box center [474, 191] width 644 height 17
copy div "TOFACITINIB 11MG COMP. X 30"
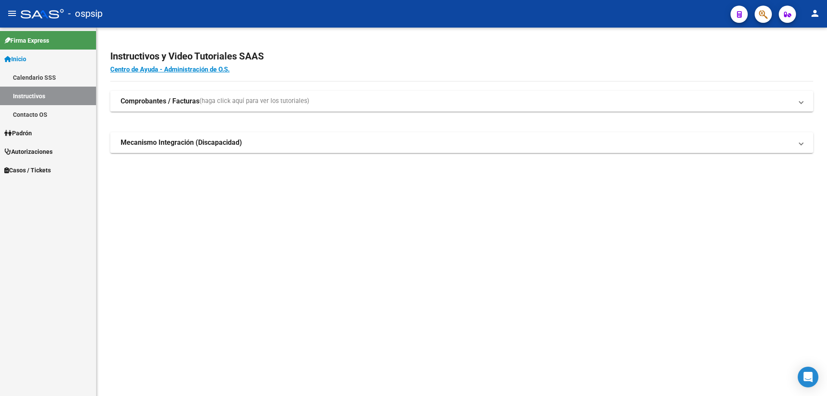
click at [762, 17] on icon "button" at bounding box center [763, 14] width 9 height 10
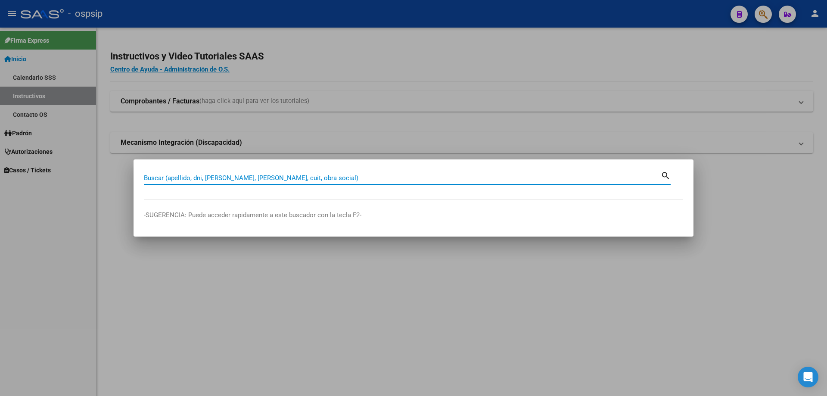
paste input "34399205"
type input "34399205"
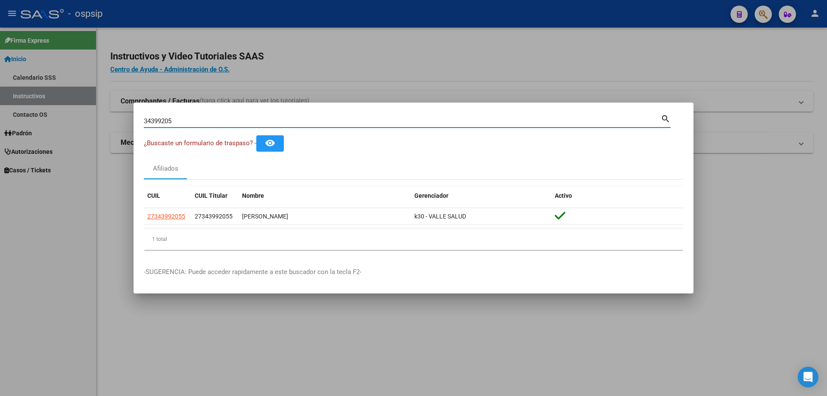
click at [171, 207] on datatable-header "CUIL CUIL Titular Nombre Gerenciador Activo" at bounding box center [413, 197] width 539 height 22
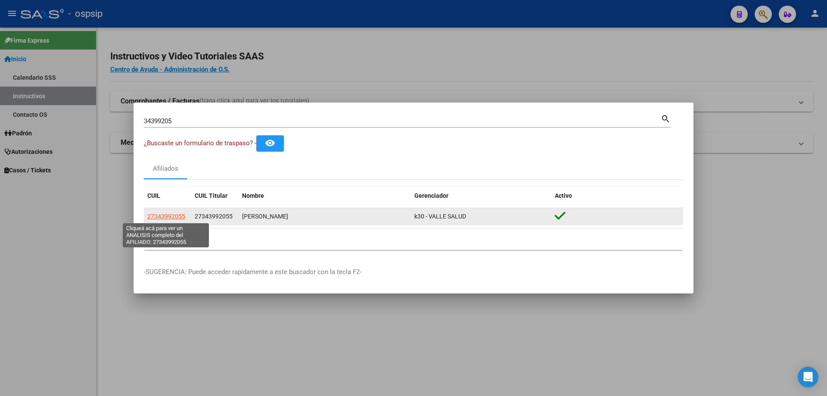
click at [171, 213] on span "27343992055" at bounding box center [166, 216] width 38 height 7
type textarea "27343992055"
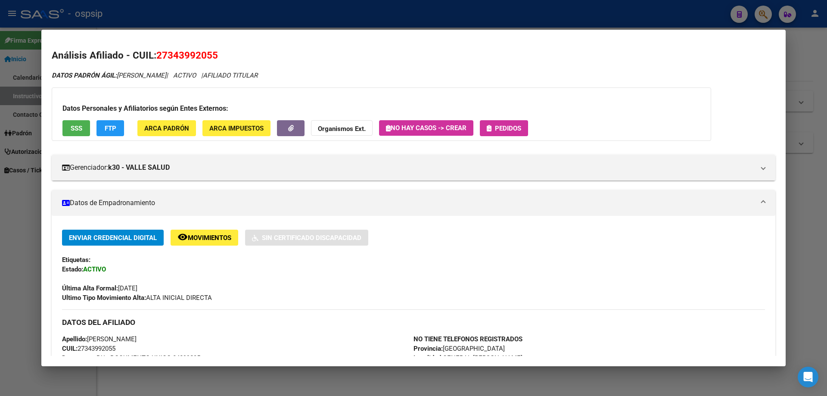
click at [85, 123] on button "SSS" at bounding box center [76, 128] width 28 height 16
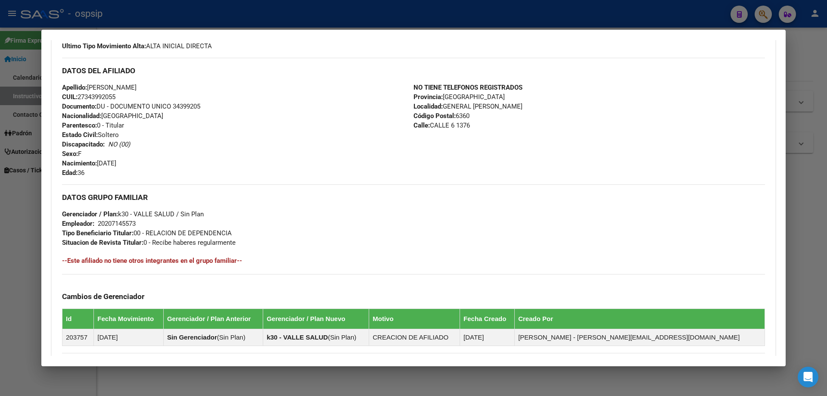
scroll to position [376, 0]
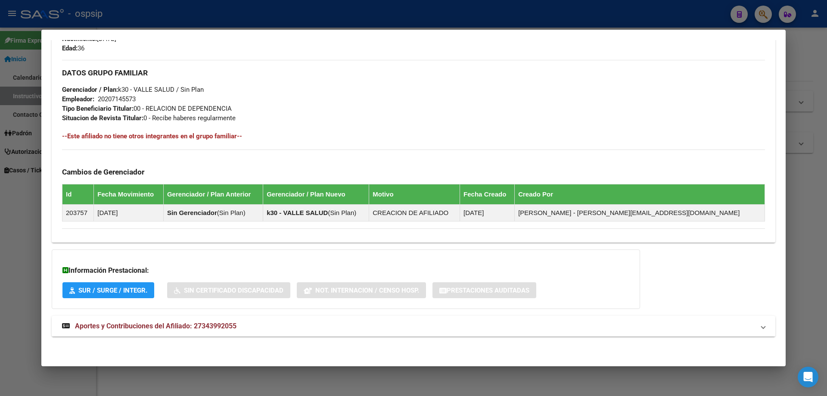
click at [196, 321] on strong "Aportes y Contribuciones del Afiliado: 27343992055" at bounding box center [149, 326] width 174 height 10
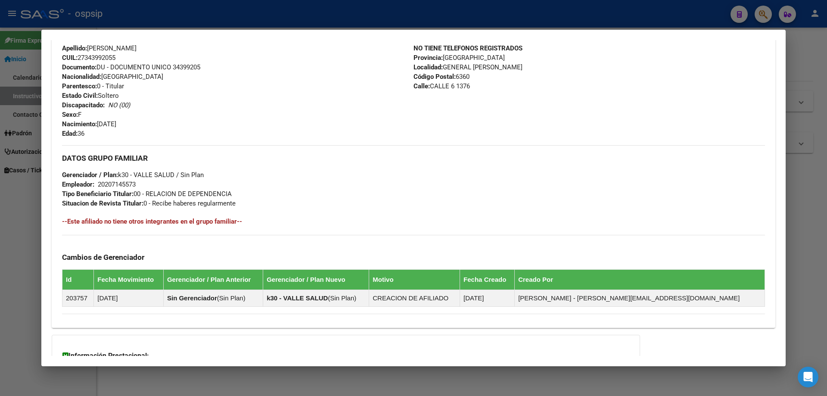
scroll to position [0, 0]
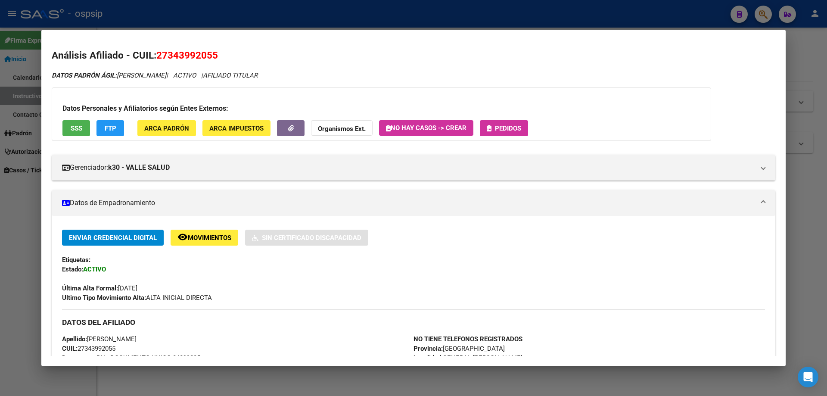
click at [517, 118] on div "Datos Personales y Afiliatorios según Entes Externos: SSS FTP ARCA Padrón ARCA …" at bounding box center [381, 113] width 659 height 53
click at [517, 119] on div "Datos Personales y Afiliatorios según Entes Externos: SSS FTP ARCA Padrón ARCA …" at bounding box center [381, 113] width 659 height 53
click at [517, 124] on span "Pedidos" at bounding box center [503, 128] width 34 height 8
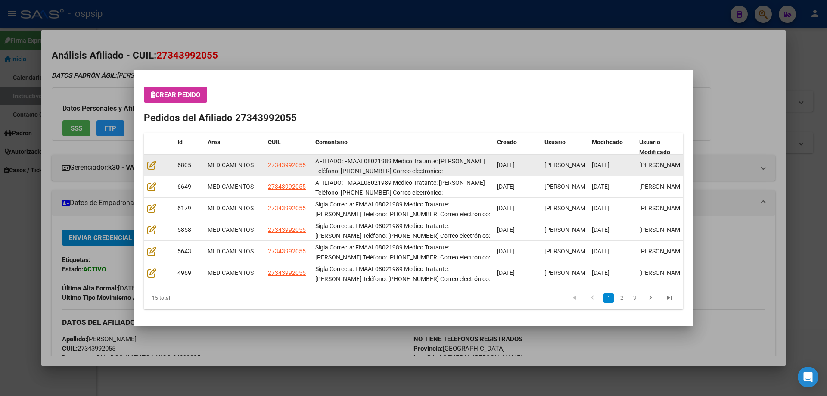
click at [144, 158] on datatable-body-cell at bounding box center [159, 165] width 30 height 21
click at [148, 162] on icon at bounding box center [151, 164] width 9 height 9
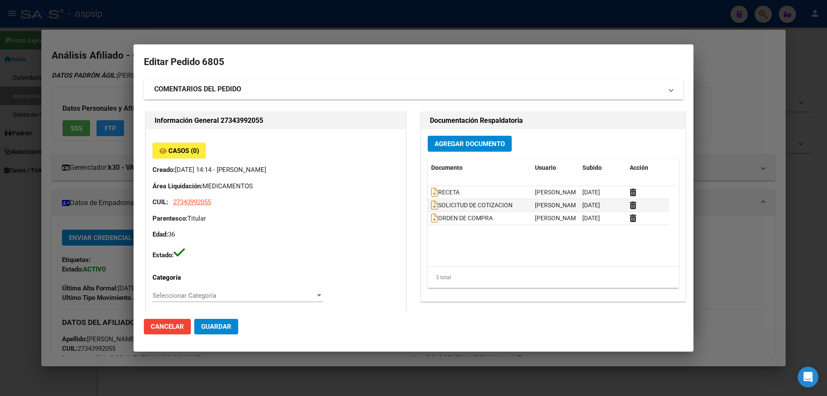
type input "[GEOGRAPHIC_DATA], [STREET_ADDRESS]"
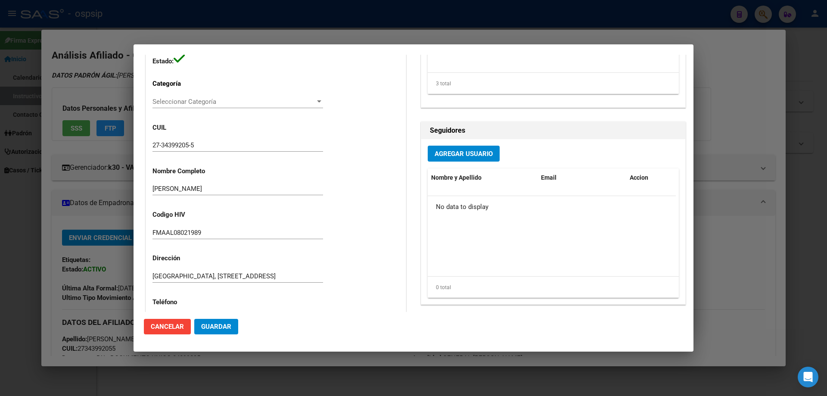
scroll to position [560, 0]
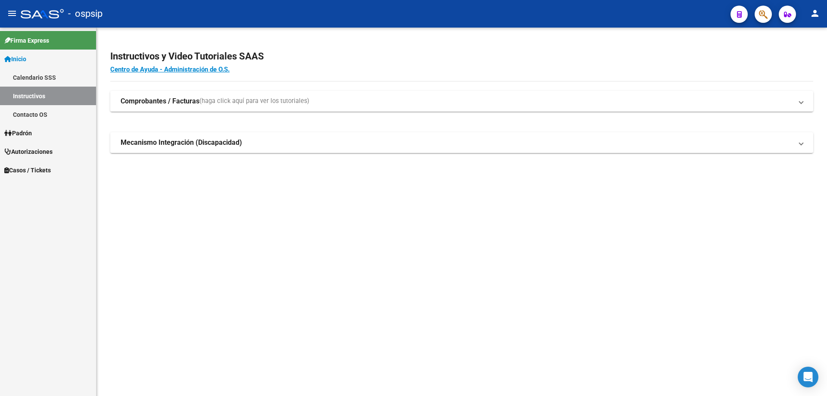
click at [755, 14] on button "button" at bounding box center [762, 14] width 17 height 17
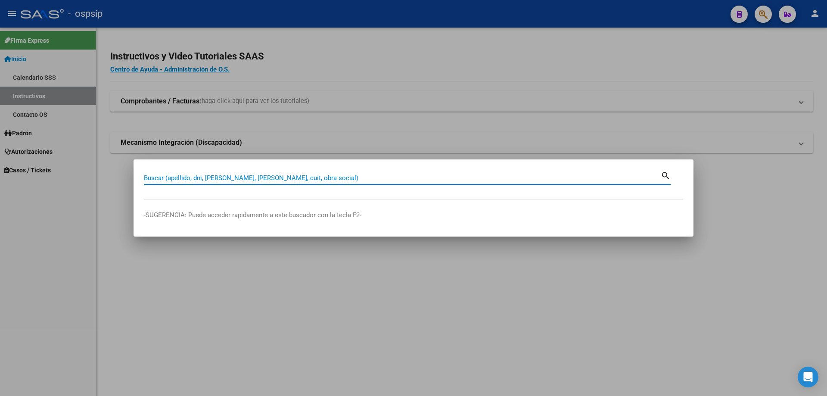
paste input "57475322"
type input "57475322"
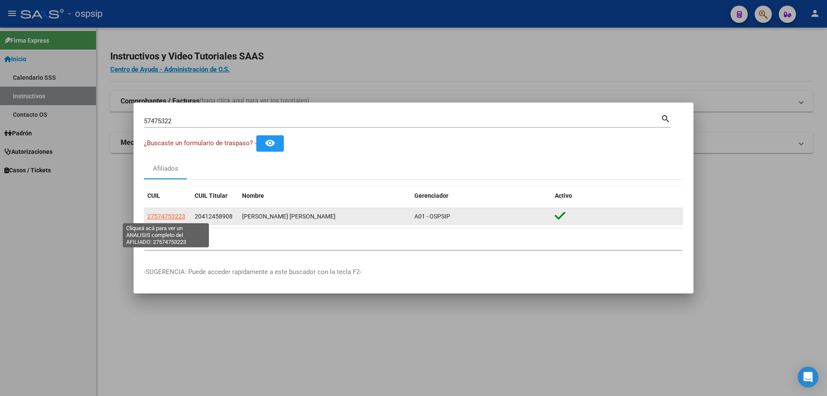
click at [170, 217] on span "27574753223" at bounding box center [166, 216] width 38 height 7
type textarea "27574753223"
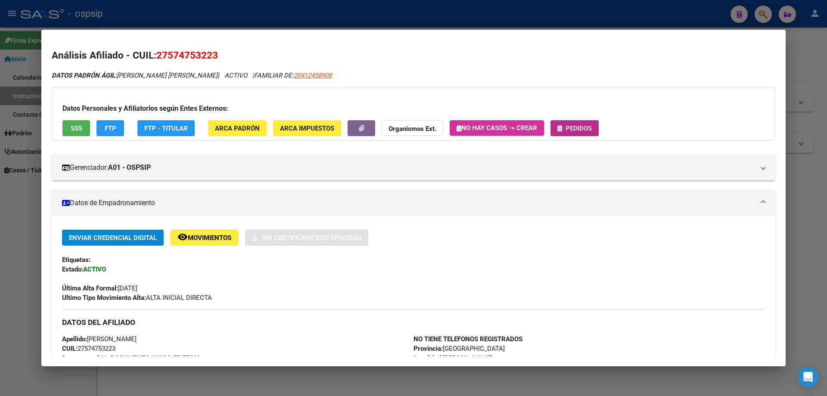
click at [585, 125] on span "Pedidos" at bounding box center [578, 128] width 26 height 8
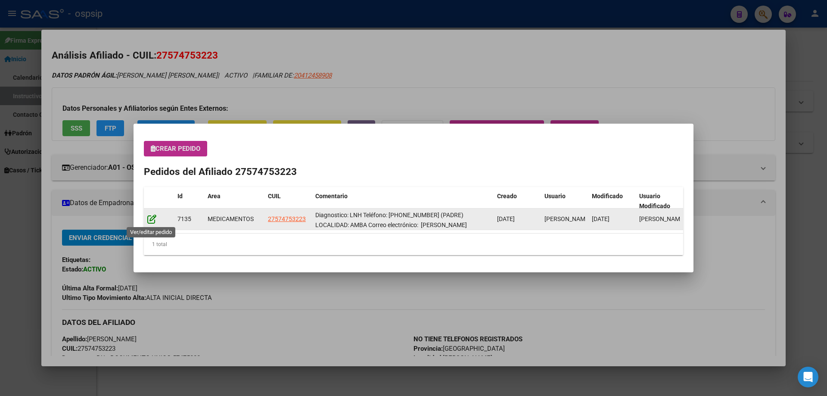
click at [152, 221] on icon at bounding box center [151, 218] width 9 height 9
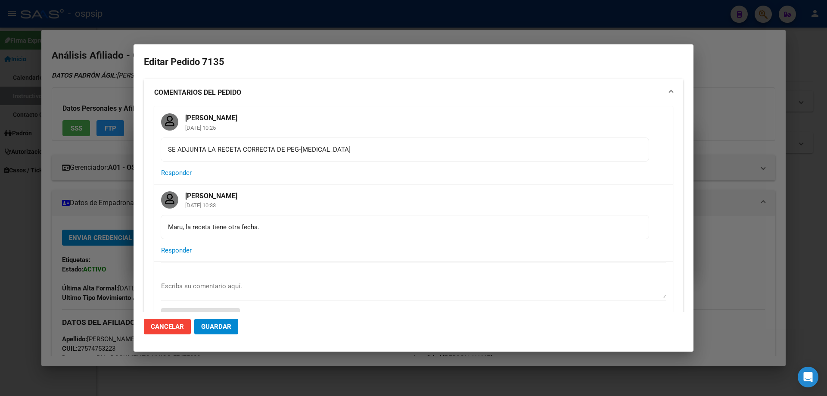
type input "Buenos Aires, ESTEBAN ECHEVERRIA, MATEO SANCHEZ 4375"
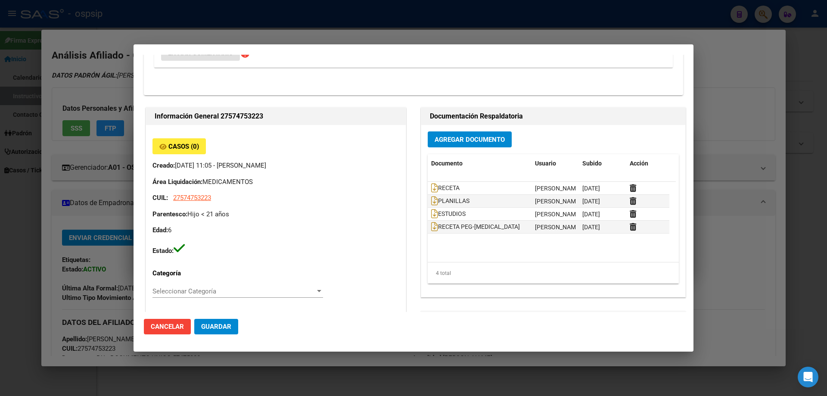
scroll to position [344, 0]
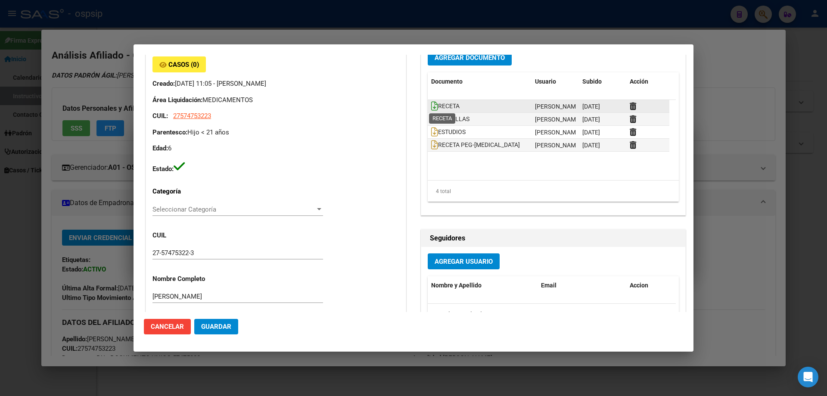
click at [431, 102] on icon at bounding box center [434, 105] width 7 height 9
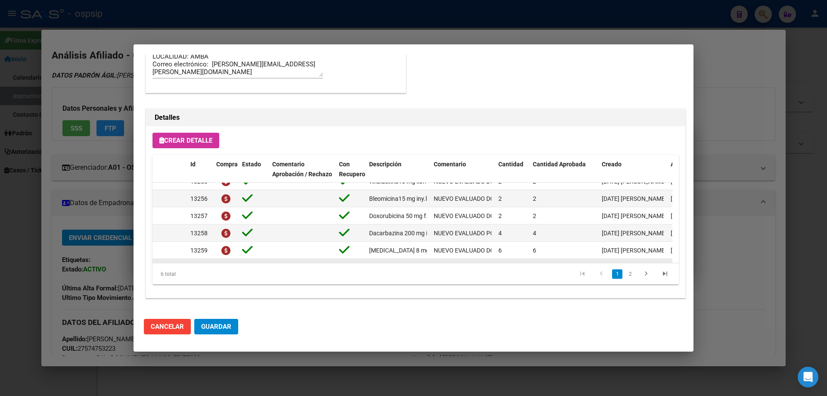
scroll to position [0, 0]
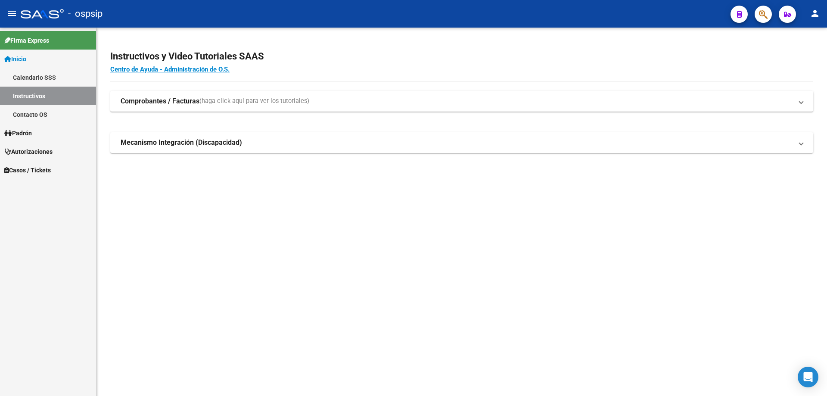
click at [763, 19] on icon "button" at bounding box center [763, 14] width 9 height 10
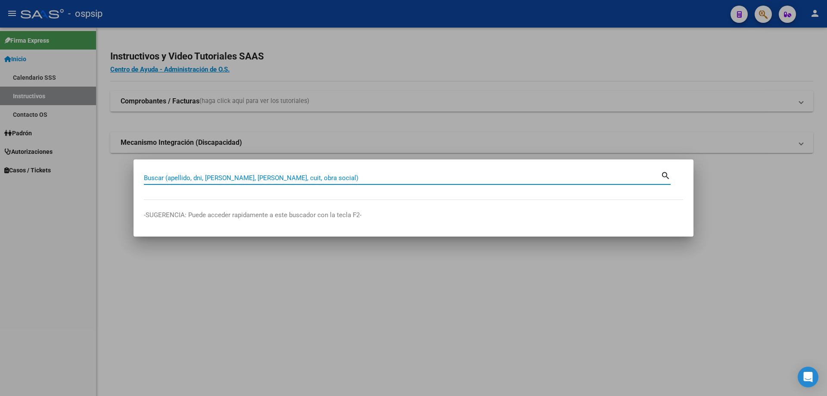
paste input "34399205"
type input "34399205"
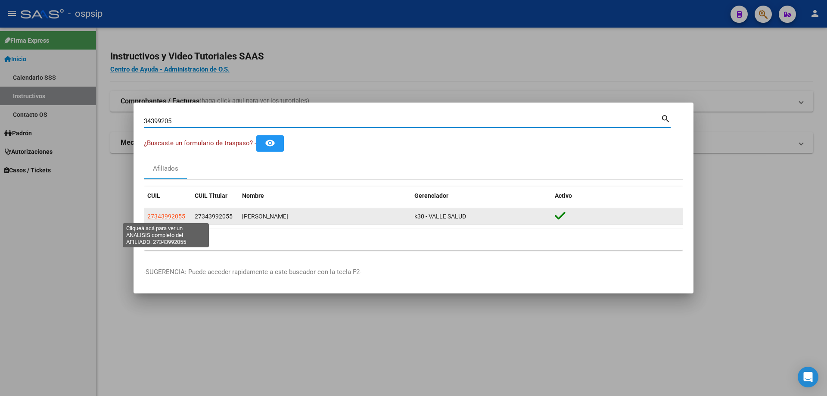
click at [168, 216] on span "27343992055" at bounding box center [166, 216] width 38 height 7
type textarea "27343992055"
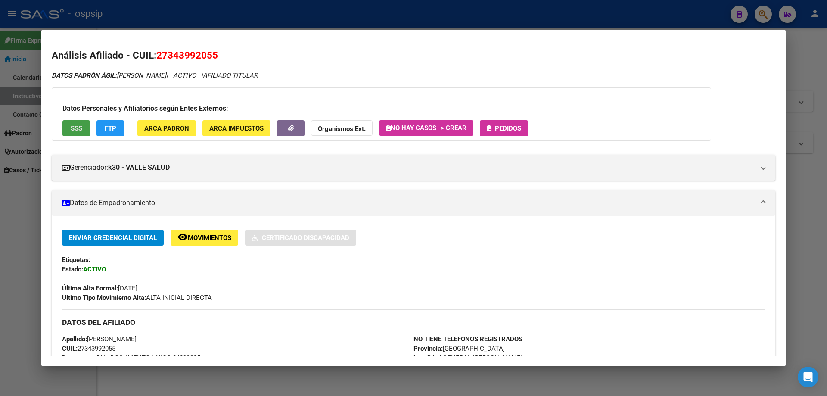
click at [82, 127] on span "SSS" at bounding box center [77, 128] width 12 height 8
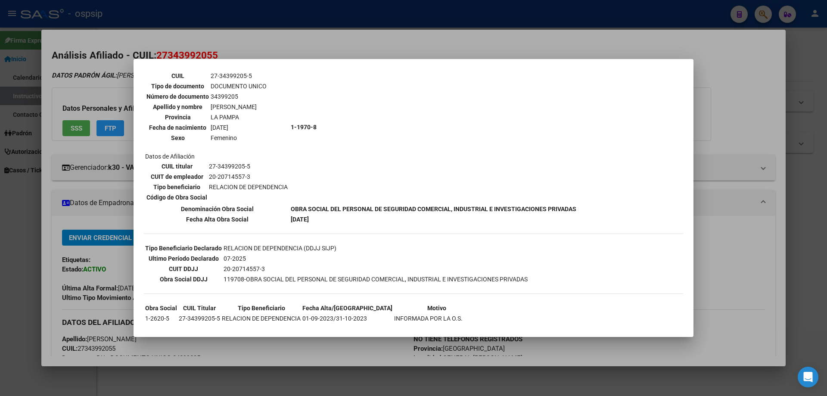
scroll to position [129, 0]
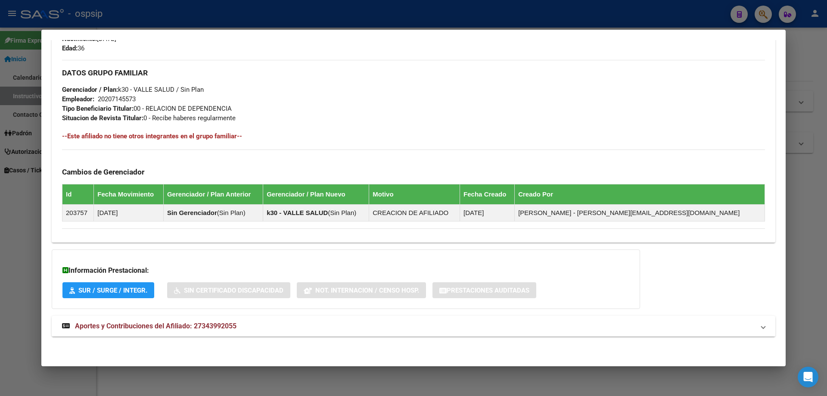
click at [235, 331] on strong "Aportes y Contribuciones del Afiliado: 27343992055" at bounding box center [149, 326] width 174 height 10
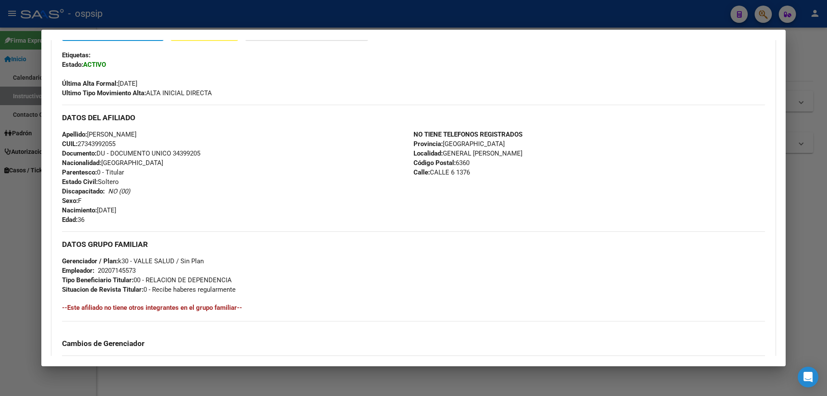
scroll to position [0, 0]
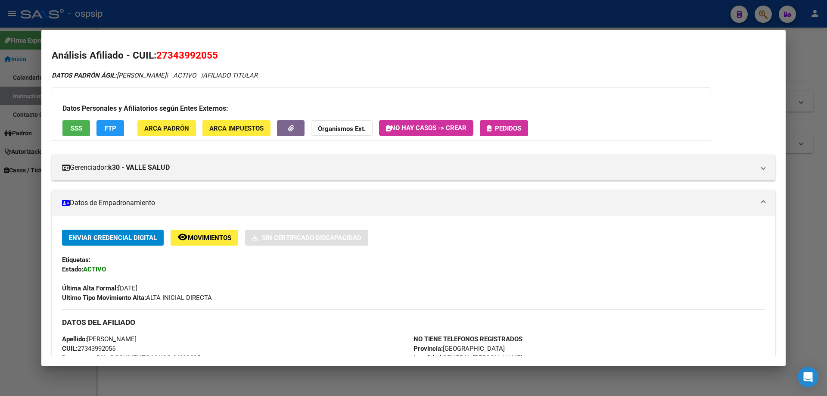
click at [505, 129] on span "Pedidos" at bounding box center [508, 128] width 26 height 8
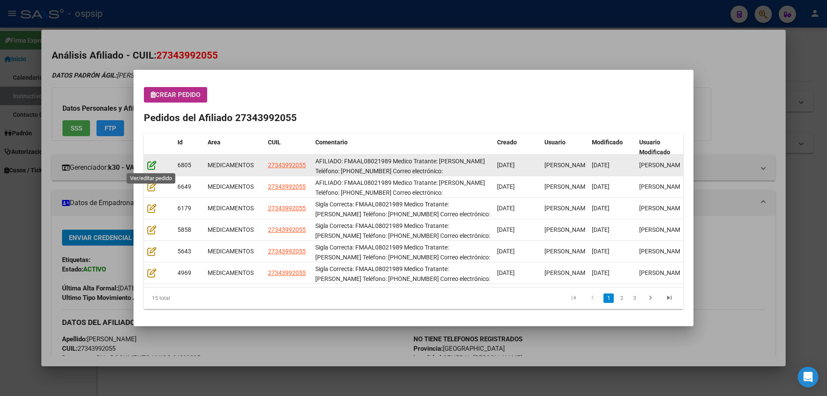
click at [154, 169] on icon at bounding box center [151, 164] width 9 height 9
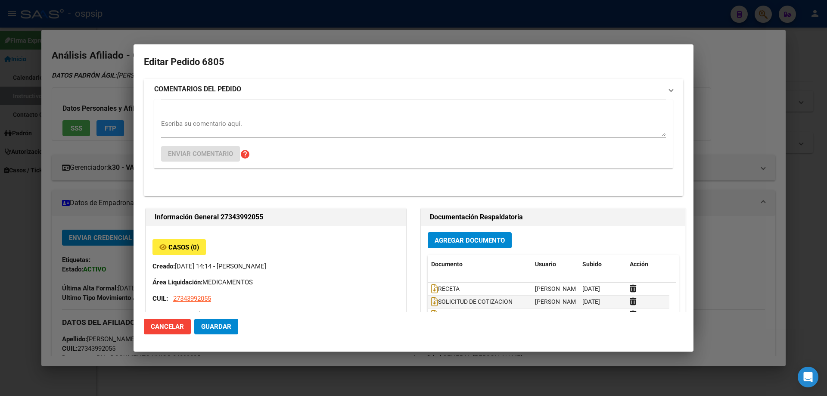
type input "[GEOGRAPHIC_DATA], [STREET_ADDRESS]"
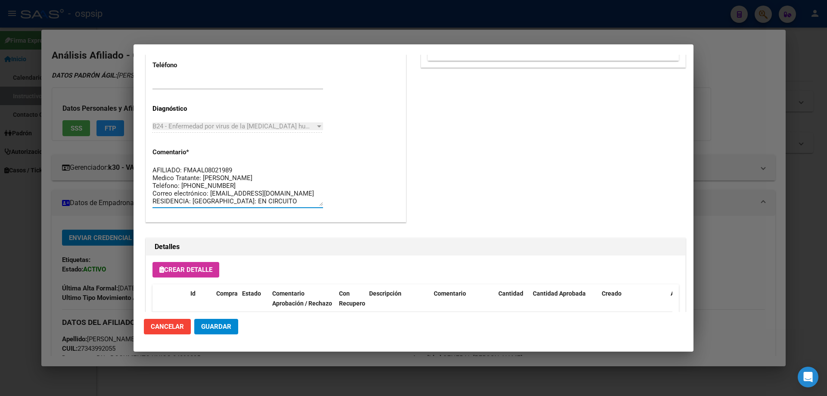
drag, startPoint x: 227, startPoint y: 201, endPoint x: 137, endPoint y: 156, distance: 101.3
click at [137, 156] on mat-dialog-content "Editar Pedido 6805 COMENTARIOS DEL PEDIDO Escriba su comentario aquí. Enviar co…" at bounding box center [413, 183] width 560 height 257
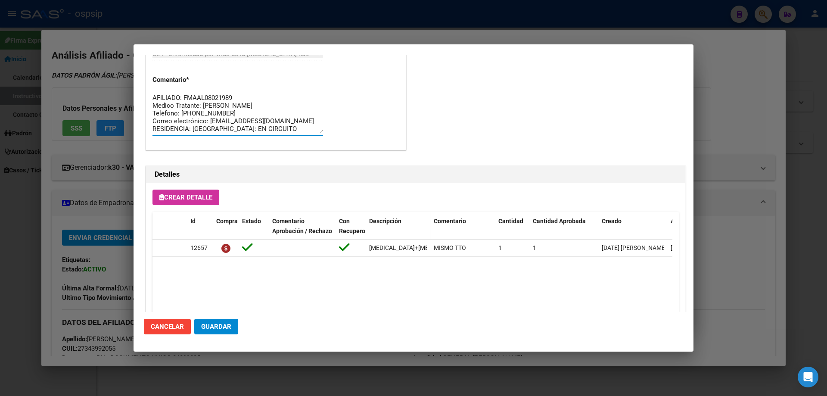
scroll to position [560, 0]
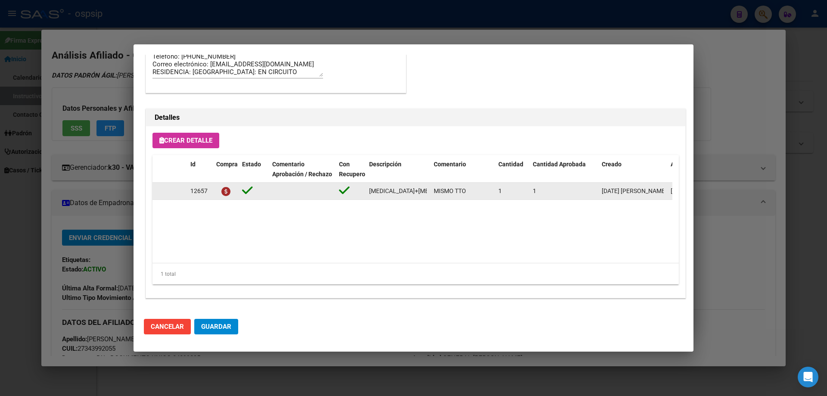
drag, startPoint x: 365, startPoint y: 192, endPoint x: 434, endPoint y: 193, distance: 69.3
click at [434, 193] on div "12657 efavirenz+emtricitabina+tenofov. 600mg/200mg/300mg comp.rec.x 30 (EFV/ FT…" at bounding box center [474, 191] width 644 height 17
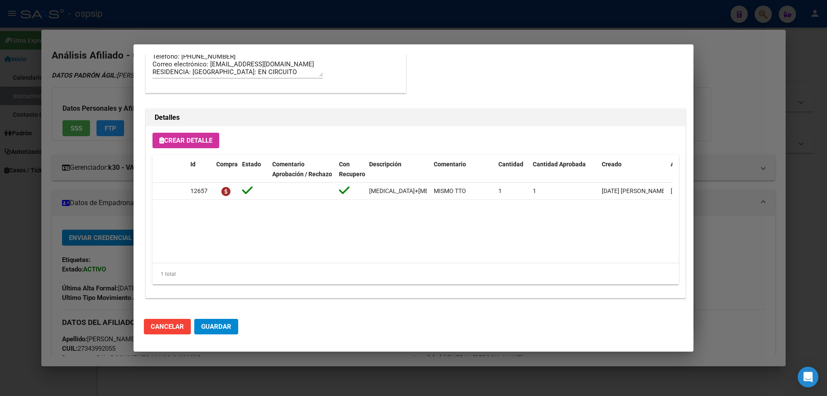
drag, startPoint x: 401, startPoint y: 207, endPoint x: 387, endPoint y: 205, distance: 13.9
click at [394, 207] on datatable-body "12657 efavirenz+emtricitabina+tenofov. 600mg/200mg/300mg comp.rec.x 30 (EFV/ FT…" at bounding box center [412, 223] width 520 height 80
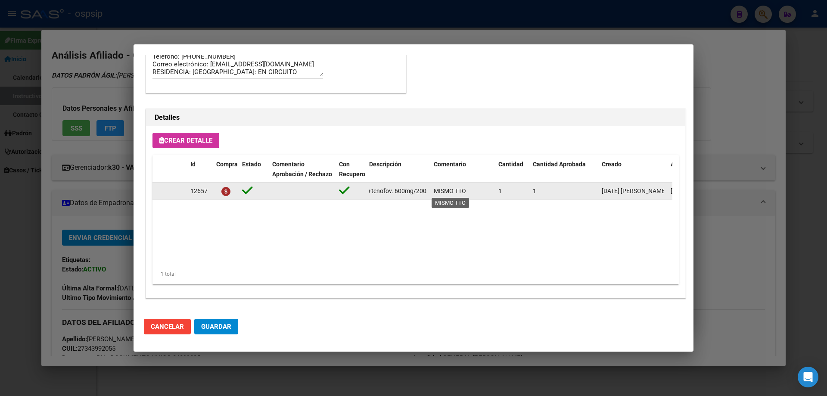
scroll to position [0, 179]
drag, startPoint x: 368, startPoint y: 192, endPoint x: 431, endPoint y: 194, distance: 63.3
click at [431, 194] on div "12657 efavirenz+emtricitabina+tenofov. 600mg/200mg/300mg comp.rec.x 30 (EFV/ FT…" at bounding box center [474, 191] width 644 height 17
copy span "[MEDICAL_DATA]+[MEDICAL_DATA]+tenofov. 600mg/200mg/300mg comp.rec.x 30 (EFV/ FT…"
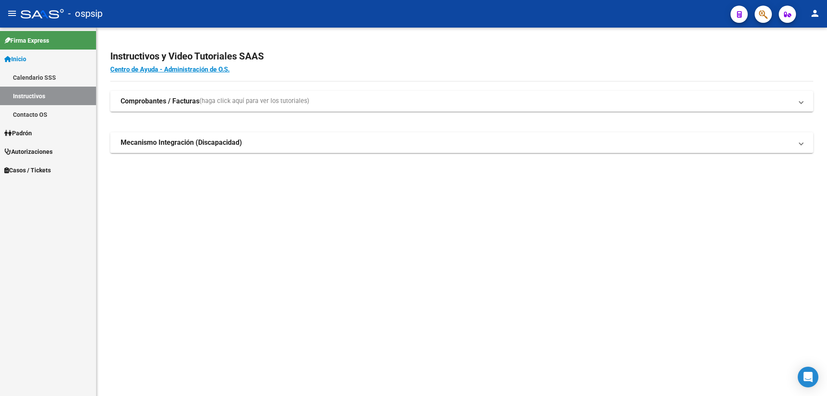
click at [769, 15] on button "button" at bounding box center [762, 14] width 17 height 17
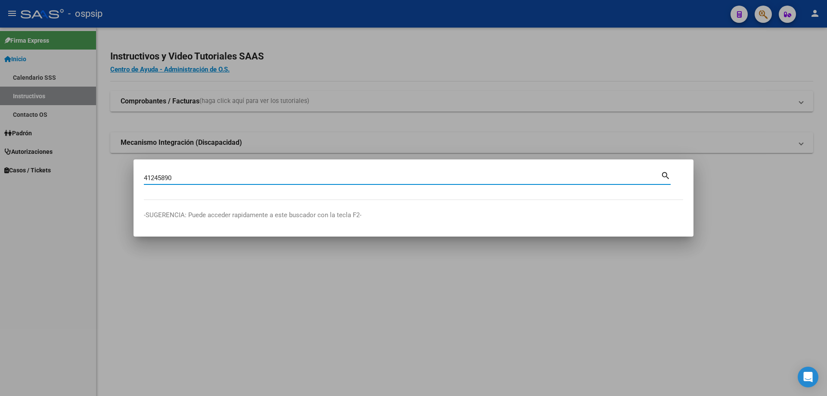
type input "41245890"
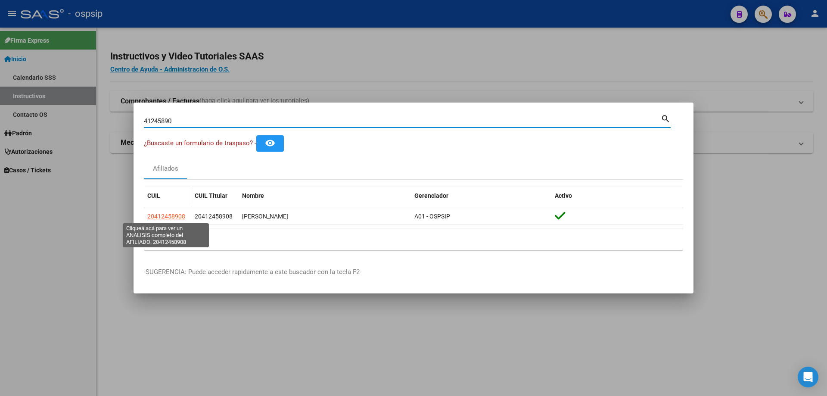
click at [168, 217] on span "20412458908" at bounding box center [166, 216] width 38 height 7
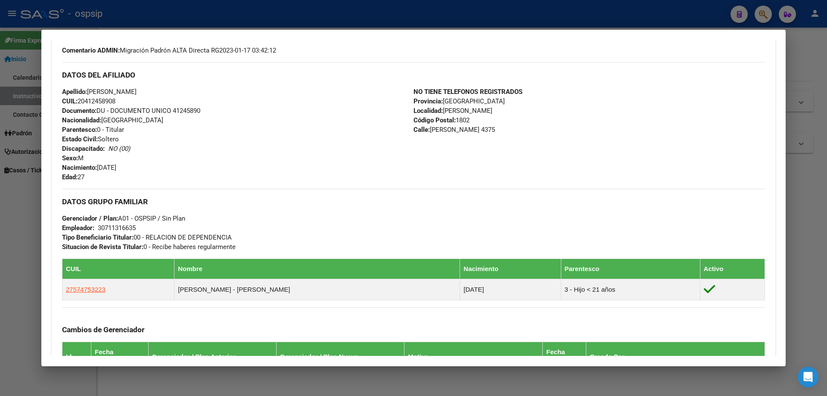
scroll to position [344, 0]
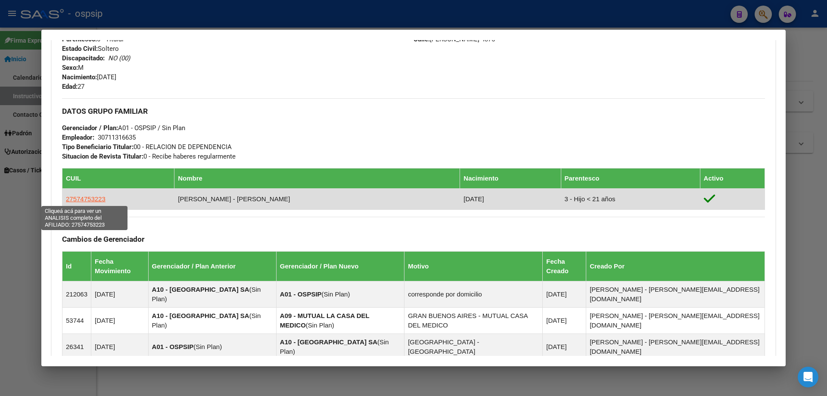
click at [93, 198] on span "27574753223" at bounding box center [86, 198] width 40 height 7
type textarea "27574753223"
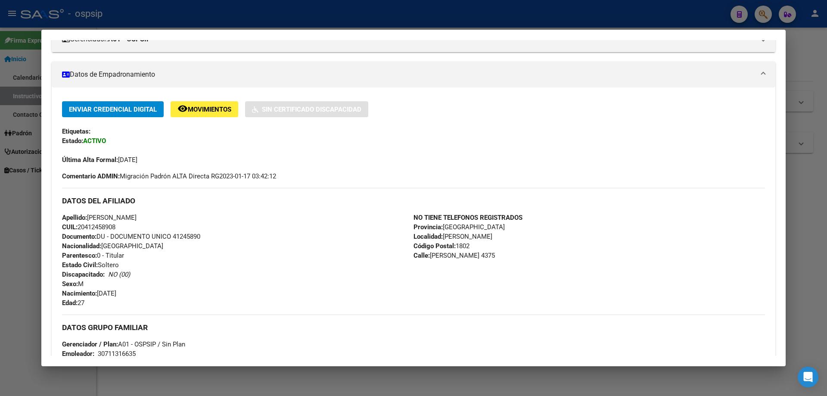
scroll to position [129, 0]
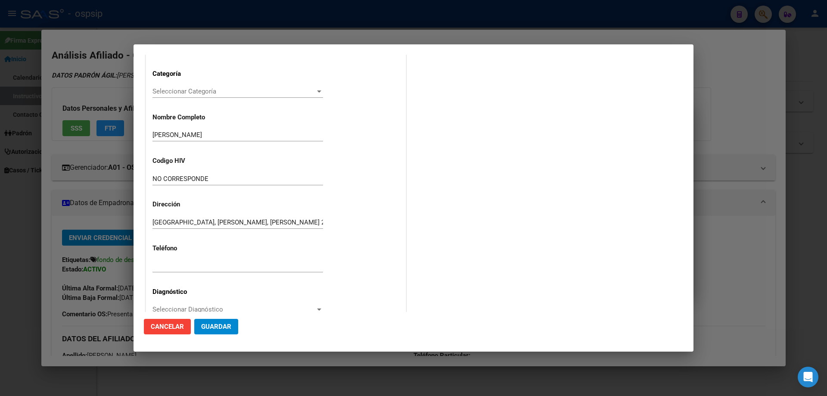
scroll to position [193, 0]
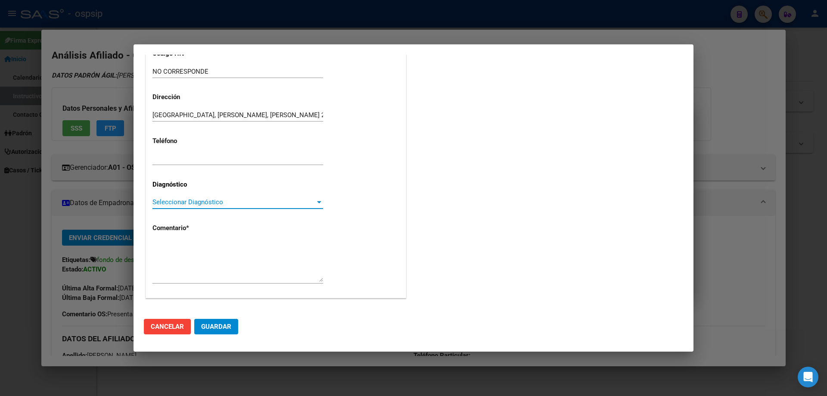
click at [159, 201] on span "Seleccionar Diagnóstico" at bounding box center [233, 202] width 163 height 8
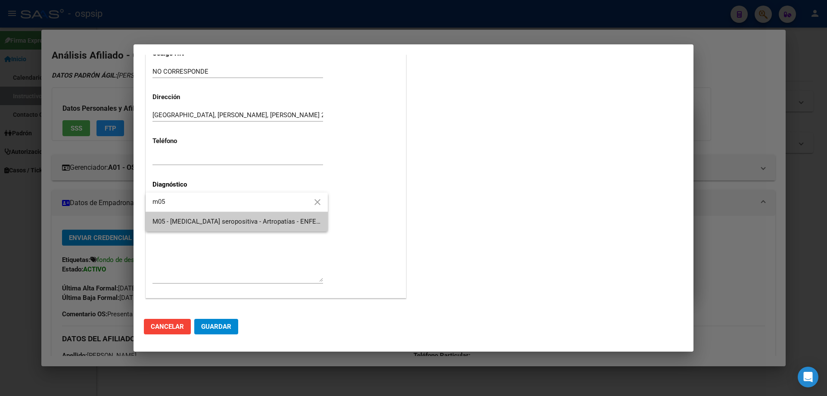
type input "m05"
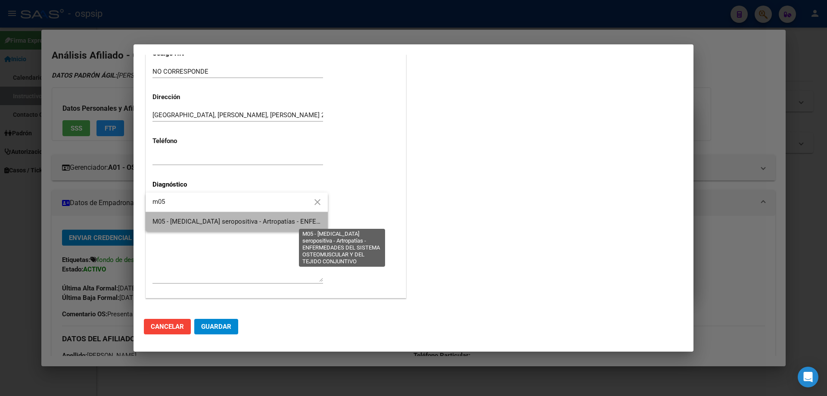
click at [175, 224] on span "M05 - [MEDICAL_DATA] seropositiva - Artropatías - ENFERMEDADES DEL SISTEMA OSTE…" at bounding box center [342, 221] width 380 height 8
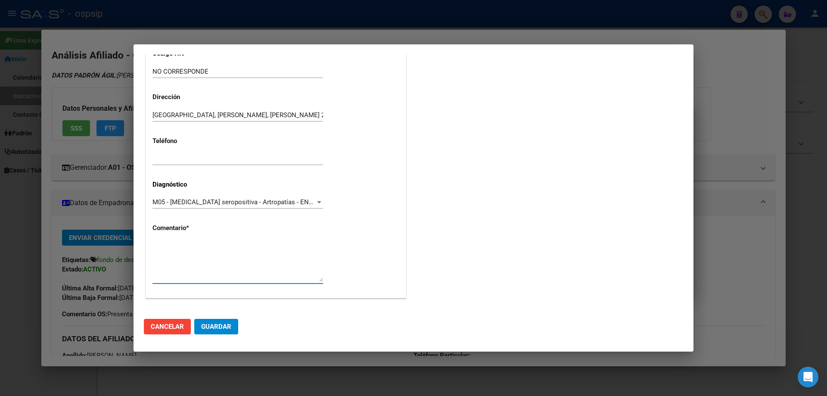
paste textarea "Diagnostico: ARTRITIS REUMATOIDEA Medico Tratante: LA PUENTE BEVERLY Teléfono: …"
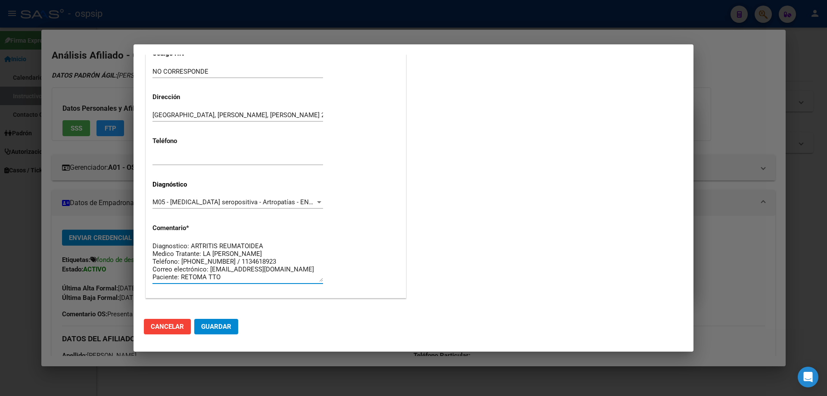
type textarea "Diagnostico: ARTRITIS REUMATOIDEA Medico Tratante: LA PUENTE BEVERLY Teléfono: …"
click at [220, 325] on span "Guardar" at bounding box center [216, 326] width 30 height 8
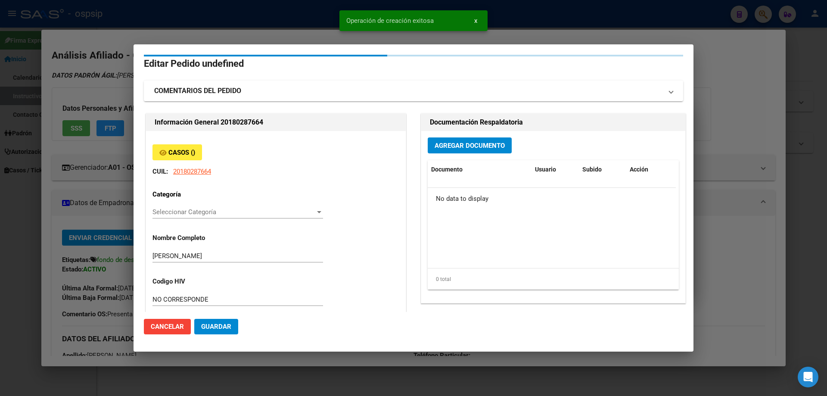
click at [459, 152] on div "Agregar Documento Documento Usuario Subido Acción No data to display 0 total 1" at bounding box center [553, 217] width 264 height 172
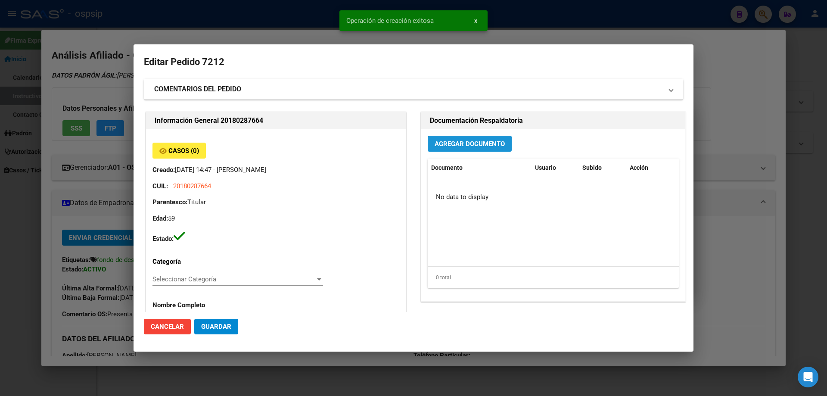
click at [459, 145] on span "Agregar Documento" at bounding box center [469, 144] width 70 height 8
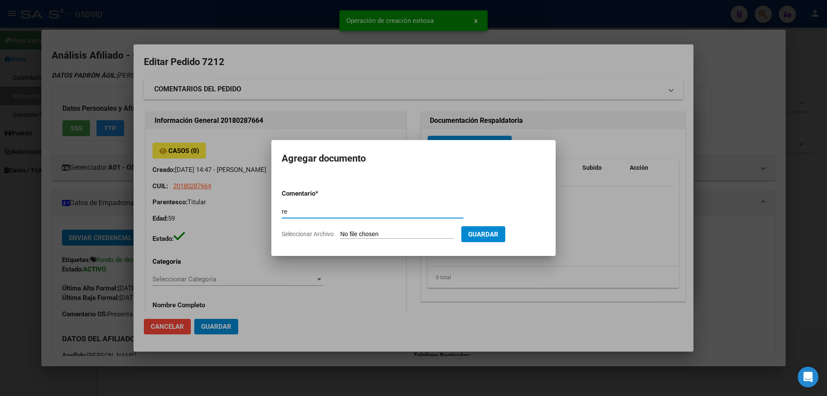
type input "r"
type input "RECETA"
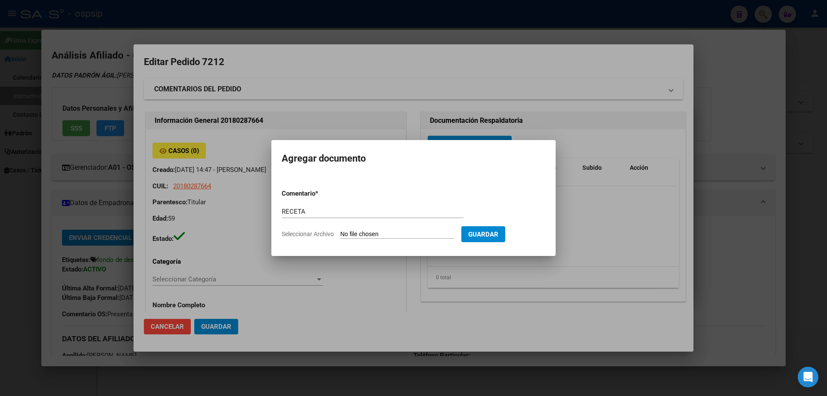
click at [345, 227] on form "Comentario * RECETA Comentario Seleccionar Archivo Guardar" at bounding box center [413, 213] width 263 height 63
click at [351, 231] on input "Seleccionar Archivo" at bounding box center [397, 234] width 114 height 8
type input "C:\fakepath\17579474805572455575750810911667.jpg"
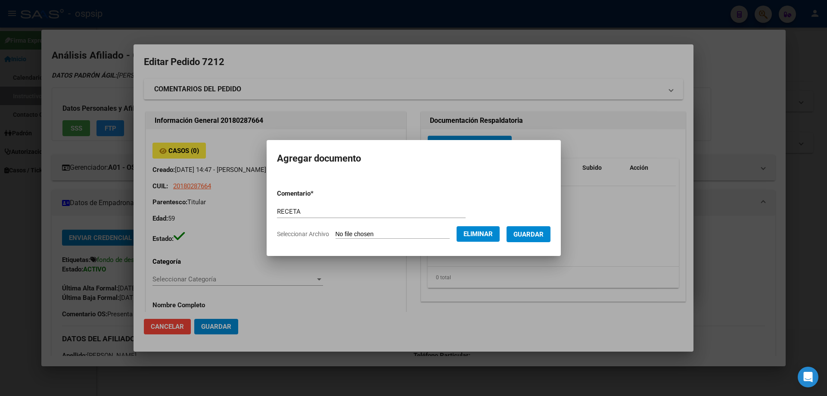
click at [537, 240] on button "Guardar" at bounding box center [528, 234] width 44 height 16
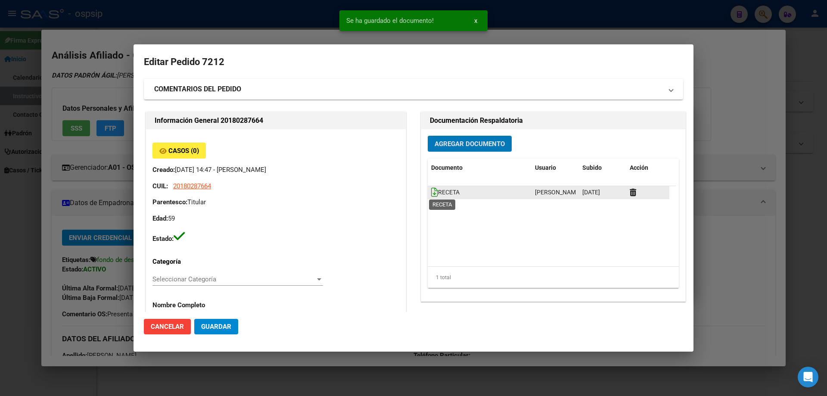
click at [431, 195] on icon at bounding box center [434, 191] width 7 height 9
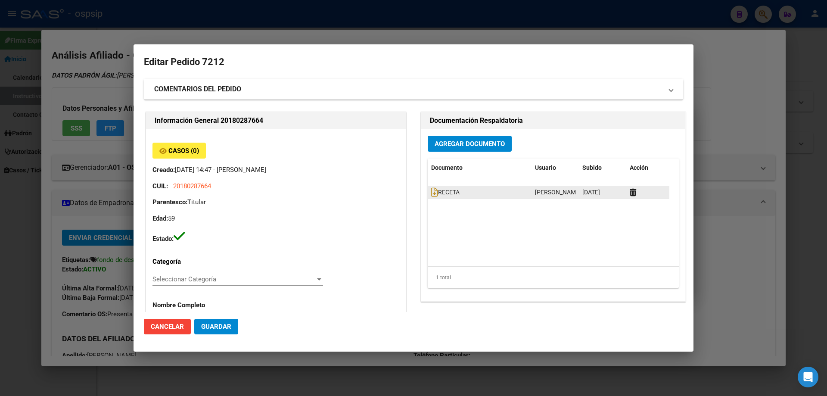
click at [633, 190] on div at bounding box center [647, 192] width 36 height 10
click at [629, 190] on icon at bounding box center [632, 192] width 6 height 8
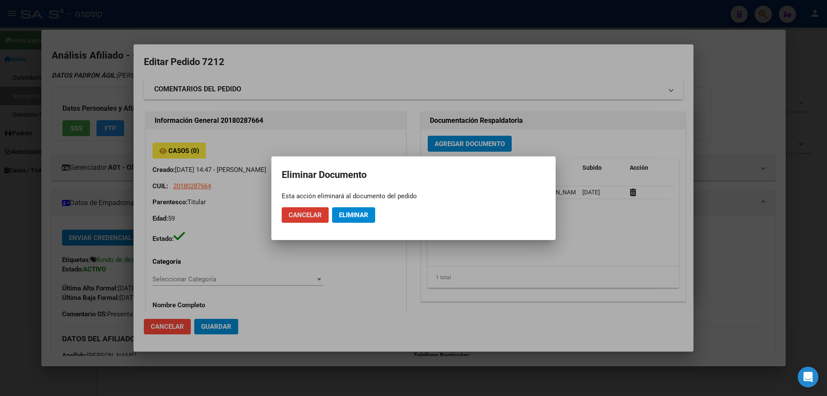
click at [366, 216] on span "Eliminar" at bounding box center [353, 215] width 29 height 8
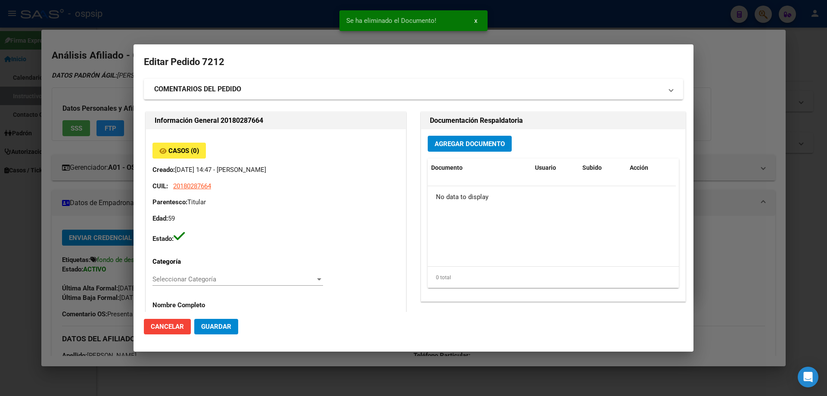
click at [473, 138] on button "Agregar Documento" at bounding box center [469, 144] width 84 height 16
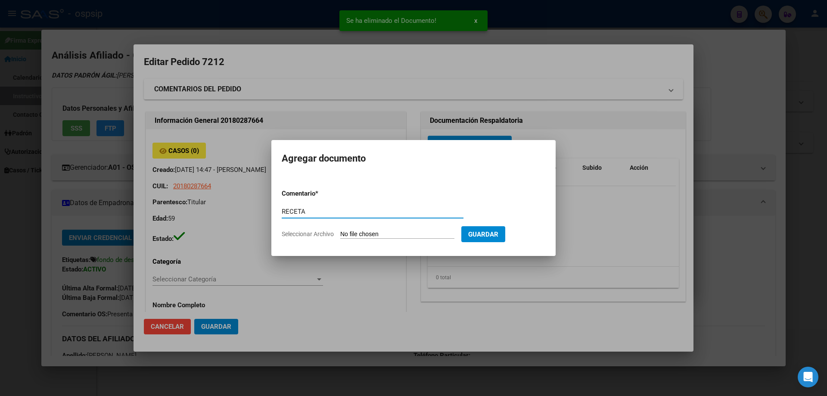
type input "RECETA"
click at [372, 235] on input "Seleccionar Archivo" at bounding box center [397, 234] width 114 height 8
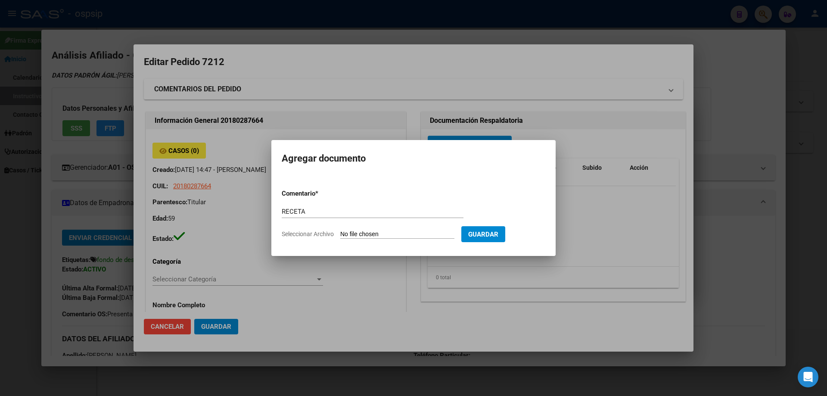
type input "C:\fakepath\Avalos.pdf"
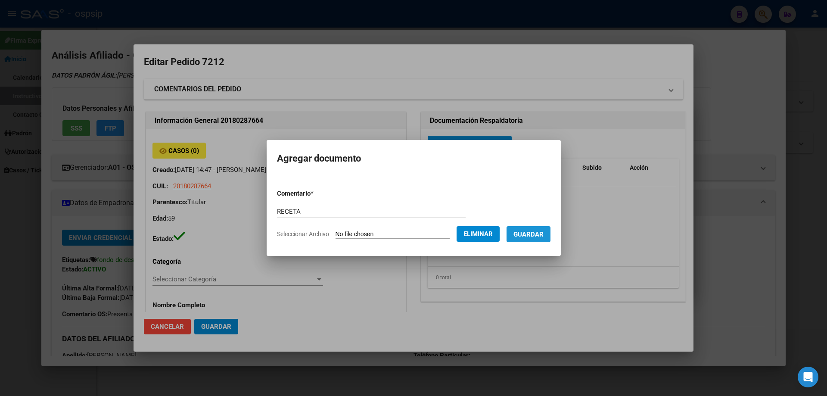
click at [537, 233] on span "Guardar" at bounding box center [528, 234] width 30 height 8
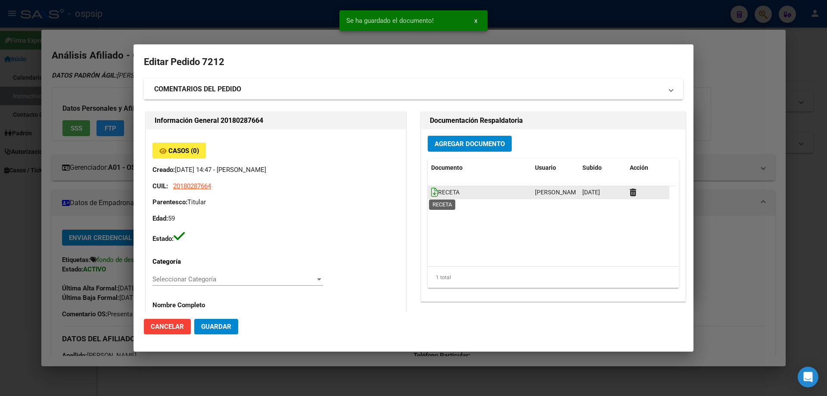
click at [432, 187] on icon at bounding box center [434, 191] width 7 height 9
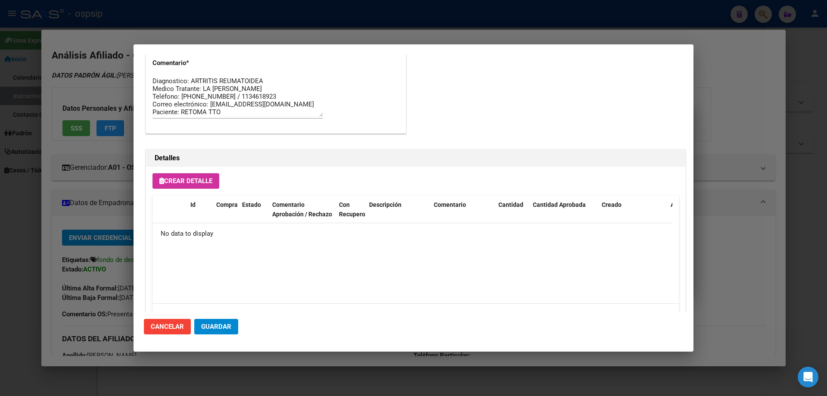
scroll to position [500, 0]
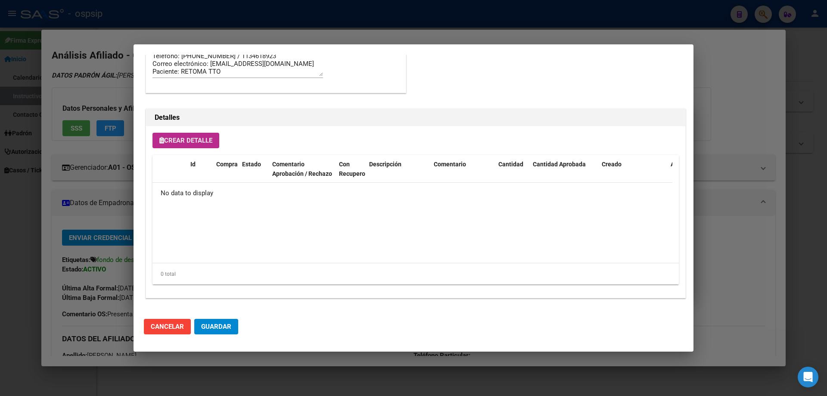
click at [196, 144] on button "Crear Detalle" at bounding box center [185, 140] width 67 height 15
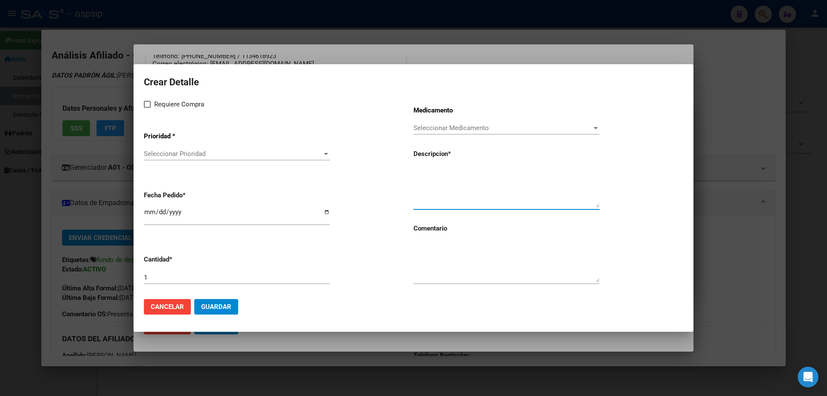
paste textarea "TOFACITINIB 5 mg, Comp x 60"
type textarea "TOFACITINIB 5 mg, Comp x 60"
click at [456, 264] on textarea at bounding box center [506, 262] width 186 height 40
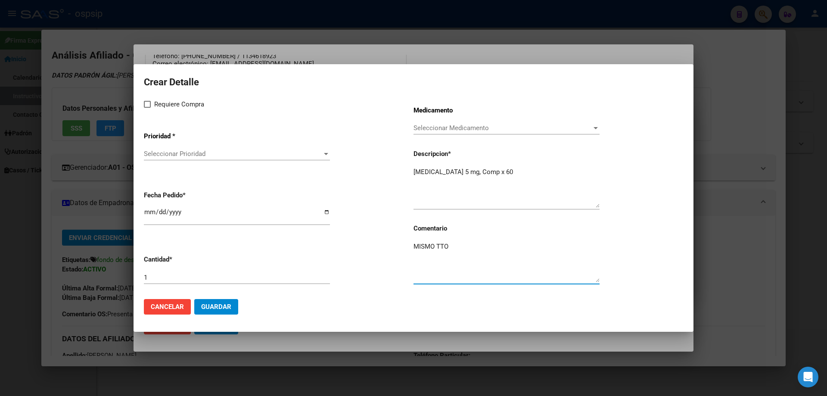
type textarea "MISMO TTO"
drag, startPoint x: 145, startPoint y: 104, endPoint x: 152, endPoint y: 116, distance: 14.3
click at [152, 116] on div "Requiere Compra Prioridad * Seleccionar Prioridad Seleccionar Prioridad Fecha P…" at bounding box center [278, 195] width 269 height 193
click at [181, 153] on span "Seleccionar Prioridad" at bounding box center [233, 154] width 178 height 8
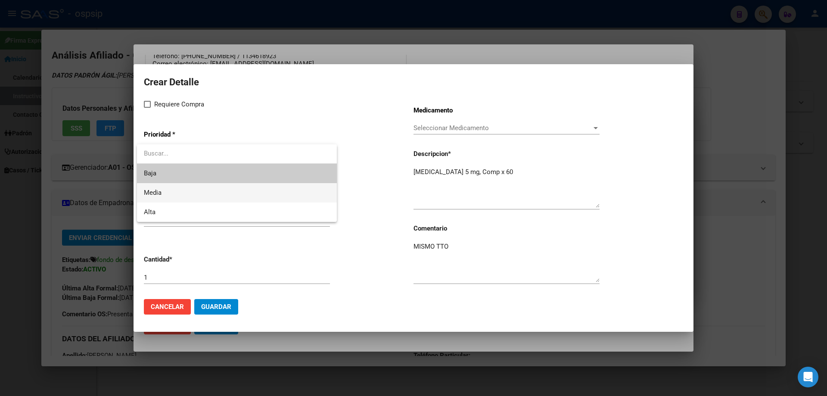
click at [196, 196] on span "Media" at bounding box center [237, 192] width 186 height 19
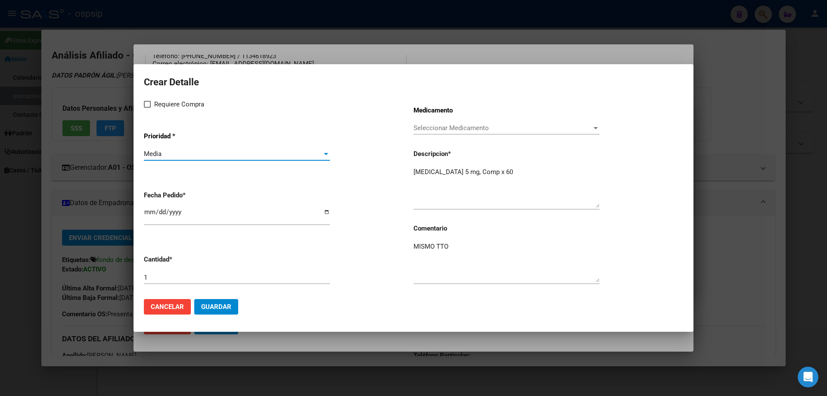
click at [152, 217] on input "[DATE]" at bounding box center [237, 215] width 186 height 14
type input "[DATE]"
click at [217, 316] on mat-dialog-actions "Cancelar Guardar" at bounding box center [413, 306] width 539 height 29
click at [217, 315] on mat-dialog-actions "Cancelar Guardar" at bounding box center [413, 306] width 539 height 29
click at [219, 312] on button "Guardar" at bounding box center [216, 306] width 44 height 15
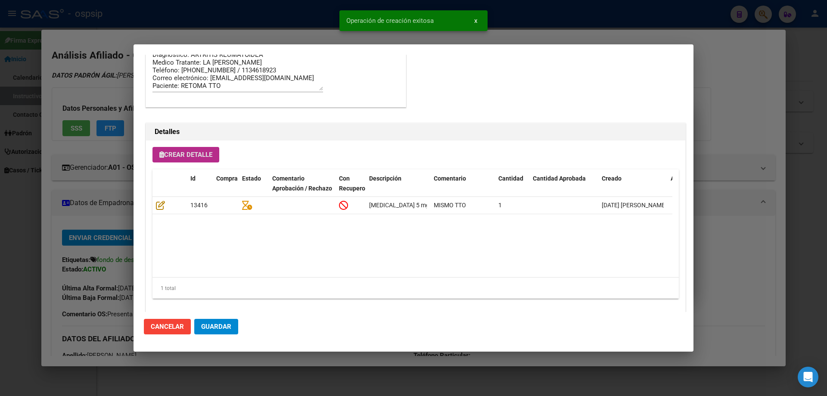
scroll to position [516, 0]
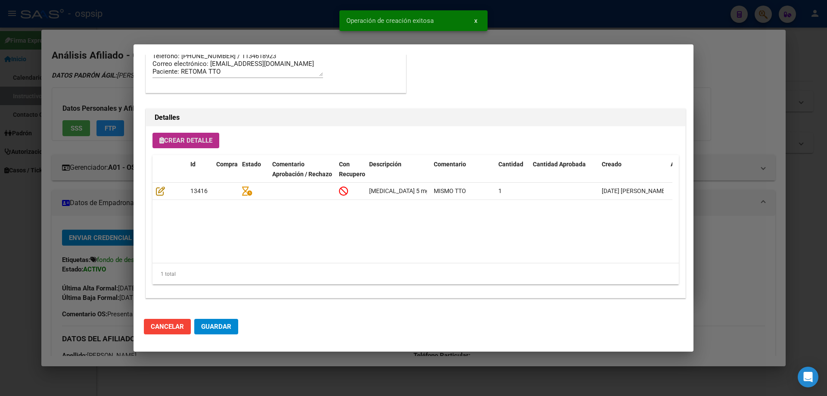
click at [216, 318] on mat-dialog-actions "Cancelar Guardar" at bounding box center [413, 326] width 539 height 29
click at [217, 321] on button "Guardar" at bounding box center [216, 326] width 44 height 15
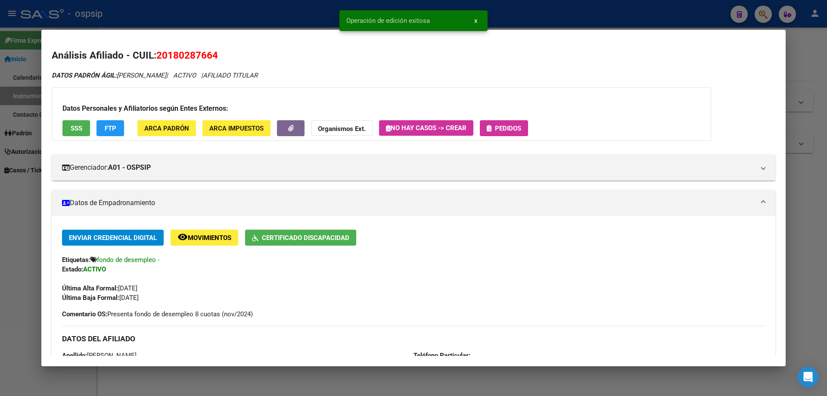
drag, startPoint x: 522, startPoint y: 116, endPoint x: 514, endPoint y: 123, distance: 10.7
click at [522, 118] on div "Datos Personales y Afiliatorios según Entes Externos: SSS FTP ARCA Padrón ARCA …" at bounding box center [381, 113] width 659 height 53
click at [513, 124] on span "Pedidos" at bounding box center [508, 128] width 26 height 8
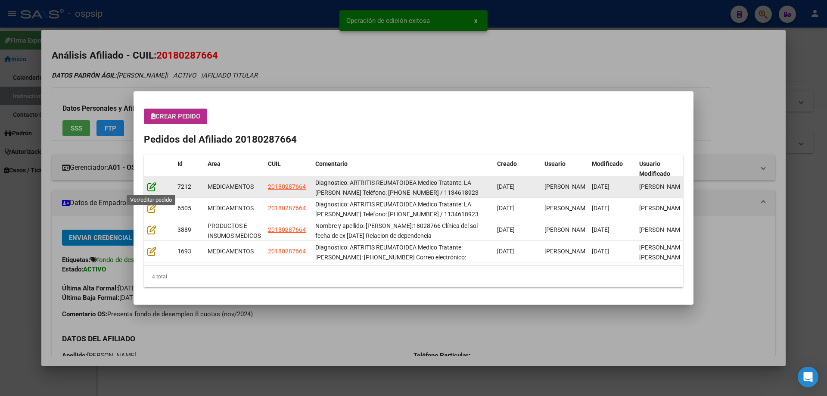
click at [150, 186] on icon at bounding box center [151, 186] width 9 height 9
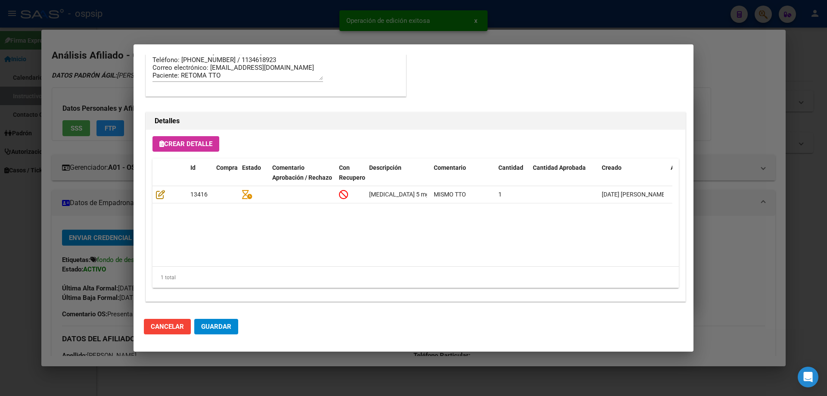
scroll to position [560, 0]
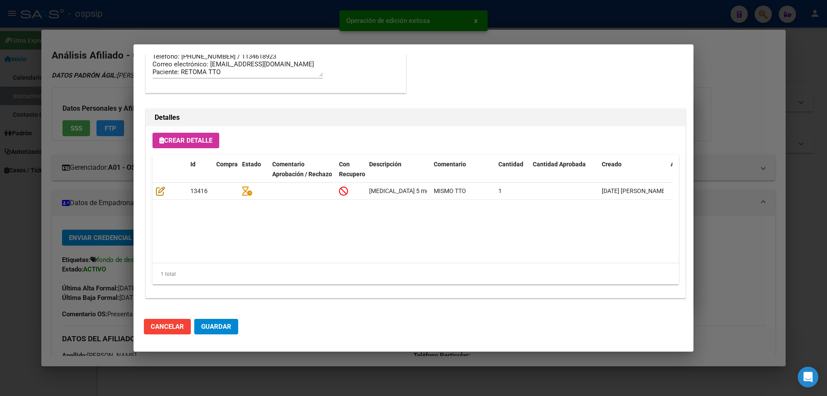
type input "Capital Federal, CABA, COLOMBRES 1070, Piso: 0, Departamento: PB 3"
click at [216, 329] on span "Guardar" at bounding box center [216, 326] width 30 height 8
click at [229, 324] on span "Guardar" at bounding box center [216, 326] width 30 height 8
click at [226, 324] on span "Guardar" at bounding box center [216, 326] width 30 height 8
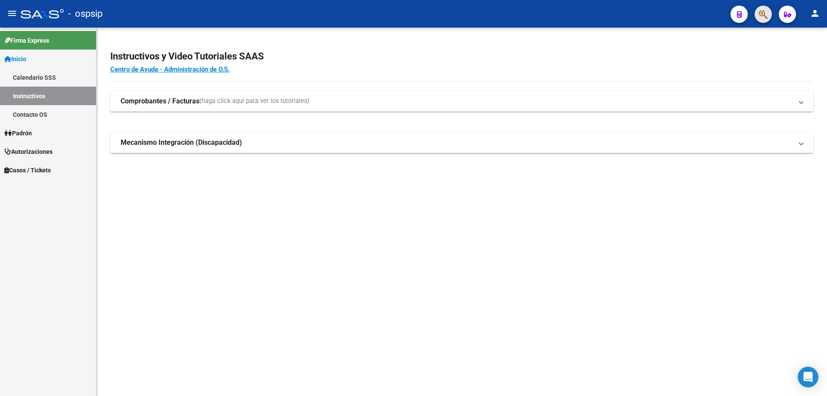
click at [762, 14] on icon "button" at bounding box center [763, 14] width 9 height 10
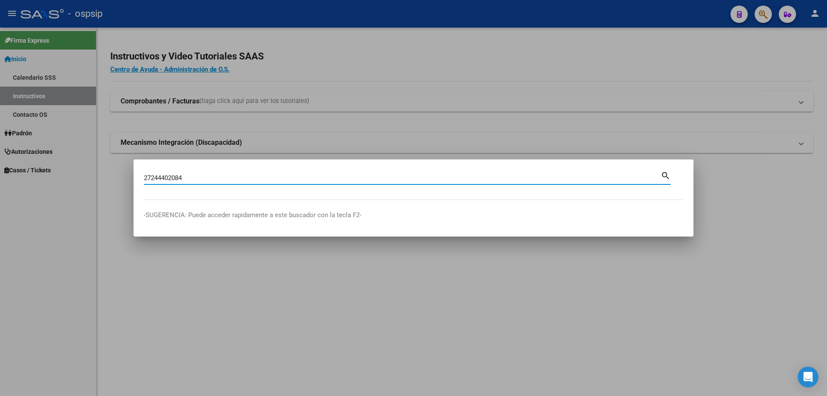
type input "27244402084"
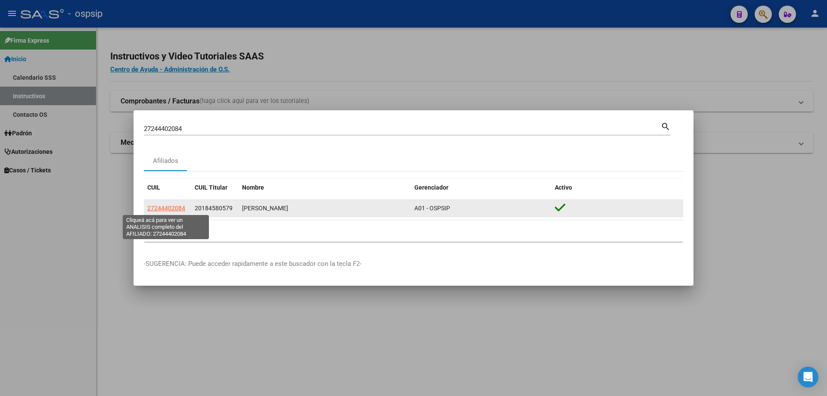
click at [176, 207] on span "27244402084" at bounding box center [166, 207] width 38 height 7
type textarea "27244402084"
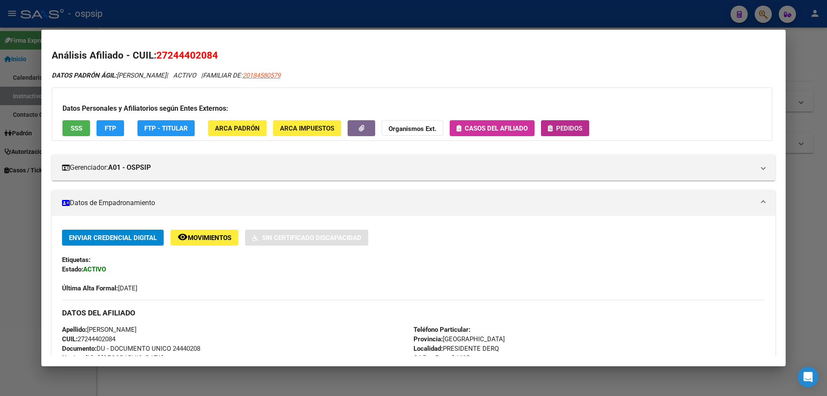
click at [565, 127] on span "Pedidos" at bounding box center [569, 128] width 26 height 8
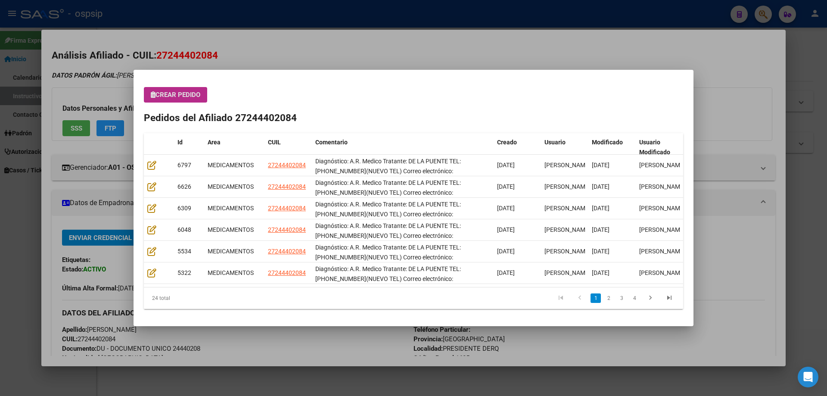
click at [170, 91] on span "Crear Pedido" at bounding box center [176, 95] width 50 height 8
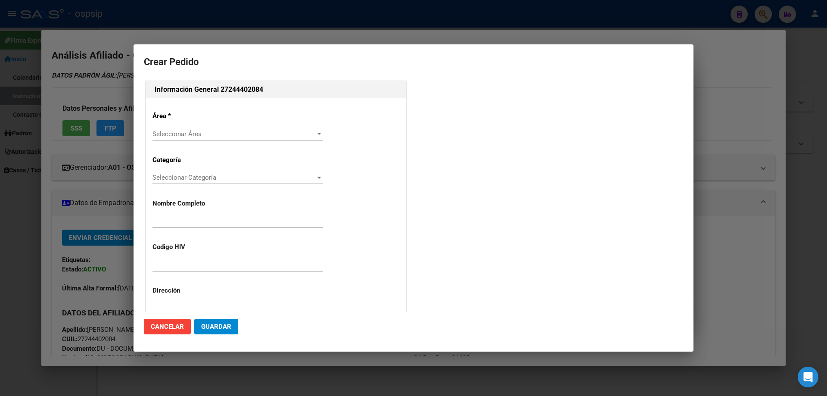
type input "MARTA GLORIA RETAMAR"
type input "NO CORRESPONDE"
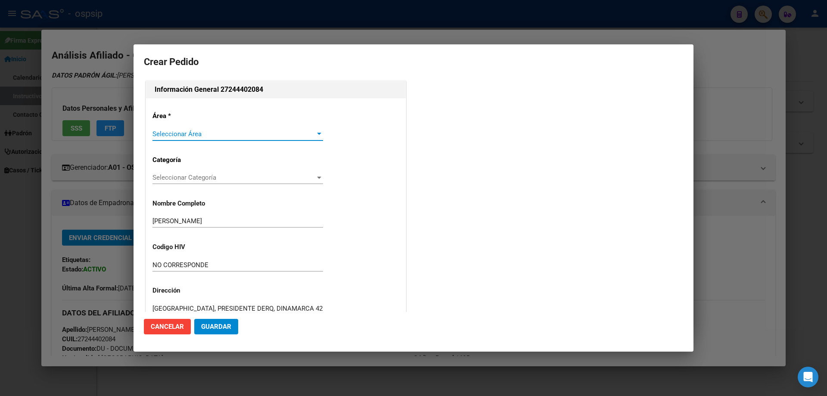
type input "BUENOS AIRES, PRESIDENTE DERQ, DINAMARCA 422"
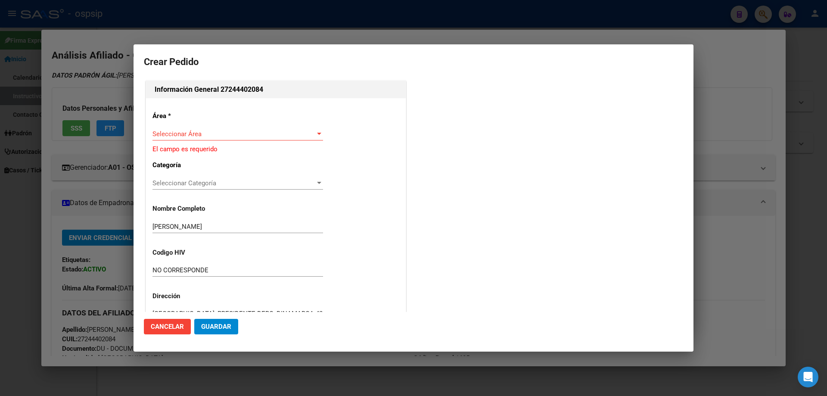
click at [161, 121] on div "Área * Seleccionar Área Seleccionar Área El campo es requerido Categoría Selecc…" at bounding box center [276, 297] width 260 height 398
click at [164, 131] on span "Seleccionar Área" at bounding box center [233, 134] width 163 height 8
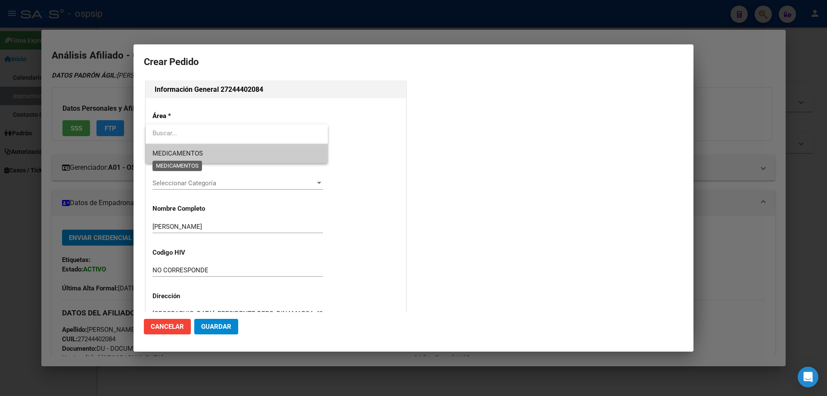
click at [170, 151] on span "MEDICAMENTOS" at bounding box center [177, 153] width 50 height 8
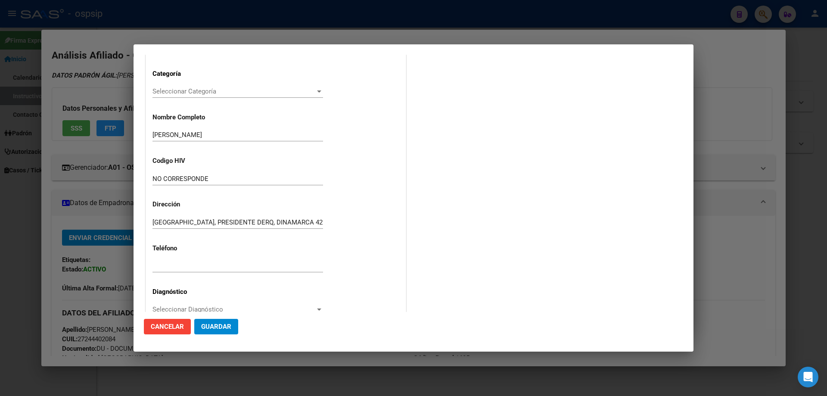
scroll to position [172, 0]
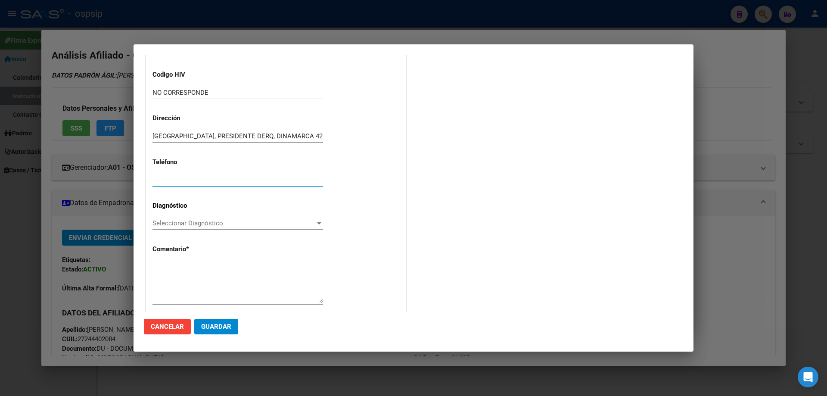
paste input "1130667070/1130521102"
type input "1130667070/1130521102"
click at [164, 222] on span "Seleccionar Diagnóstico" at bounding box center [233, 223] width 163 height 8
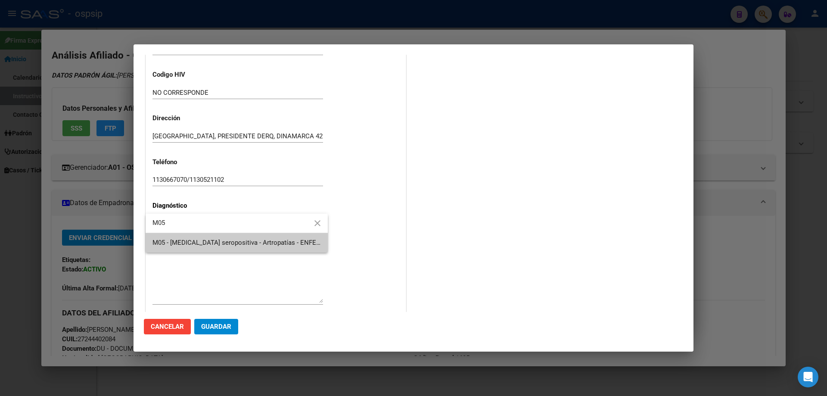
type input "M05"
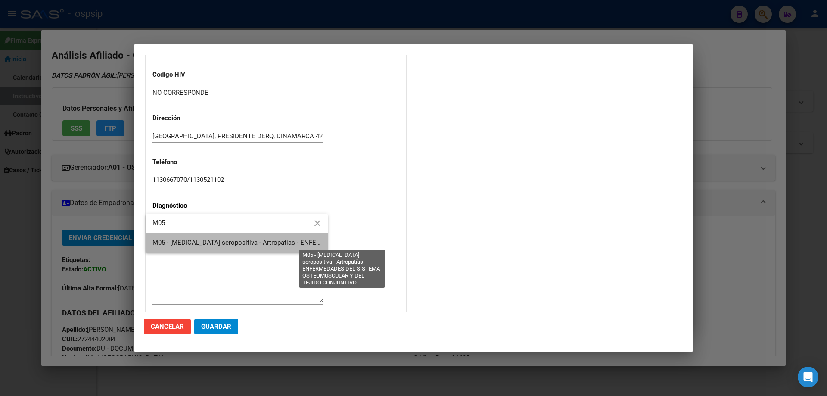
click at [189, 243] on span "M05 - [MEDICAL_DATA] seropositiva - Artropatías - ENFERMEDADES DEL SISTEMA OSTE…" at bounding box center [342, 242] width 380 height 8
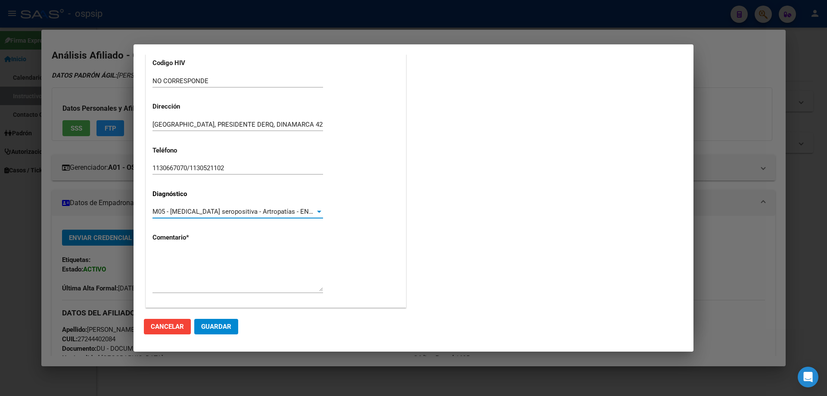
scroll to position [193, 0]
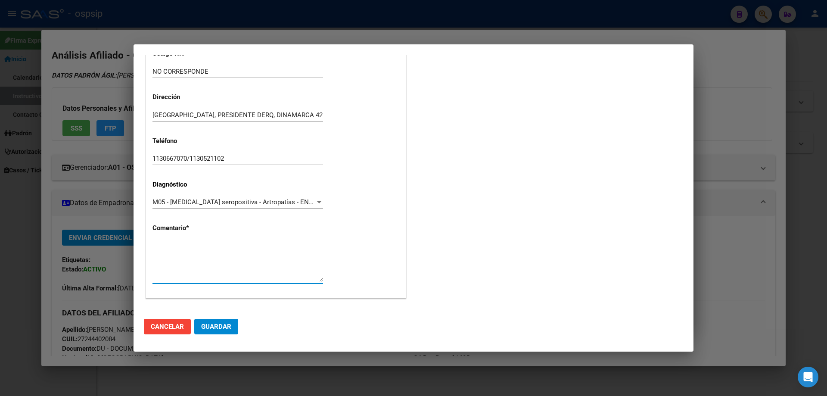
paste textarea "Diagnóstico: A.R. Medico Tratante: DE LA PUENTE TEL: 1167984607(NUEVO TEL) Corr…"
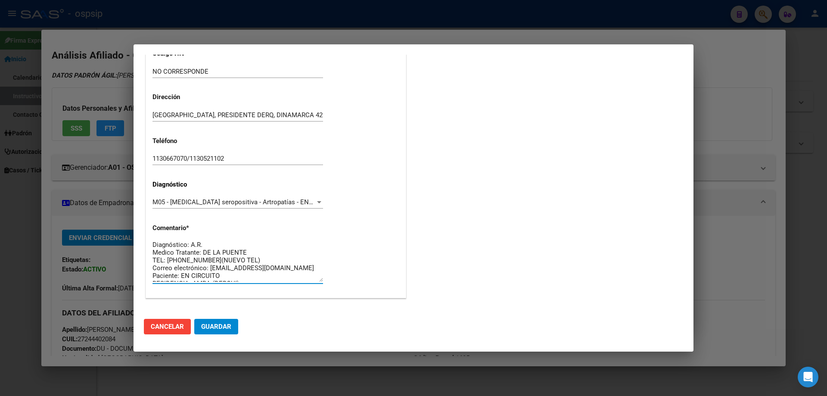
scroll to position [0, 0]
type textarea "Diagnóstico: A.R. Medico Tratante: DE LA PUENTE TEL: 1167984607(NUEVO TEL) Corr…"
click at [220, 326] on span "Guardar" at bounding box center [216, 326] width 30 height 8
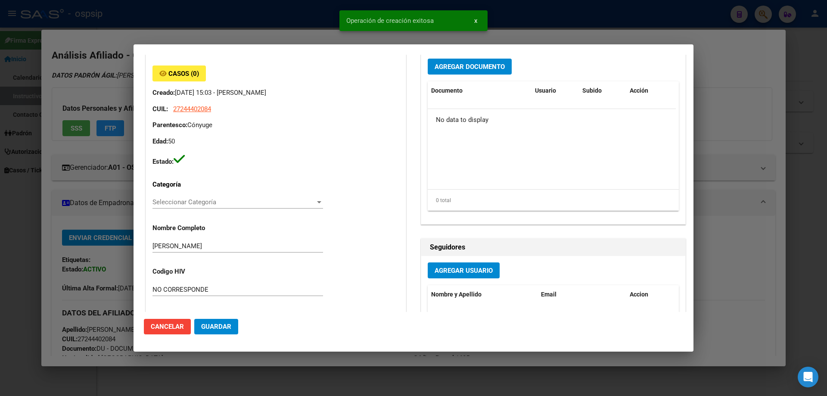
scroll to position [0, 0]
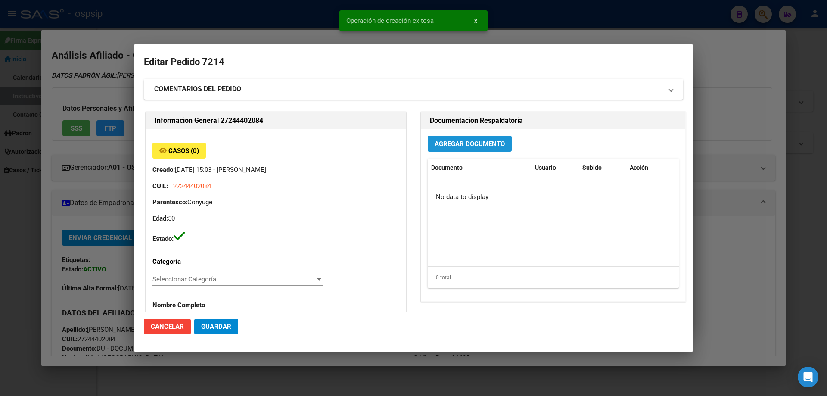
click at [450, 142] on span "Agregar Documento" at bounding box center [469, 144] width 70 height 8
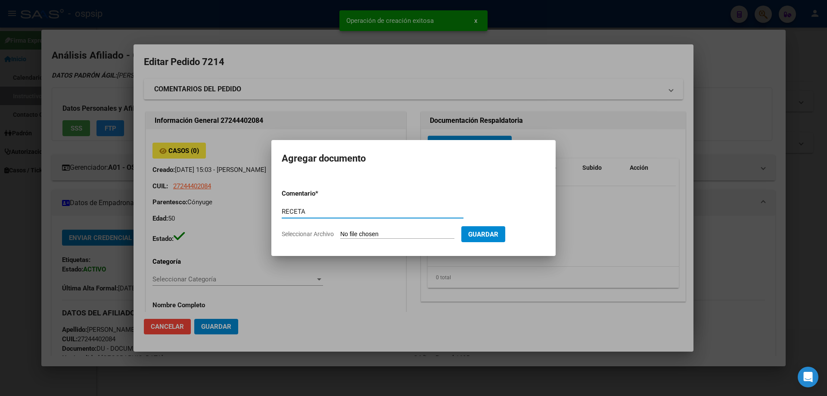
type input "RECETA"
click at [365, 228] on form "Comentario * RECETA Comentario Seleccionar Archivo Guardar" at bounding box center [413, 213] width 263 height 63
click at [365, 232] on input "Seleccionar Archivo" at bounding box center [397, 234] width 114 height 8
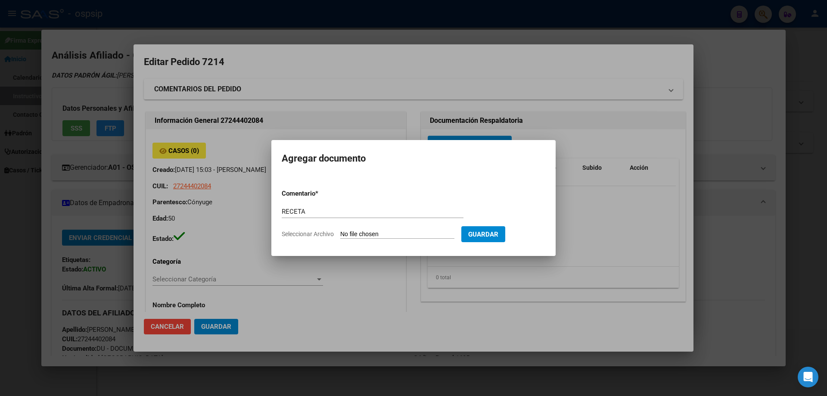
type input "C:\fakepath\101037_7375997X1QX3GNK129SNDIP3TTJSOB9HSQ86Z.pdf"
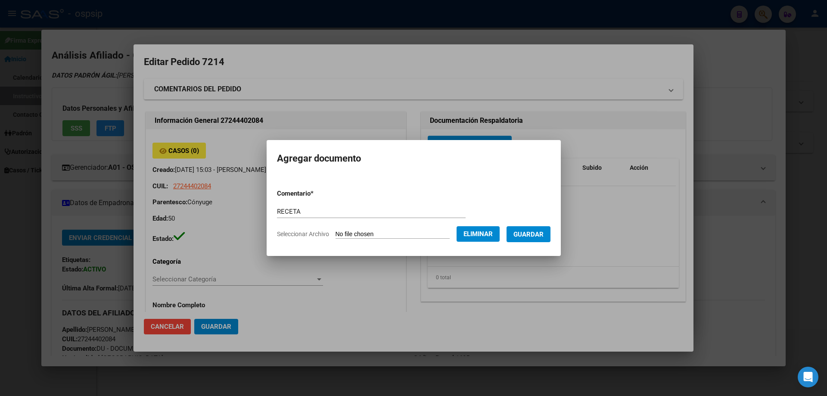
click at [543, 234] on span "Guardar" at bounding box center [528, 234] width 30 height 8
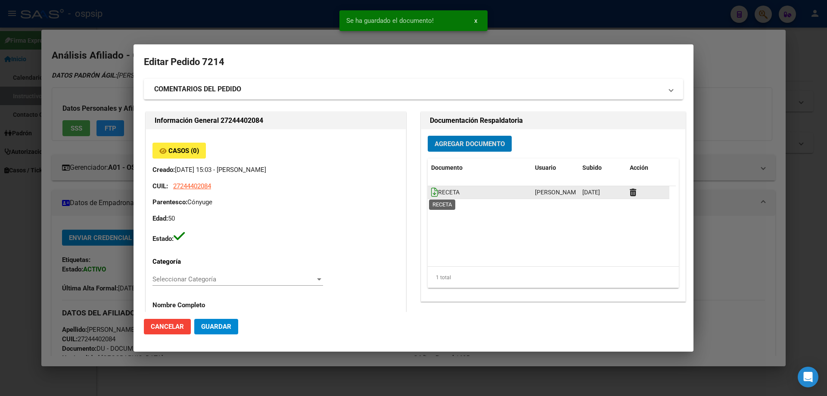
click at [431, 191] on icon at bounding box center [434, 191] width 7 height 9
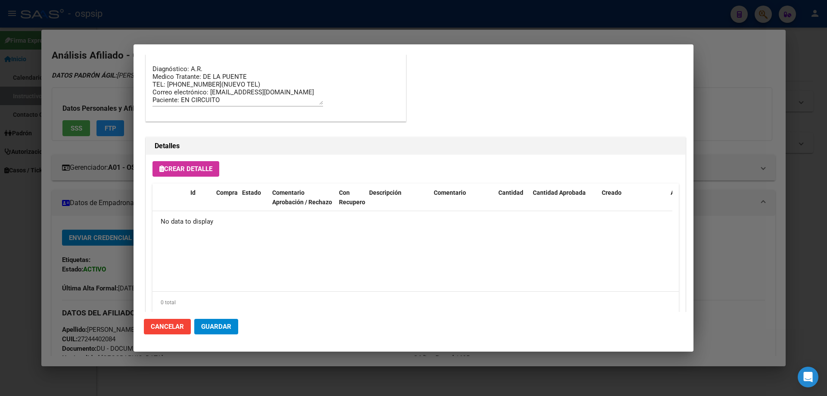
scroll to position [500, 0]
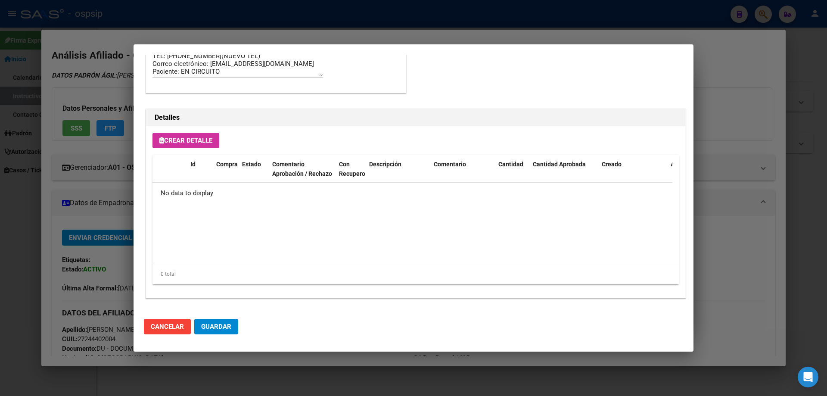
click at [180, 144] on span "Crear Detalle" at bounding box center [185, 140] width 53 height 8
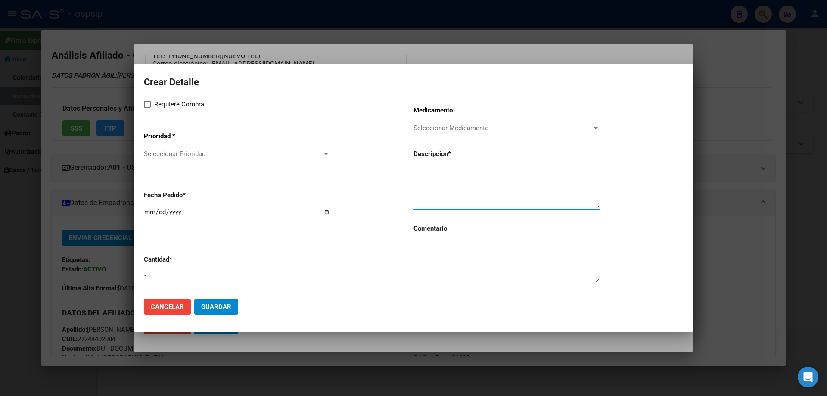
paste textarea "TOFACITINIB 11MG COMP. X 30"
type textarea "TOFACITINIB 11MG COMP. X 30"
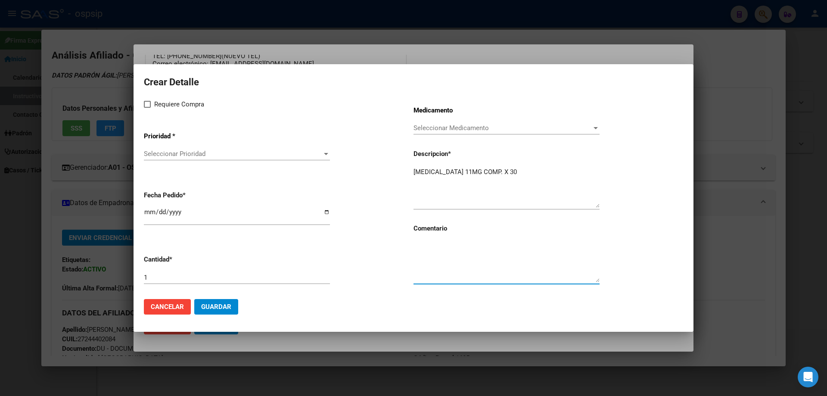
click at [448, 261] on textarea at bounding box center [506, 262] width 186 height 40
type textarea "MISMO TTO"
click at [146, 102] on span at bounding box center [147, 104] width 7 height 7
click at [147, 108] on input "Requiere Compra" at bounding box center [147, 108] width 0 height 0
checkbox input "true"
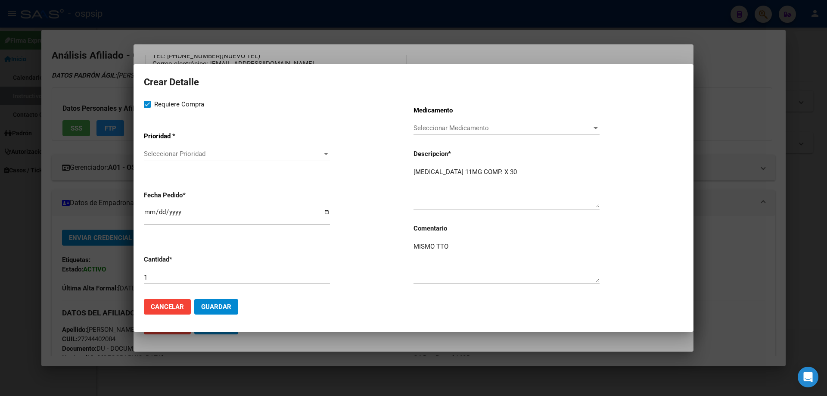
click at [173, 156] on span "Seleccionar Prioridad" at bounding box center [233, 154] width 178 height 8
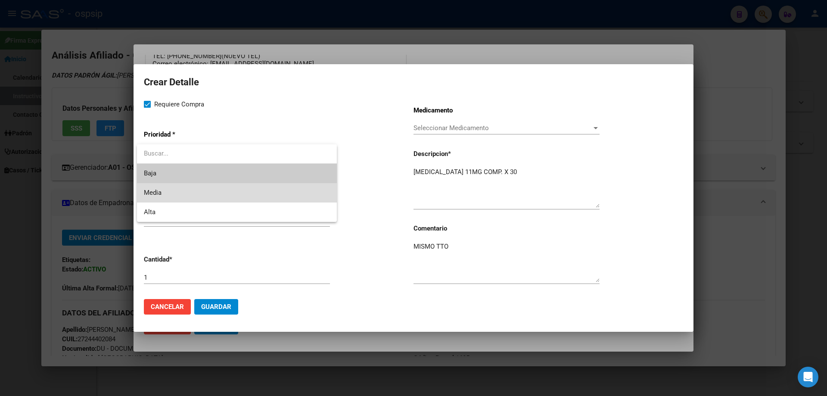
click at [169, 195] on span "Media" at bounding box center [237, 192] width 186 height 19
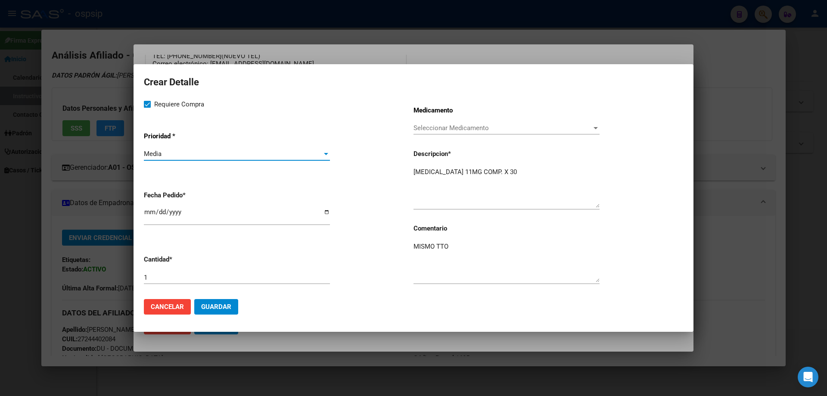
click at [149, 211] on input "[DATE]" at bounding box center [237, 215] width 186 height 14
type input "2025-09-05"
click at [218, 305] on span "Guardar" at bounding box center [216, 307] width 30 height 8
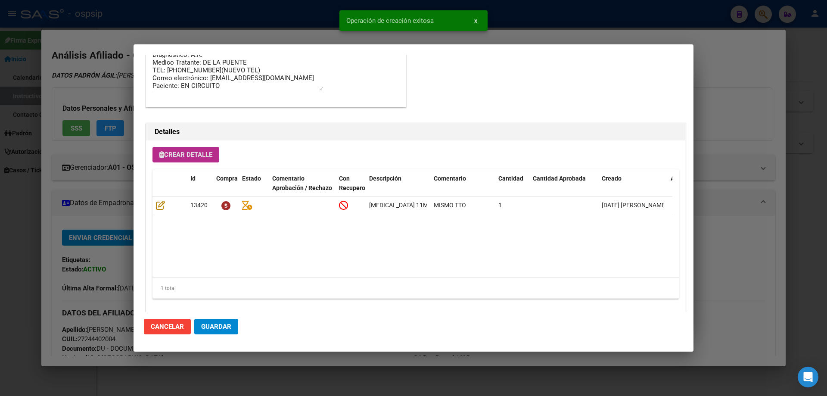
scroll to position [516, 0]
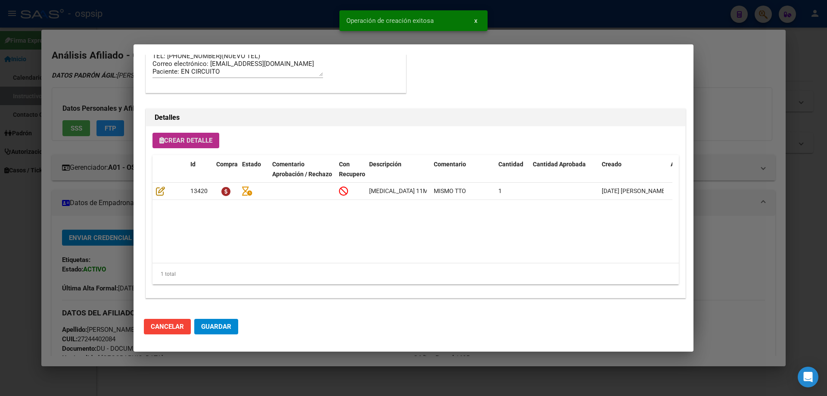
click at [223, 328] on span "Guardar" at bounding box center [216, 326] width 30 height 8
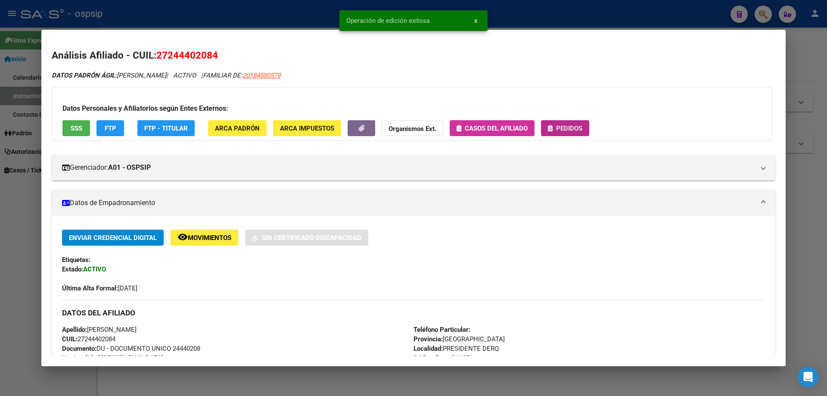
click at [575, 133] on button "Pedidos" at bounding box center [565, 128] width 48 height 16
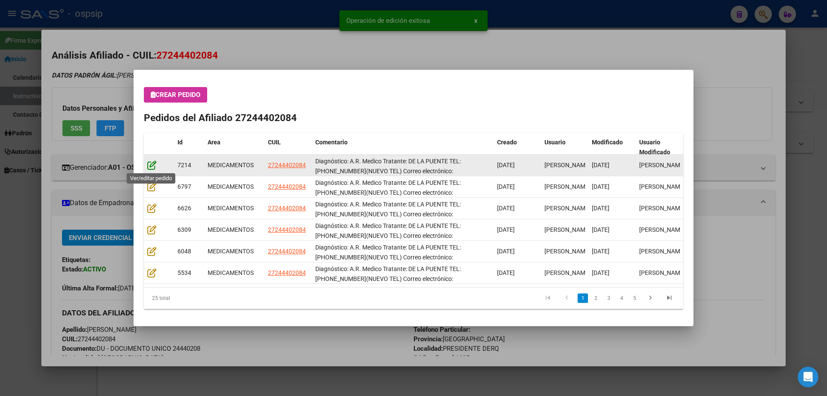
click at [151, 165] on icon at bounding box center [151, 164] width 9 height 9
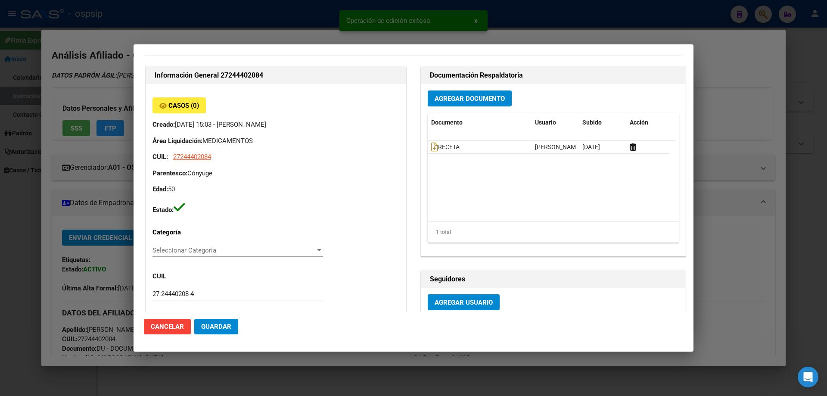
type input "Buenos Aires, PRESIDENTE DERQ, DINAMARCA 422"
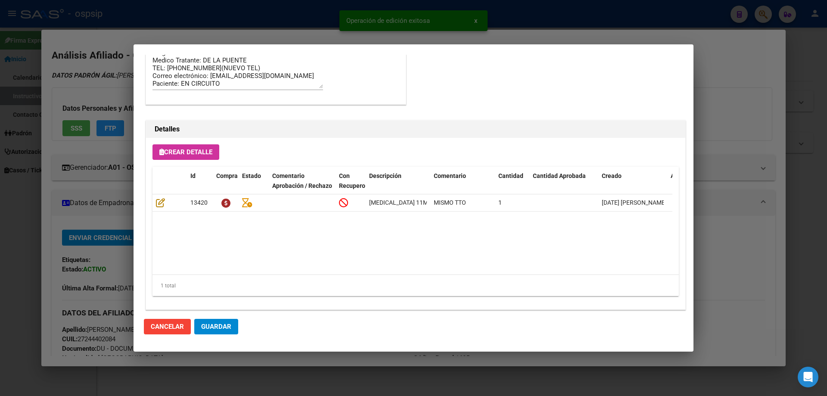
scroll to position [560, 0]
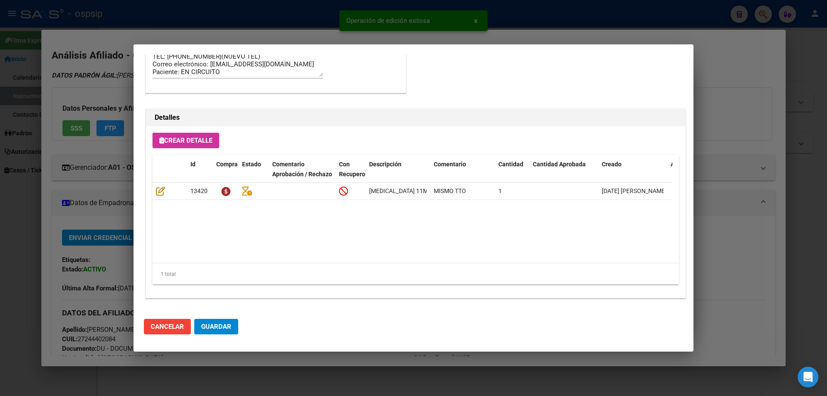
click at [225, 329] on span "Guardar" at bounding box center [216, 326] width 30 height 8
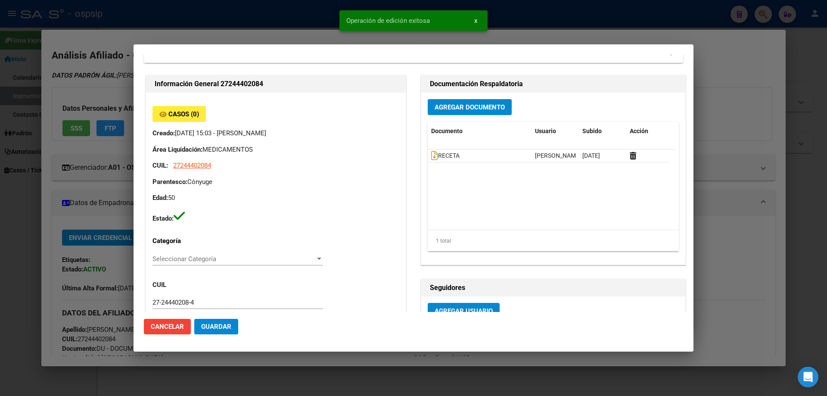
scroll to position [0, 0]
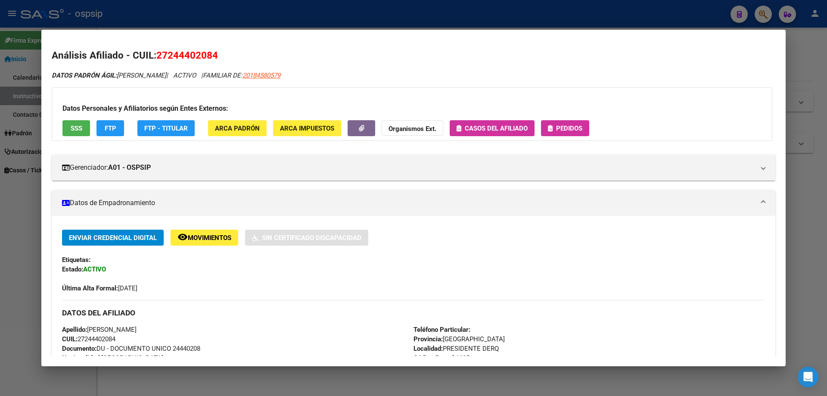
click at [576, 131] on span "Pedidos" at bounding box center [569, 128] width 26 height 8
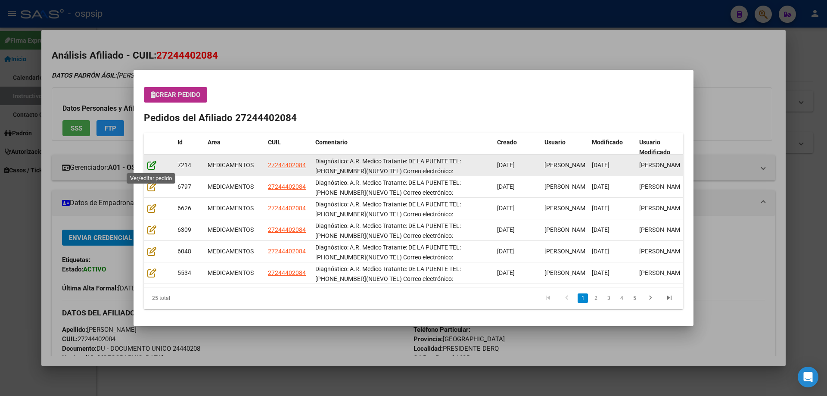
click at [152, 164] on icon at bounding box center [151, 164] width 9 height 9
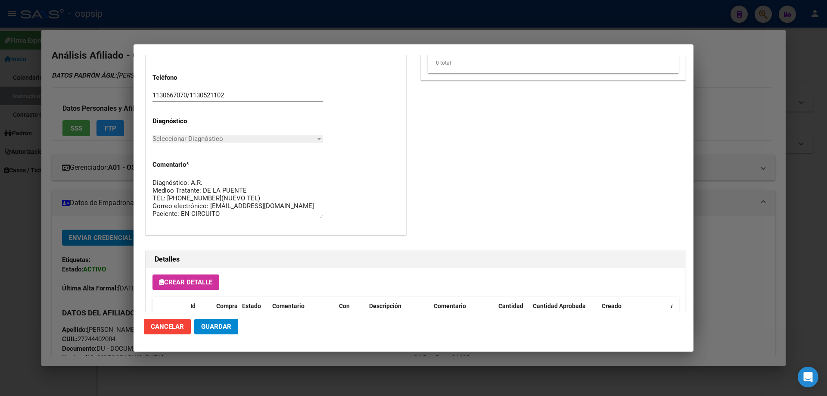
type input "Buenos Aires, PRESIDENTE DERQ, DINAMARCA 422"
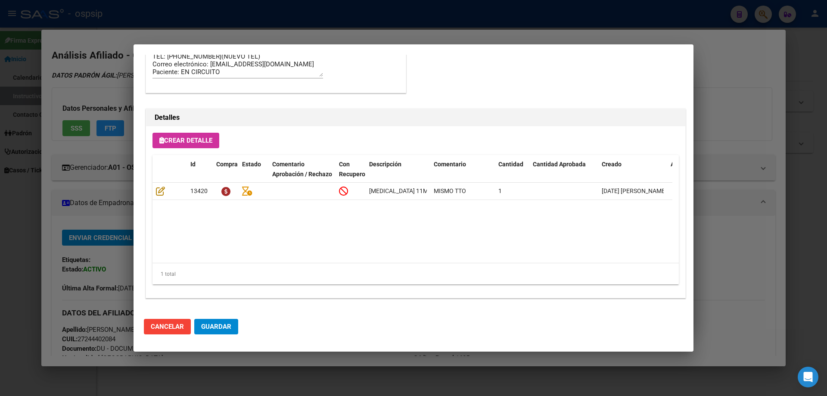
click at [223, 323] on span "Guardar" at bounding box center [216, 326] width 30 height 8
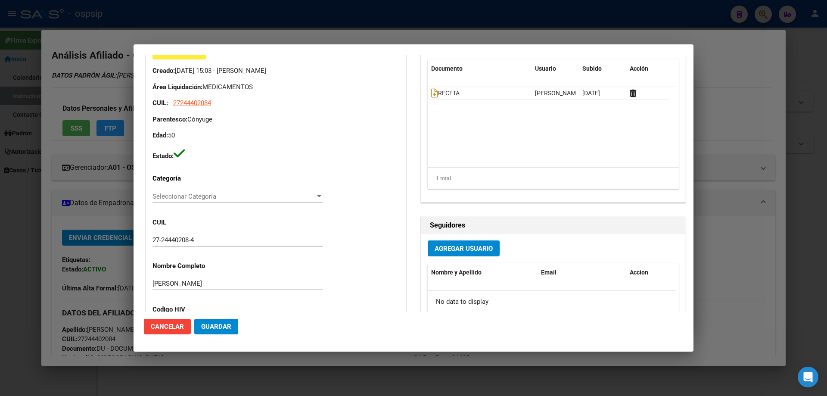
scroll to position [0, 0]
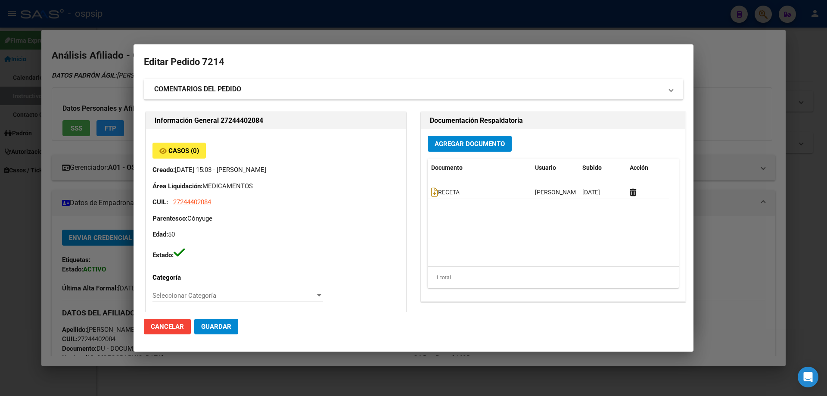
click at [221, 327] on span "Guardar" at bounding box center [216, 326] width 30 height 8
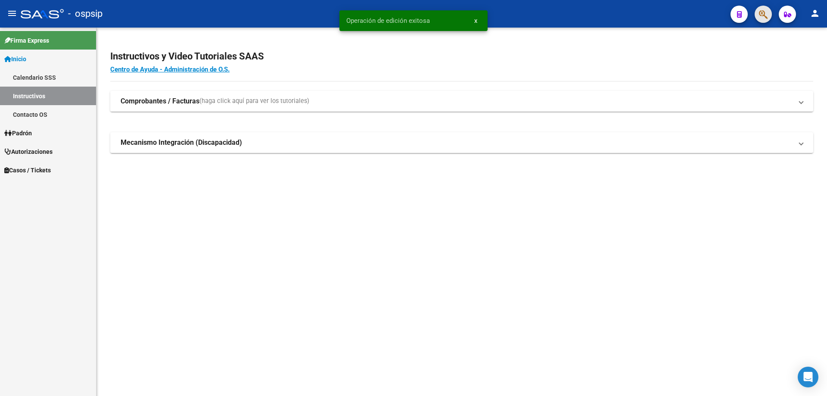
click at [764, 8] on span "button" at bounding box center [763, 15] width 9 height 18
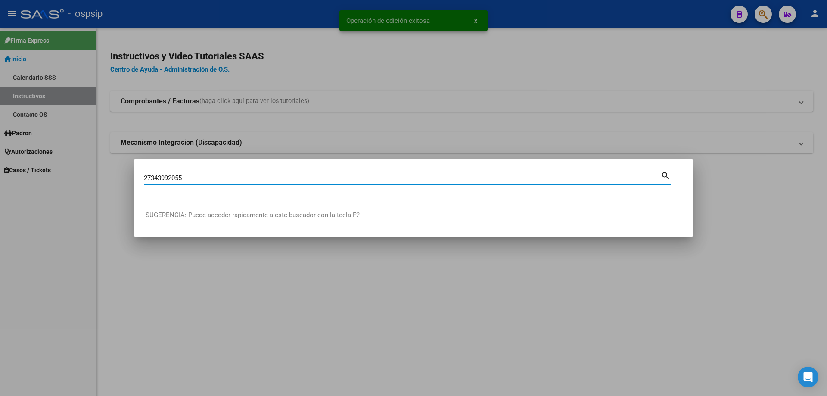
type input "27343992055"
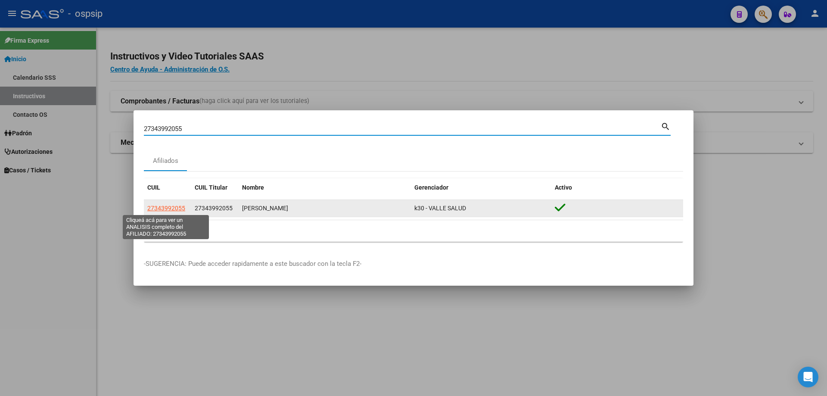
click at [166, 207] on span "27343992055" at bounding box center [166, 207] width 38 height 7
type textarea "27343992055"
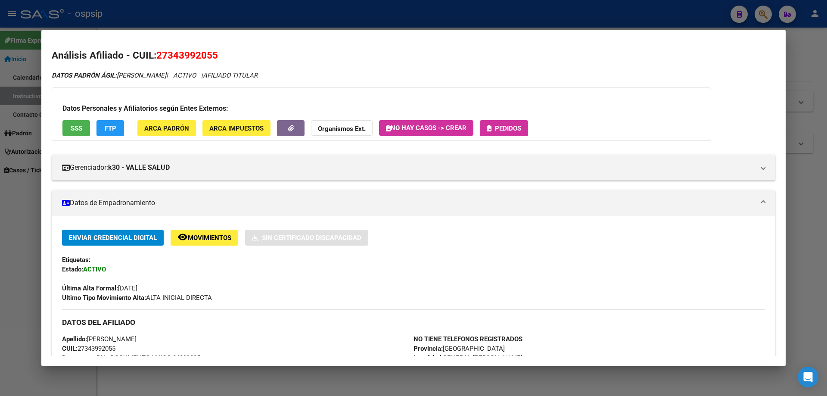
click at [513, 121] on button "Pedidos" at bounding box center [504, 128] width 48 height 16
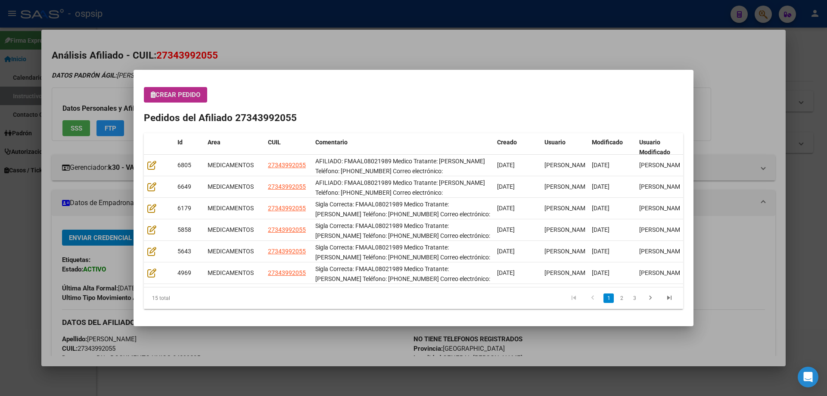
click at [182, 99] on button "Crear Pedido" at bounding box center [175, 94] width 63 height 15
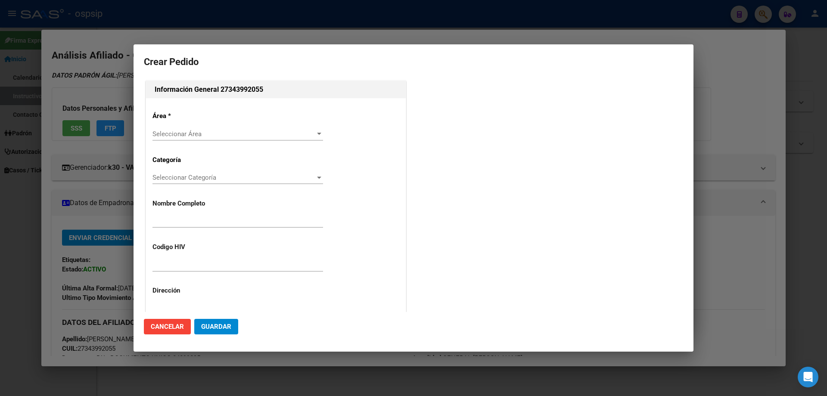
type input "[PERSON_NAME]"
type input "FMAAL08021989"
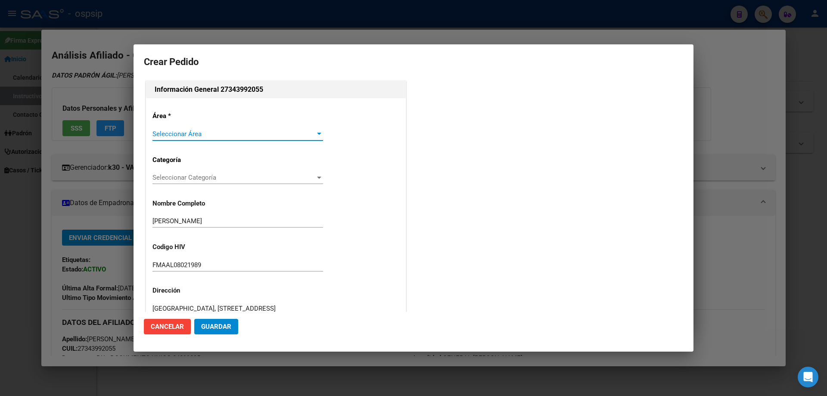
type input "LA PAMPA, [STREET_ADDRESS]"
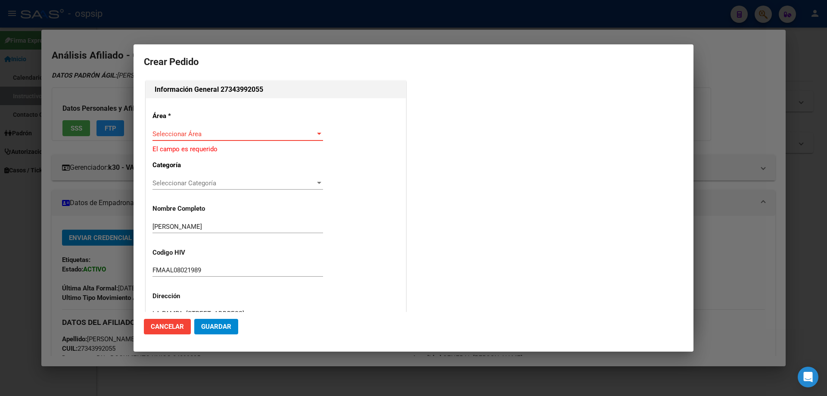
click at [216, 135] on span "Seleccionar Área" at bounding box center [233, 134] width 163 height 8
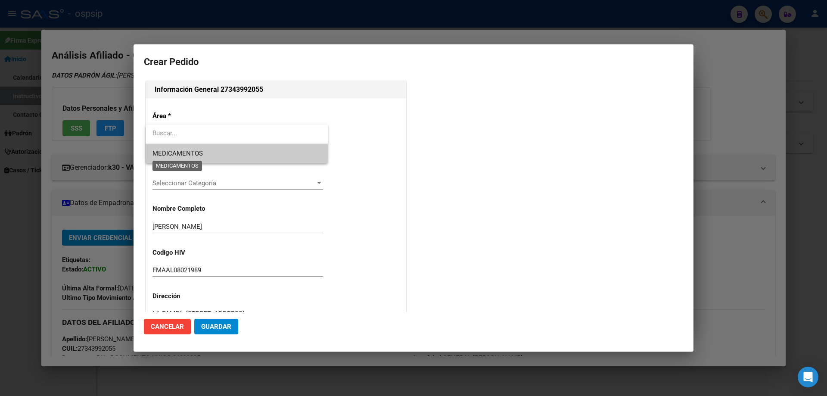
click at [196, 149] on span "MEDICAMENTOS" at bounding box center [177, 153] width 50 height 8
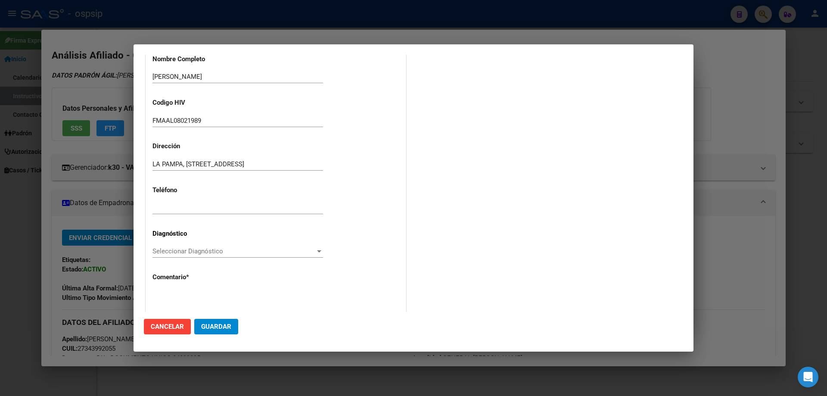
scroll to position [193, 0]
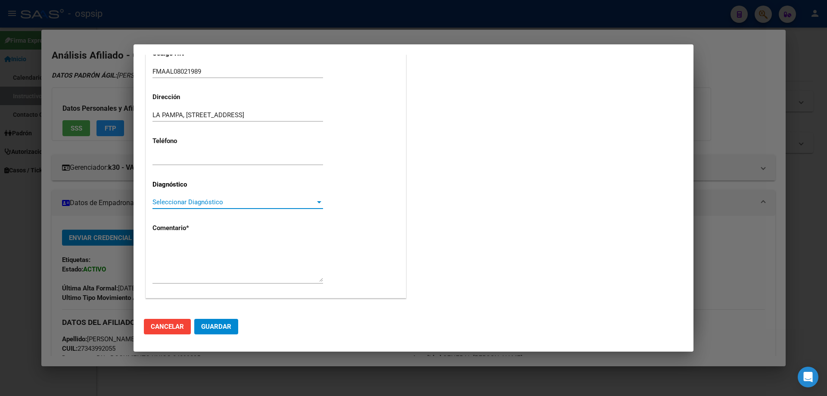
click at [166, 198] on span "Seleccionar Diagnóstico" at bounding box center [233, 202] width 163 height 8
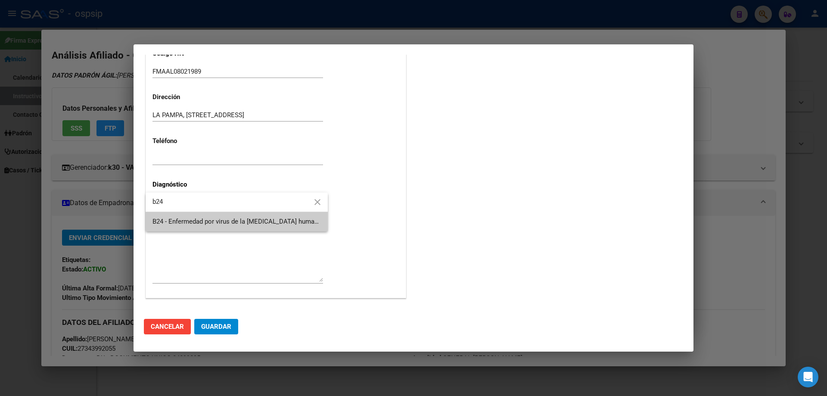
type input "b24"
click at [173, 217] on span "B24 - Enfermedad por virus de la [MEDICAL_DATA] humana [VIH], sin otra especifi…" at bounding box center [453, 221] width 602 height 8
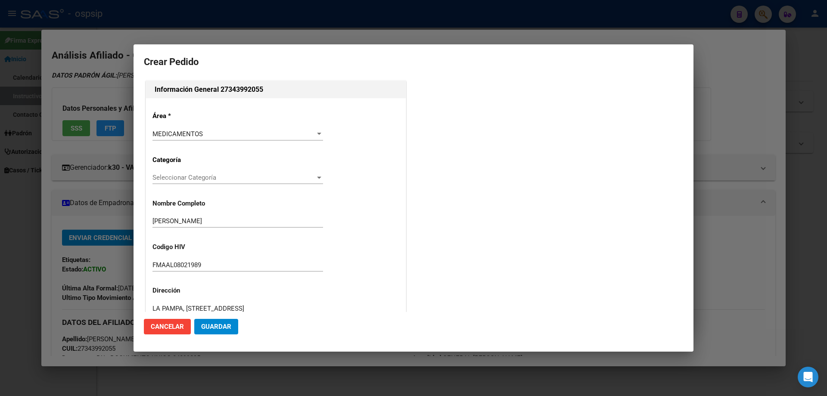
scroll to position [193, 0]
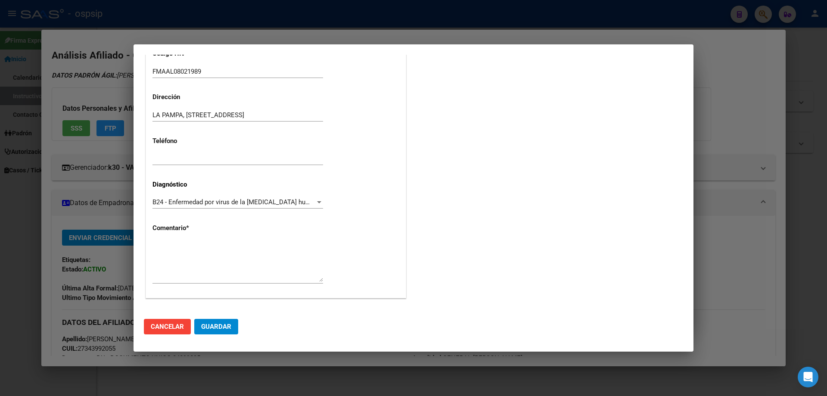
drag, startPoint x: 146, startPoint y: 258, endPoint x: 165, endPoint y: 265, distance: 19.8
click at [165, 265] on textarea at bounding box center [237, 261] width 170 height 40
paste textarea "AFILIADO: FMAAL08021989 Medico Tratante: [PERSON_NAME] Teléfono: [PHONE_NUMBER]…"
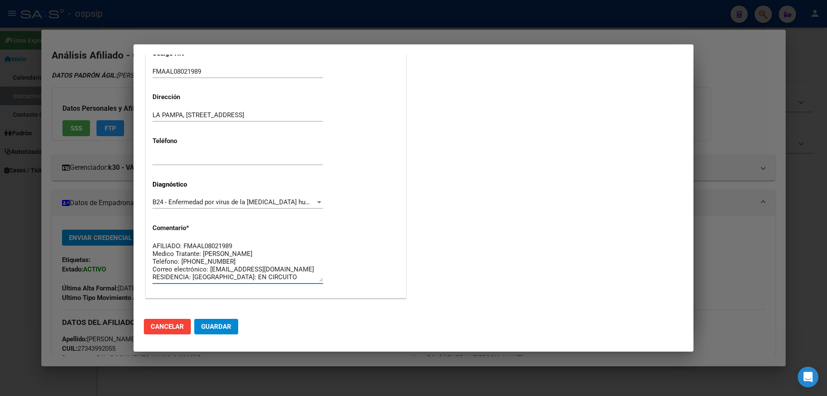
scroll to position [7, 0]
type textarea "AFILIADO: FMAAL08021989 Medico Tratante: [PERSON_NAME] Teléfono: [PHONE_NUMBER]…"
click at [226, 327] on span "Guardar" at bounding box center [216, 326] width 30 height 8
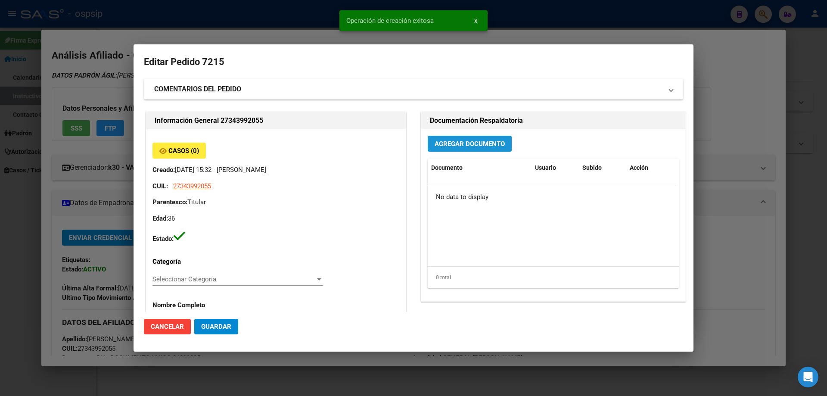
click at [492, 149] on button "Agregar Documento" at bounding box center [469, 144] width 84 height 16
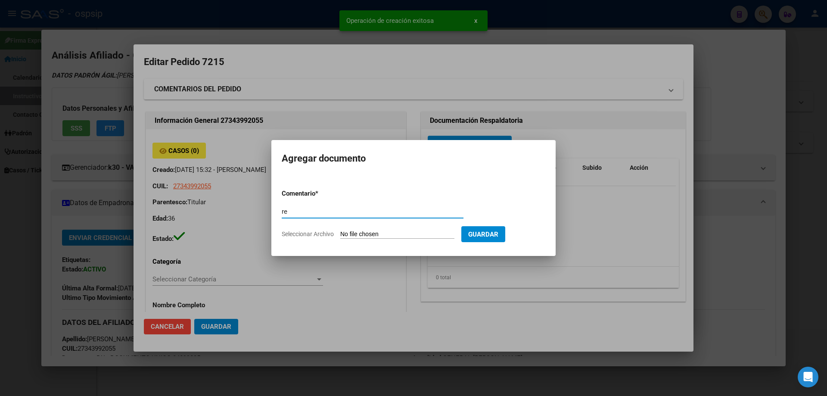
type input "r"
type input "RECETA"
click at [415, 235] on input "Seleccionar Archivo" at bounding box center [397, 234] width 114 height 8
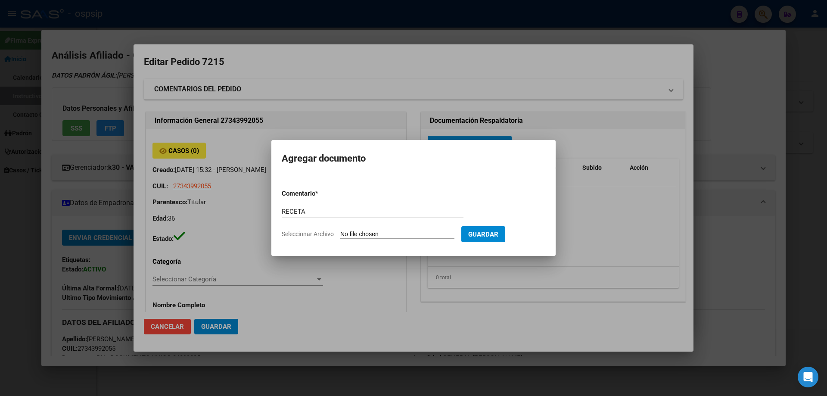
type input "C:\fakepath\1000328335.jpg"
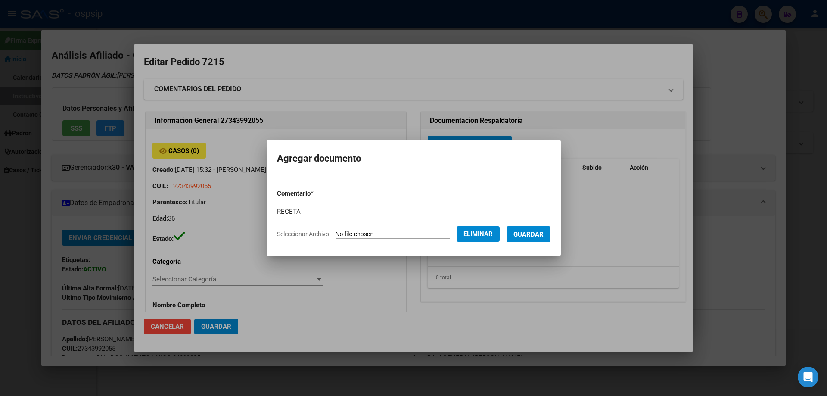
click at [542, 232] on span "Guardar" at bounding box center [528, 234] width 30 height 8
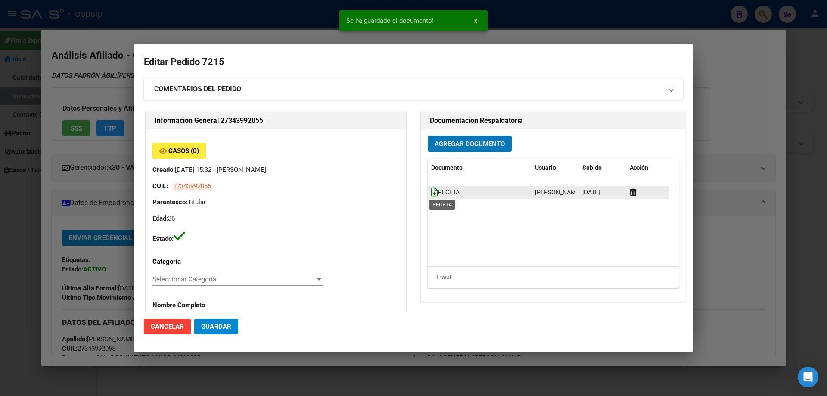
click at [431, 192] on icon at bounding box center [434, 191] width 7 height 9
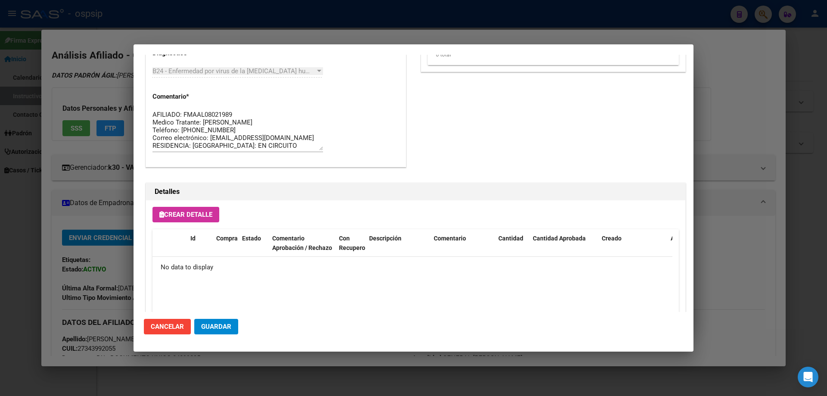
scroll to position [500, 0]
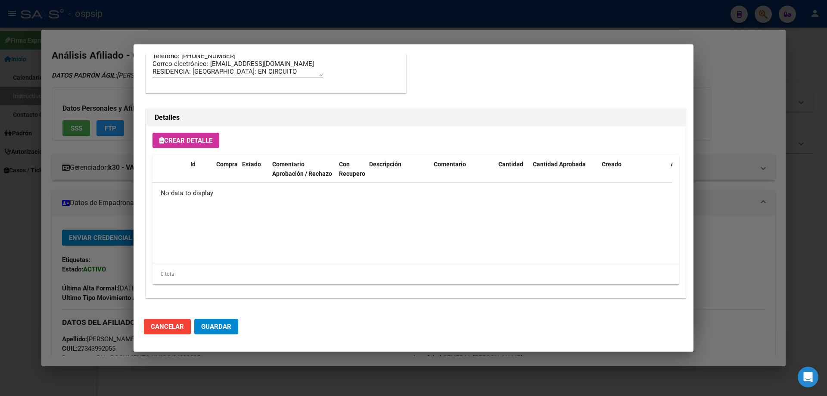
click at [200, 139] on span "Crear Detalle" at bounding box center [185, 140] width 53 height 8
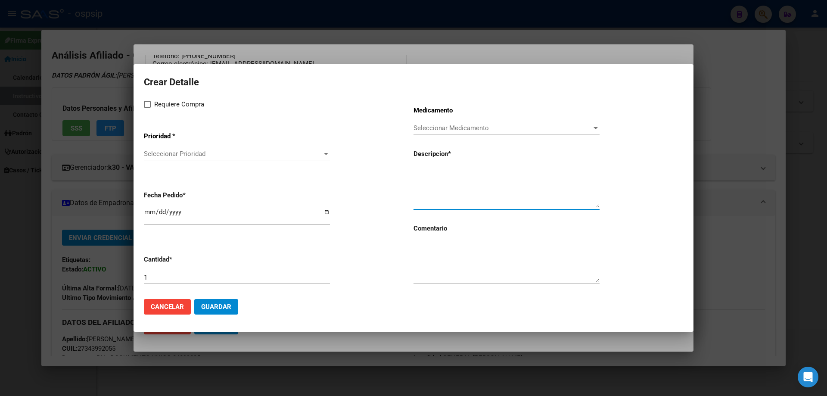
paste textarea "[MEDICAL_DATA]+[MEDICAL_DATA]+tenofov. 600mg/200mg/300mg comp.rec.x 30 (EFV/ FT…"
type textarea "[MEDICAL_DATA]+[MEDICAL_DATA]+tenofov. 600mg/200mg/300mg comp.rec.x 30 (EFV/ FT…"
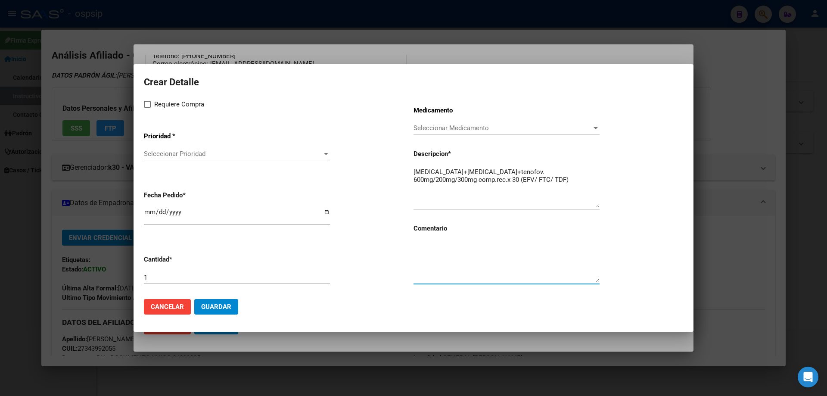
click at [443, 254] on textarea at bounding box center [506, 262] width 186 height 40
type textarea "m"
type textarea "S"
type textarea "MISMO TTO"
click at [146, 105] on span at bounding box center [147, 104] width 7 height 7
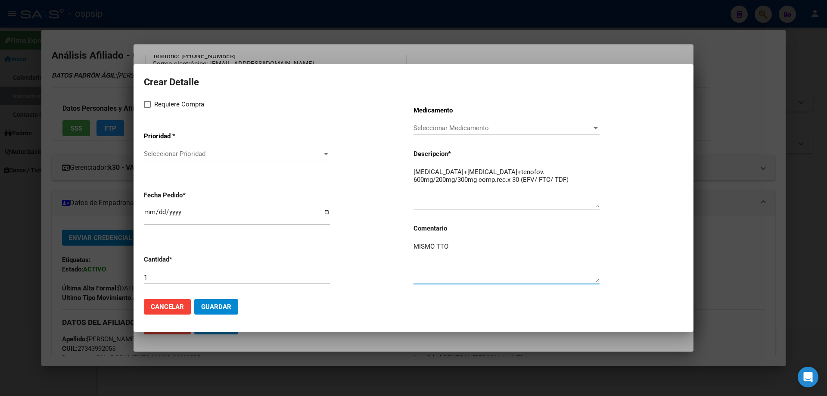
click at [147, 108] on input "Requiere Compra" at bounding box center [147, 108] width 0 height 0
checkbox input "true"
click at [185, 151] on span "Seleccionar Prioridad" at bounding box center [233, 154] width 178 height 8
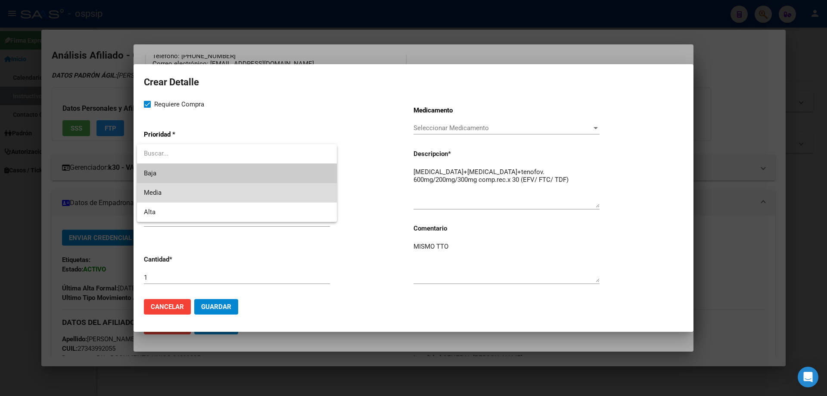
click at [202, 191] on span "Media" at bounding box center [237, 192] width 186 height 19
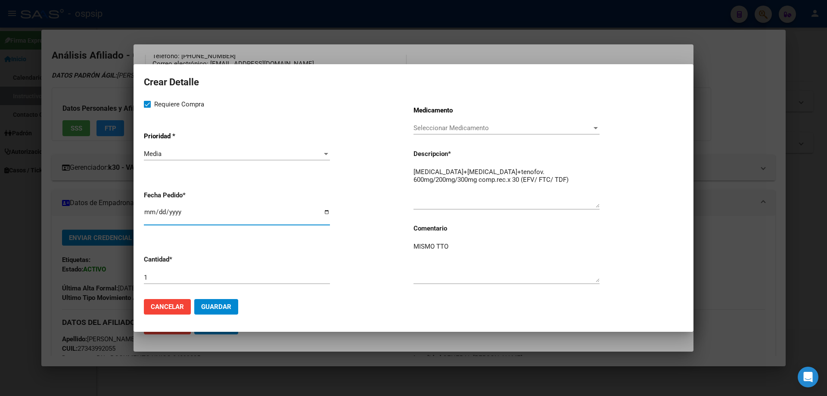
click at [150, 214] on input "[DATE]" at bounding box center [237, 215] width 186 height 14
type input "[DATE]"
click at [210, 309] on span "Guardar" at bounding box center [216, 307] width 30 height 8
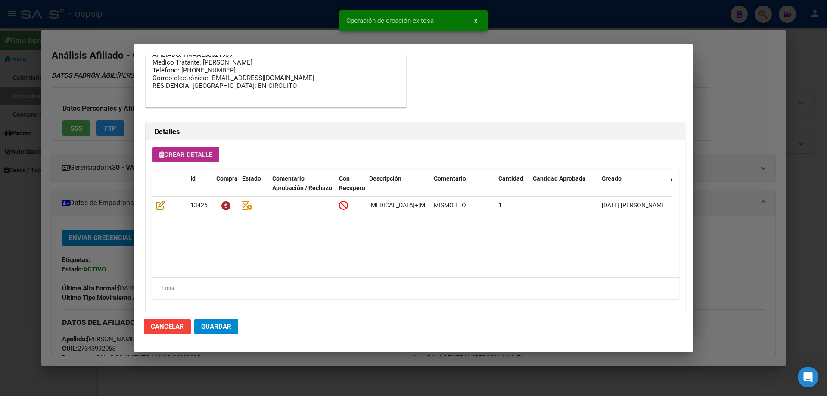
scroll to position [516, 0]
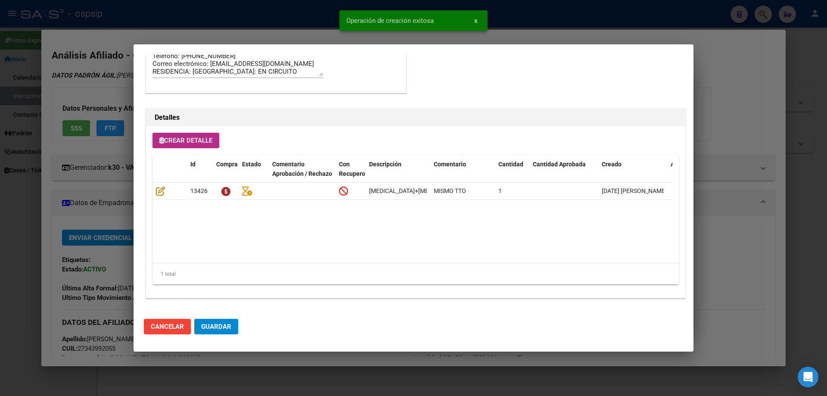
click at [226, 325] on span "Guardar" at bounding box center [216, 326] width 30 height 8
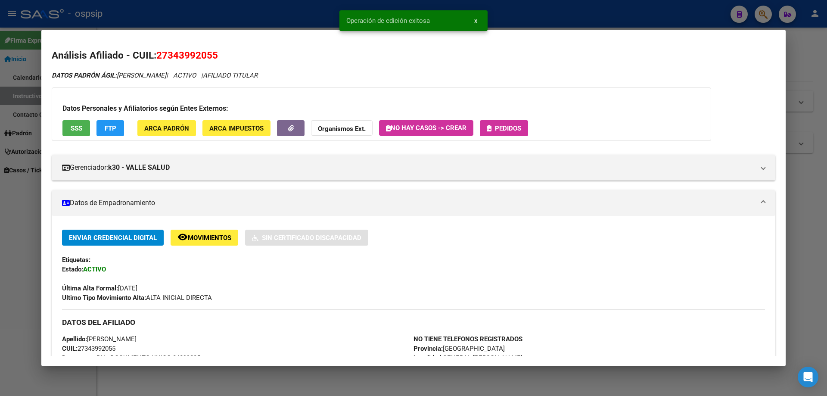
click at [502, 130] on span "Pedidos" at bounding box center [508, 128] width 26 height 8
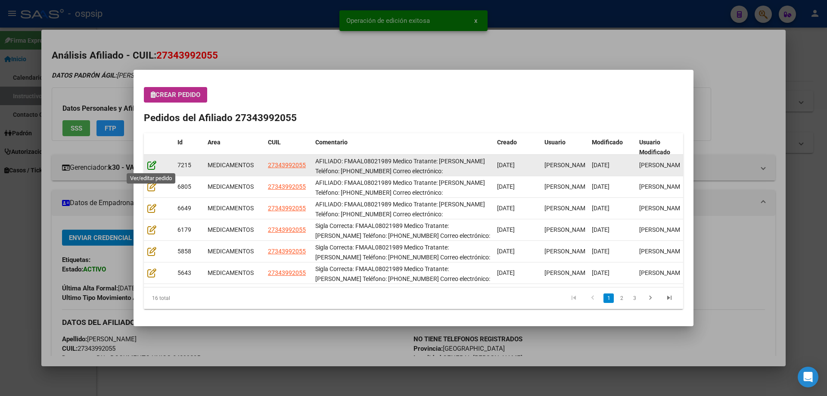
click at [153, 164] on icon at bounding box center [151, 164] width 9 height 9
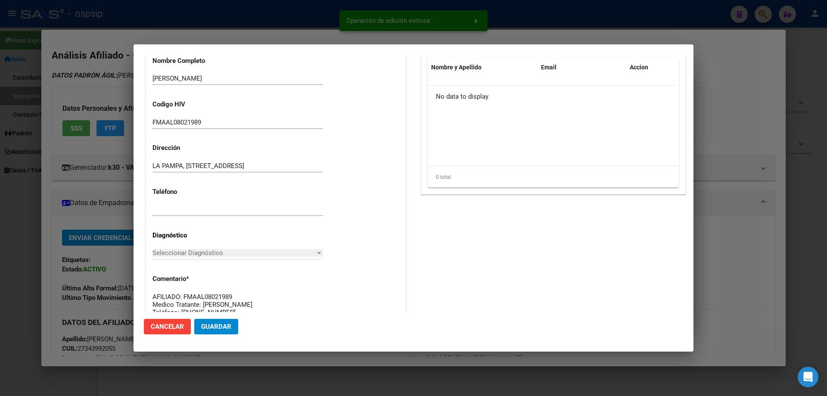
type input "[GEOGRAPHIC_DATA], [STREET_ADDRESS]"
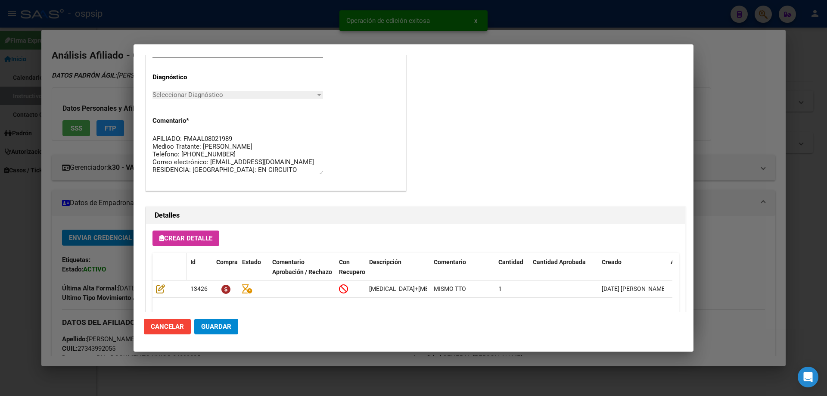
scroll to position [560, 0]
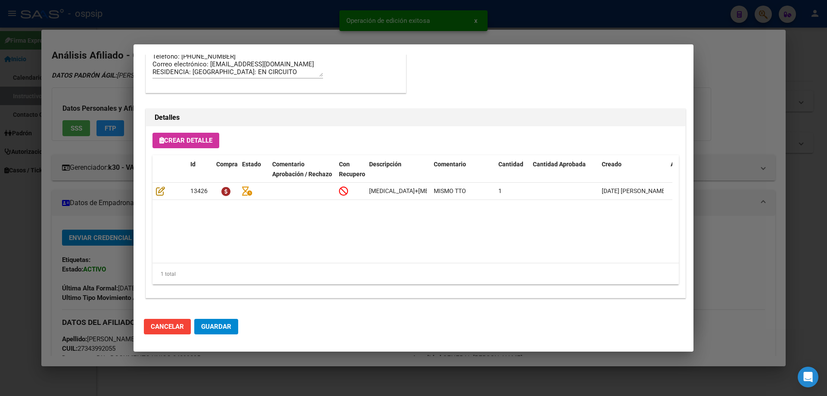
click at [212, 328] on span "Guardar" at bounding box center [216, 326] width 30 height 8
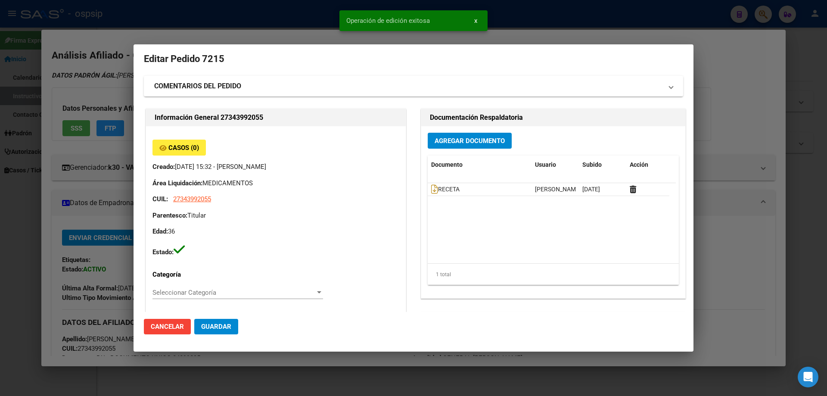
scroll to position [0, 0]
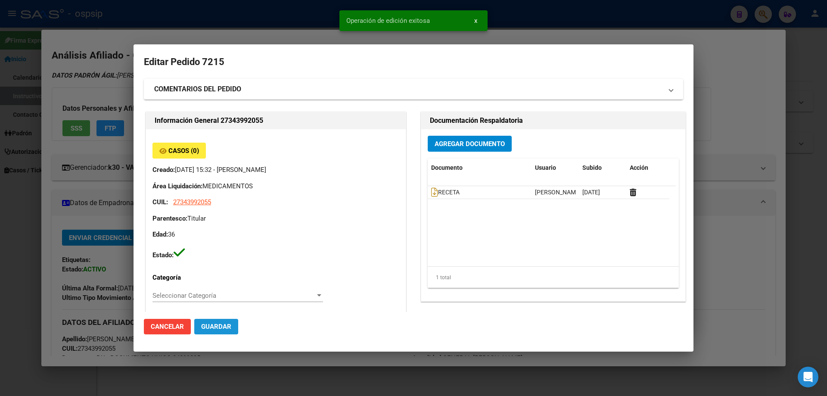
drag, startPoint x: 228, startPoint y: 328, endPoint x: 93, endPoint y: 16, distance: 339.5
click at [226, 328] on span "Guardar" at bounding box center [216, 326] width 30 height 8
